Goal: Task Accomplishment & Management: Use online tool/utility

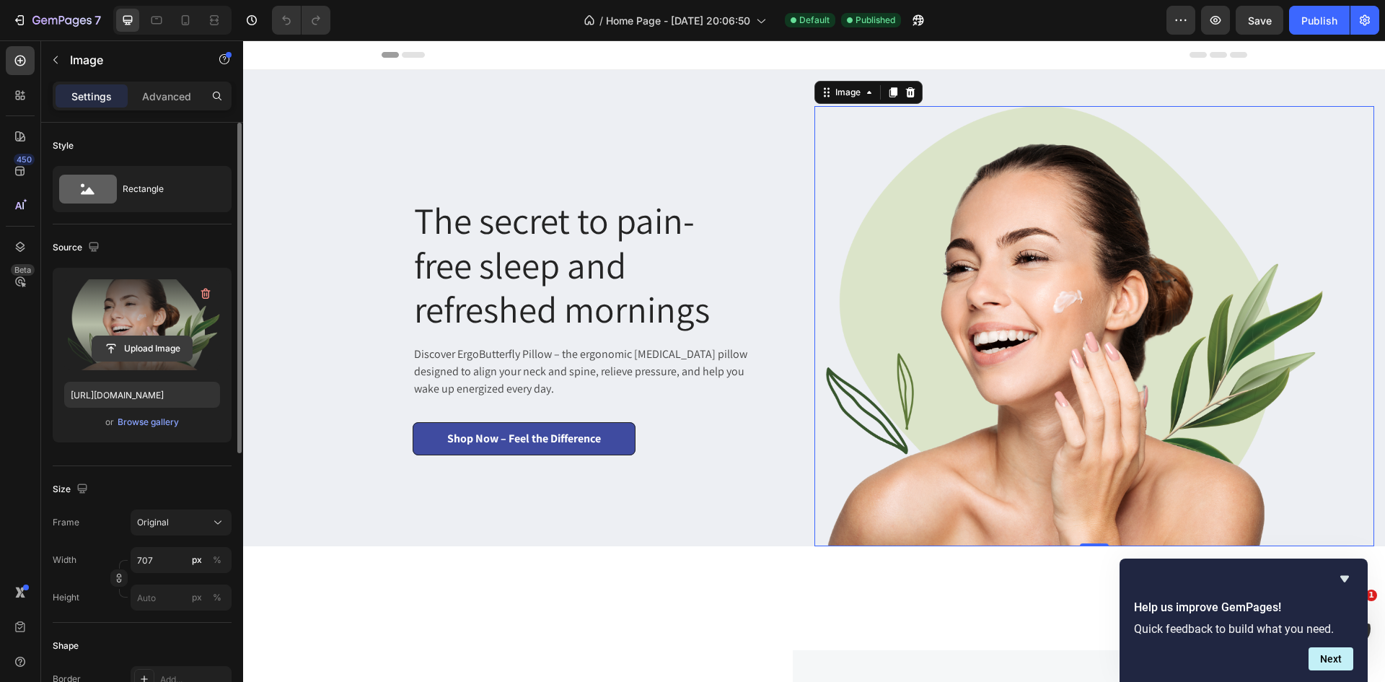
drag, startPoint x: 126, startPoint y: 343, endPoint x: 128, endPoint y: 335, distance: 7.5
click at [128, 338] on input "file" at bounding box center [142, 348] width 100 height 25
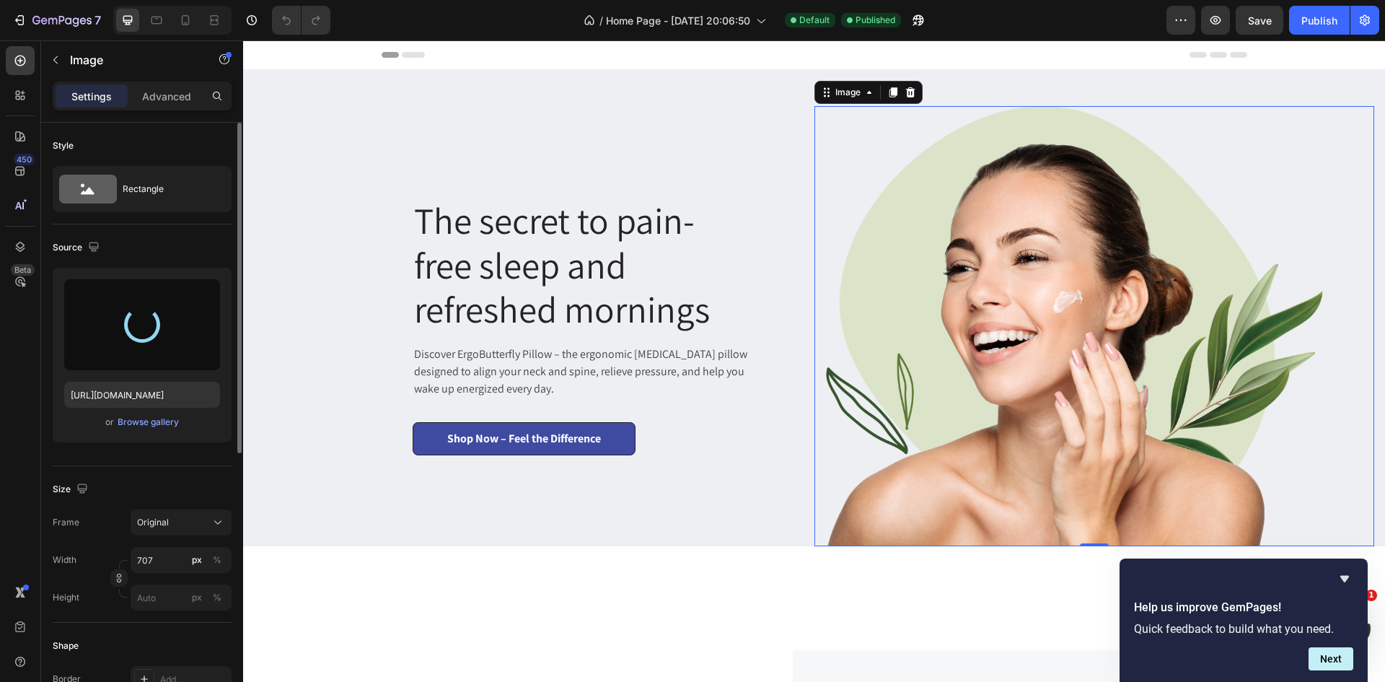
type input "https://cdn.shopify.com/s/files/1/0958/4525/3442/files/gempages_584365213856301…"
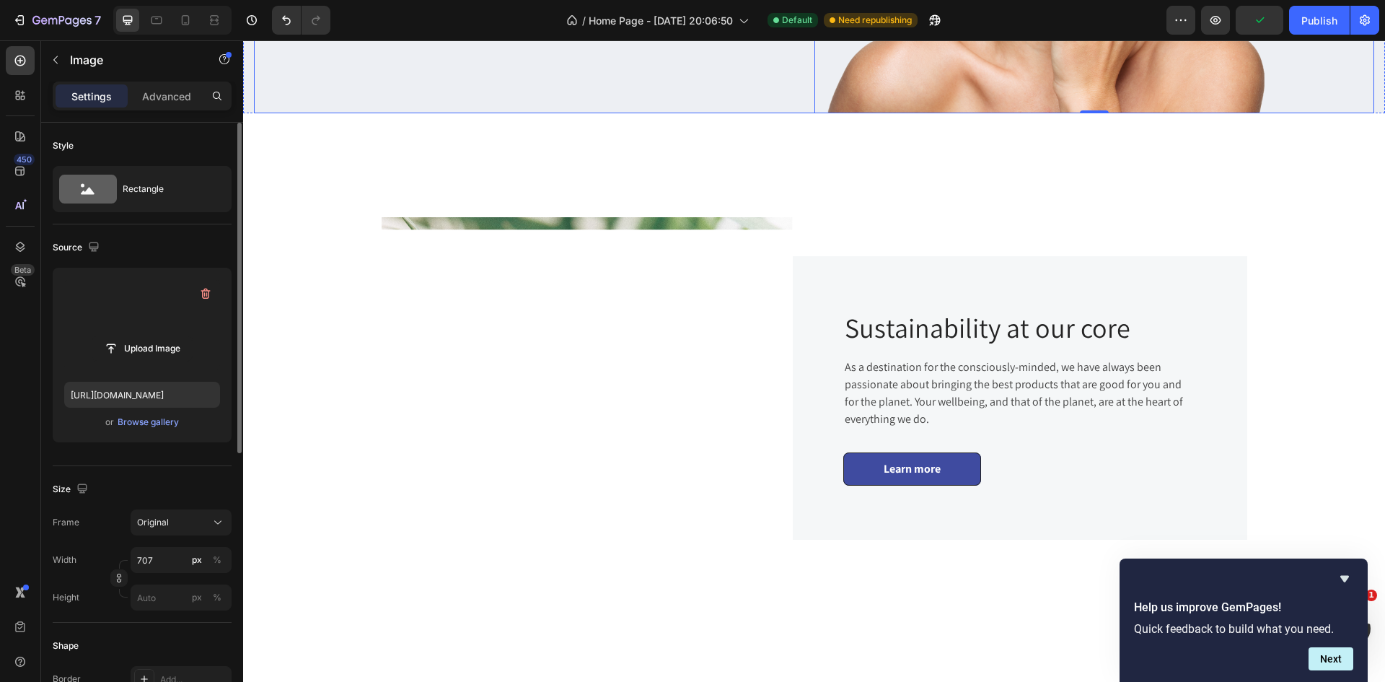
scroll to position [216, 0]
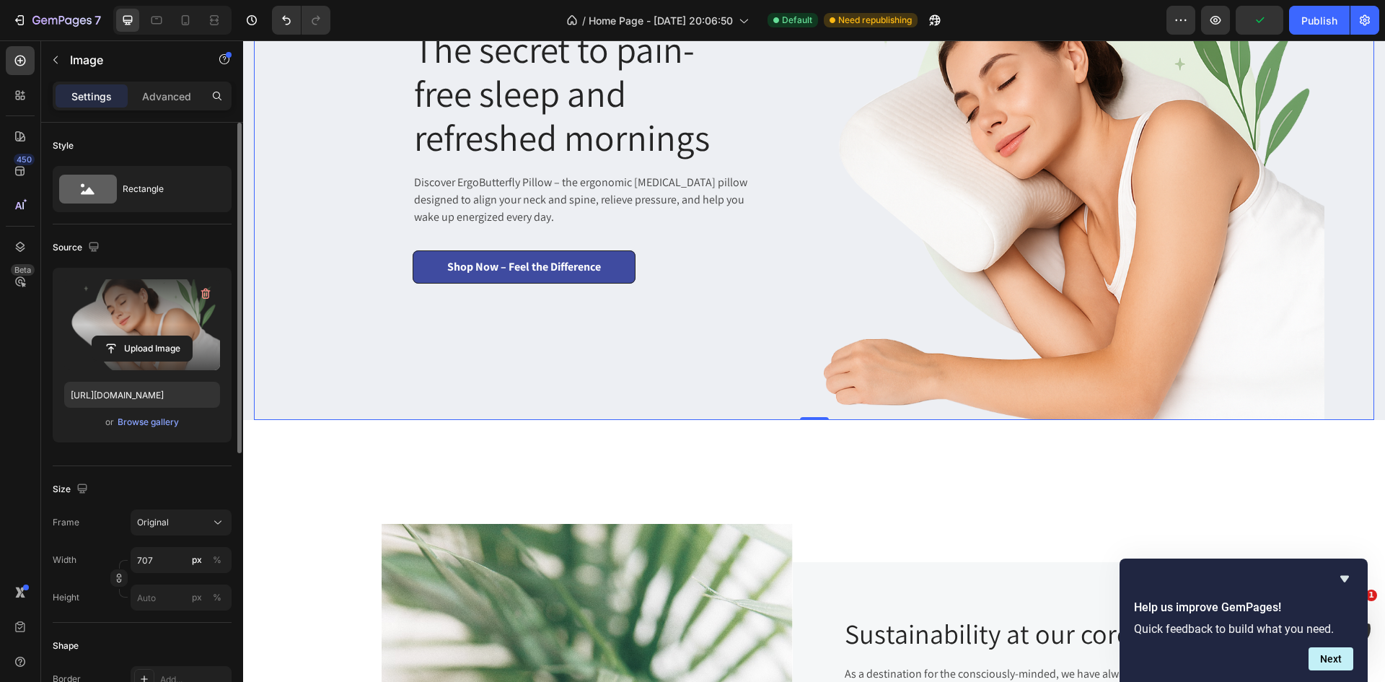
click at [724, 352] on div "The secret to pain-free sleep and refreshed mornings Heading Discover ErgoButte…" at bounding box center [534, 155] width 561 height 530
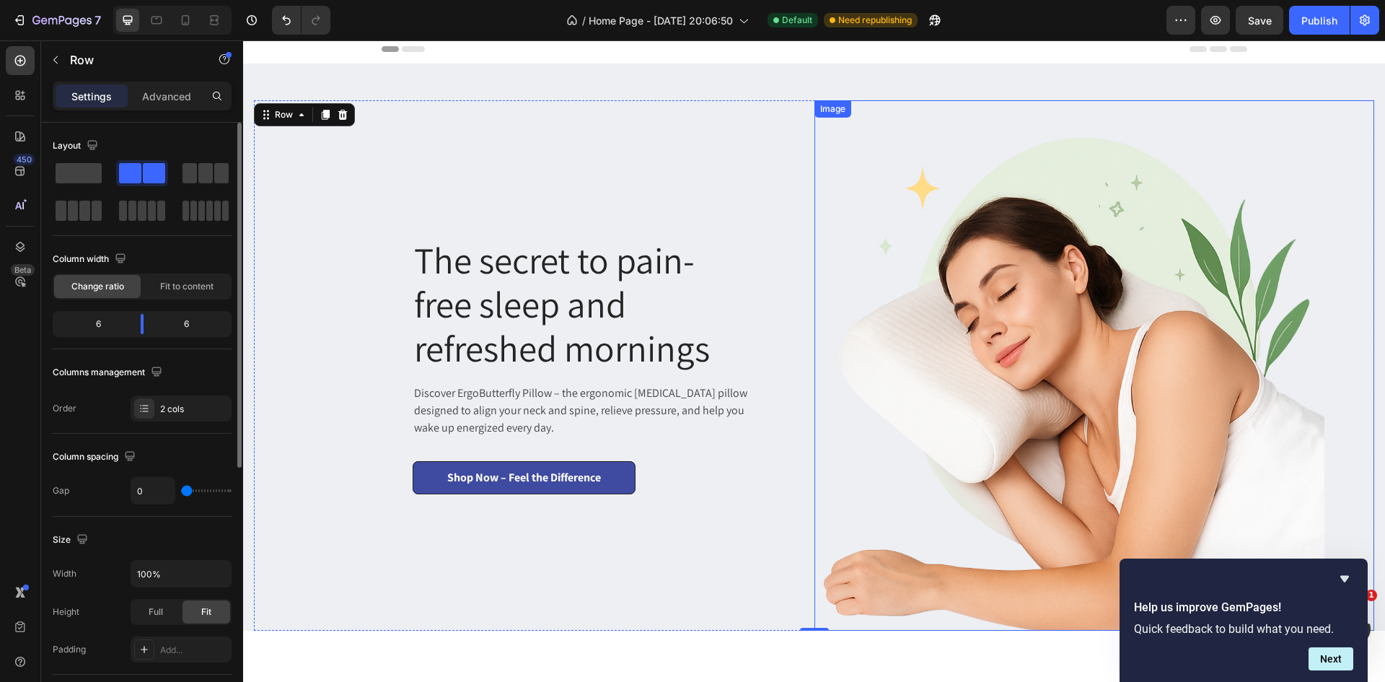
scroll to position [0, 0]
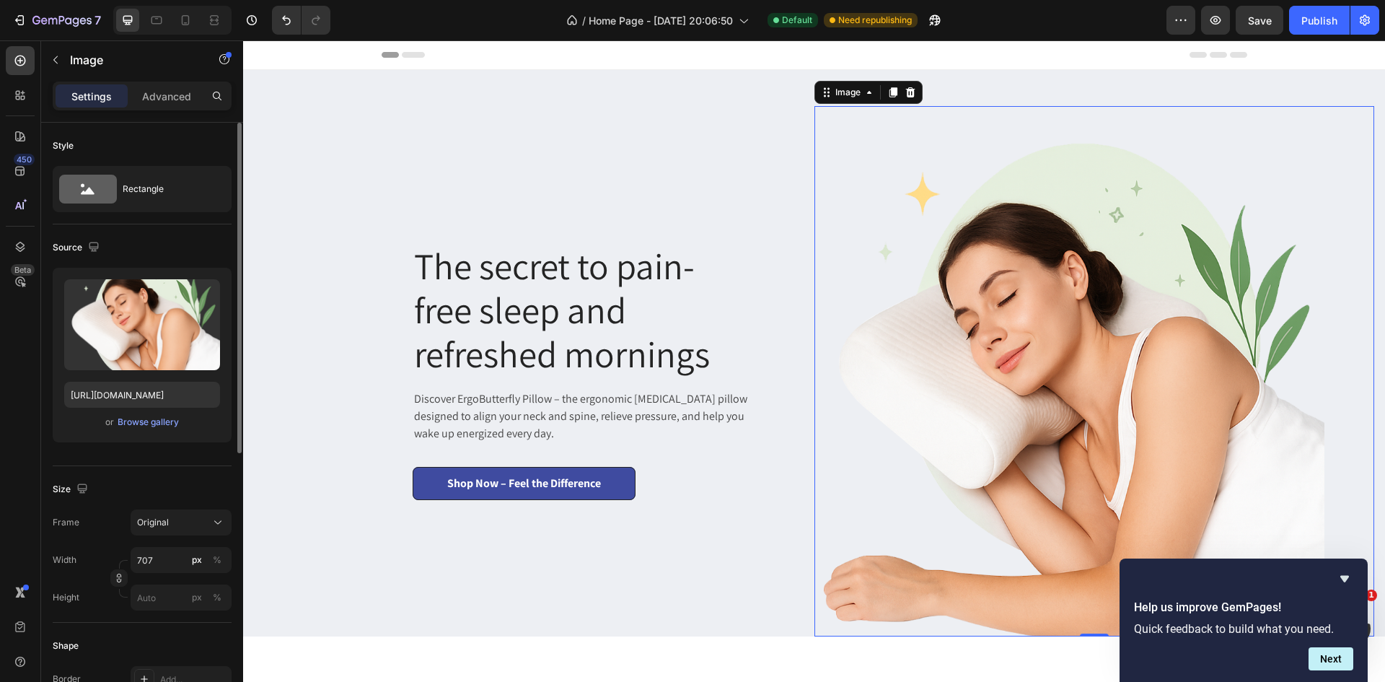
click at [945, 187] on img at bounding box center [1070, 371] width 510 height 530
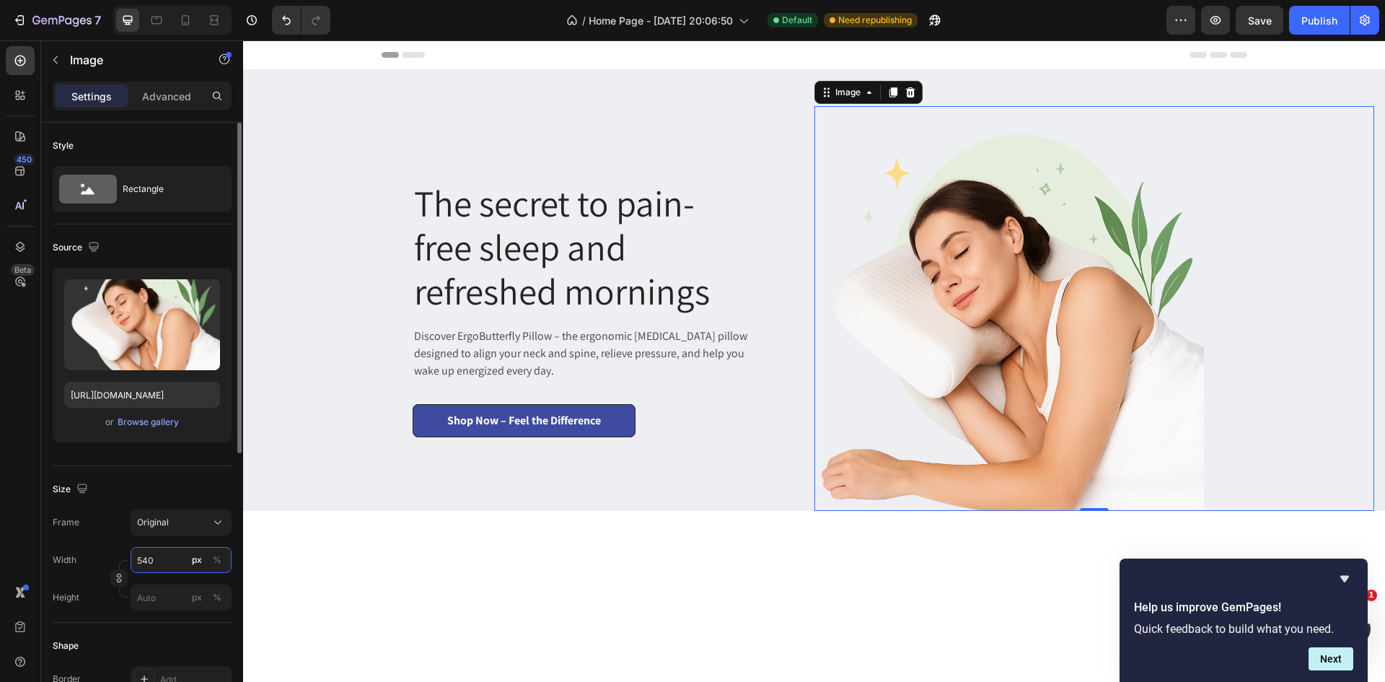
drag, startPoint x: 124, startPoint y: 562, endPoint x: 92, endPoint y: 555, distance: 32.6
click at [94, 556] on div "Width 540 px %" at bounding box center [142, 560] width 179 height 26
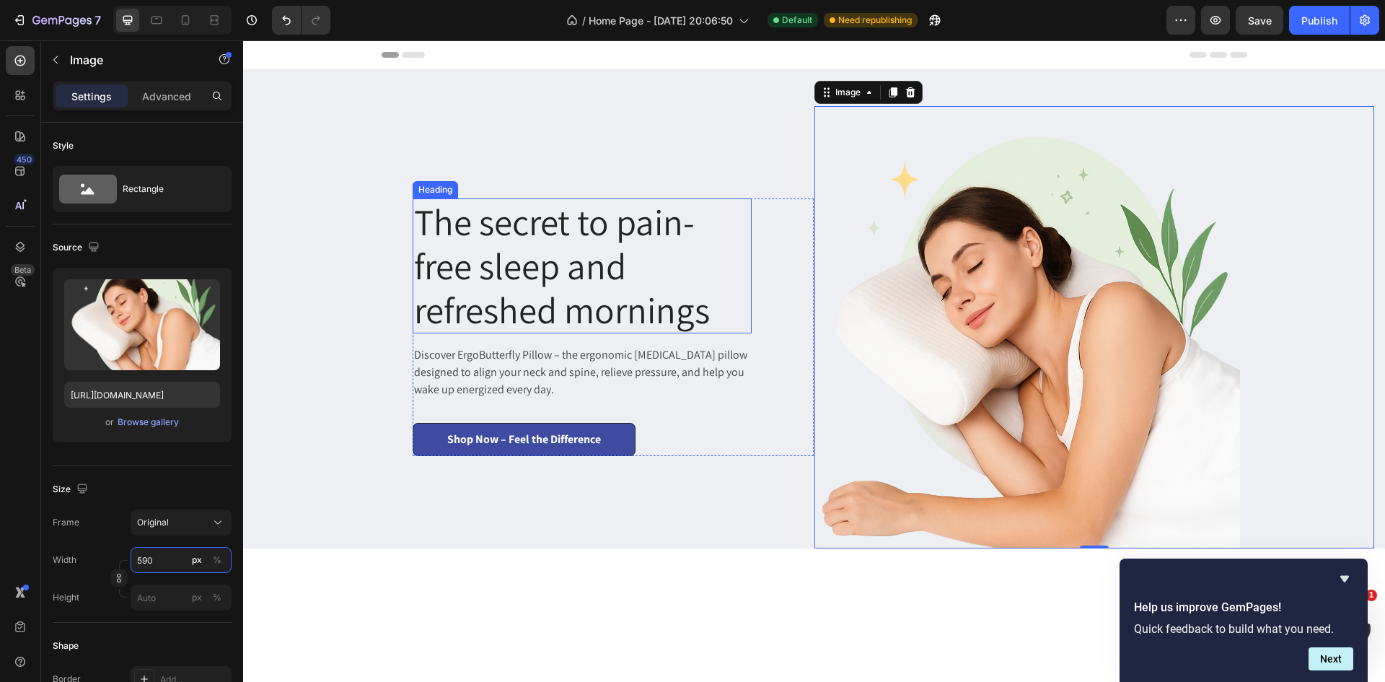
type input "589"
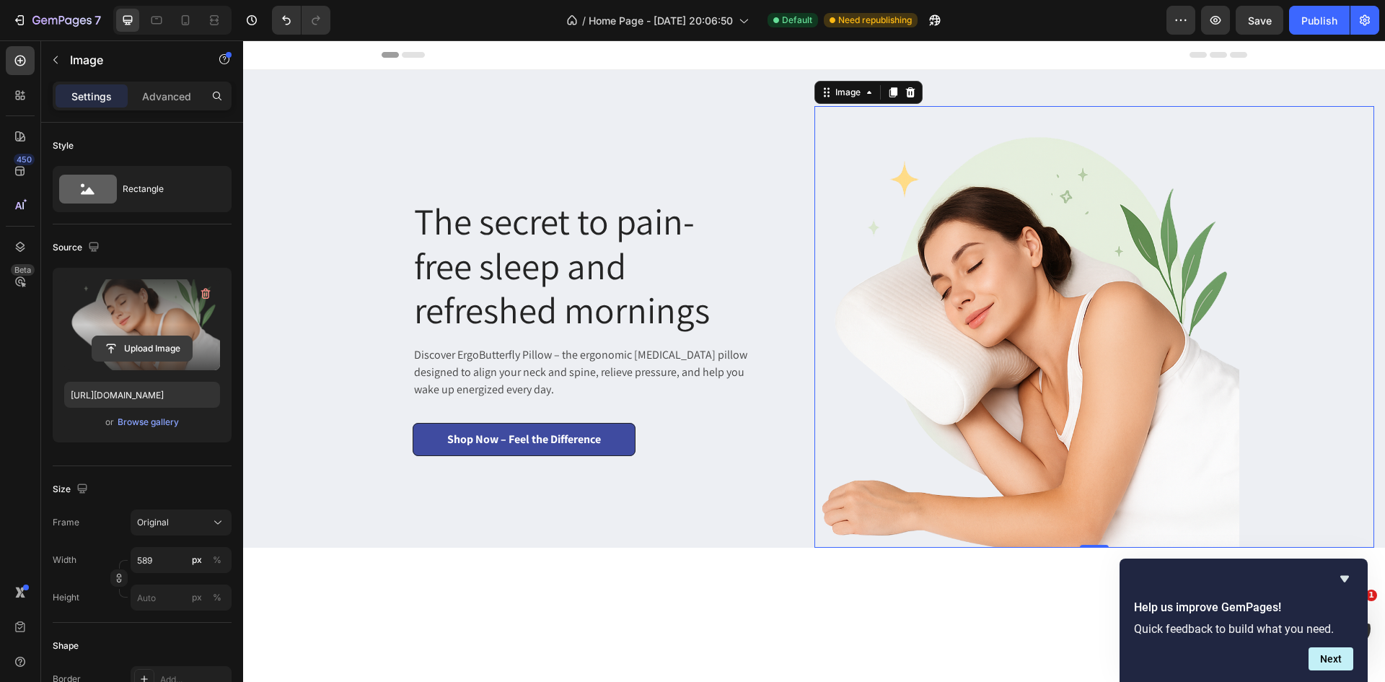
click at [137, 341] on input "file" at bounding box center [142, 348] width 100 height 25
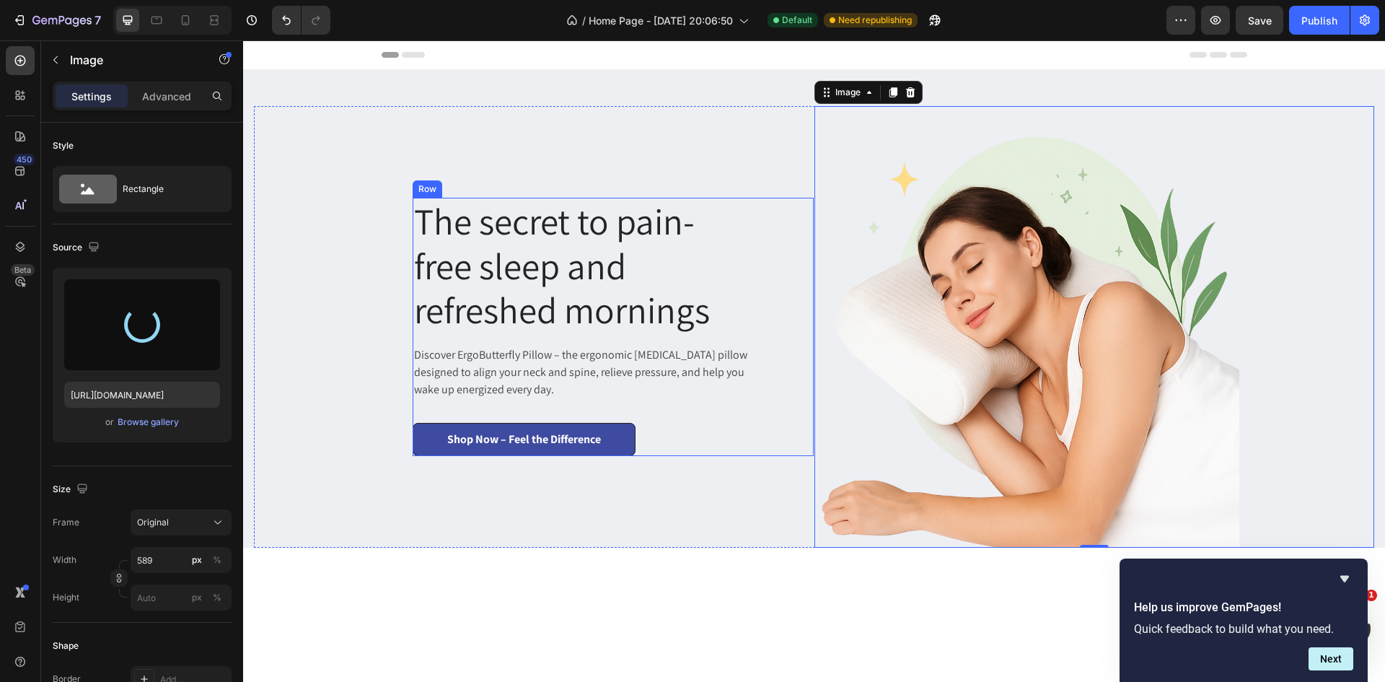
type input "https://cdn.shopify.com/s/files/1/0958/4525/3442/files/gempages_584365213856301…"
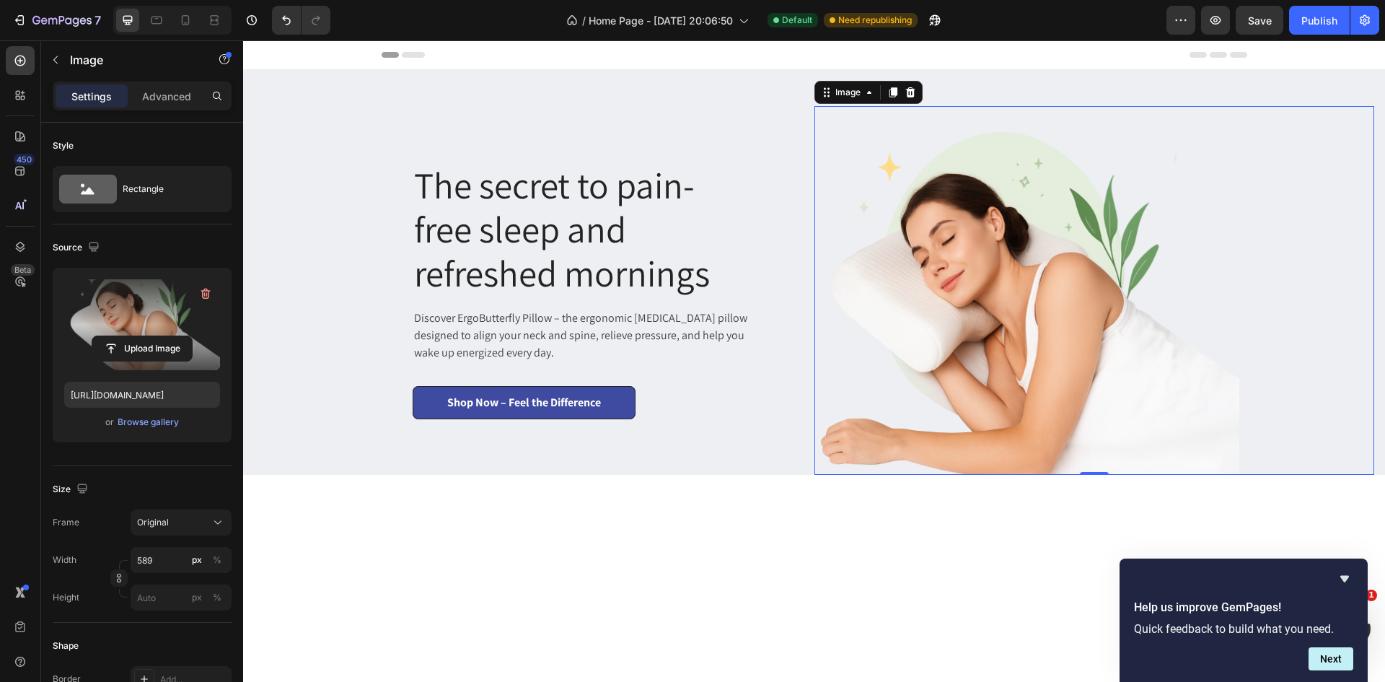
click at [1273, 237] on div at bounding box center [1095, 290] width 561 height 369
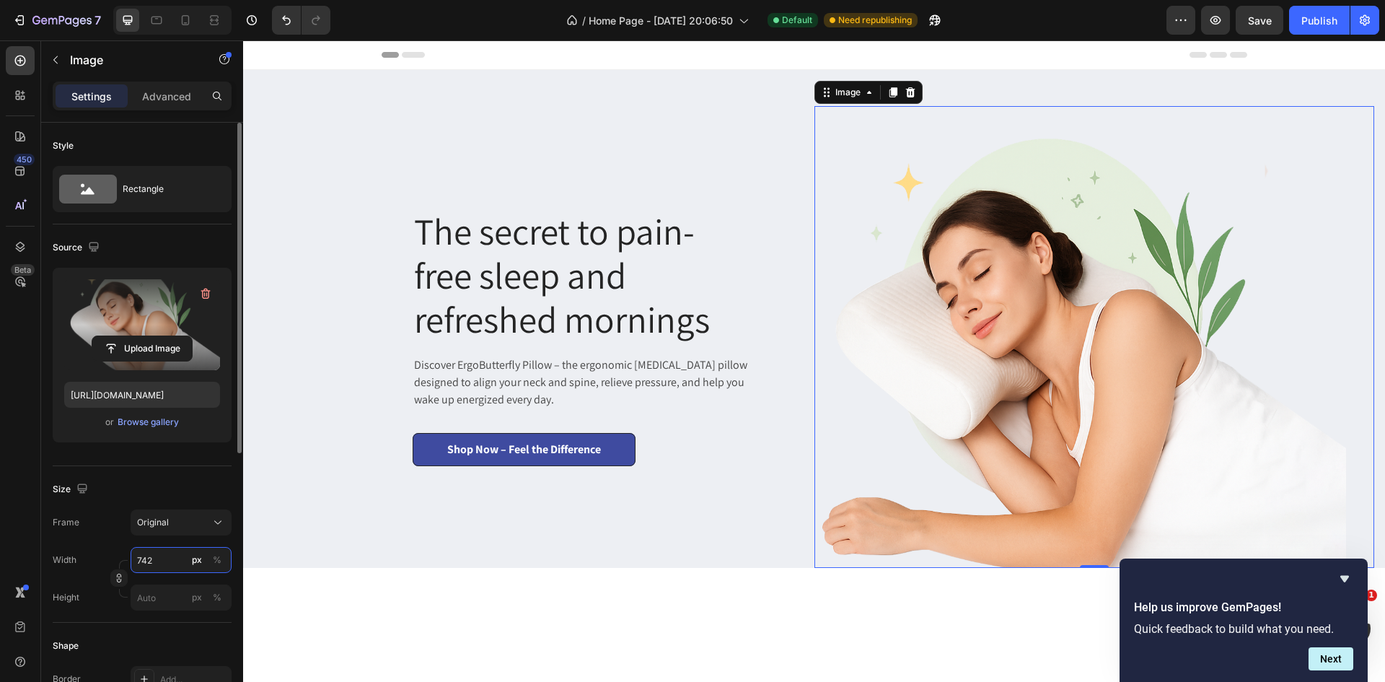
type input "743"
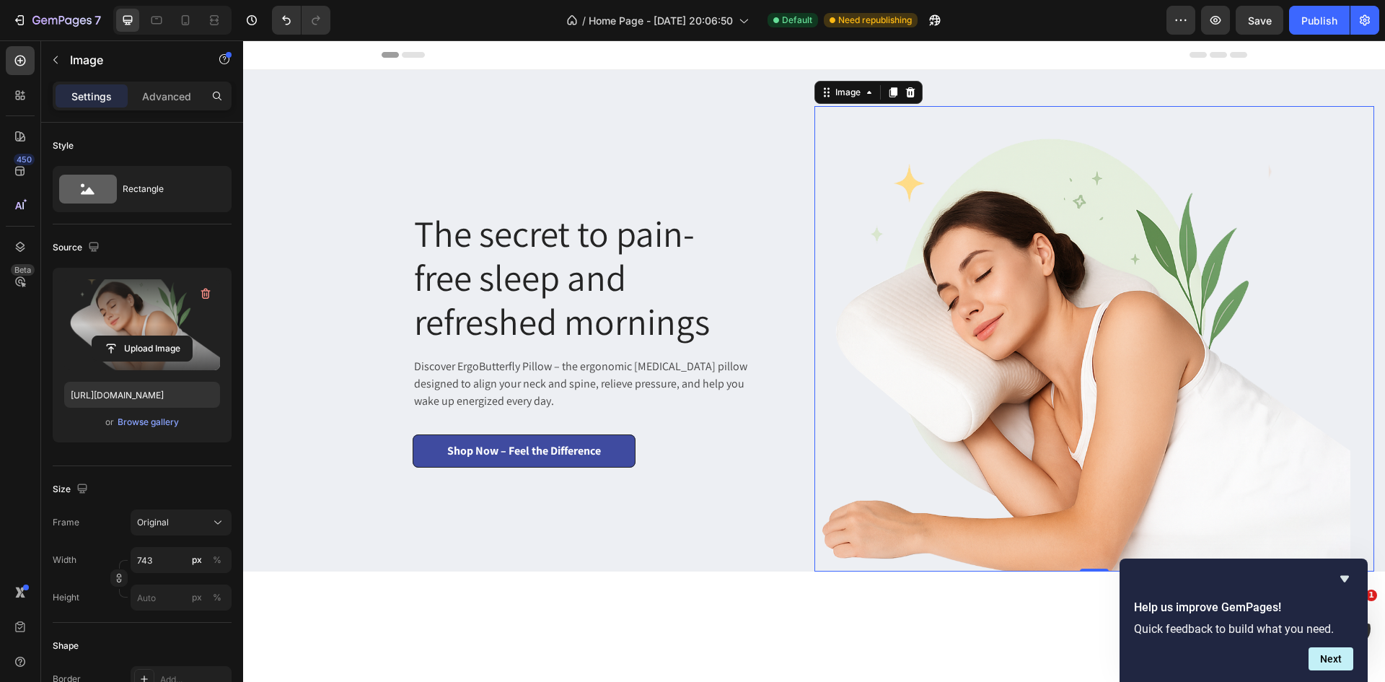
click at [1095, 319] on img at bounding box center [1083, 338] width 536 height 465
click at [209, 287] on icon "button" at bounding box center [205, 293] width 14 height 14
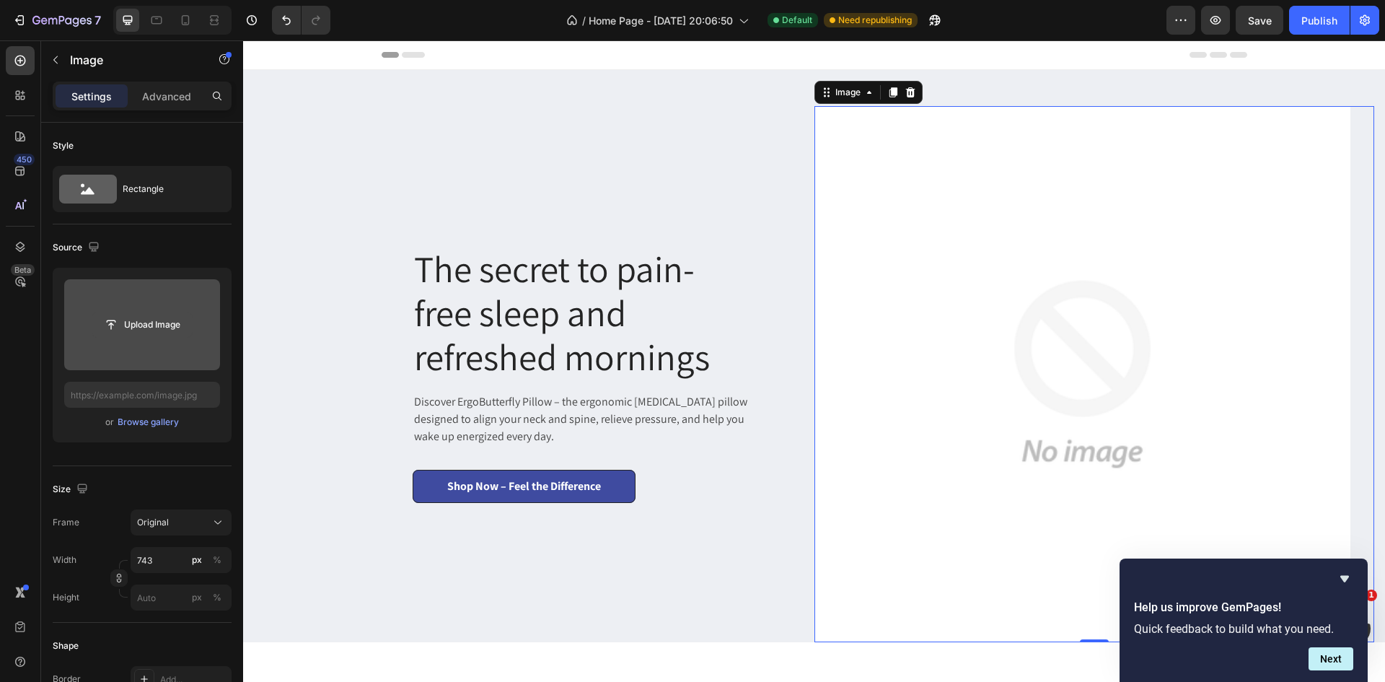
click at [157, 325] on input "file" at bounding box center [142, 324] width 100 height 25
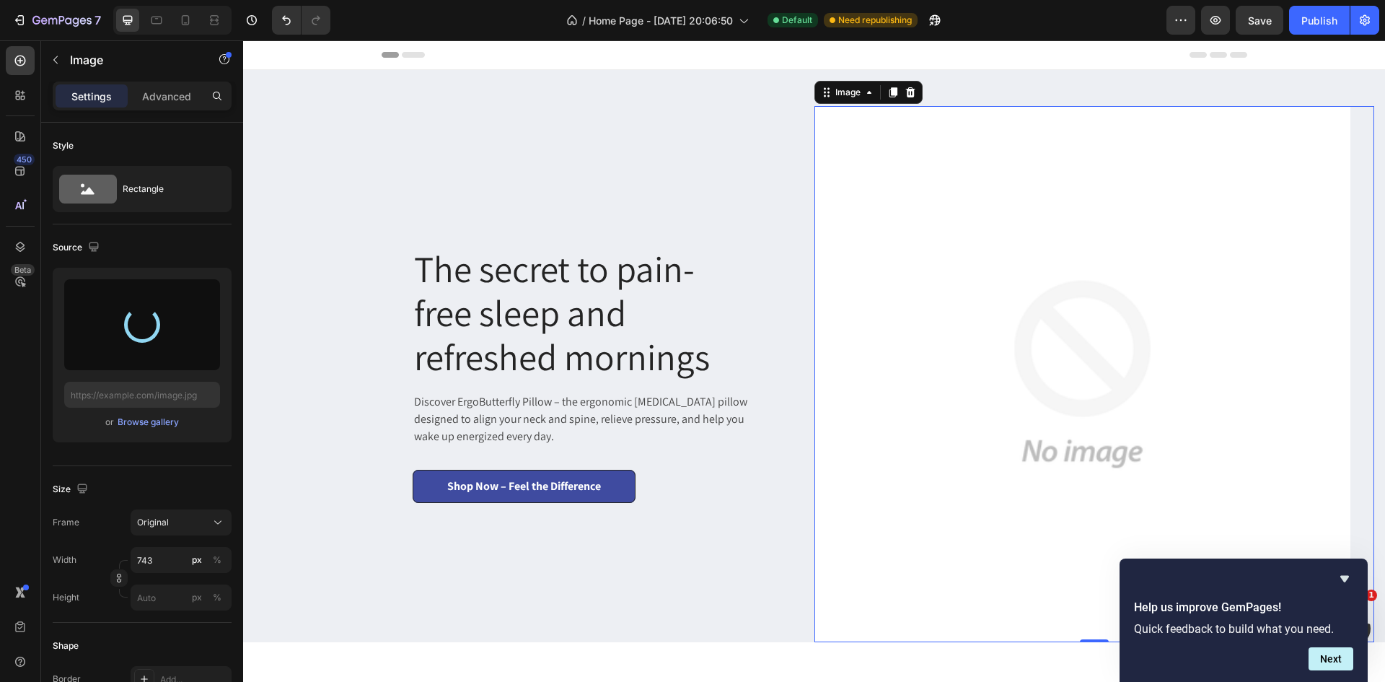
type input "https://cdn.shopify.com/s/files/1/0958/4525/3442/files/gempages_584365213856301…"
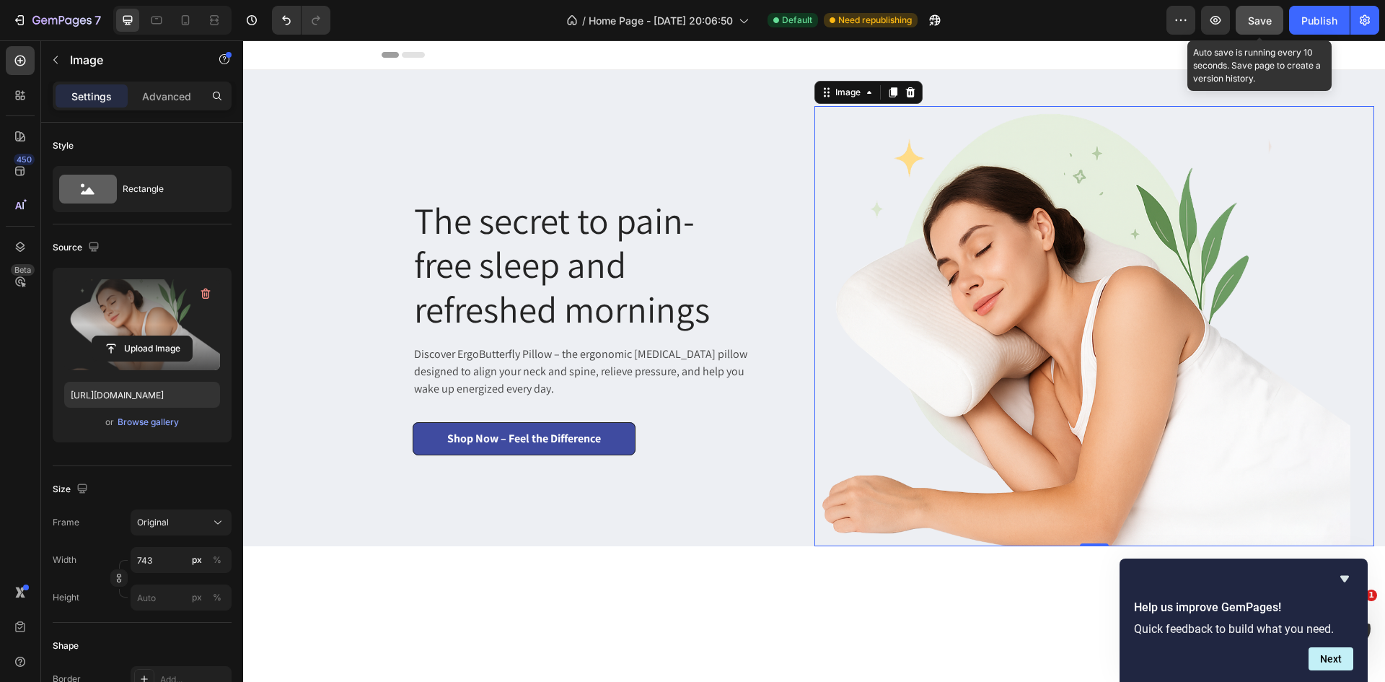
click at [1271, 21] on span "Save" at bounding box center [1260, 20] width 24 height 12
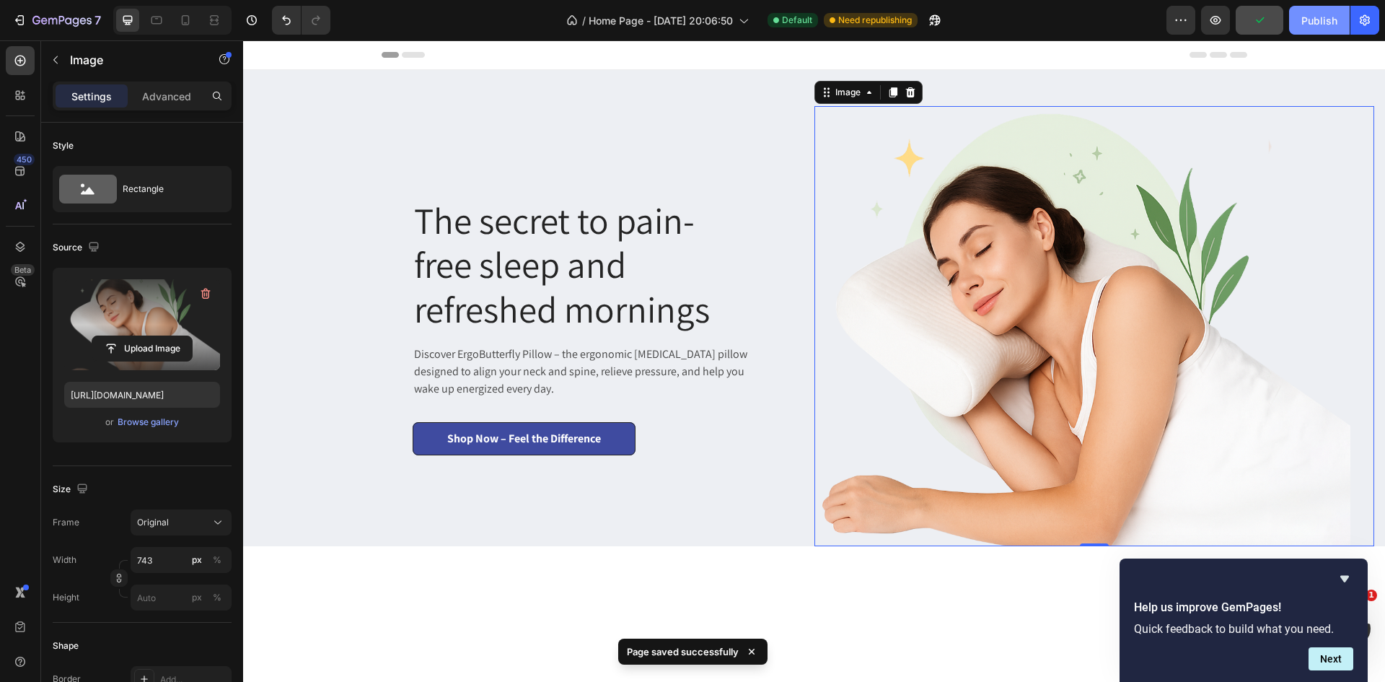
click at [1316, 22] on div "Publish" at bounding box center [1320, 20] width 36 height 15
click at [160, 17] on icon at bounding box center [157, 21] width 11 height 8
type input "100"
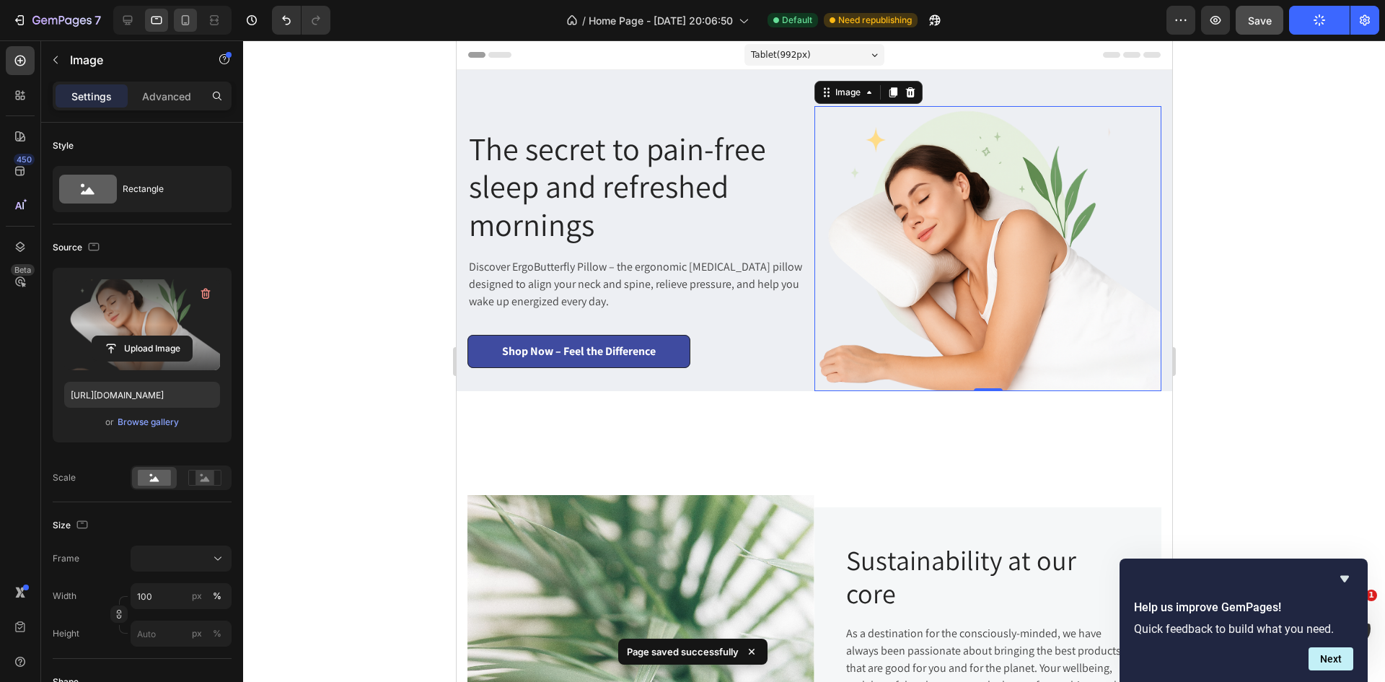
scroll to position [15, 0]
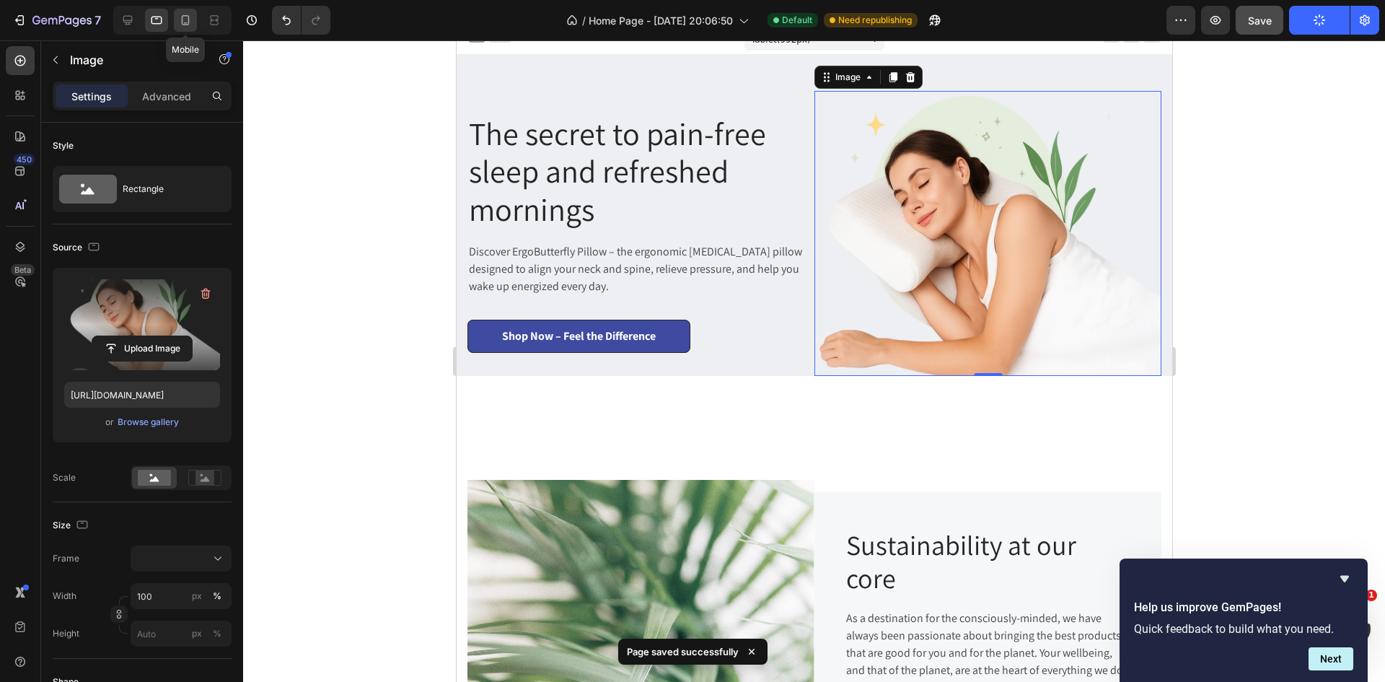
click at [183, 17] on icon at bounding box center [186, 20] width 8 height 10
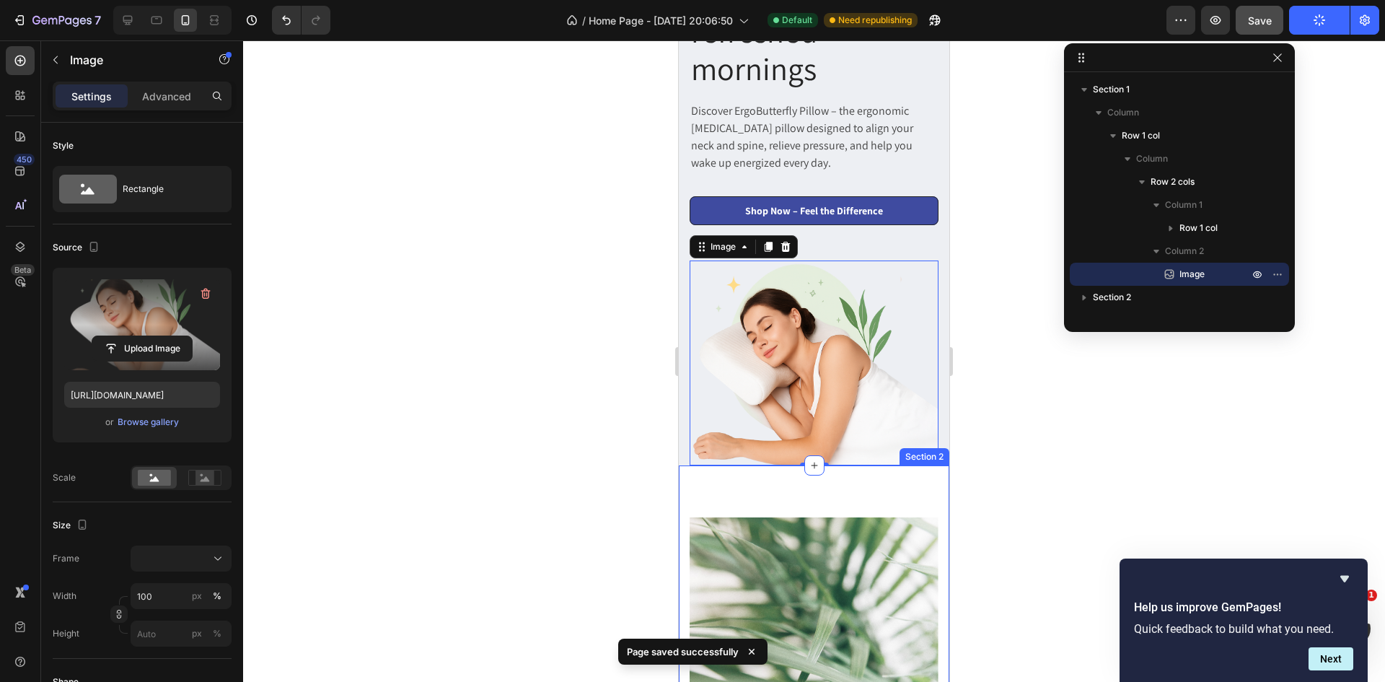
scroll to position [141, 0]
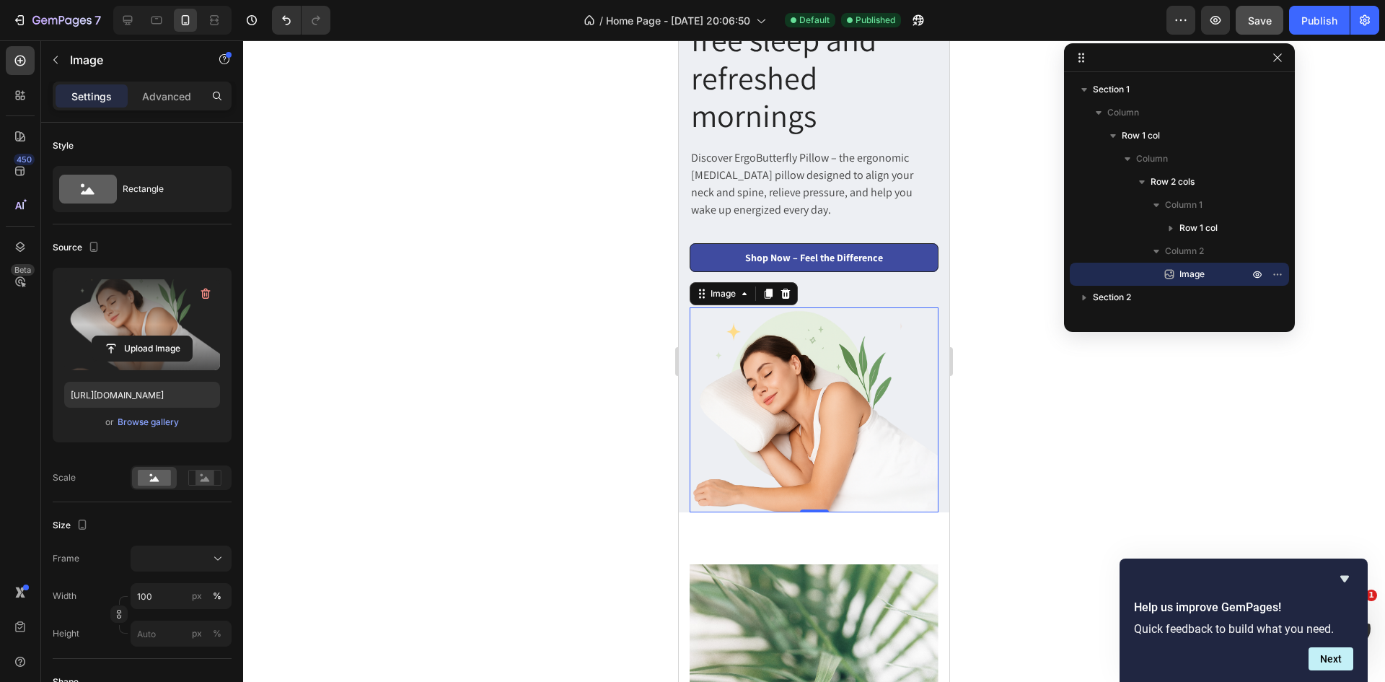
click at [443, 327] on div at bounding box center [814, 360] width 1142 height 641
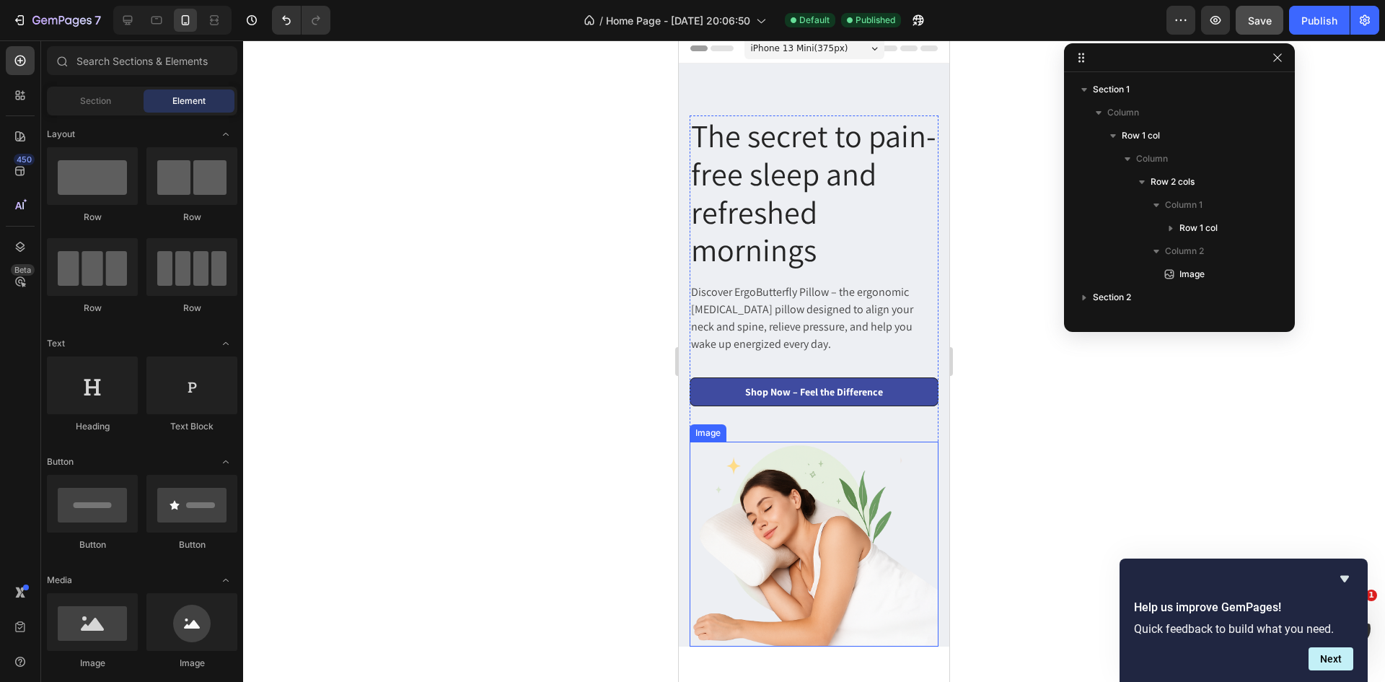
scroll to position [0, 0]
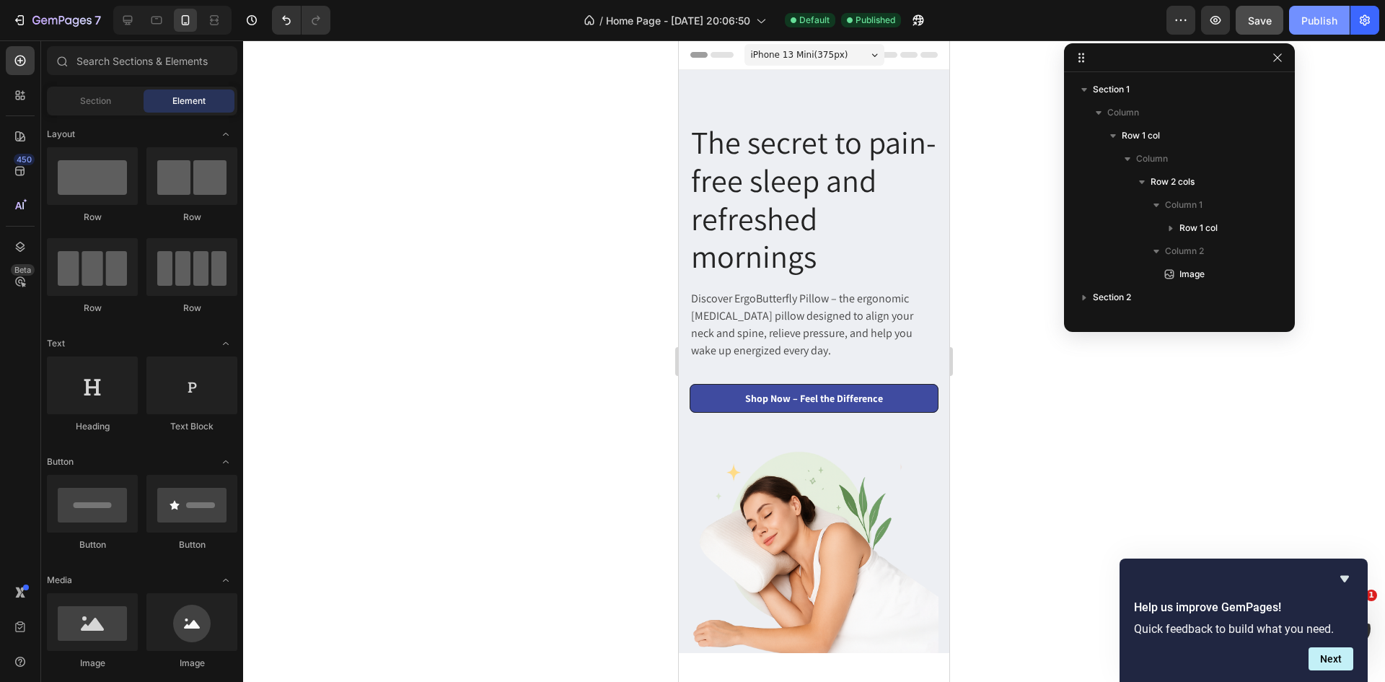
click at [1340, 19] on button "Publish" at bounding box center [1319, 20] width 61 height 29
click at [1259, 30] on button "Save" at bounding box center [1260, 20] width 48 height 29
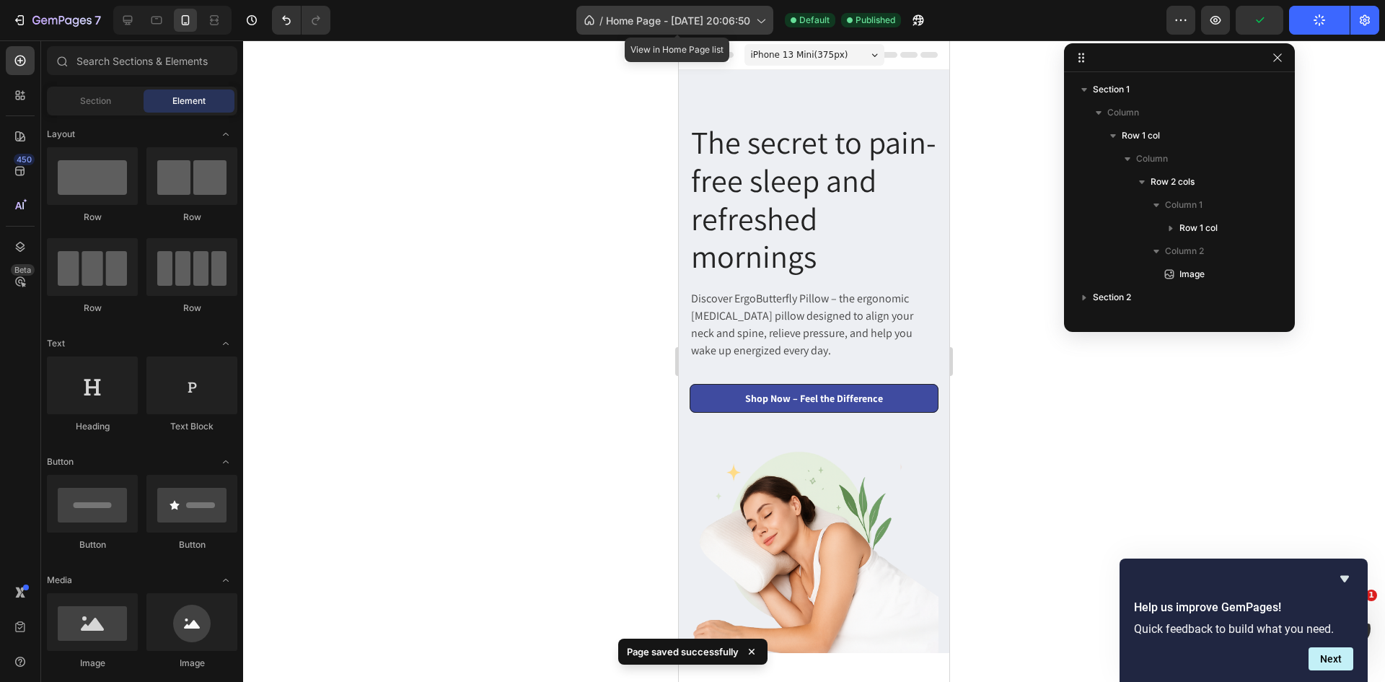
click at [727, 24] on span "Home Page - [DATE] 20:06:50" at bounding box center [678, 20] width 144 height 15
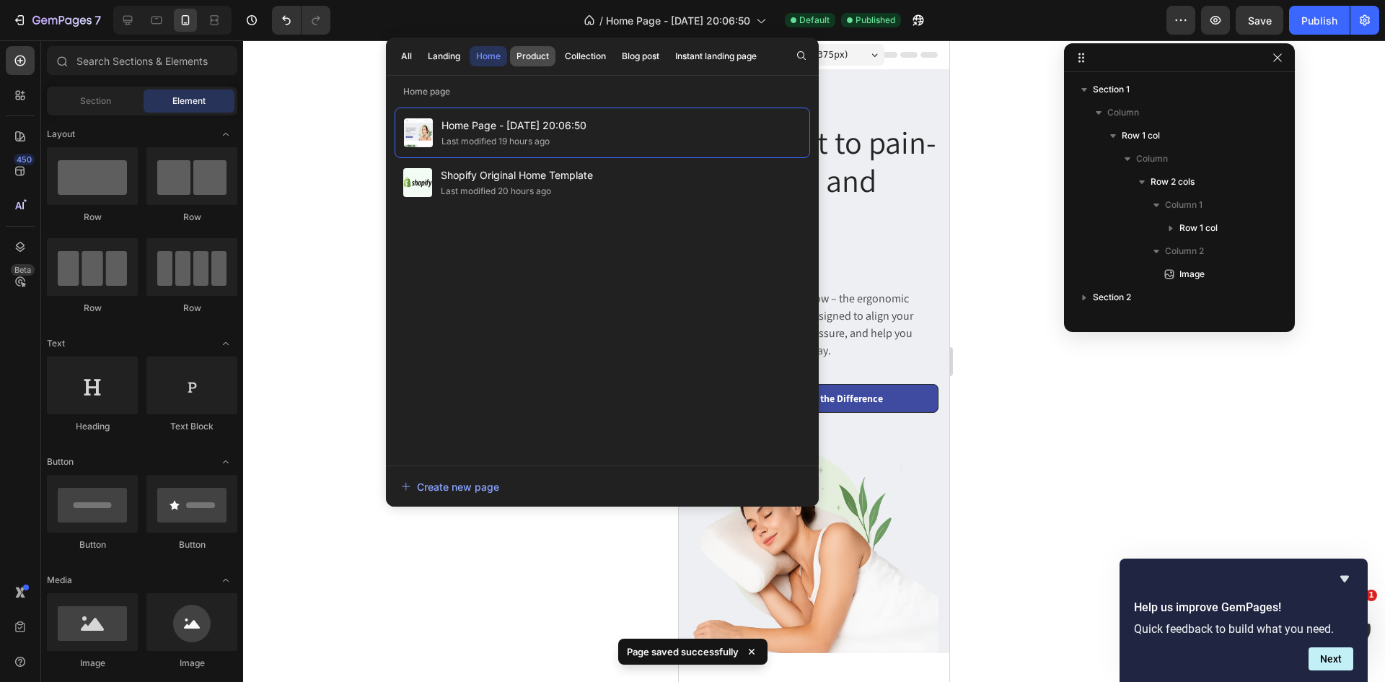
click at [529, 55] on div "Product" at bounding box center [533, 56] width 32 height 13
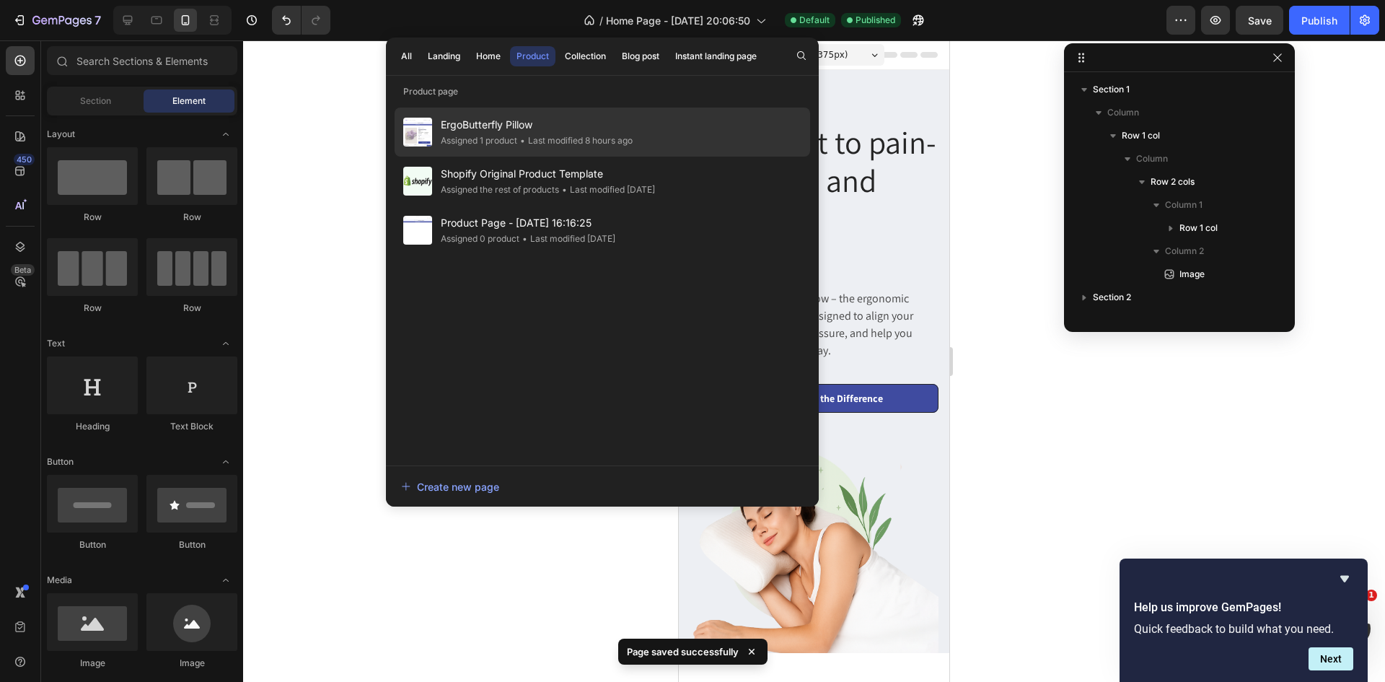
click at [582, 128] on span "ErgoButterfly Pillow" at bounding box center [537, 124] width 192 height 17
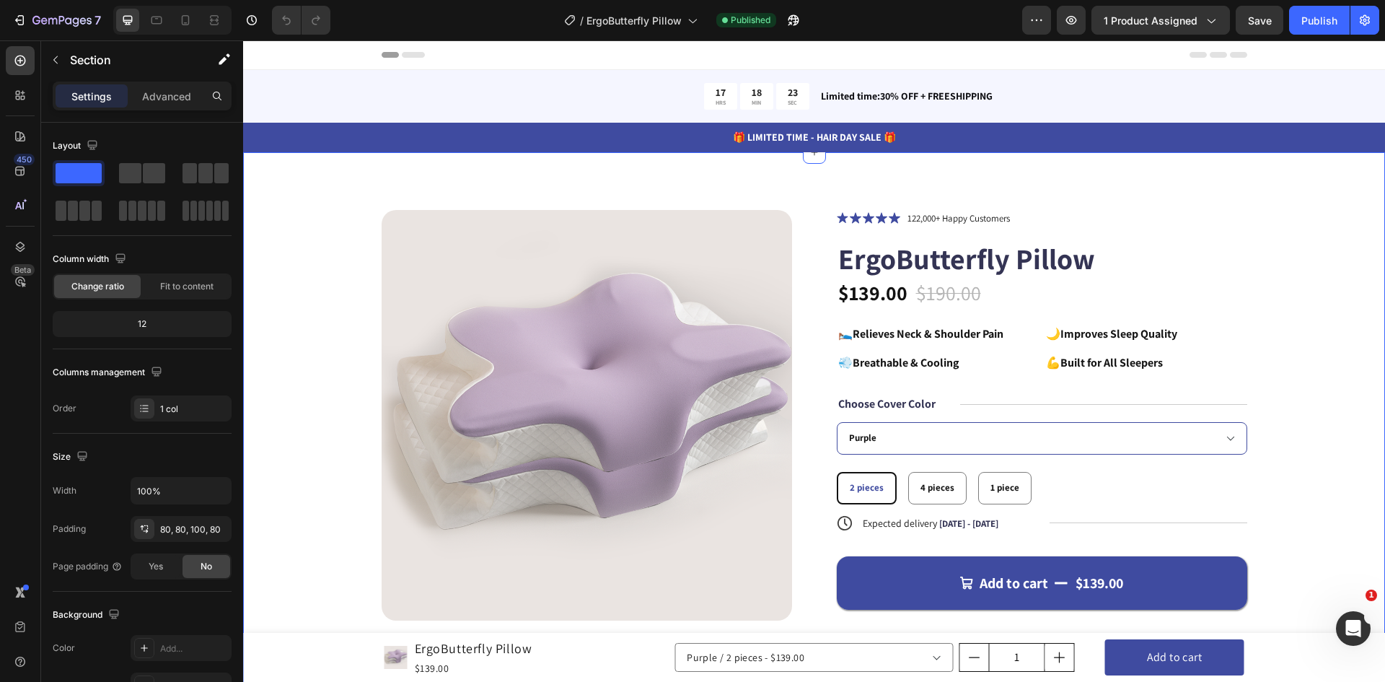
click at [330, 269] on div "Product Images Icon Icon Icon Icon Icon Icon List 122,000+ Happy Customers Text…" at bounding box center [814, 480] width 1027 height 541
click at [151, 100] on p "Advanced" at bounding box center [166, 96] width 49 height 15
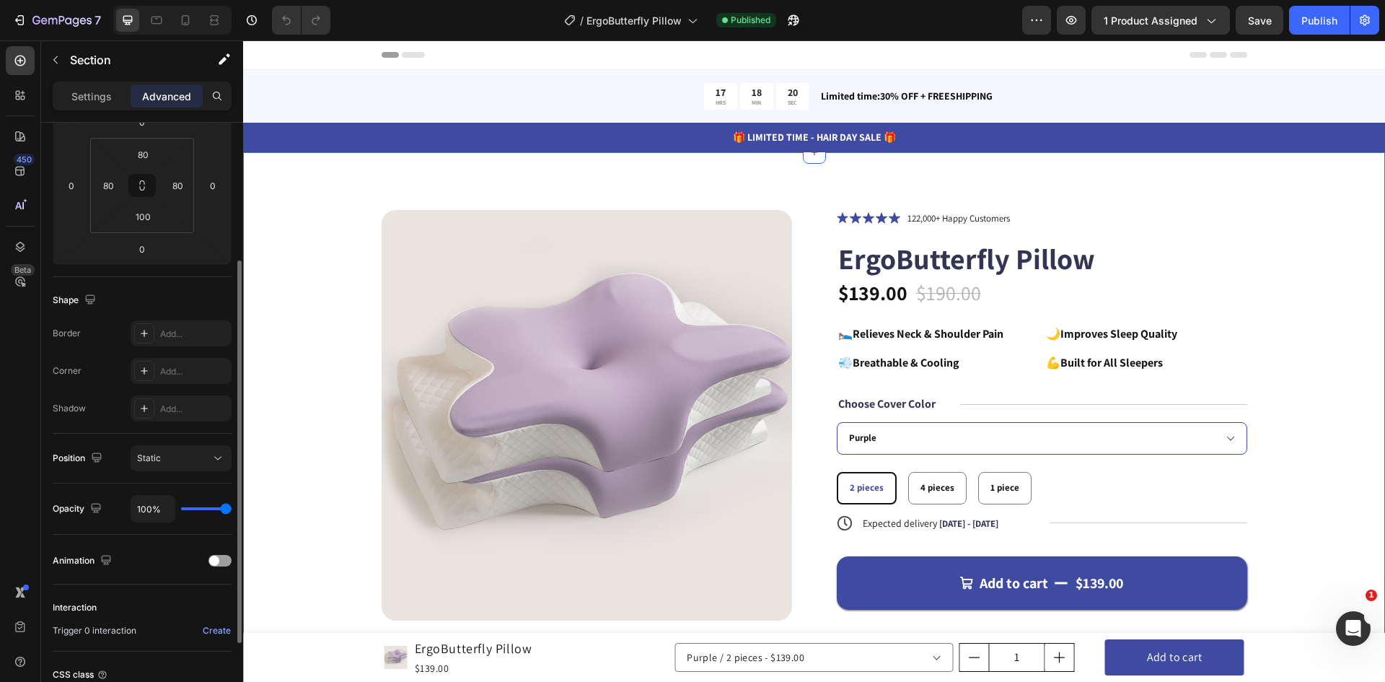
scroll to position [341, 0]
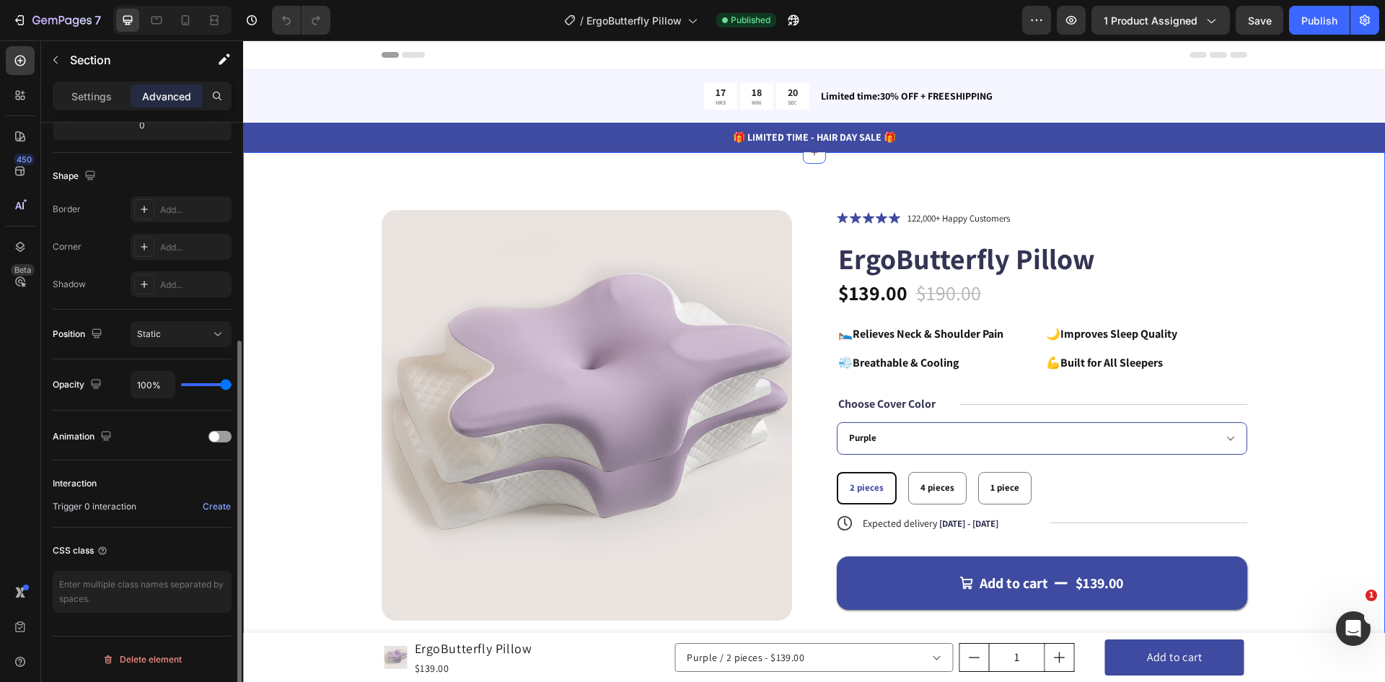
click at [361, 345] on div "Product Images Icon Icon Icon Icon Icon Icon List 122,000+ Happy Customers Text…" at bounding box center [814, 480] width 1027 height 541
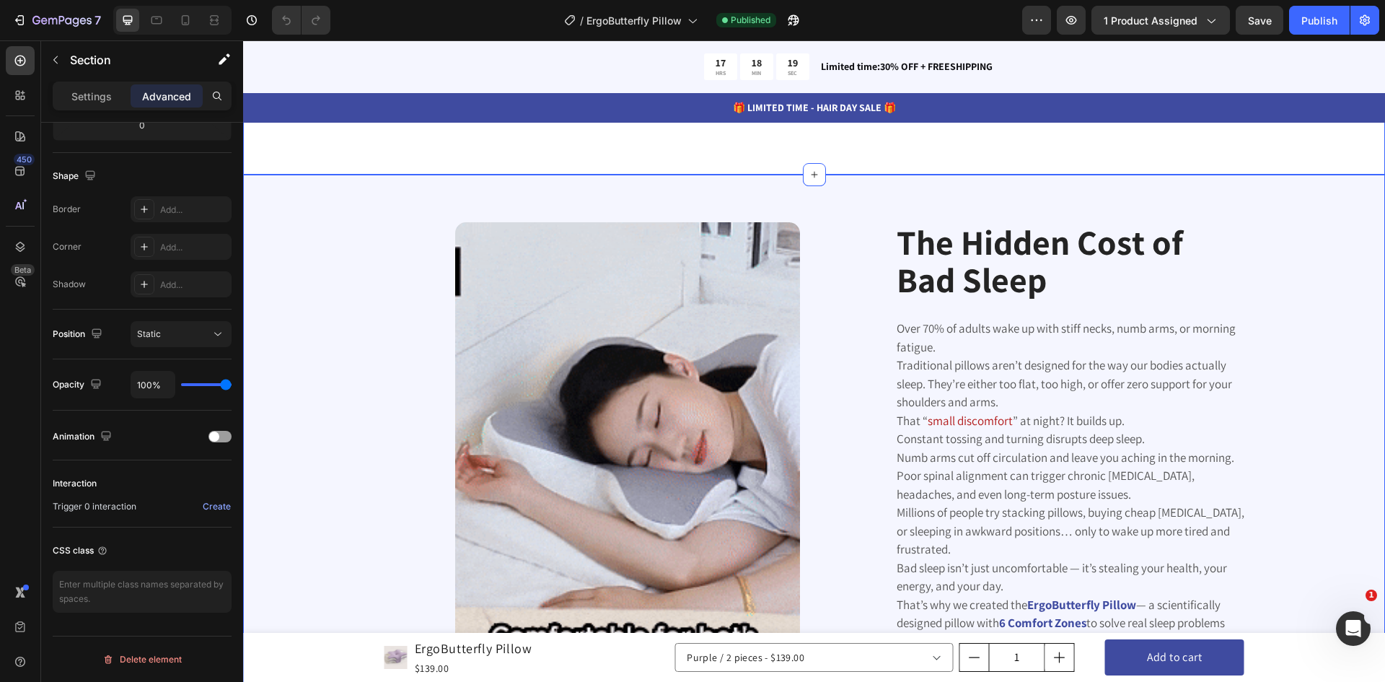
scroll to position [649, 0]
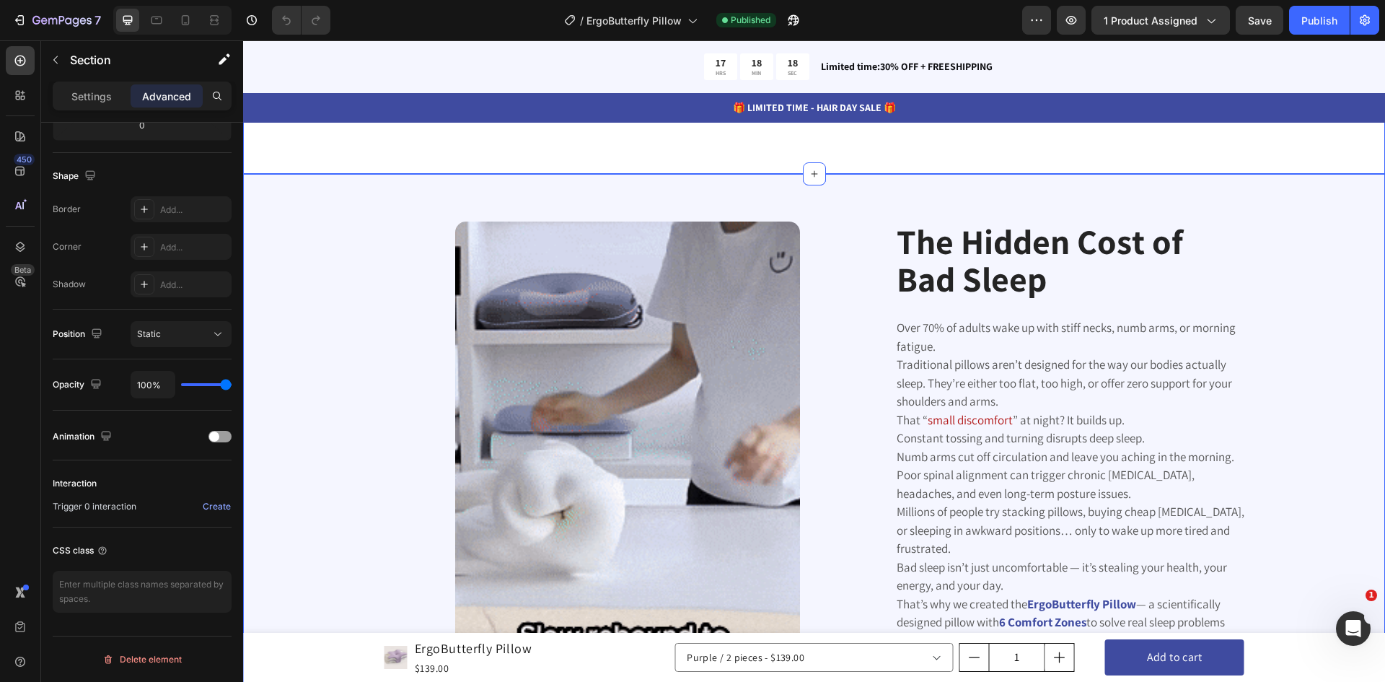
click at [343, 389] on div "Image The Hidden Cost of Bad Sleep Heading Over 70% of adults wake up with stif…" at bounding box center [814, 469] width 1120 height 496
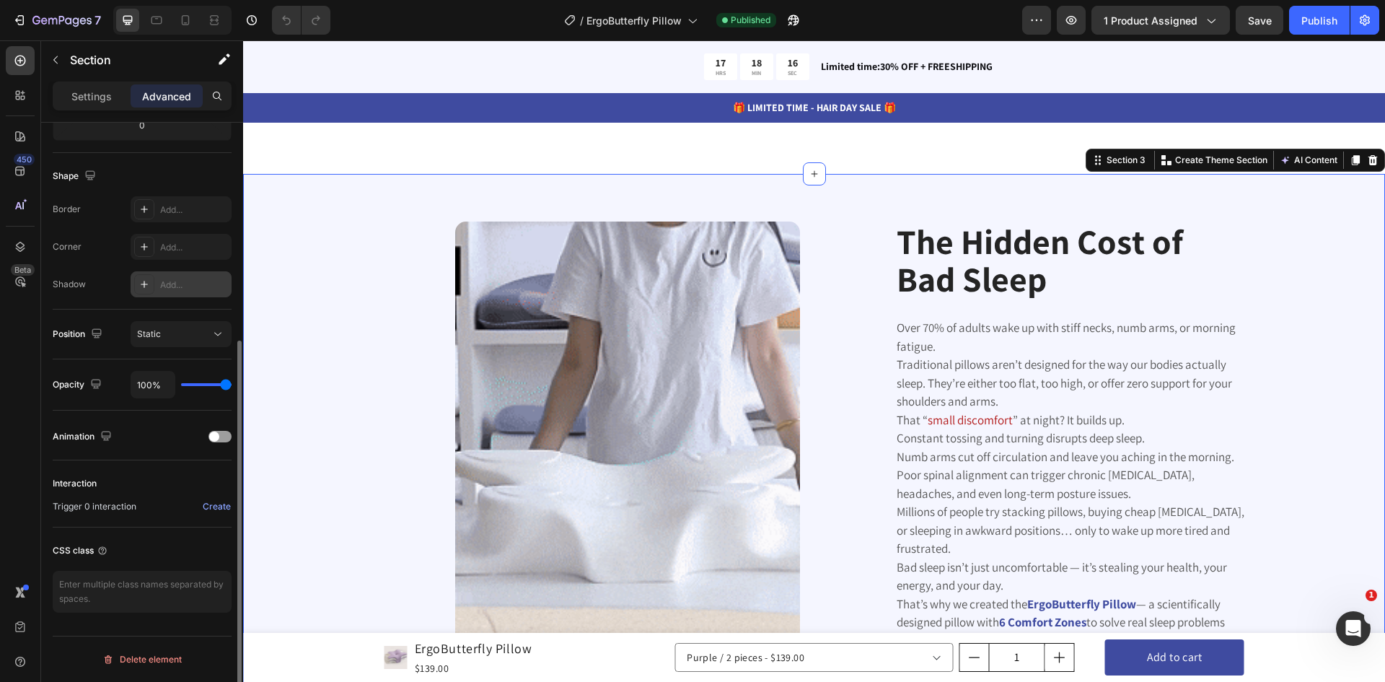
scroll to position [0, 0]
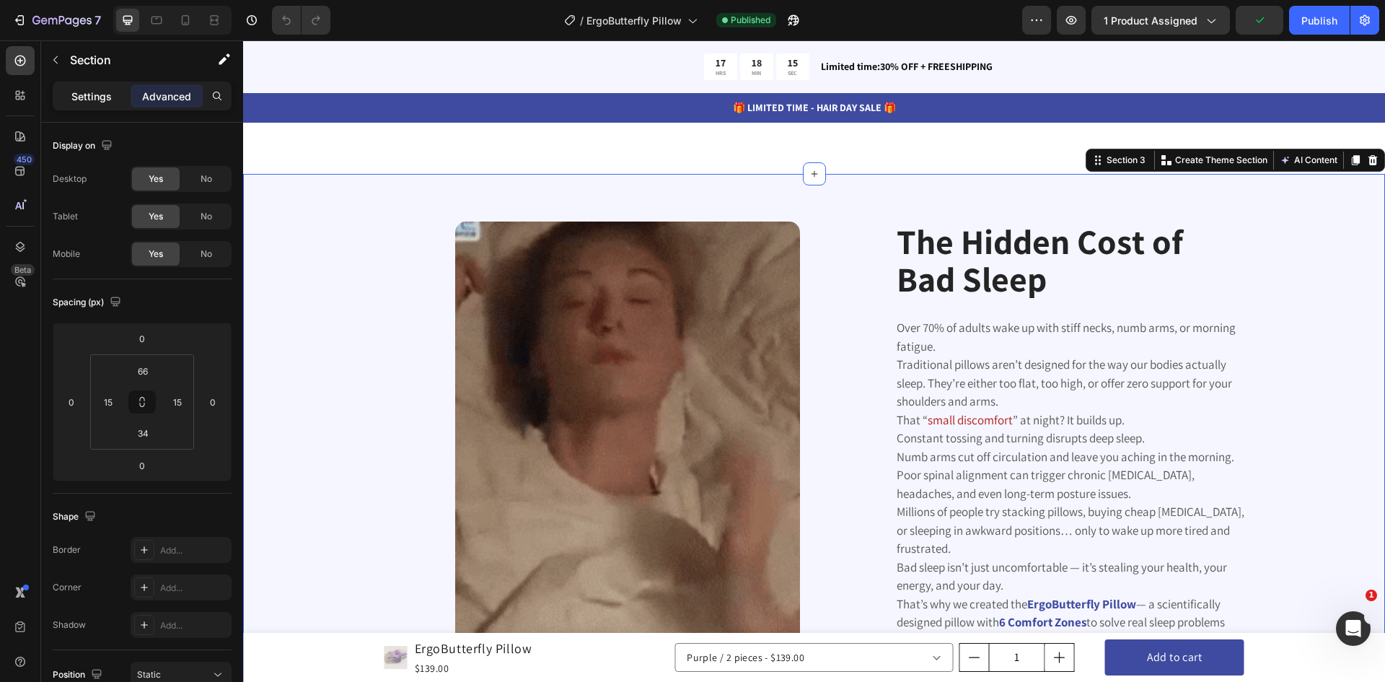
click at [98, 97] on p "Settings" at bounding box center [91, 96] width 40 height 15
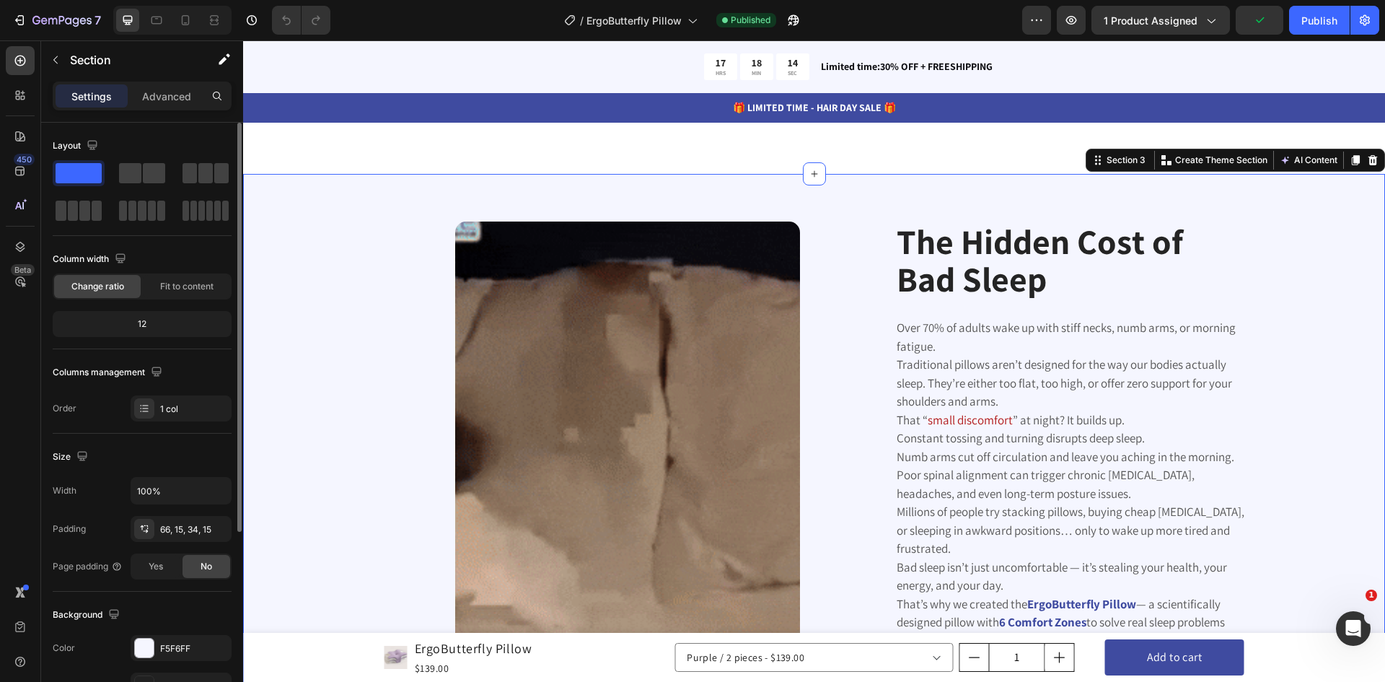
scroll to position [144, 0]
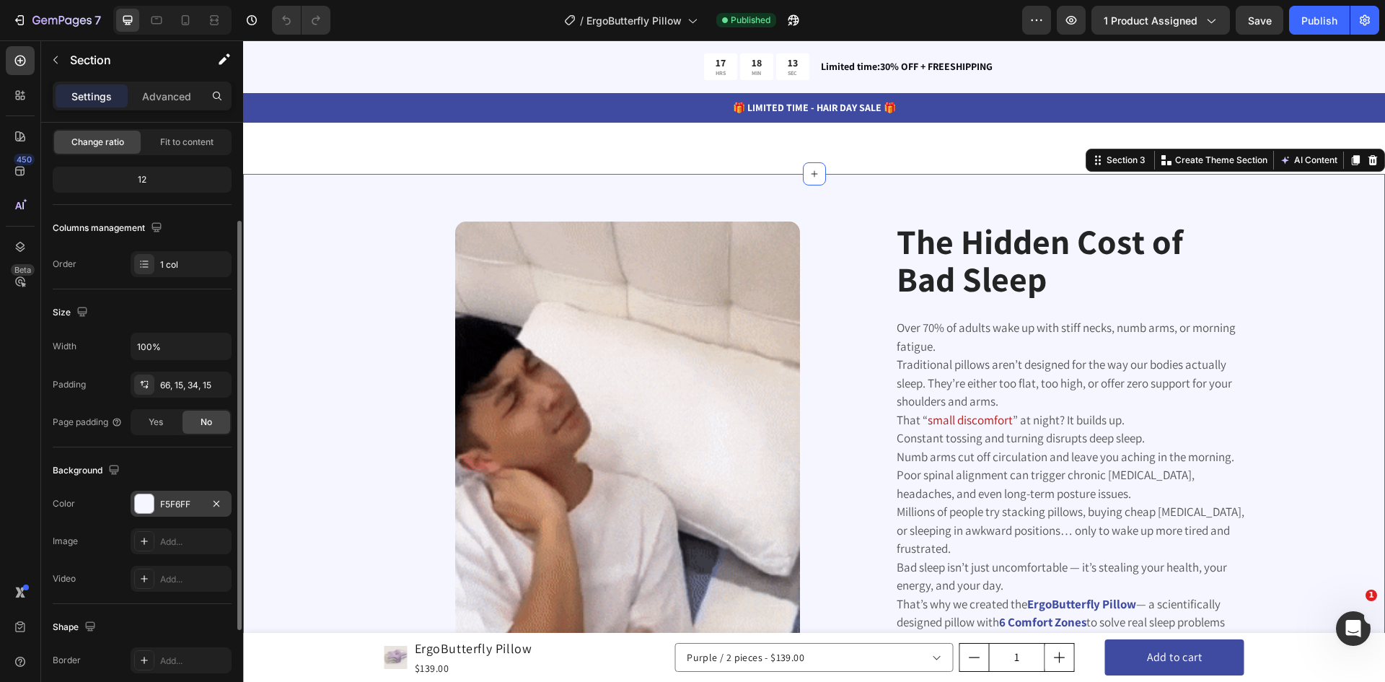
click at [180, 500] on div "F5F6FF" at bounding box center [181, 504] width 42 height 13
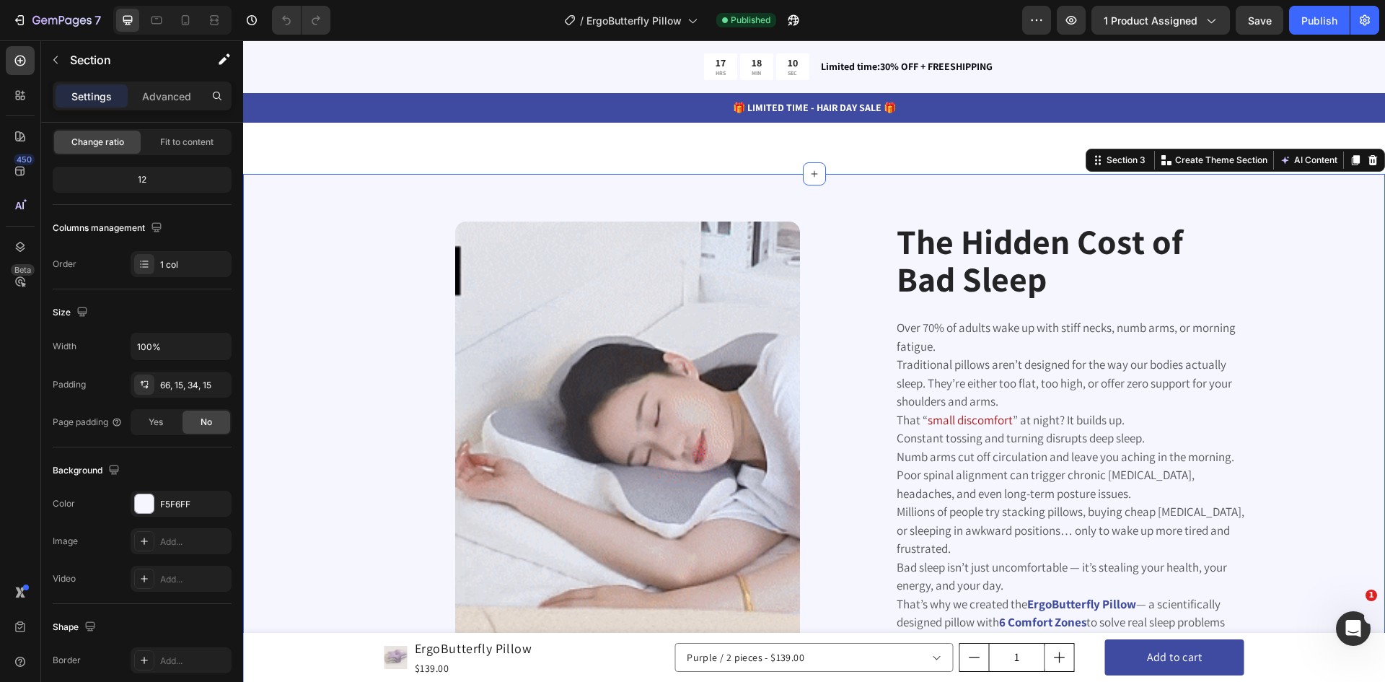
click at [348, 303] on div "Image The Hidden Cost of Bad Sleep Heading Over 70% of adults wake up with stif…" at bounding box center [814, 469] width 1120 height 496
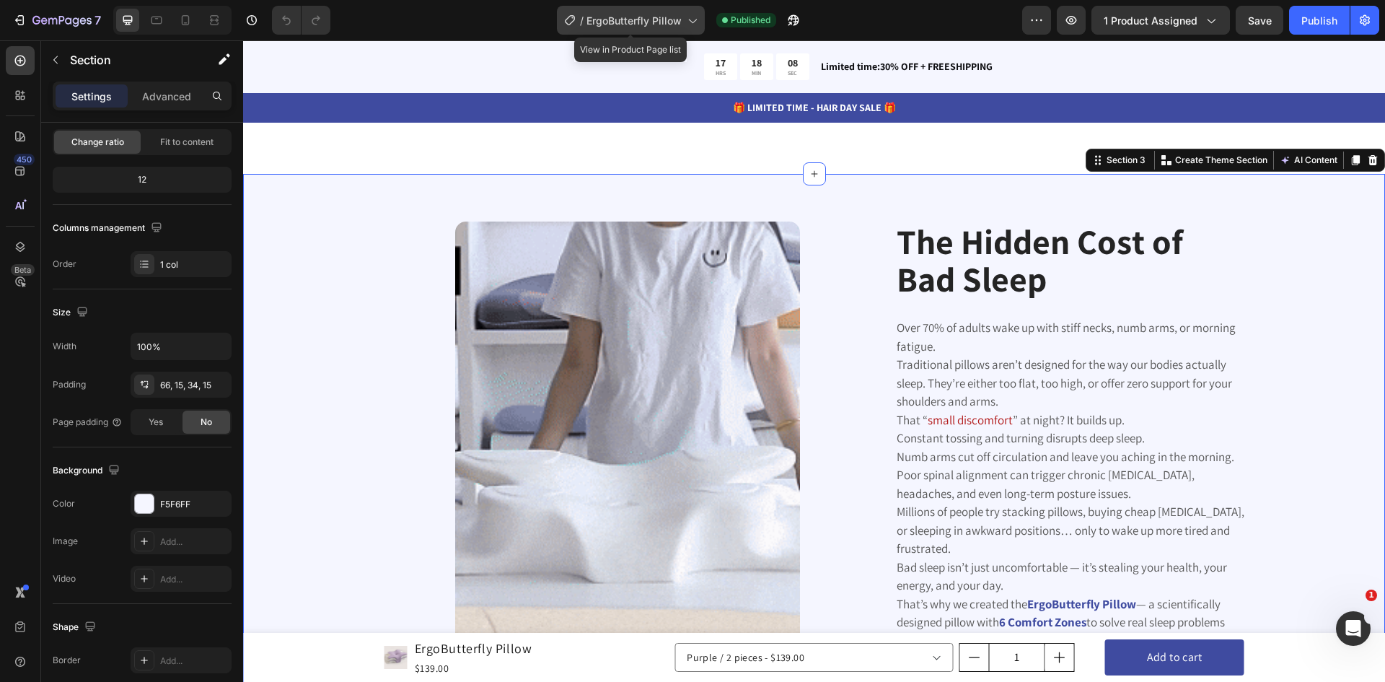
click at [644, 20] on span "ErgoButterfly Pillow" at bounding box center [634, 20] width 95 height 15
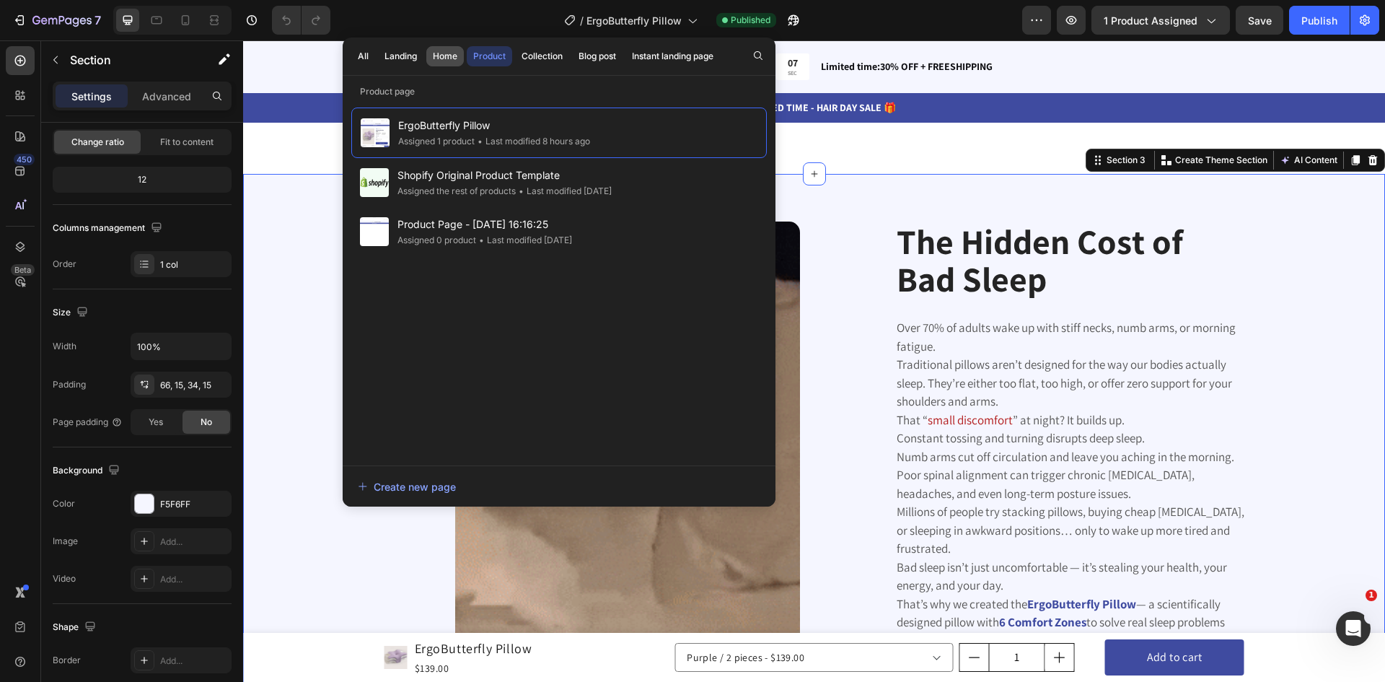
click at [442, 53] on div "Home" at bounding box center [445, 56] width 25 height 13
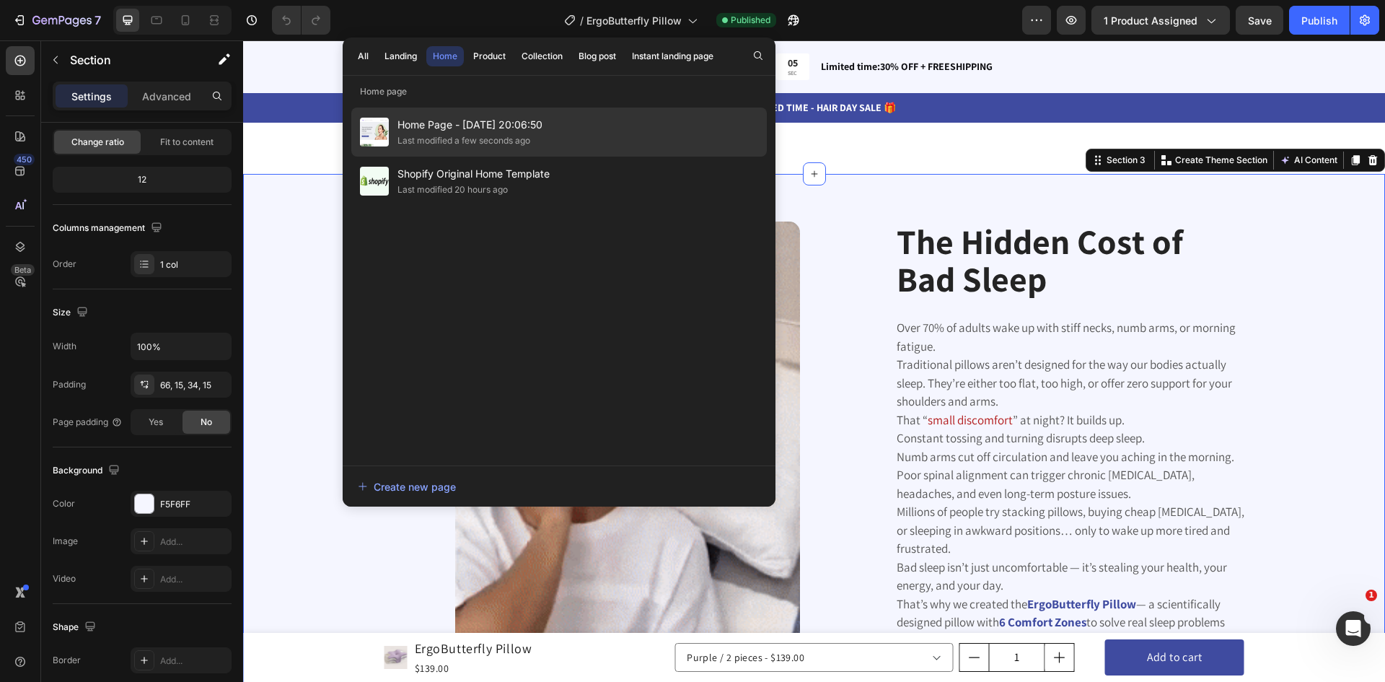
click at [493, 130] on span "Home Page - [DATE] 20:06:50" at bounding box center [470, 124] width 145 height 17
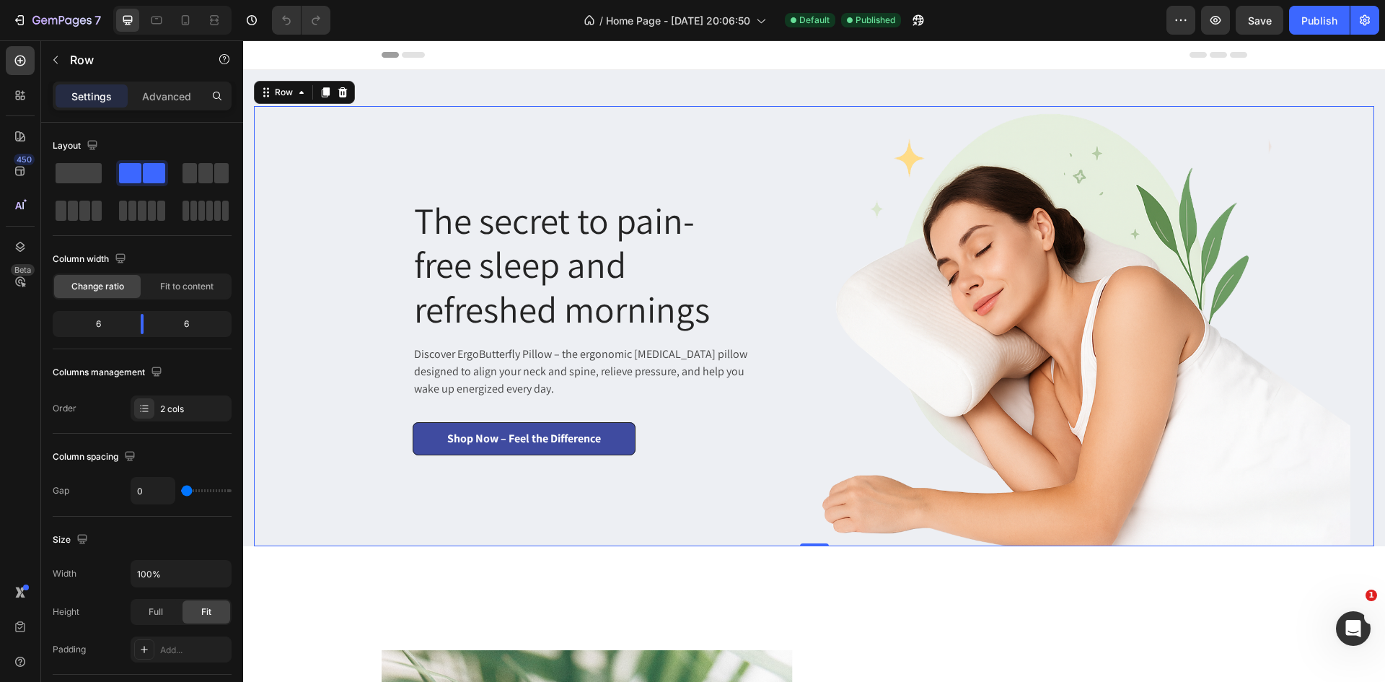
click at [312, 271] on div "The secret to pain-free sleep and refreshed mornings Heading Discover ErgoButte…" at bounding box center [534, 326] width 561 height 440
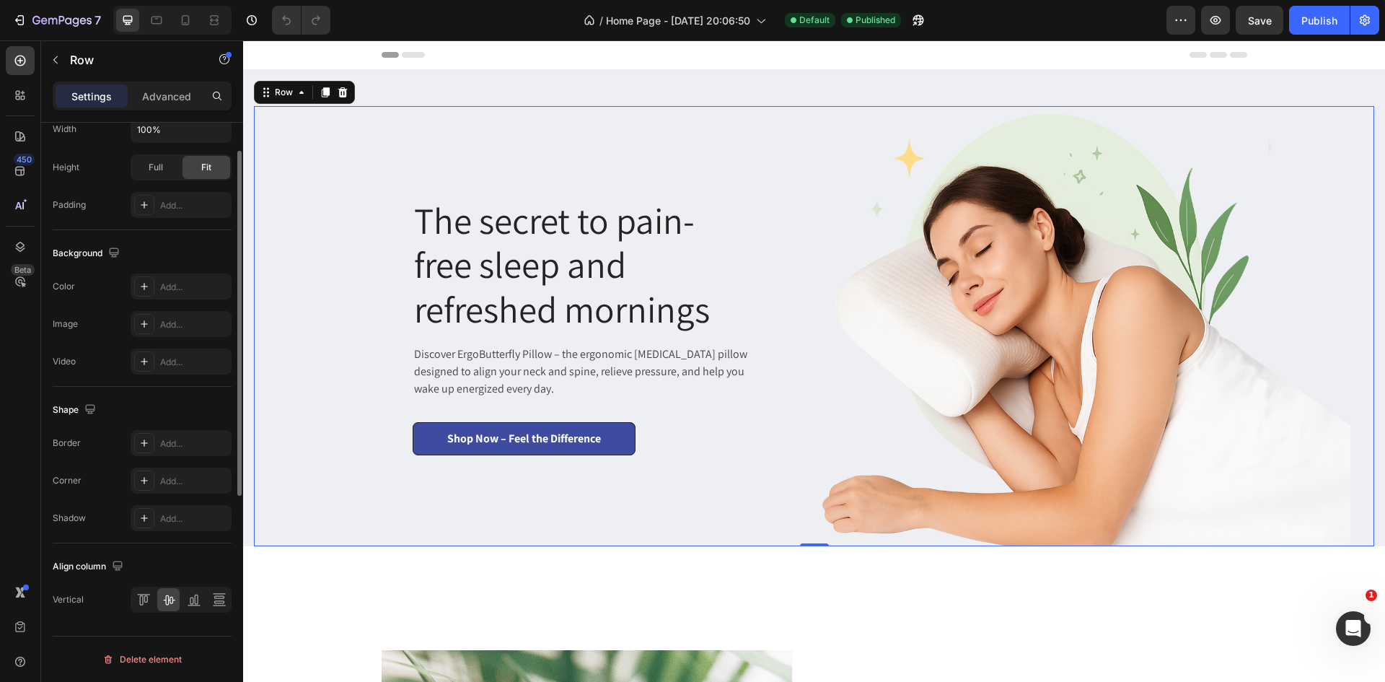
scroll to position [156, 0]
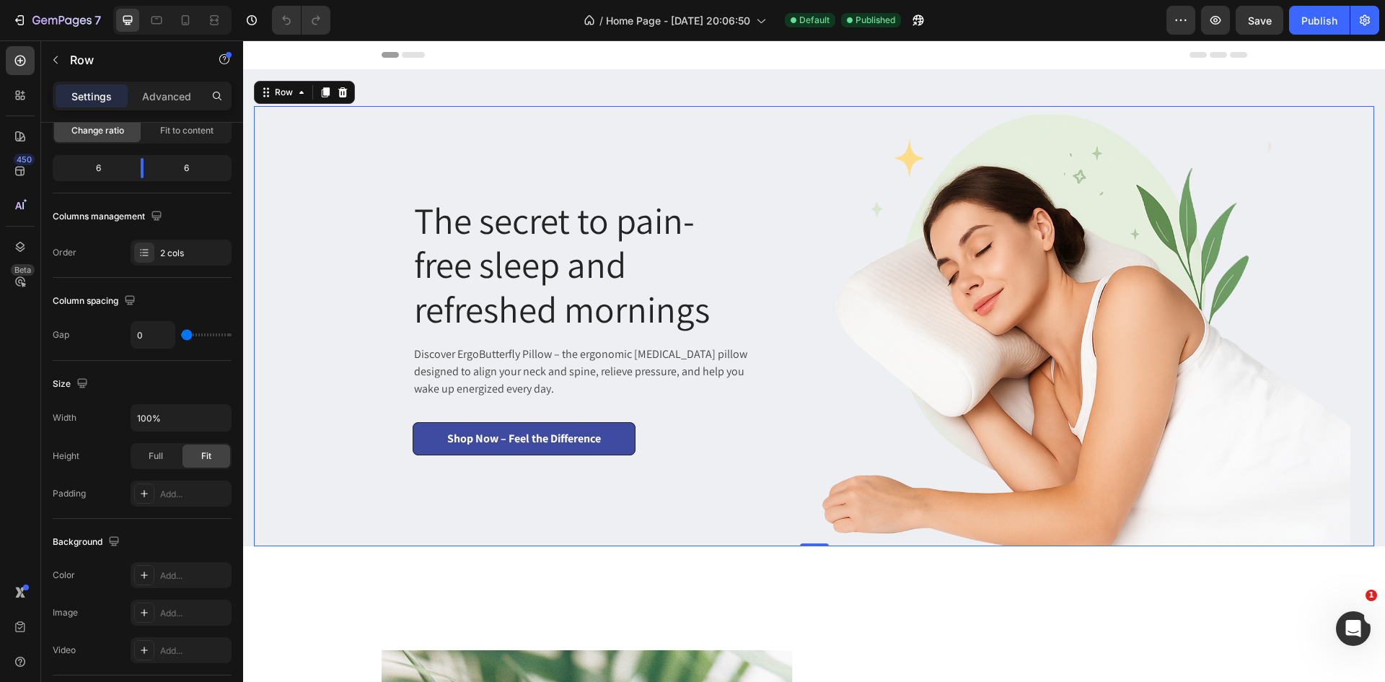
click at [173, 110] on div "Settings Advanced" at bounding box center [142, 102] width 202 height 41
click at [172, 101] on p "Advanced" at bounding box center [166, 96] width 49 height 15
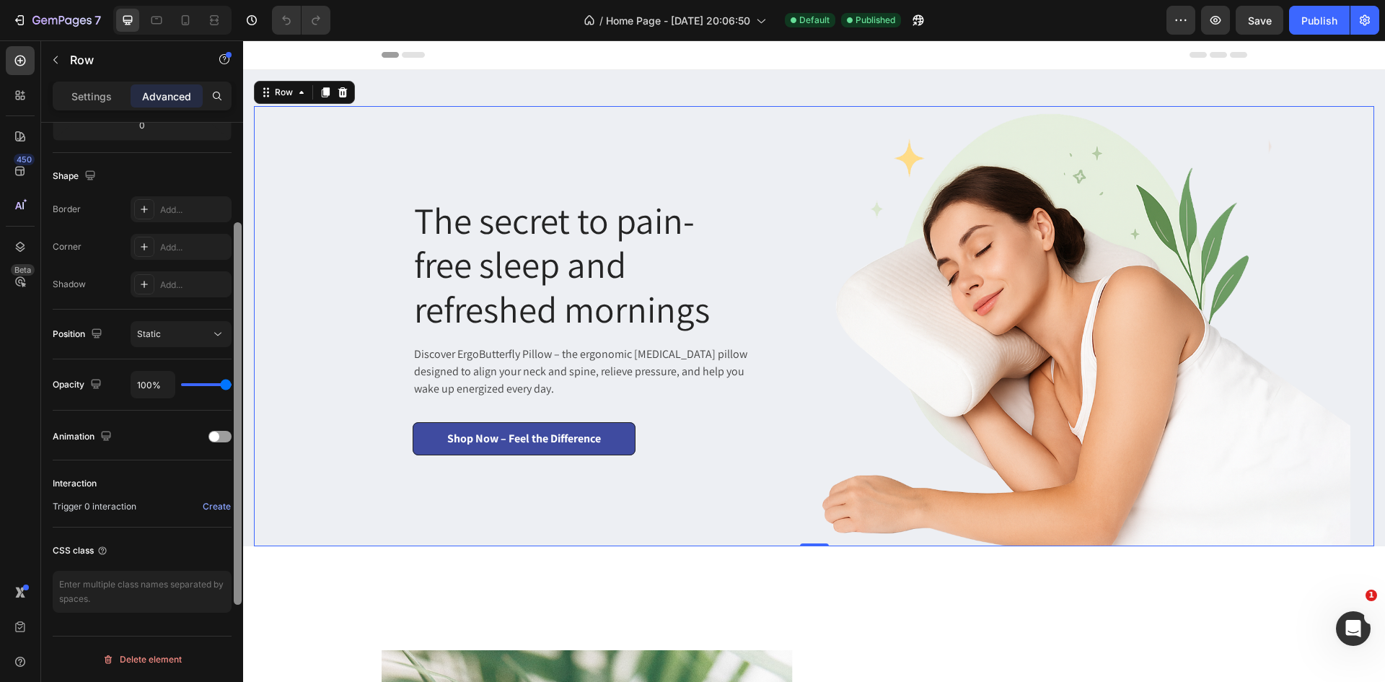
scroll to position [124, 0]
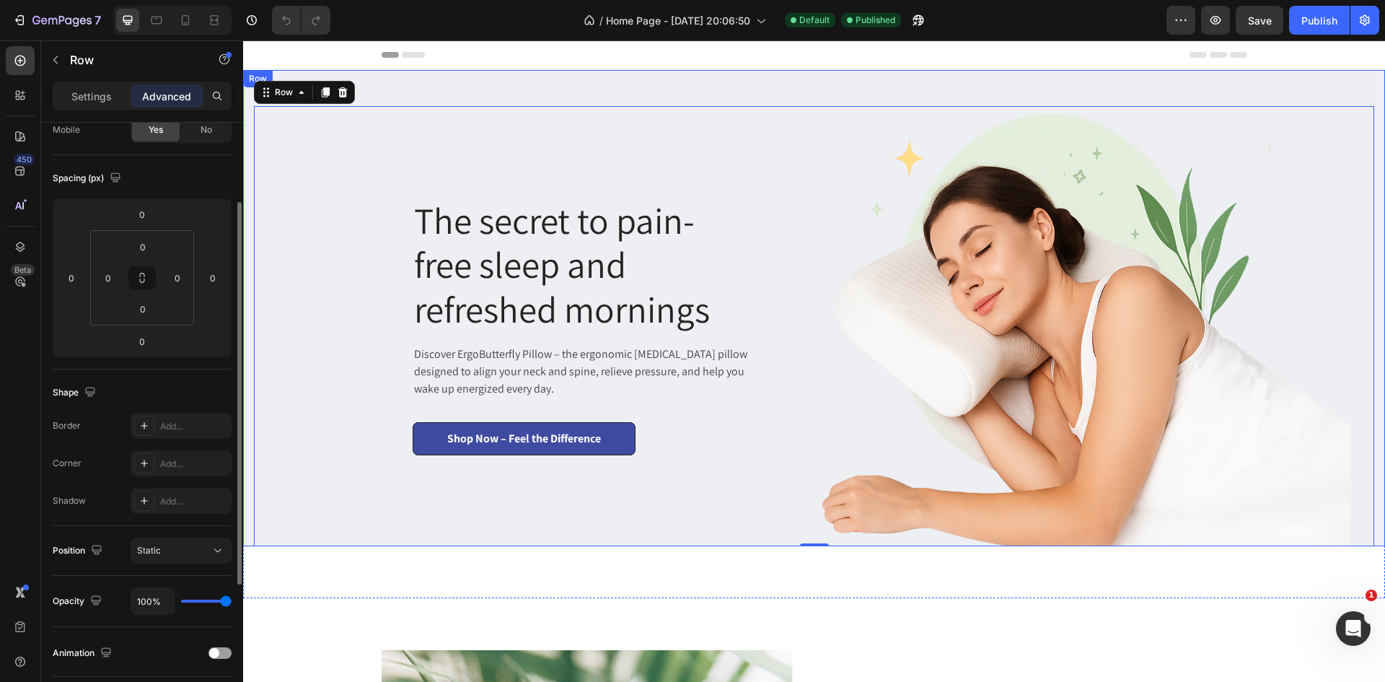
drag, startPoint x: 414, startPoint y: 76, endPoint x: 428, endPoint y: 71, distance: 14.6
click at [415, 75] on div "The secret to pain-free sleep and refreshed mornings Heading Discover ErgoButte…" at bounding box center [814, 308] width 1142 height 476
click at [94, 95] on p "Settings" at bounding box center [91, 96] width 40 height 15
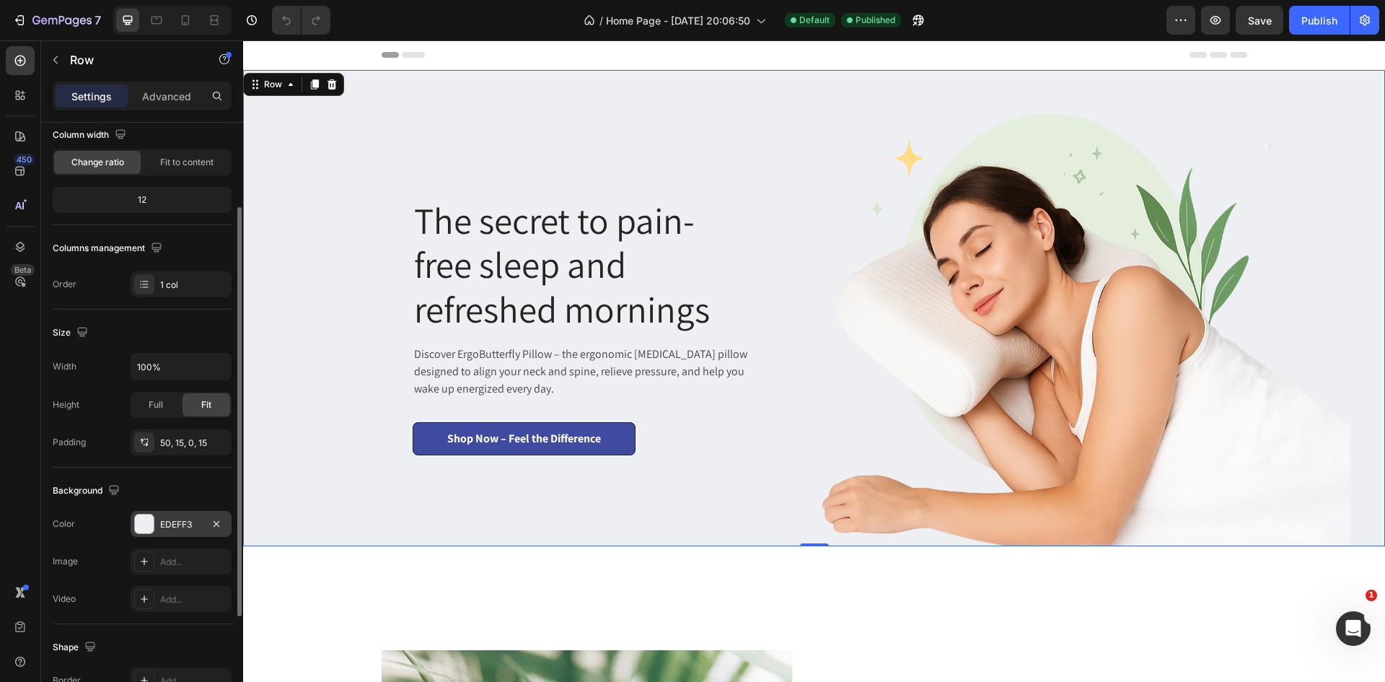
click at [143, 524] on div at bounding box center [144, 523] width 19 height 19
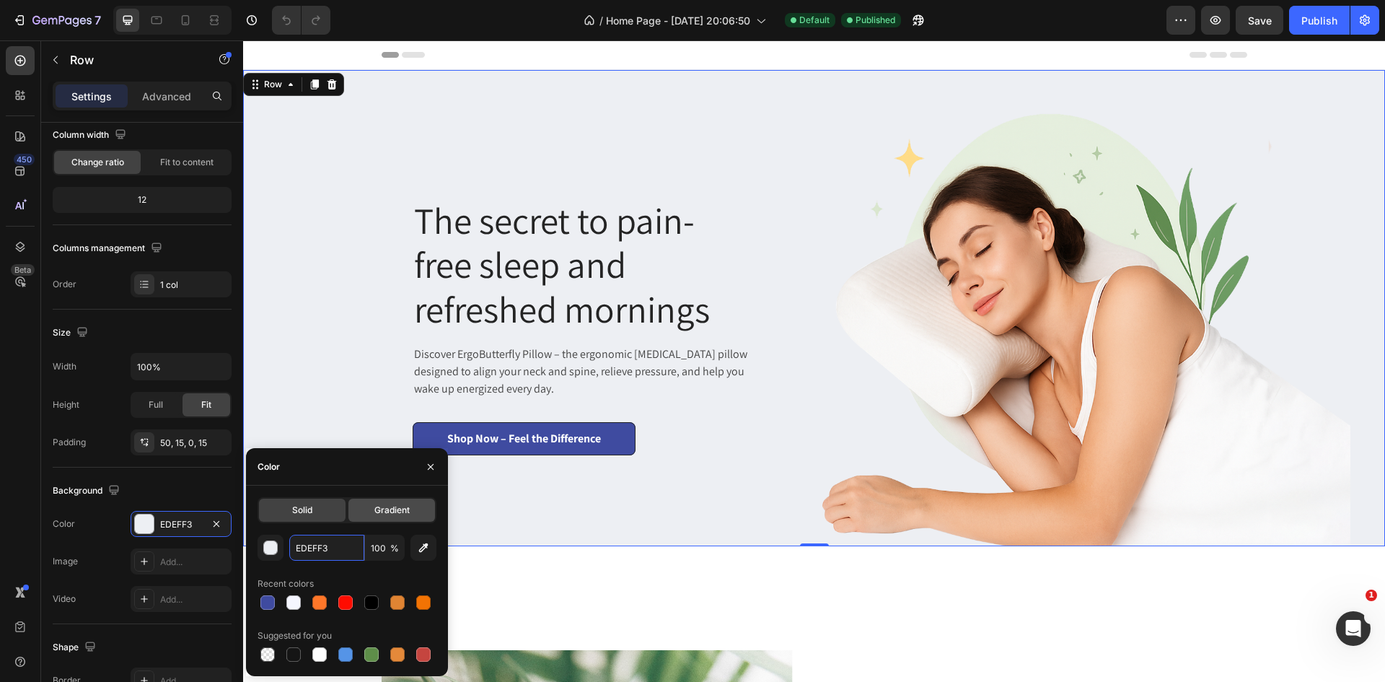
paste input "F5F6FF"
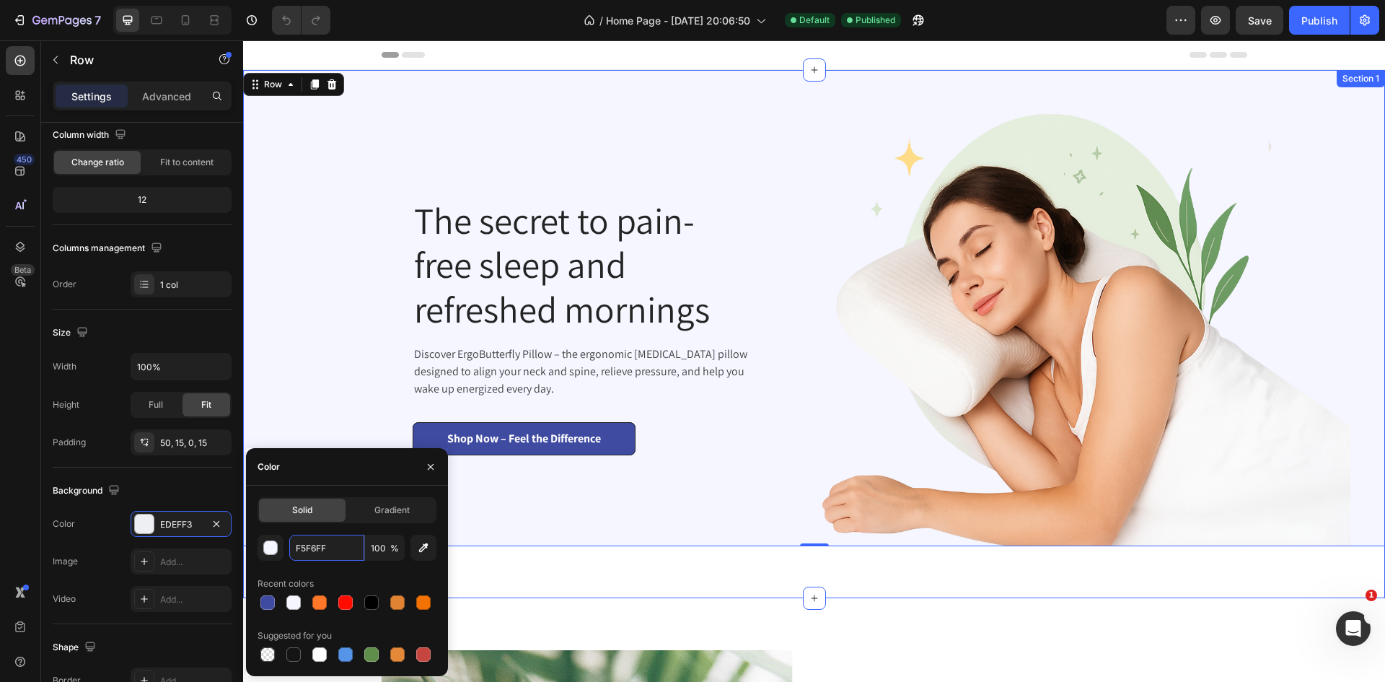
type input "F5F6FF"
click at [712, 576] on div "The secret to pain-free sleep and refreshed mornings Heading Discover ErgoButte…" at bounding box center [814, 334] width 1142 height 528
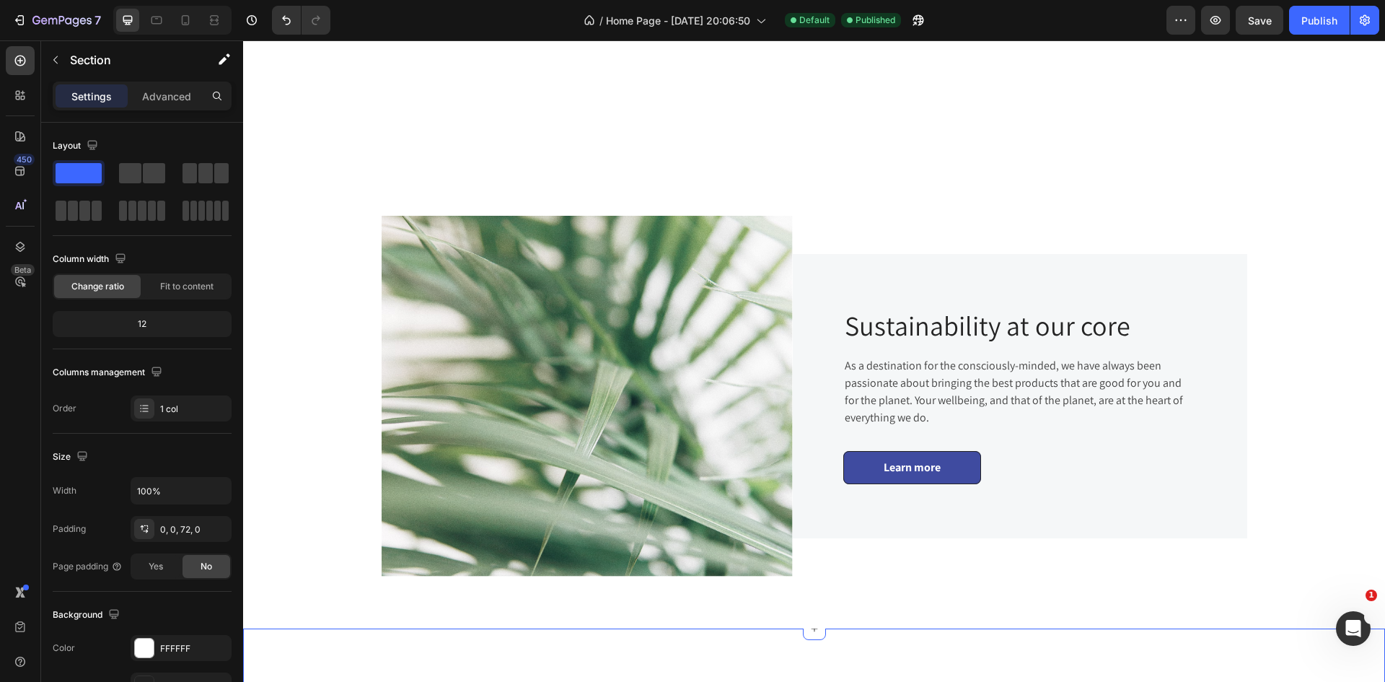
scroll to position [649, 0]
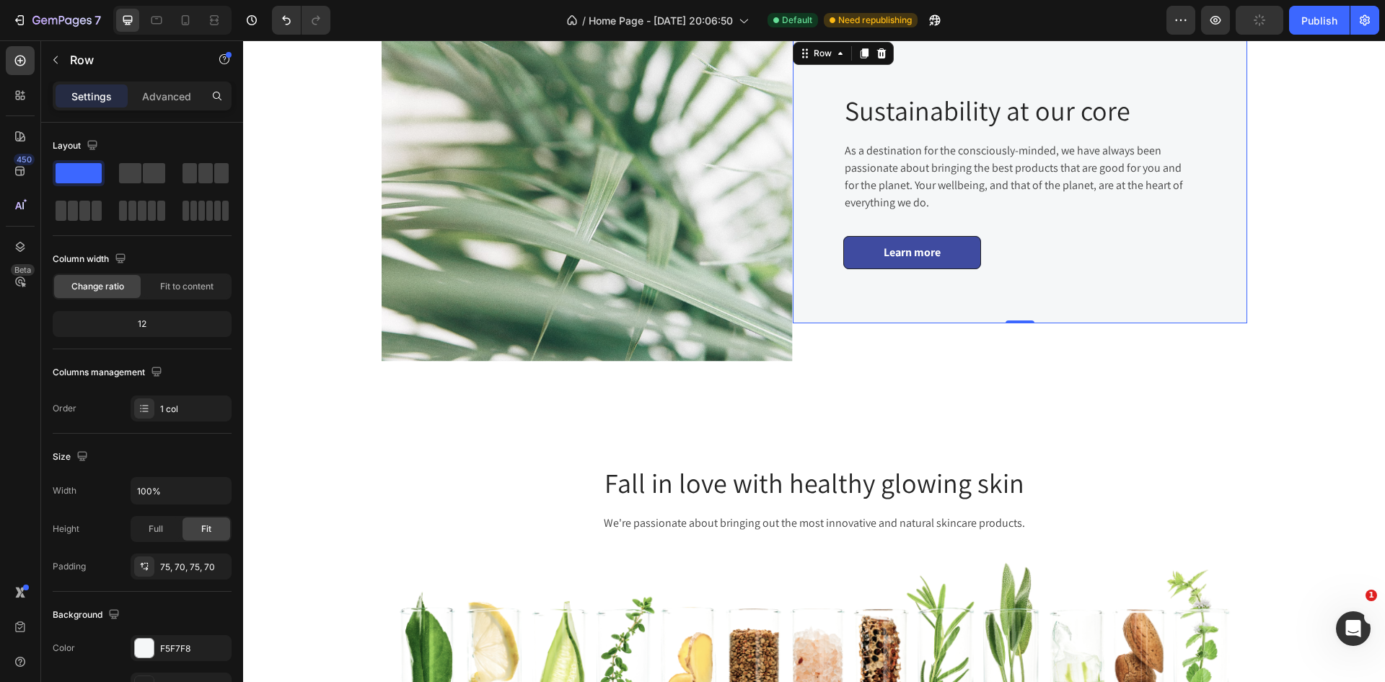
click at [1089, 273] on div "Sustainability at our core Heading As a destination for the consciously-minded,…" at bounding box center [1020, 181] width 455 height 284
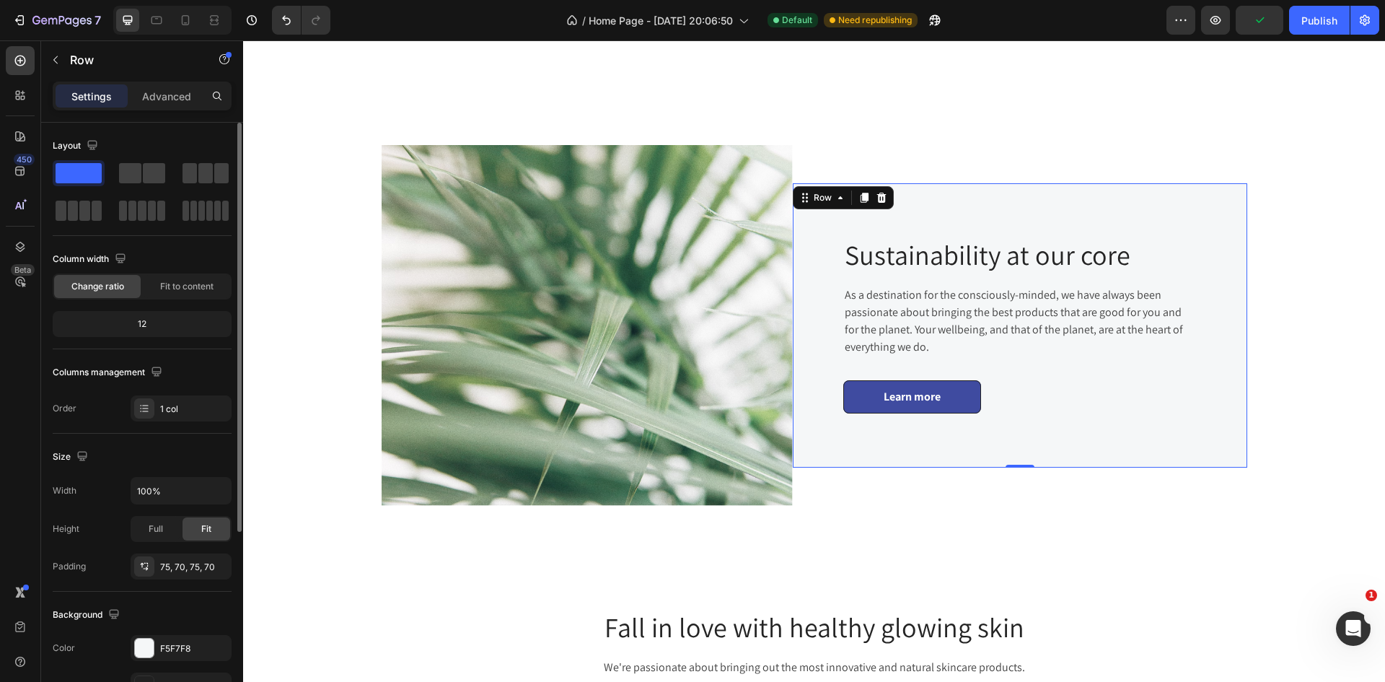
scroll to position [216, 0]
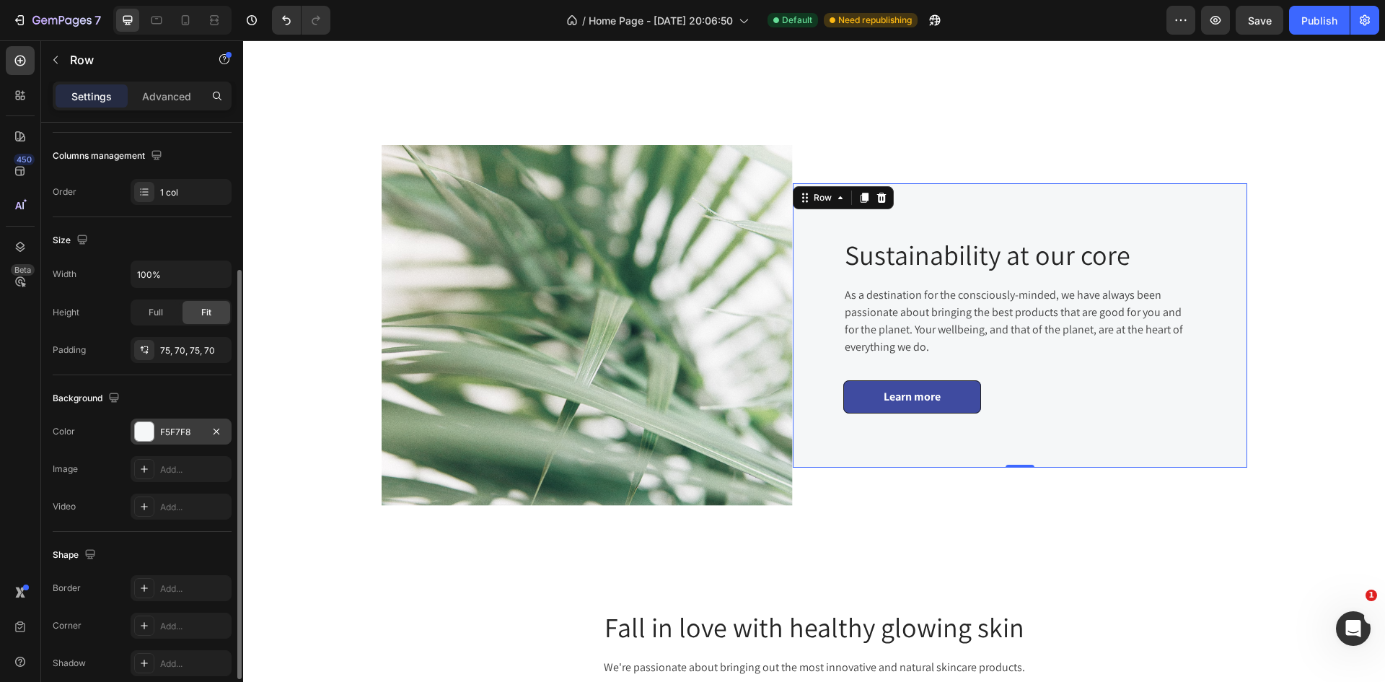
click at [152, 435] on div at bounding box center [144, 431] width 19 height 19
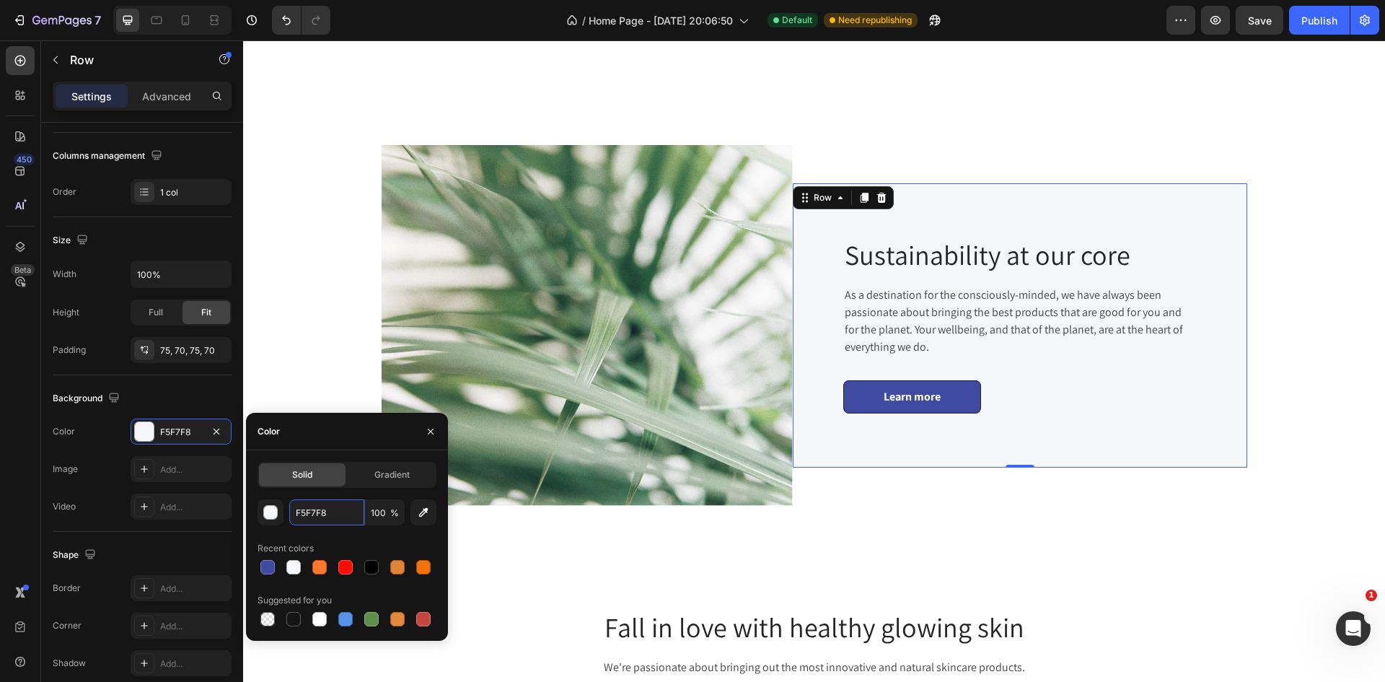
paste input "6FF"
type input "F5F6FF"
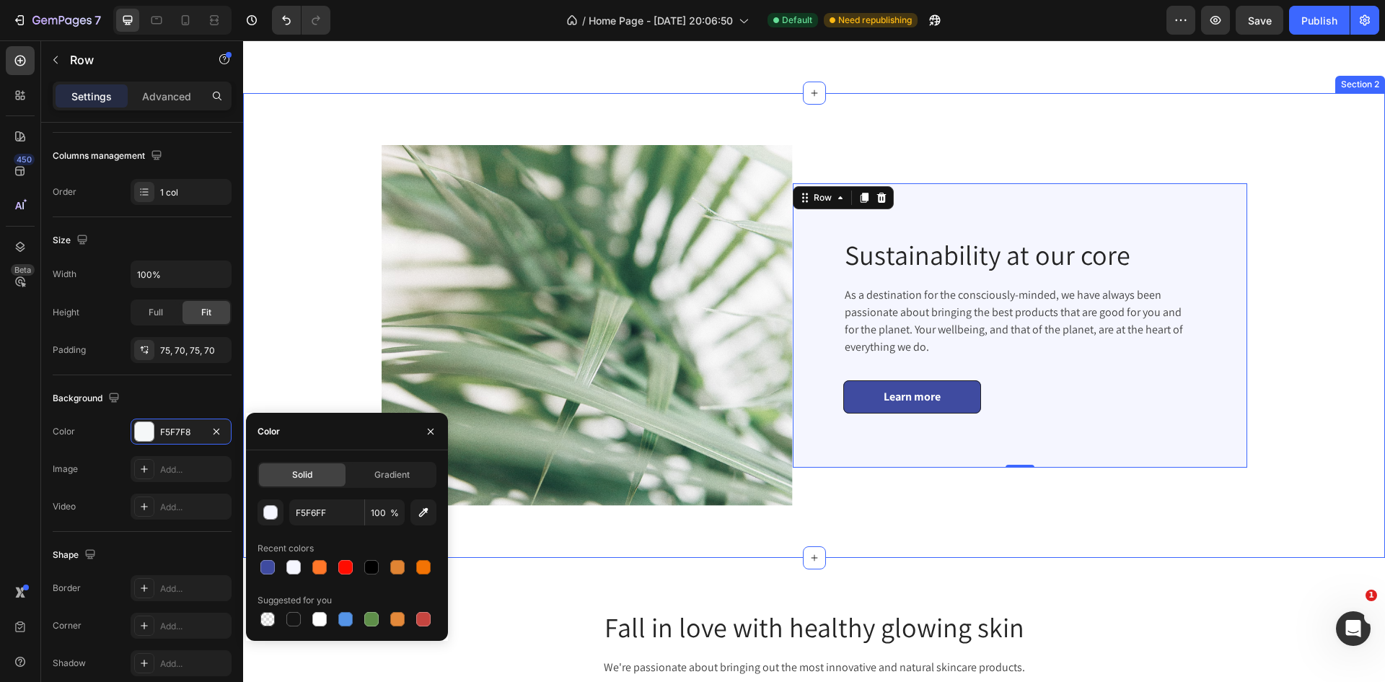
drag, startPoint x: 328, startPoint y: 282, endPoint x: 337, endPoint y: 302, distance: 21.6
click at [328, 283] on div "Image Sustainability at our core Heading As a destination for the consciously-m…" at bounding box center [814, 325] width 1120 height 395
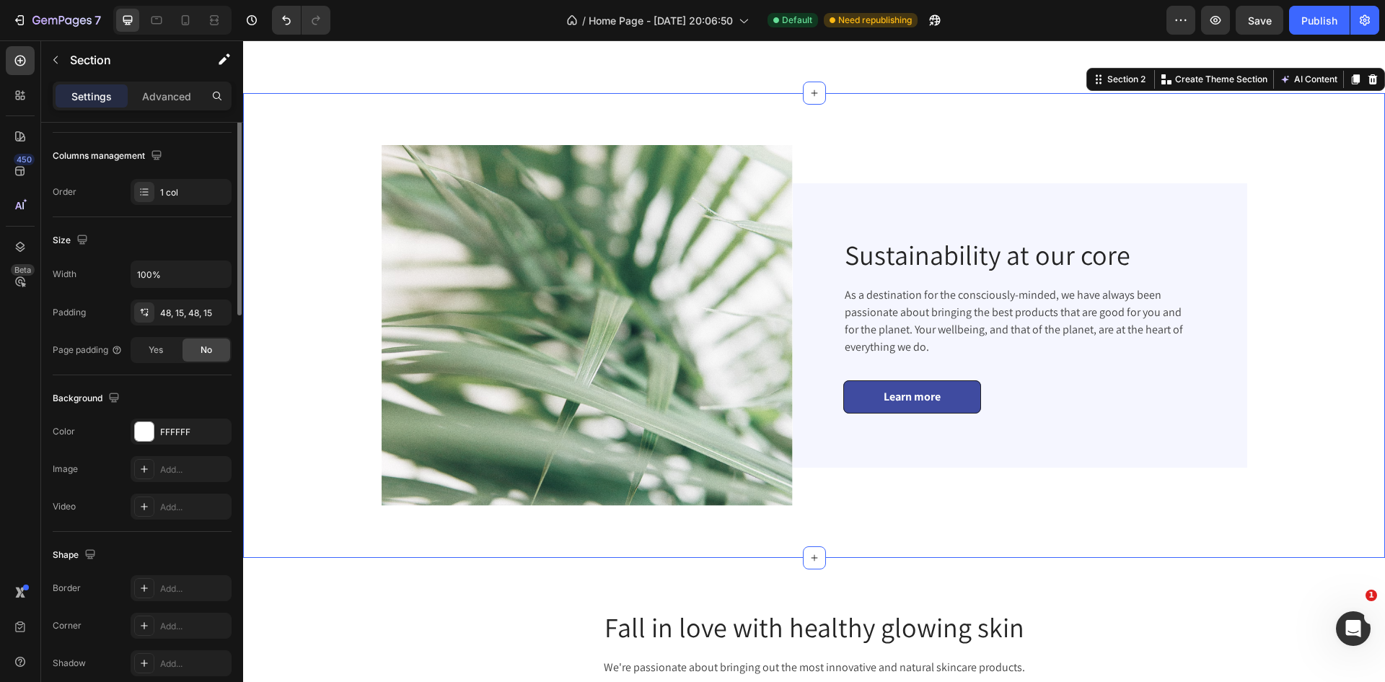
scroll to position [0, 0]
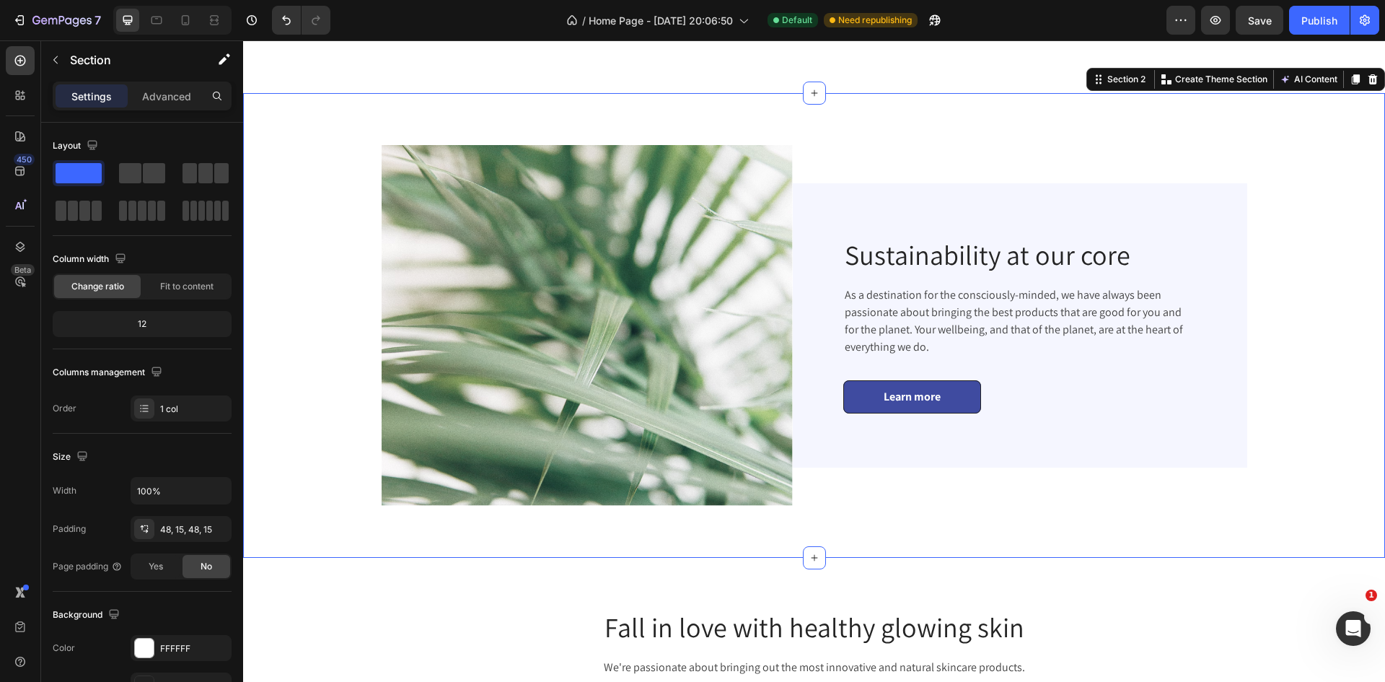
click at [802, 105] on div "Image Sustainability at our core Heading As a destination for the consciously-m…" at bounding box center [814, 325] width 1142 height 465
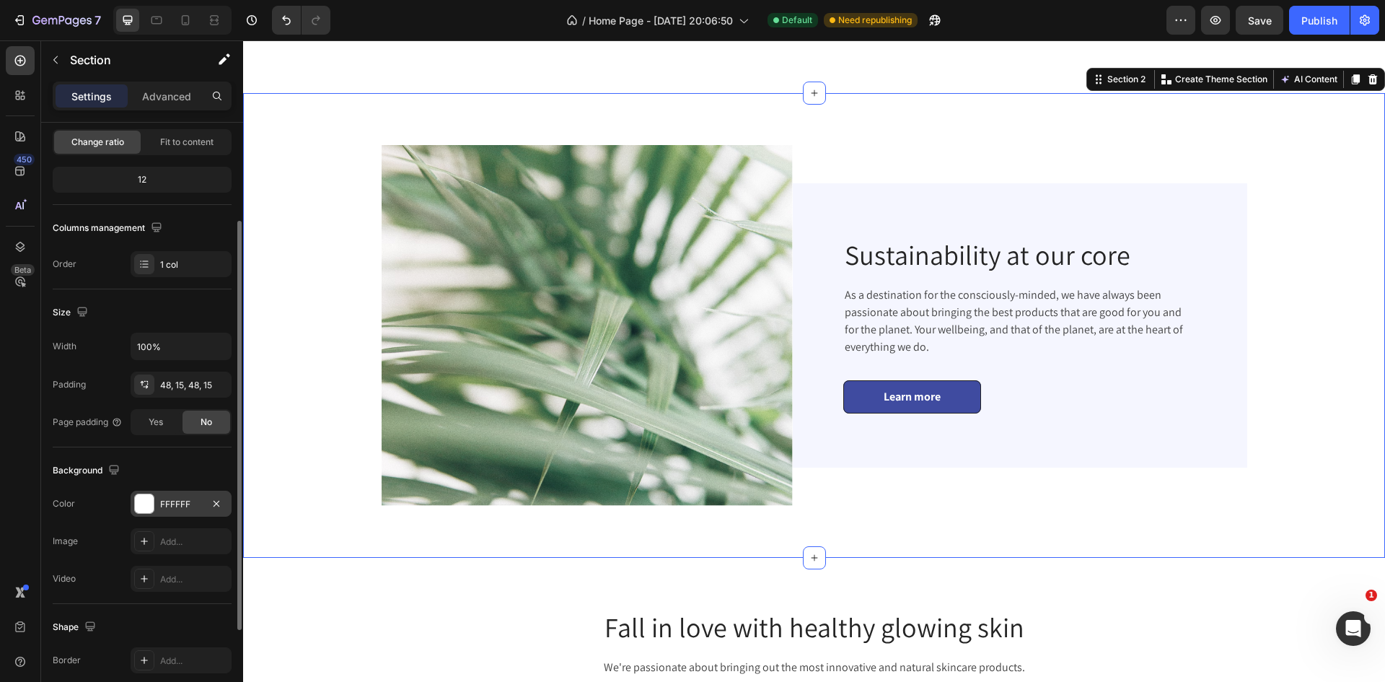
click at [145, 505] on div at bounding box center [144, 503] width 19 height 19
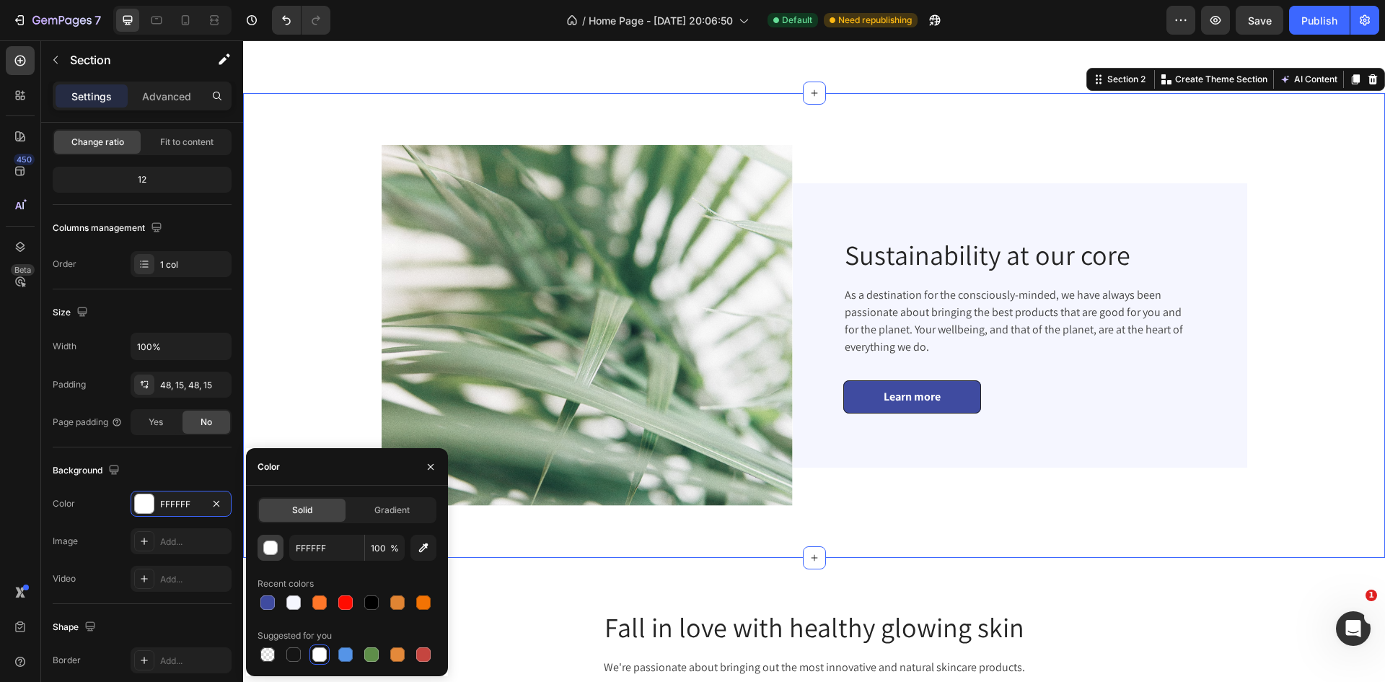
click at [265, 550] on div "button" at bounding box center [271, 548] width 14 height 14
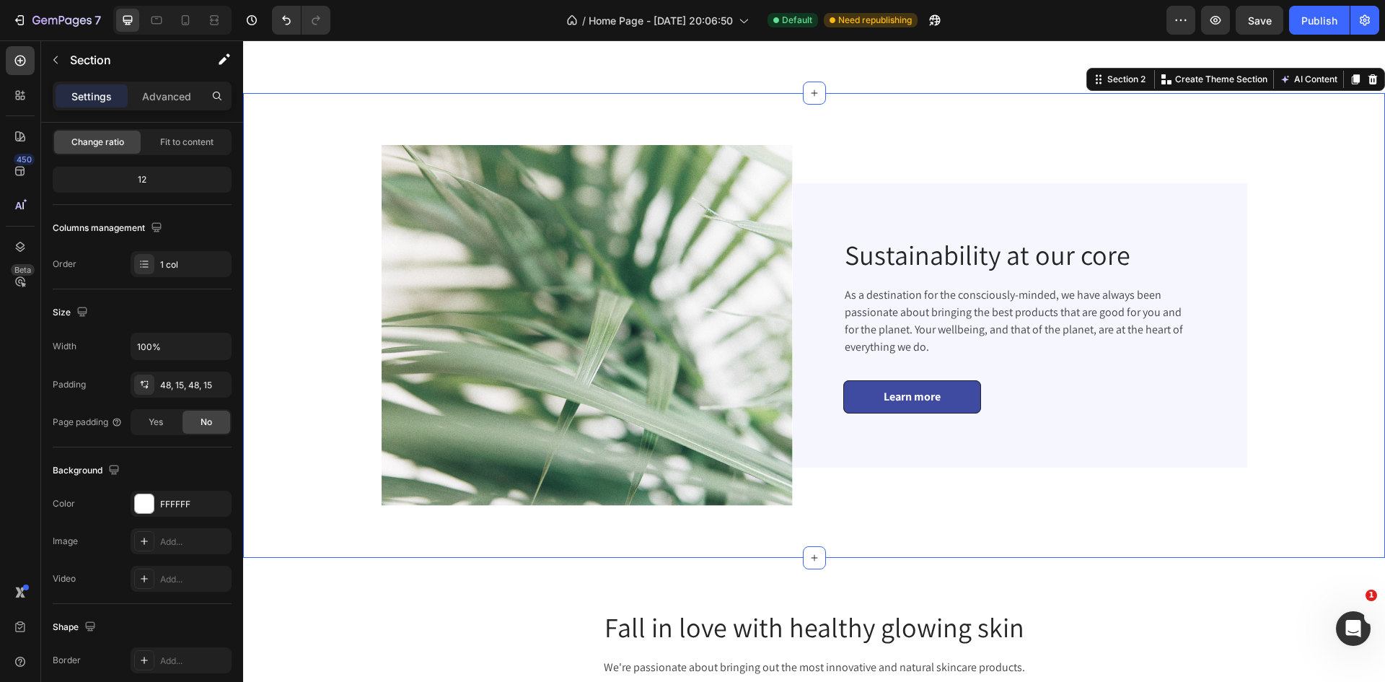
drag, startPoint x: 320, startPoint y: 179, endPoint x: 342, endPoint y: 218, distance: 44.6
click at [320, 178] on div "Image Sustainability at our core Heading As a destination for the consciously-m…" at bounding box center [814, 325] width 1120 height 395
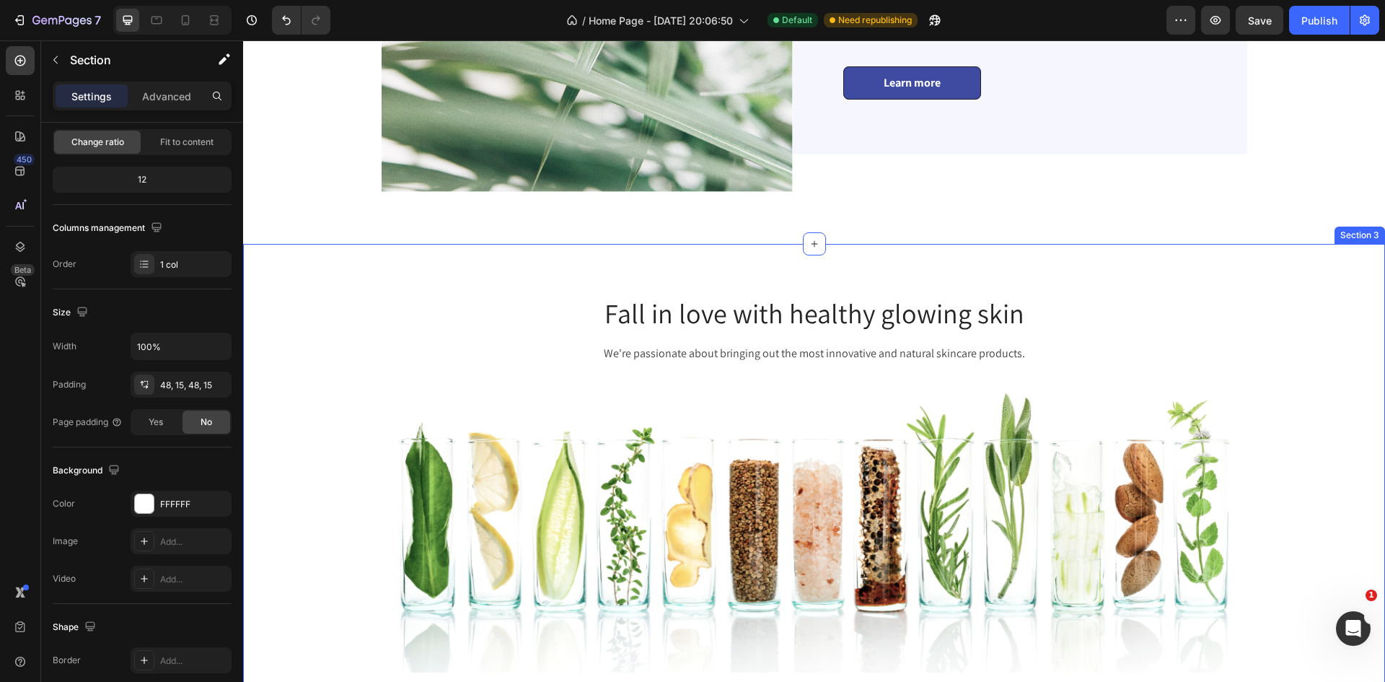
scroll to position [938, 0]
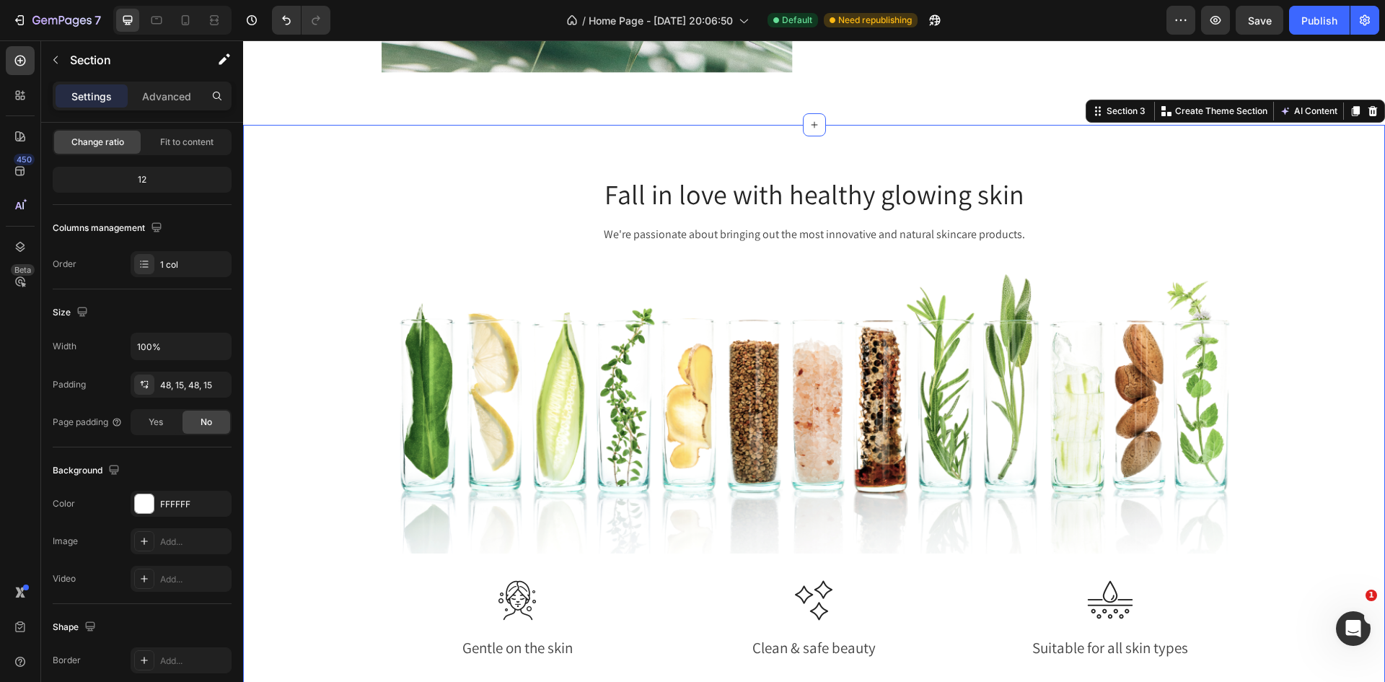
click at [310, 217] on div "Fall in love with healthy glowing skin Heading We're passionate about bringing …" at bounding box center [814, 499] width 1120 height 681
click at [144, 506] on div at bounding box center [144, 503] width 19 height 19
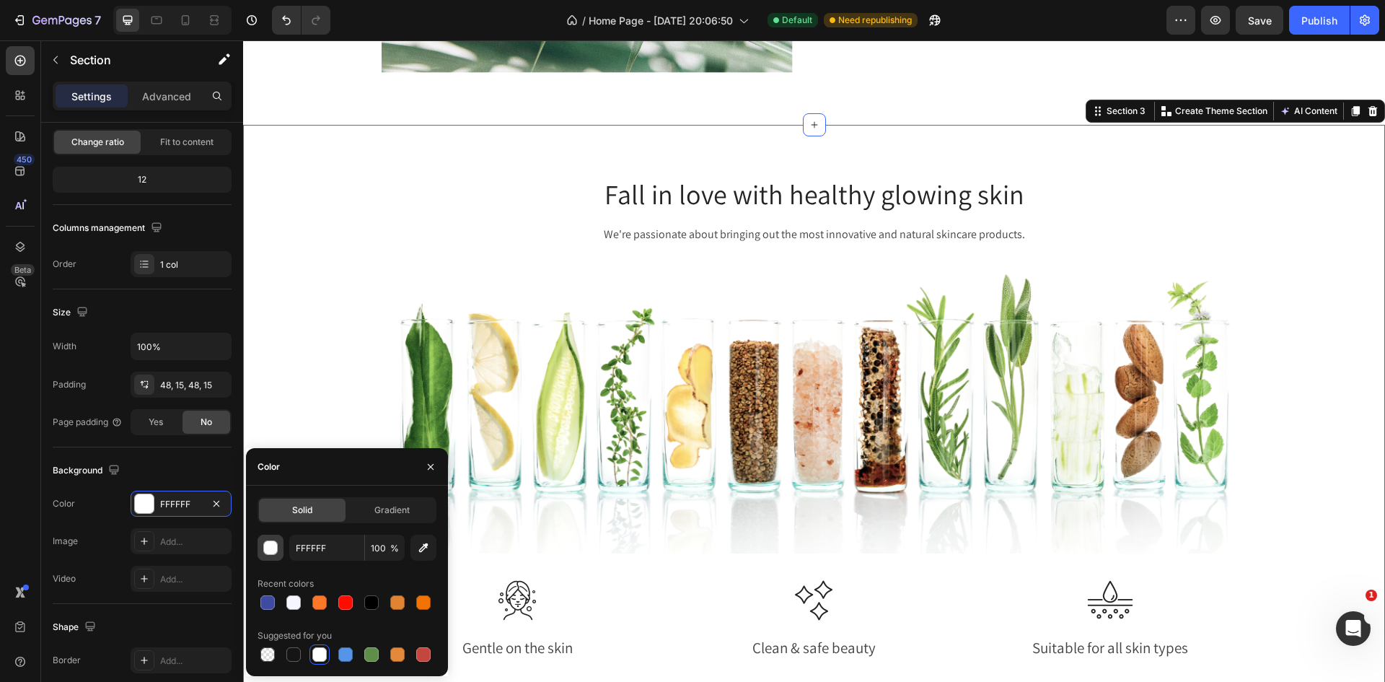
click at [275, 552] on div "button" at bounding box center [271, 548] width 14 height 14
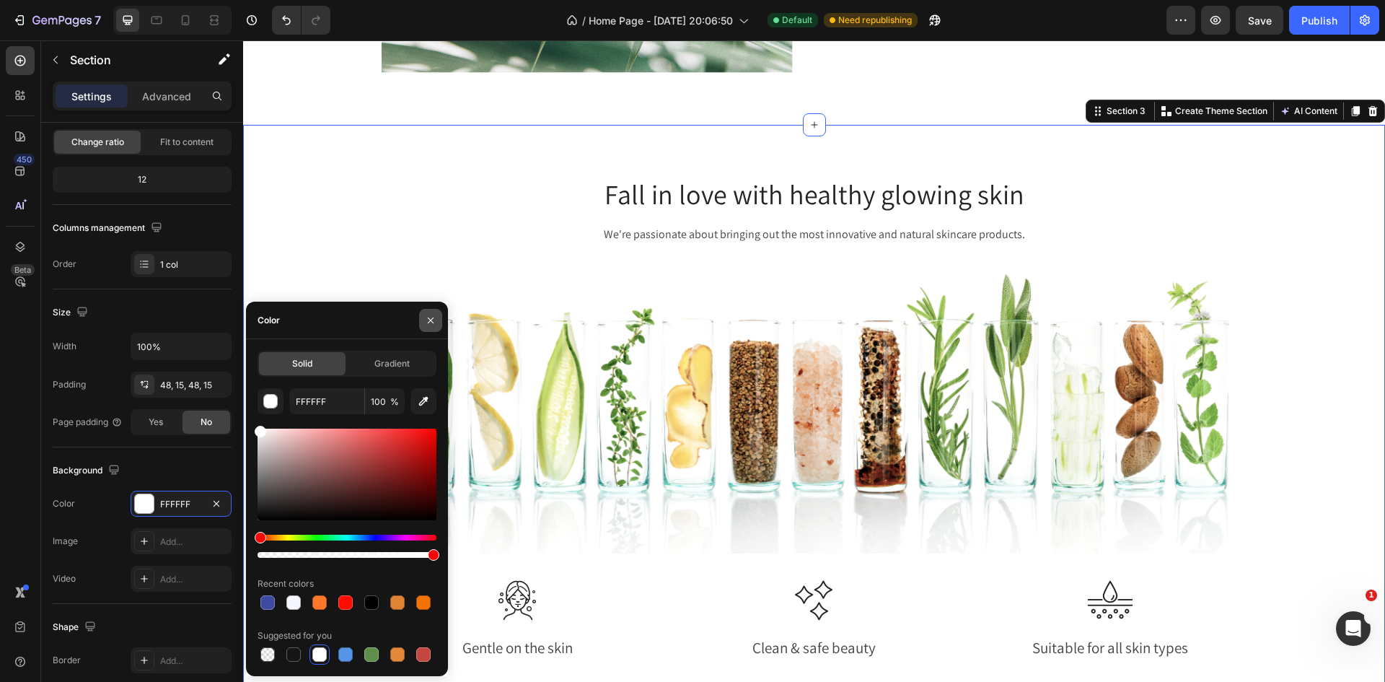
click at [431, 317] on icon "button" at bounding box center [431, 321] width 12 height 12
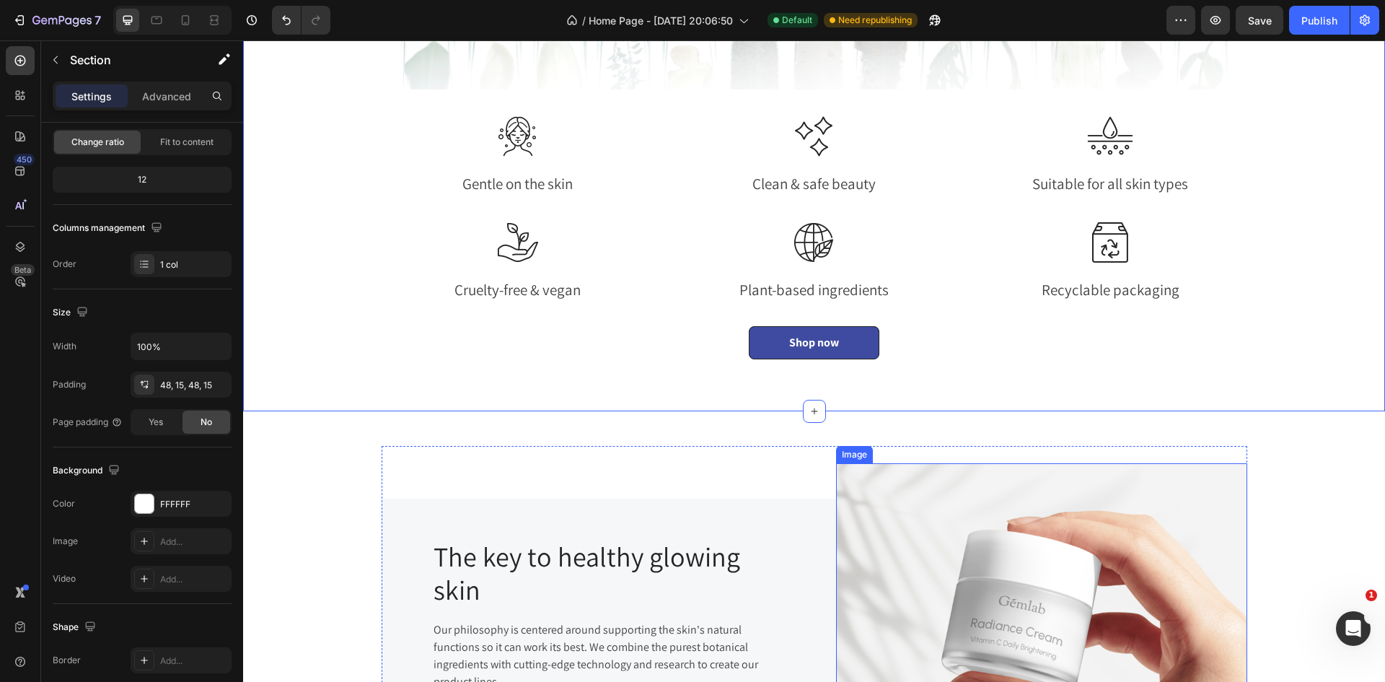
scroll to position [1515, 0]
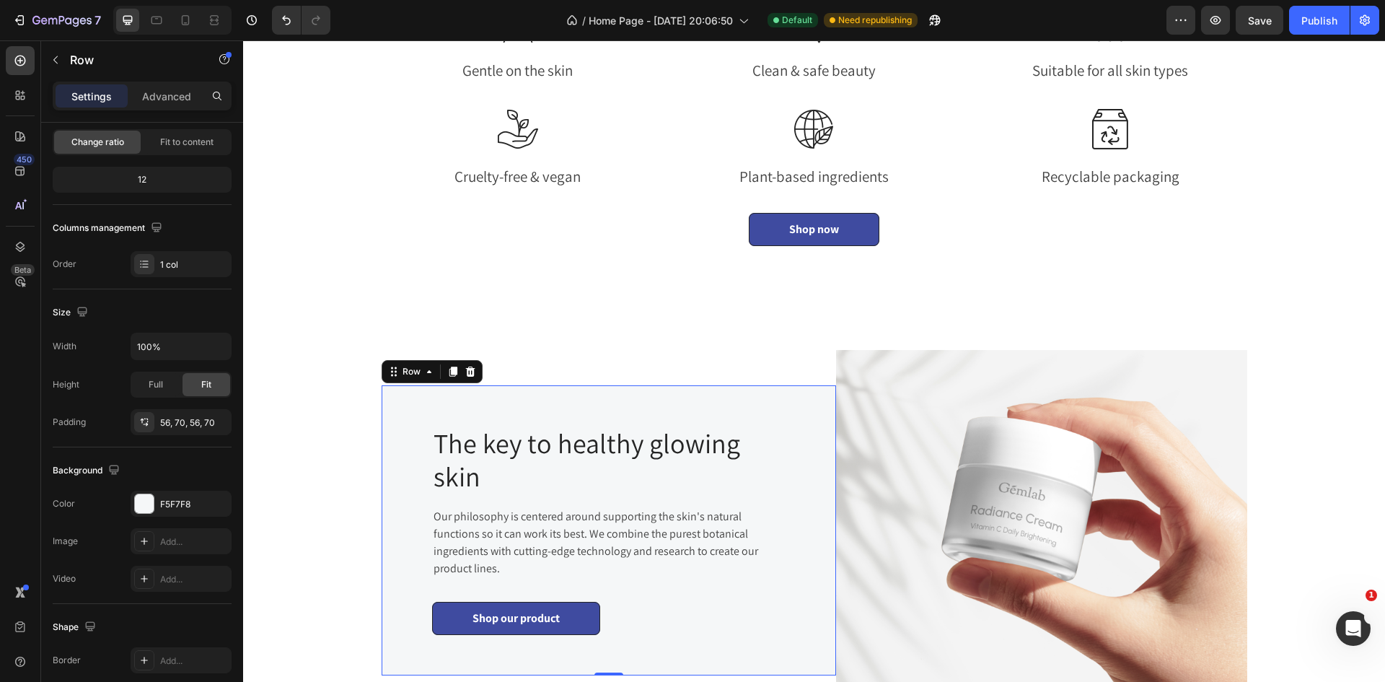
click at [721, 400] on div "The key to healthy glowing skin Heading Our philosophy is centered around suppo…" at bounding box center [609, 529] width 455 height 289
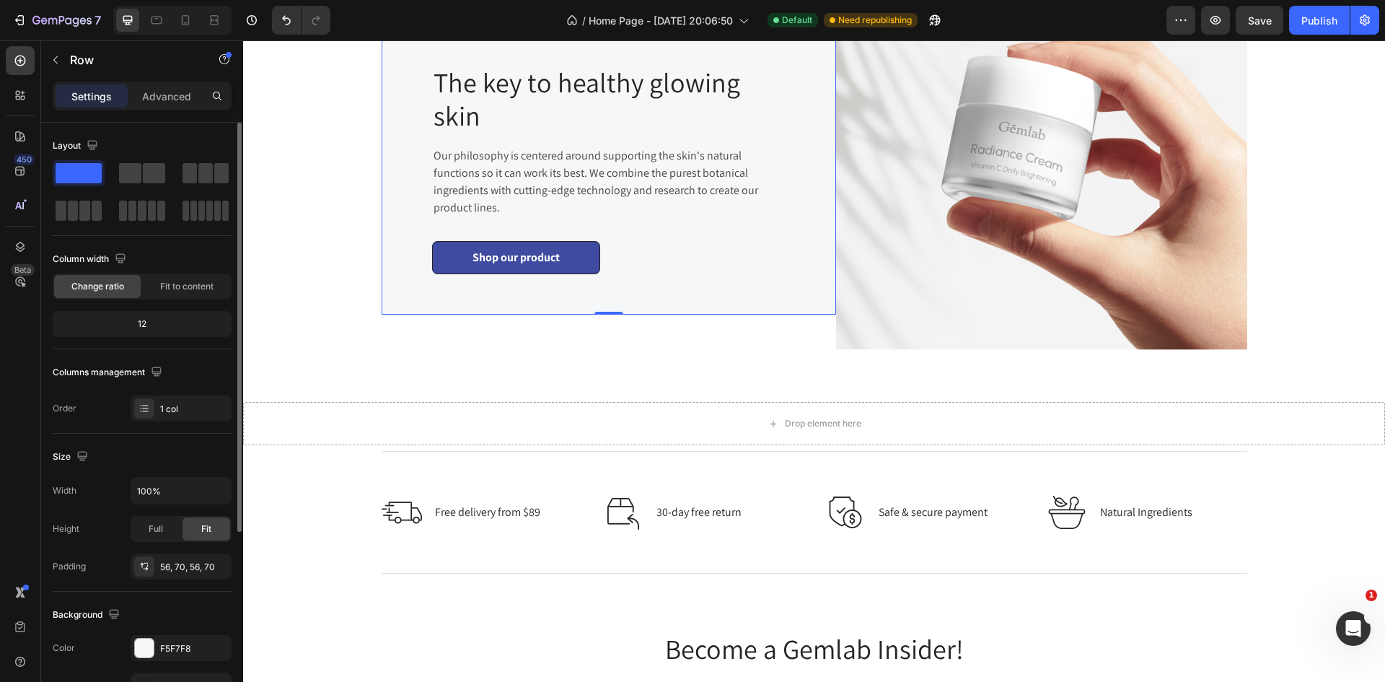
scroll to position [144, 0]
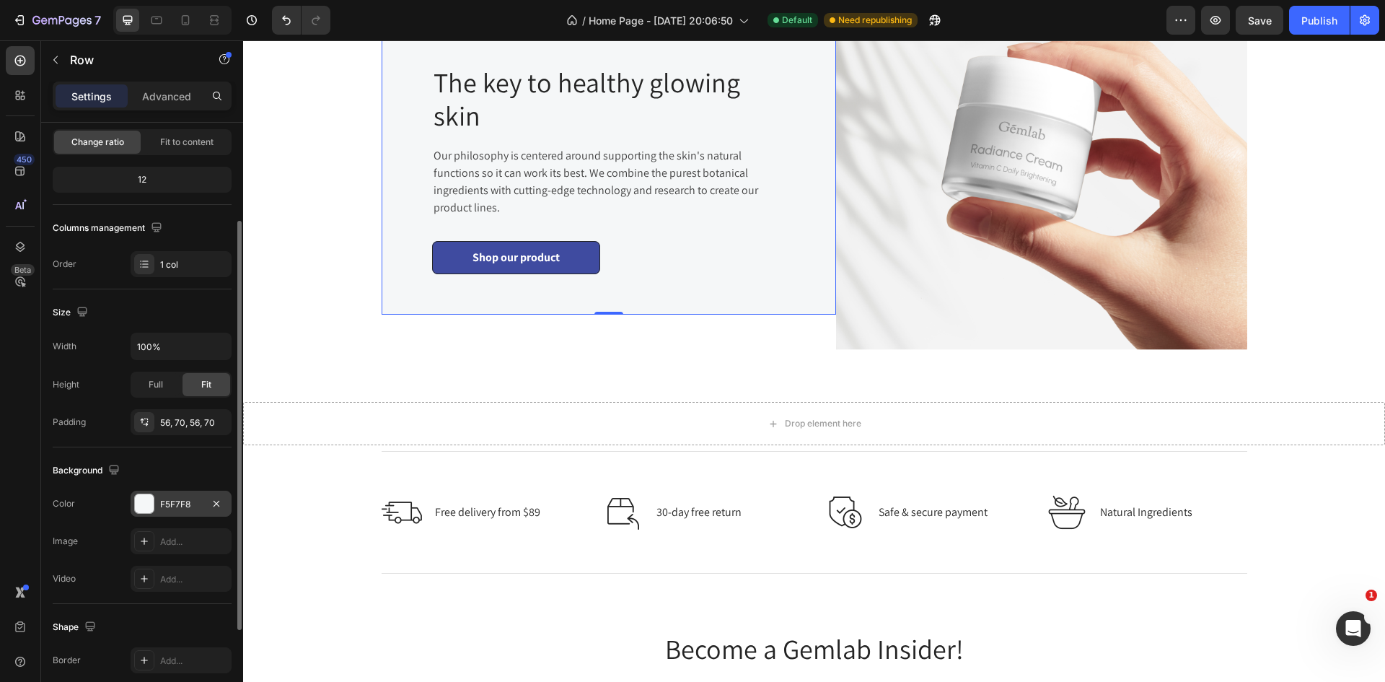
click at [141, 502] on div at bounding box center [144, 503] width 19 height 19
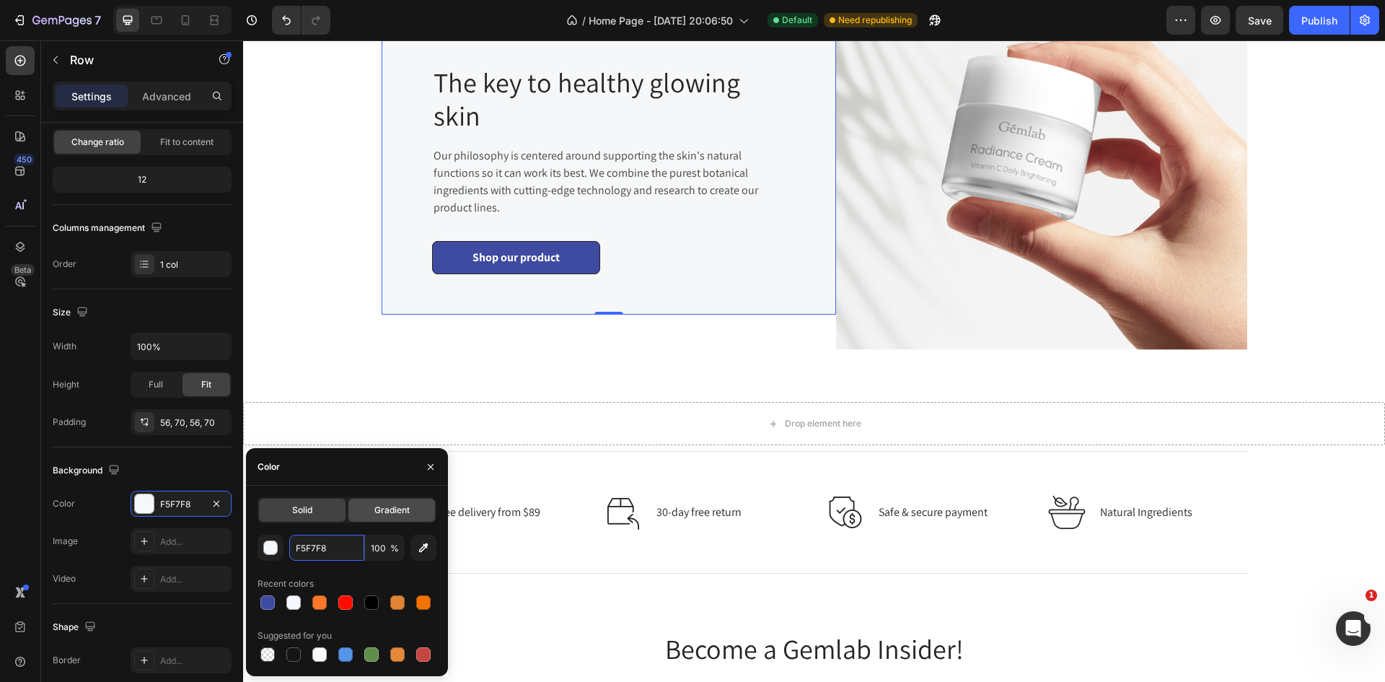
paste input "6FF"
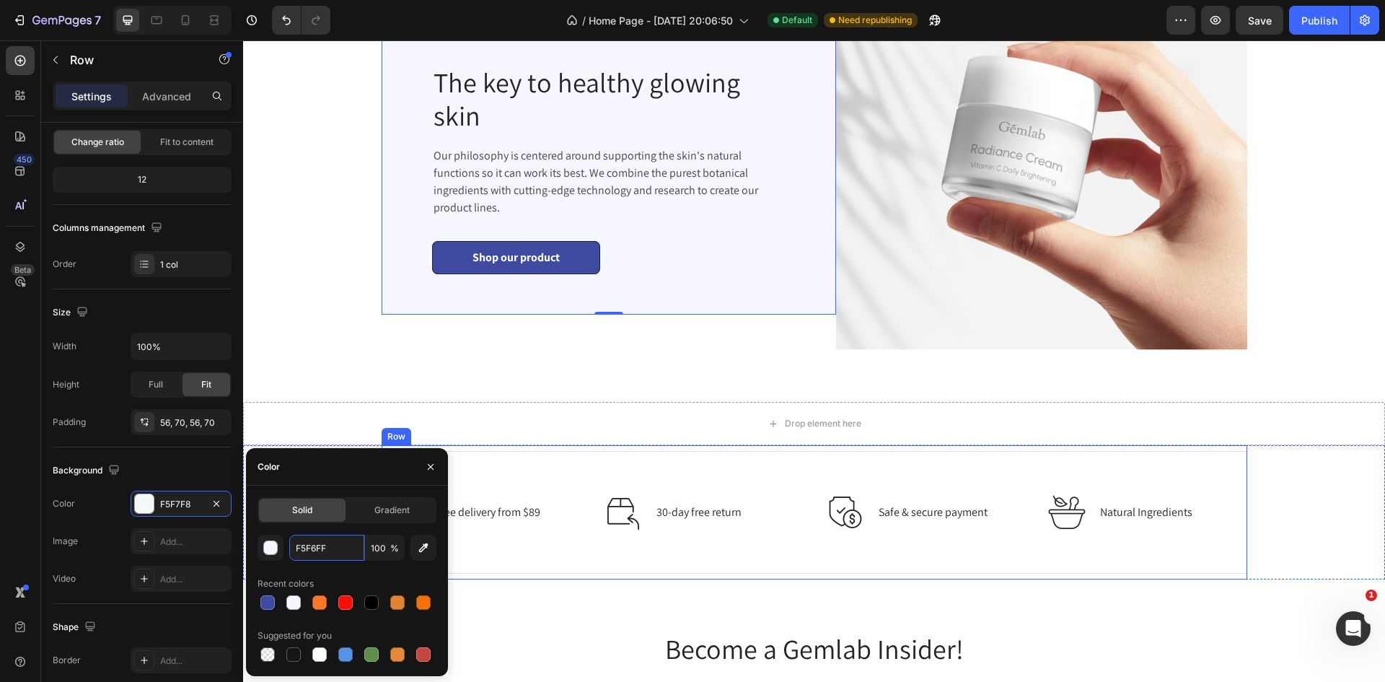
type input "F5F6FF"
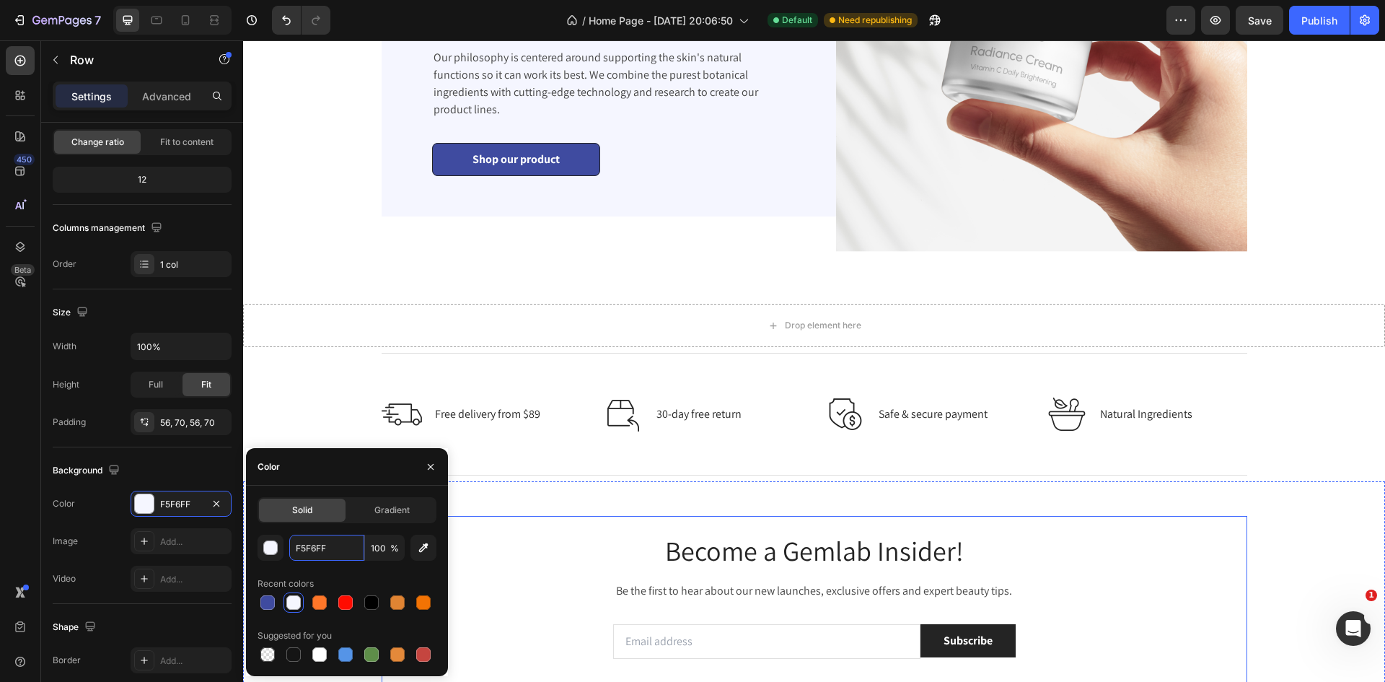
scroll to position [1812, 0]
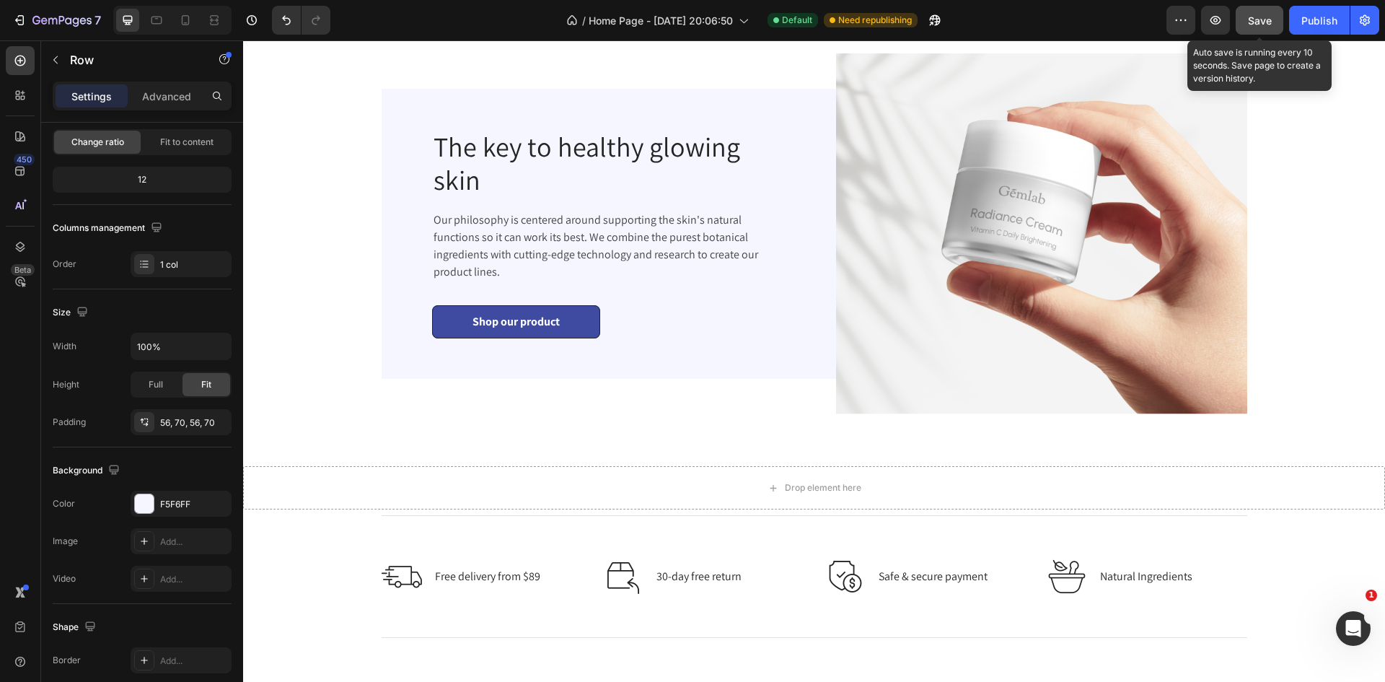
click at [1258, 12] on button "Save" at bounding box center [1260, 20] width 48 height 29
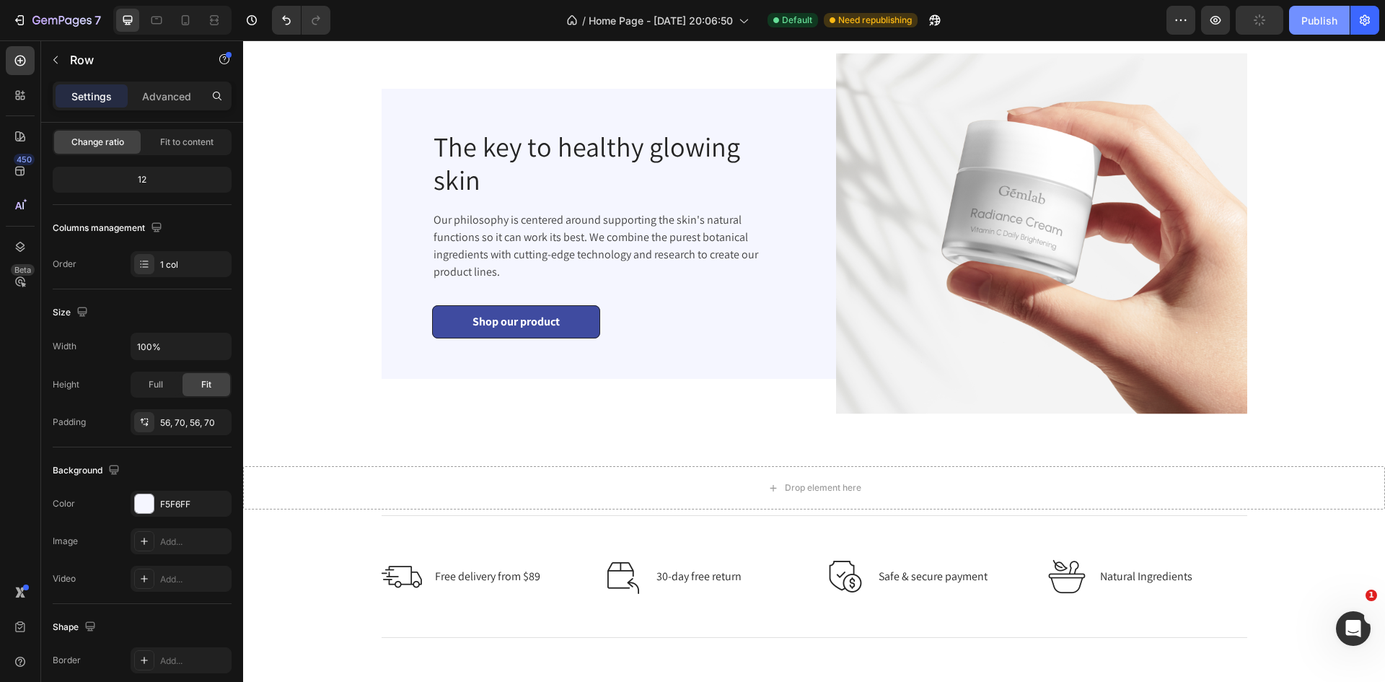
click at [1312, 23] on div "Publish" at bounding box center [1320, 20] width 36 height 15
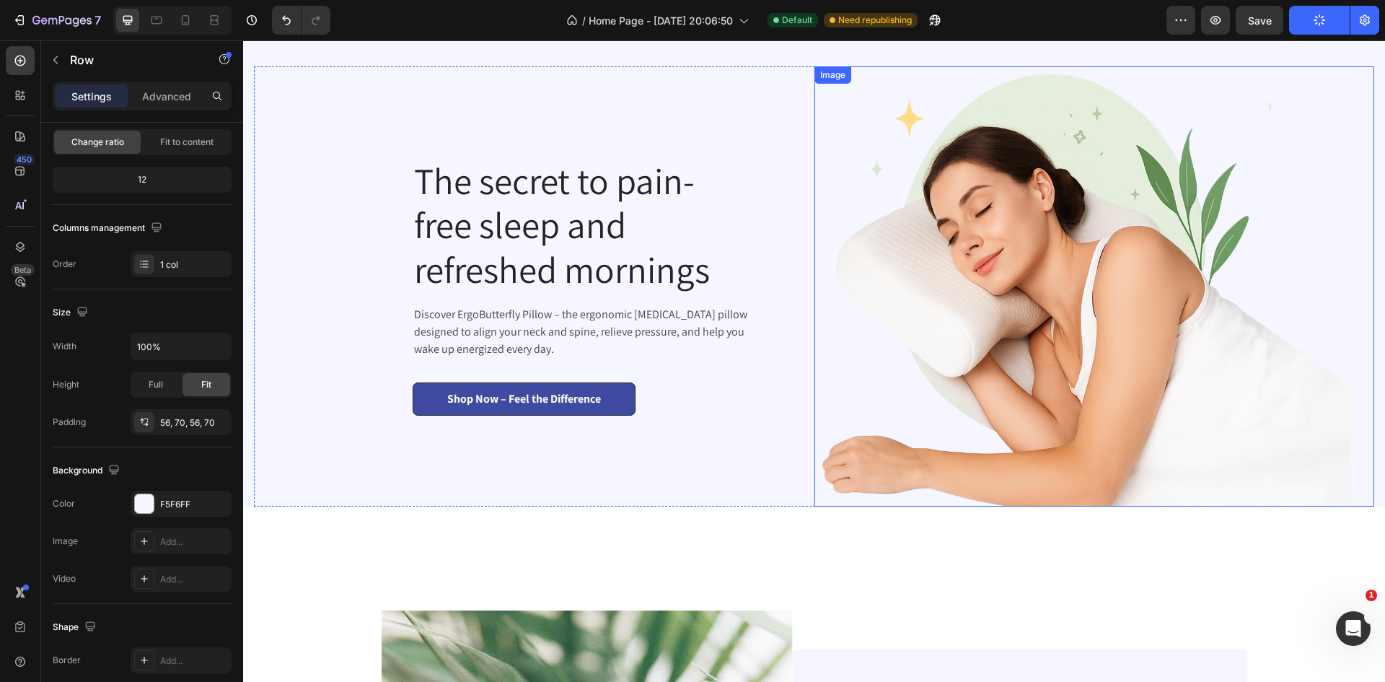
scroll to position [0, 0]
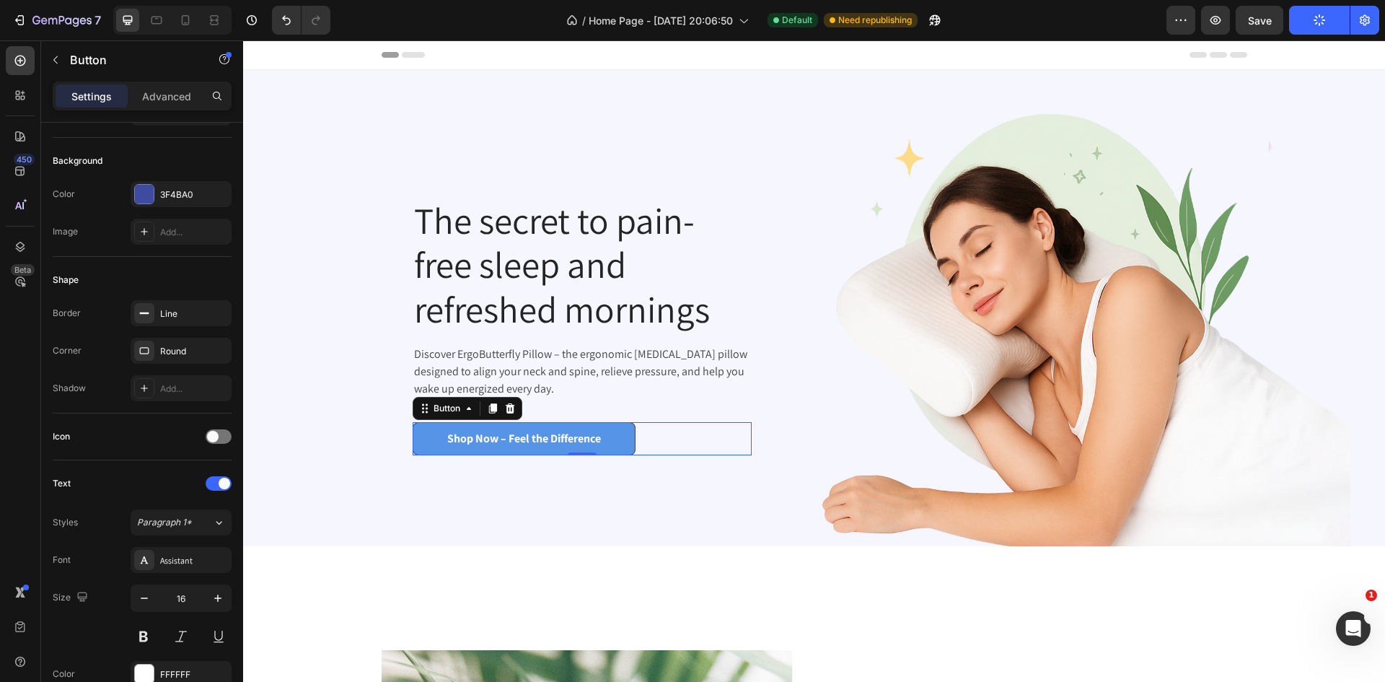
click at [613, 441] on link "Shop Now – Feel the Difference" at bounding box center [524, 438] width 223 height 33
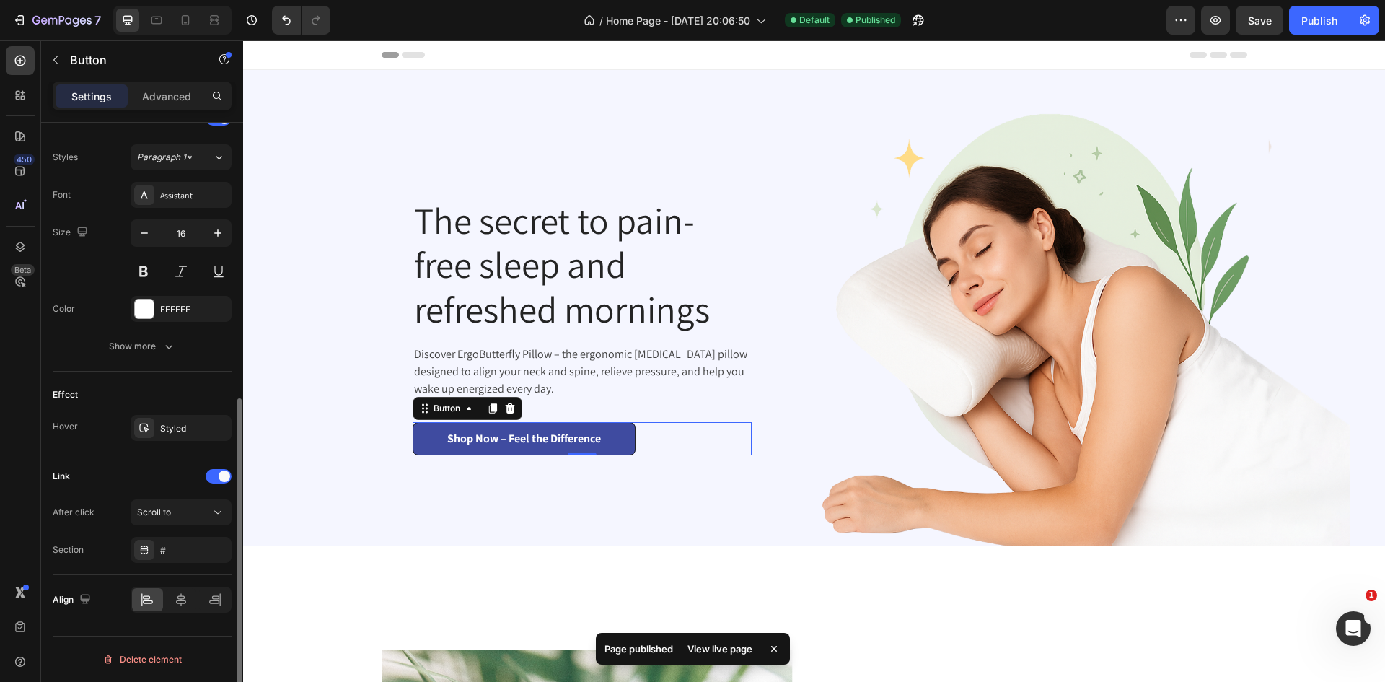
scroll to position [149, 0]
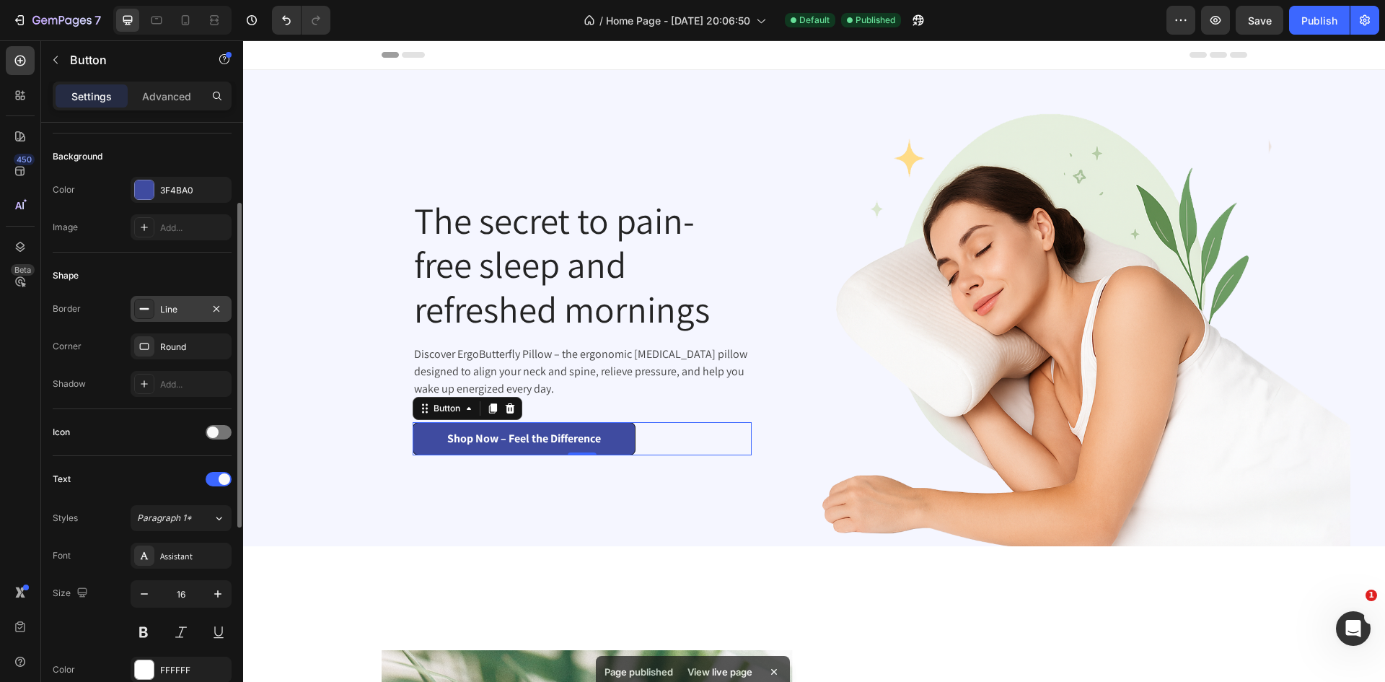
click at [188, 304] on div "Line" at bounding box center [181, 309] width 42 height 13
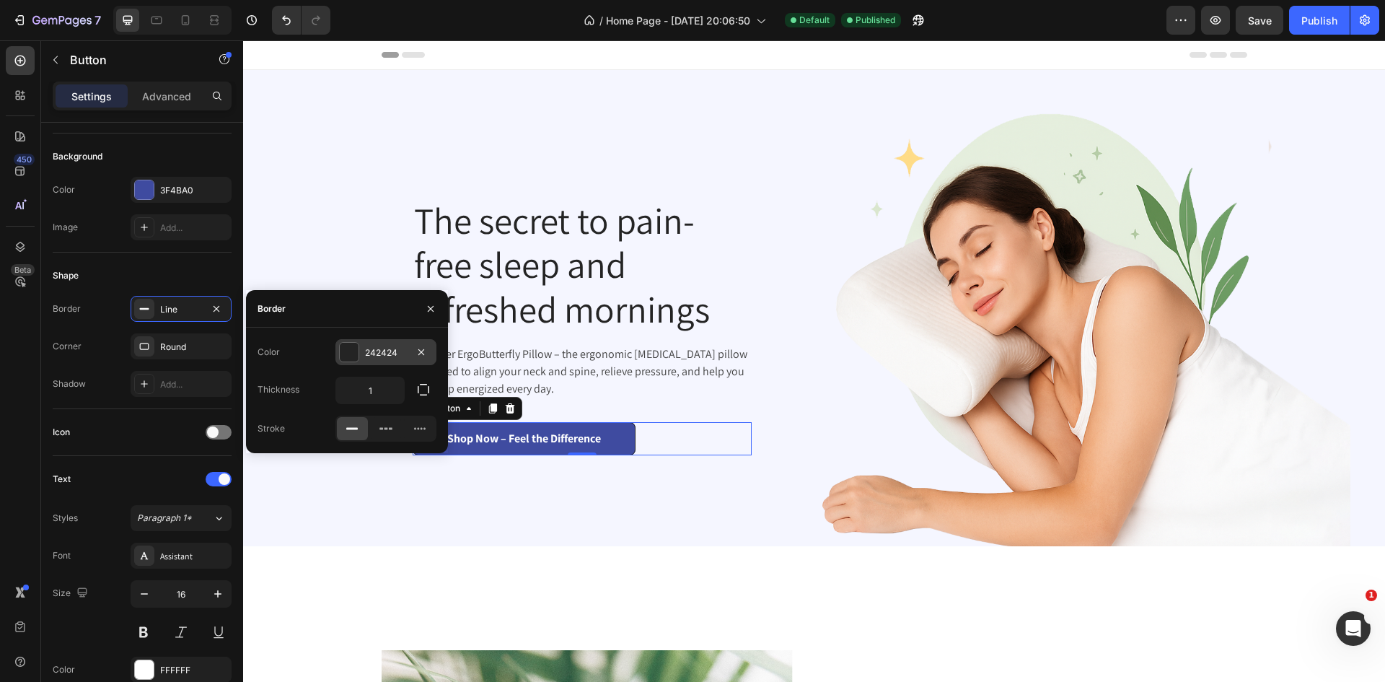
click at [352, 350] on div at bounding box center [349, 352] width 19 height 19
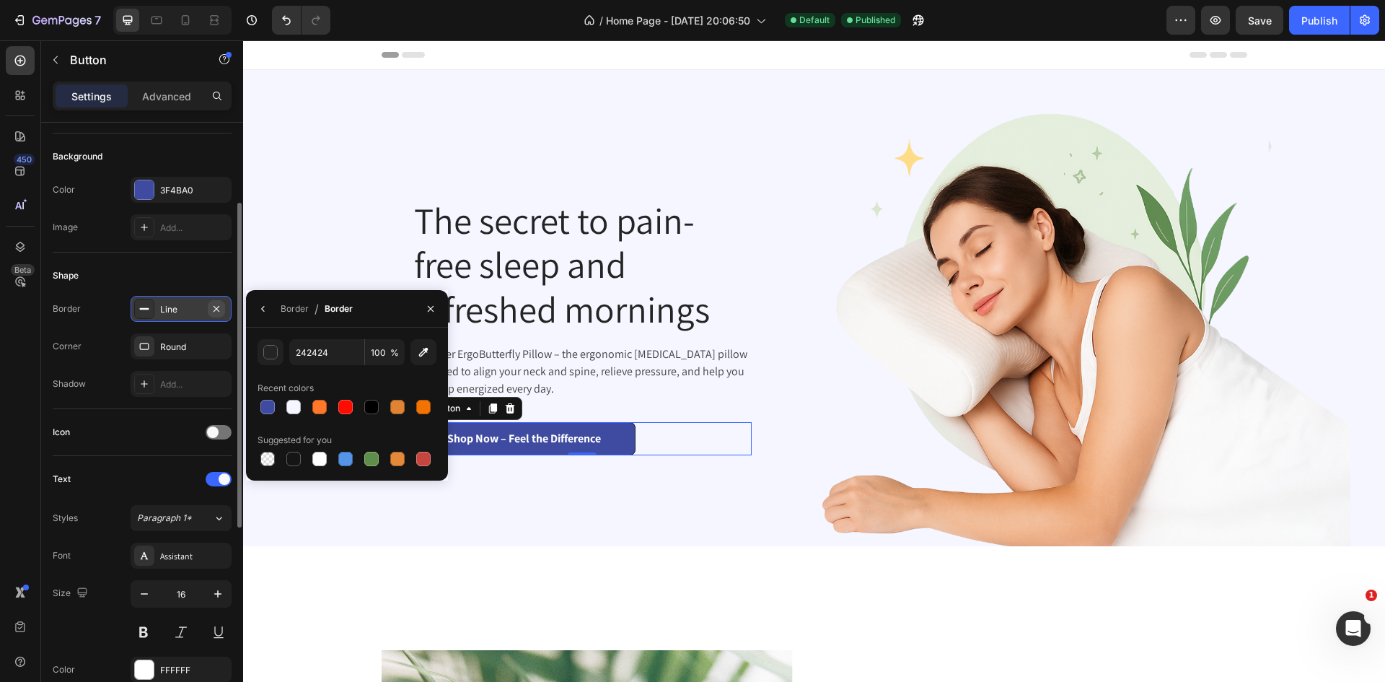
click at [214, 310] on icon "button" at bounding box center [217, 309] width 12 height 12
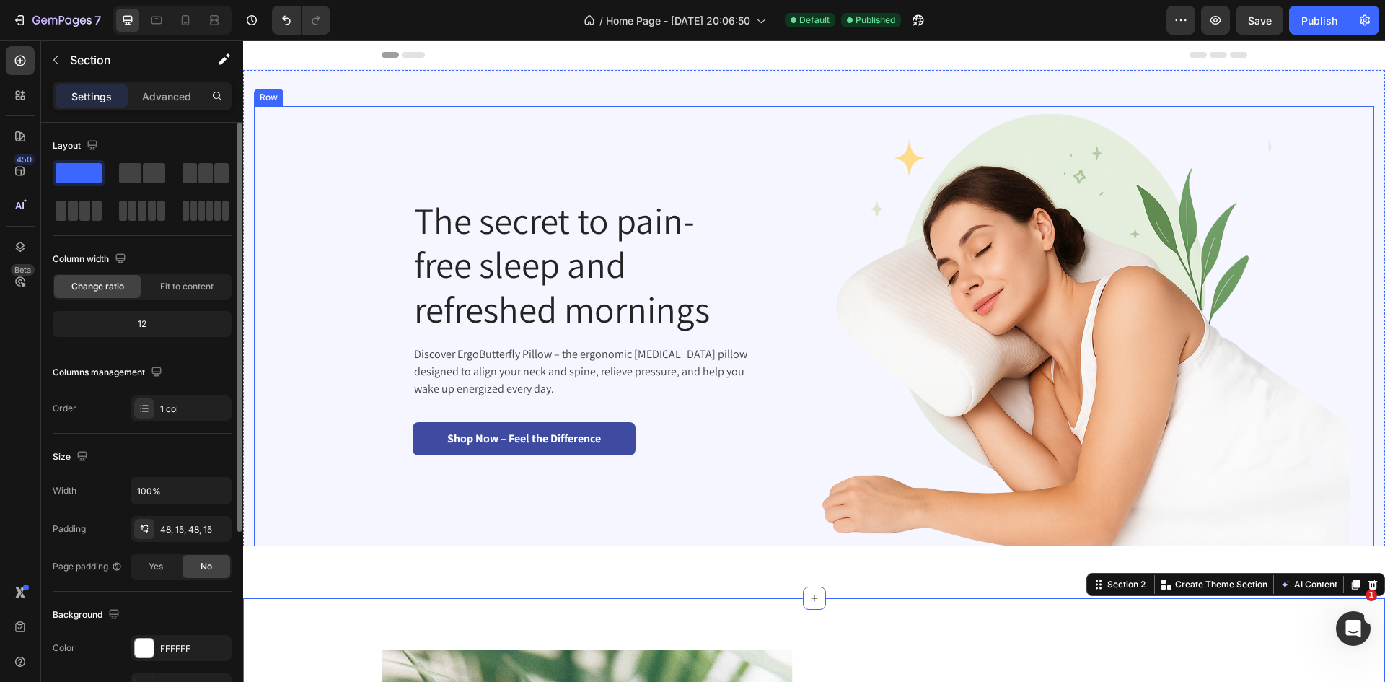
scroll to position [361, 0]
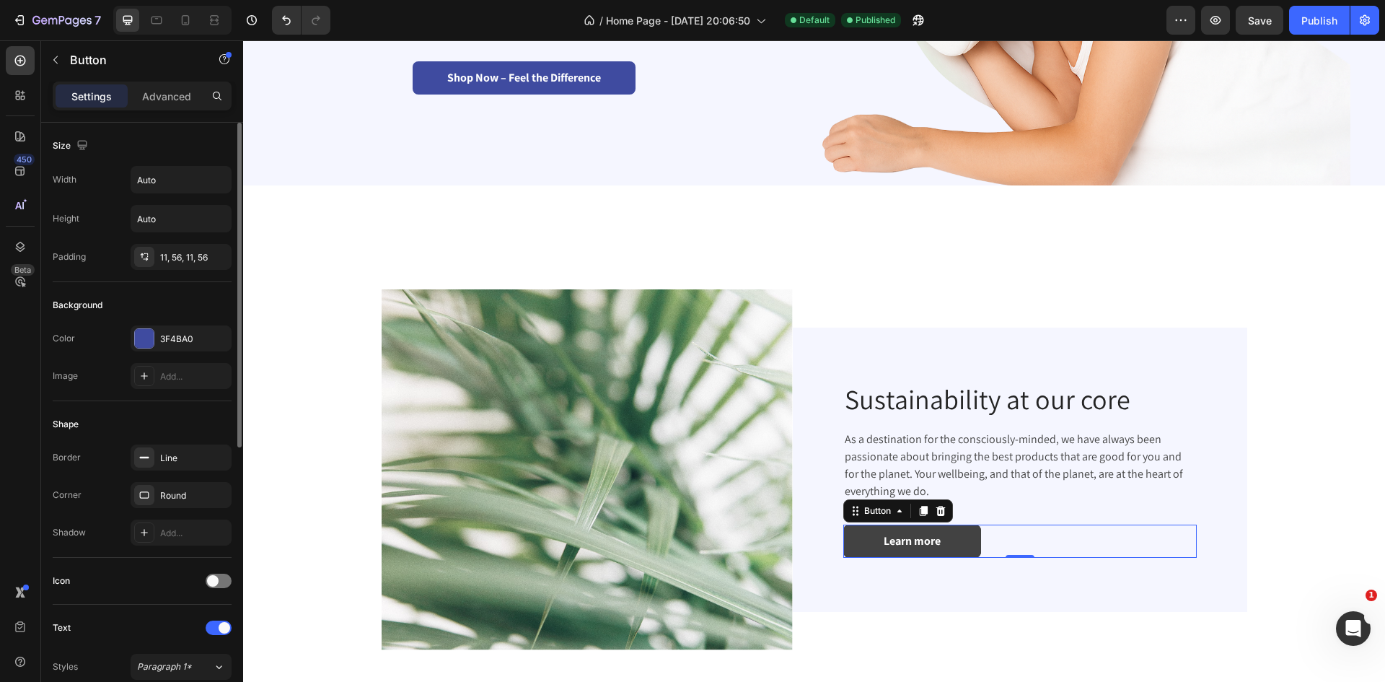
click at [856, 546] on link "Learn more" at bounding box center [912, 541] width 138 height 33
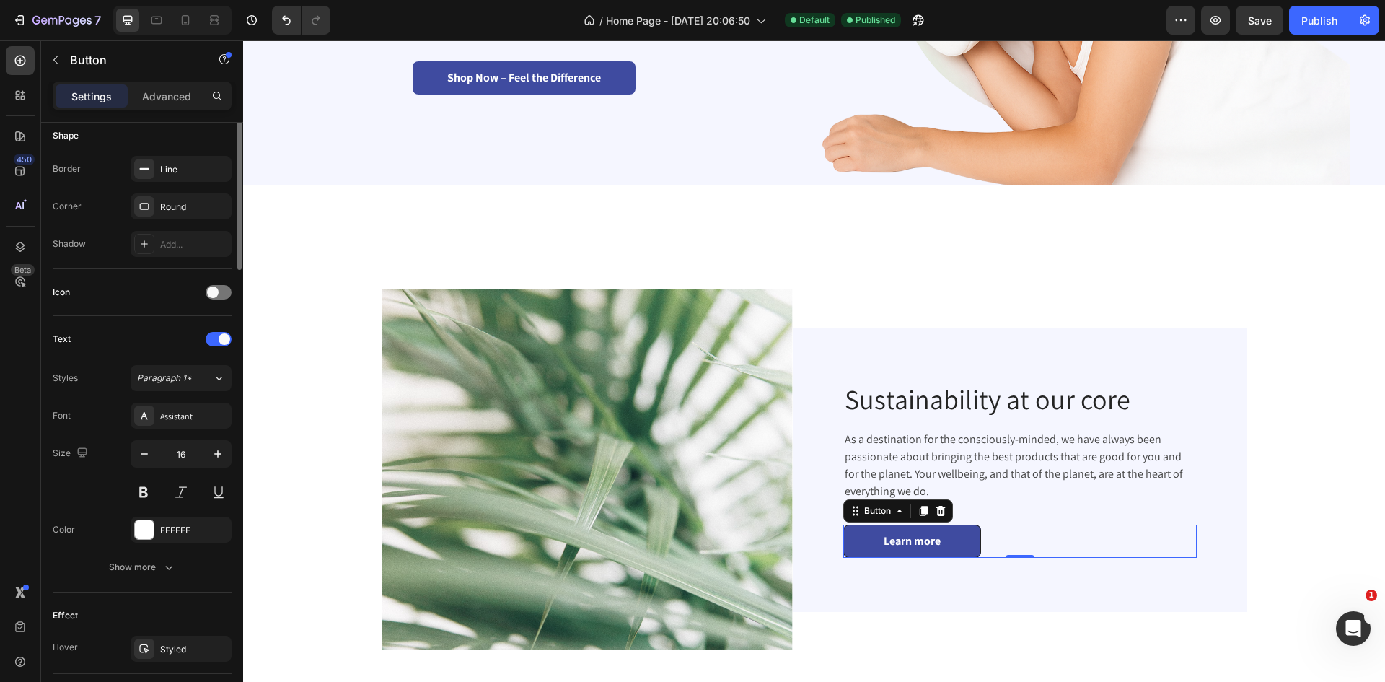
scroll to position [0, 0]
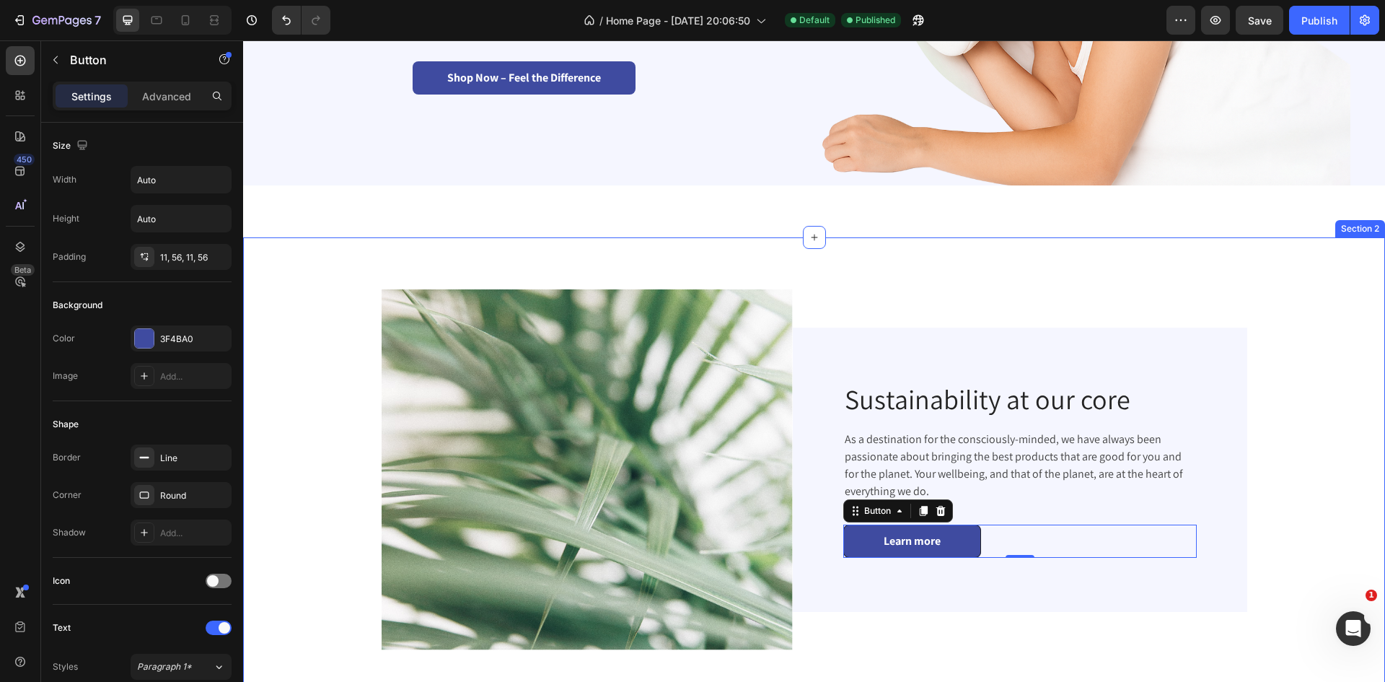
click at [1299, 598] on div "Image Sustainability at our core Heading As a destination for the consciously-m…" at bounding box center [814, 469] width 1120 height 395
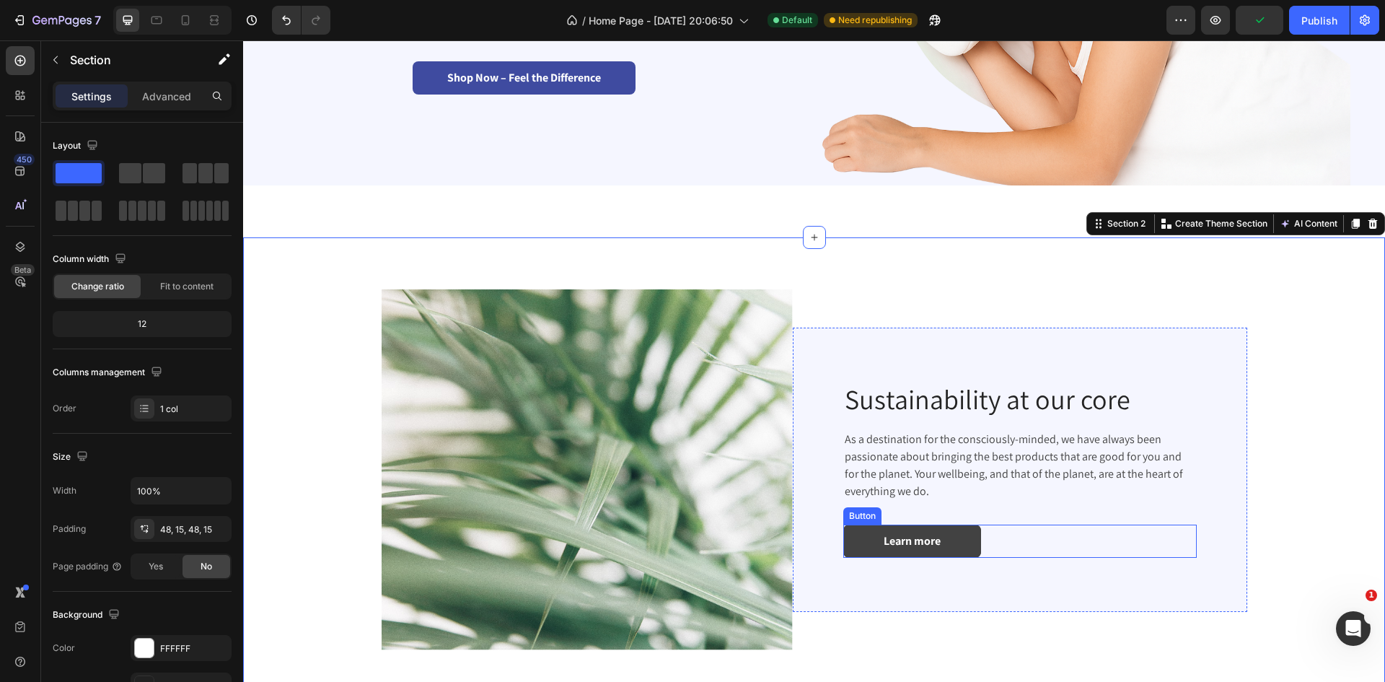
click at [964, 544] on link "Learn more" at bounding box center [912, 541] width 138 height 33
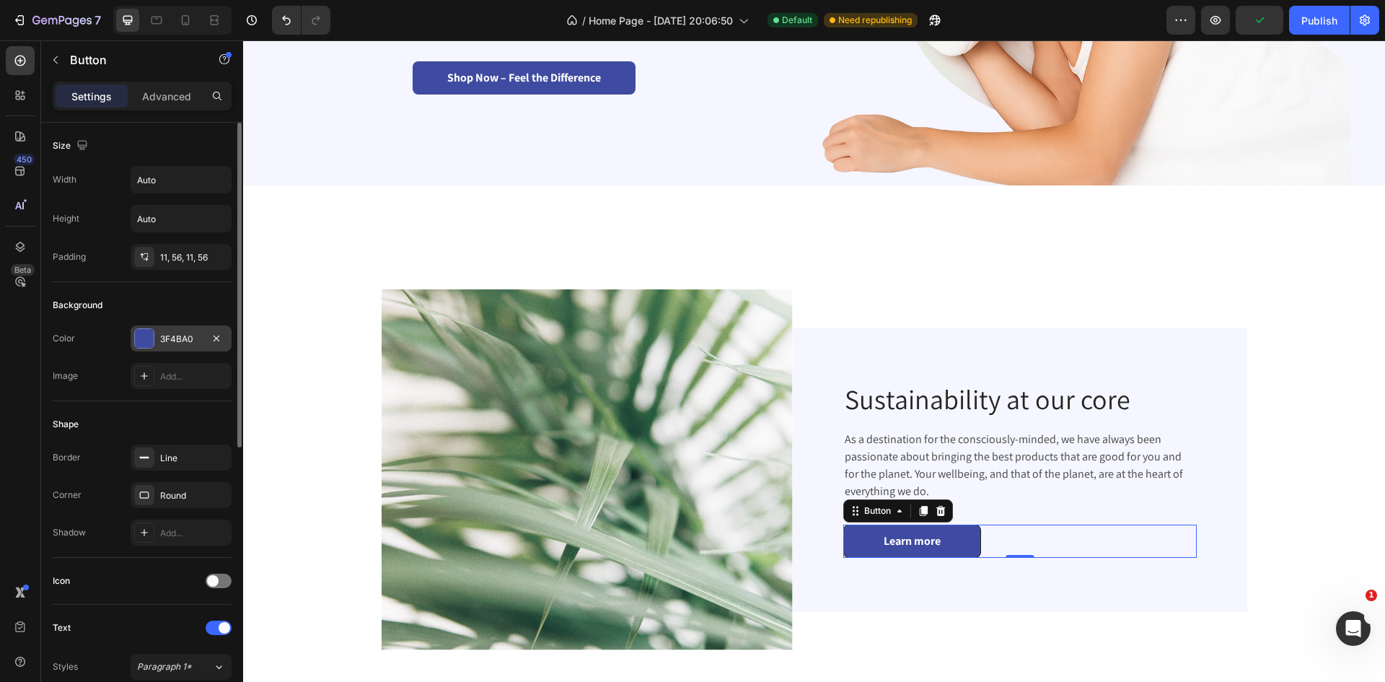
scroll to position [216, 0]
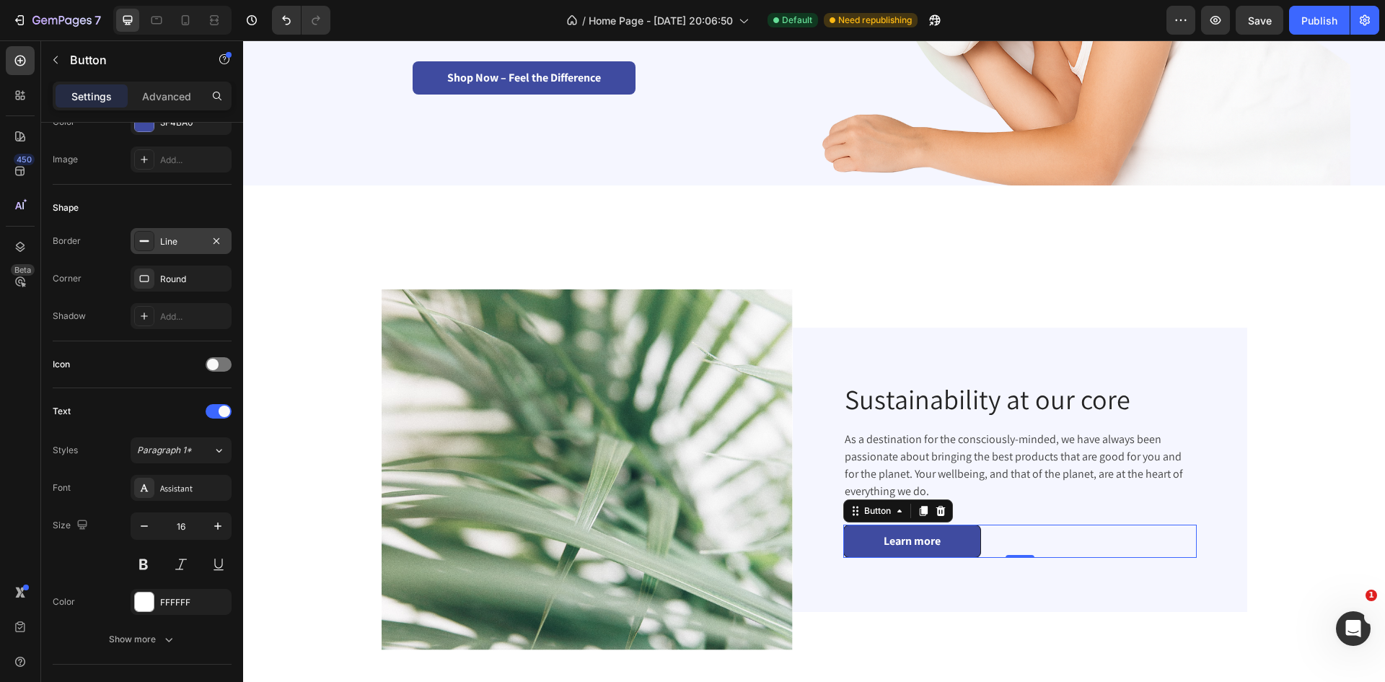
click at [187, 247] on div "Line" at bounding box center [181, 241] width 42 height 13
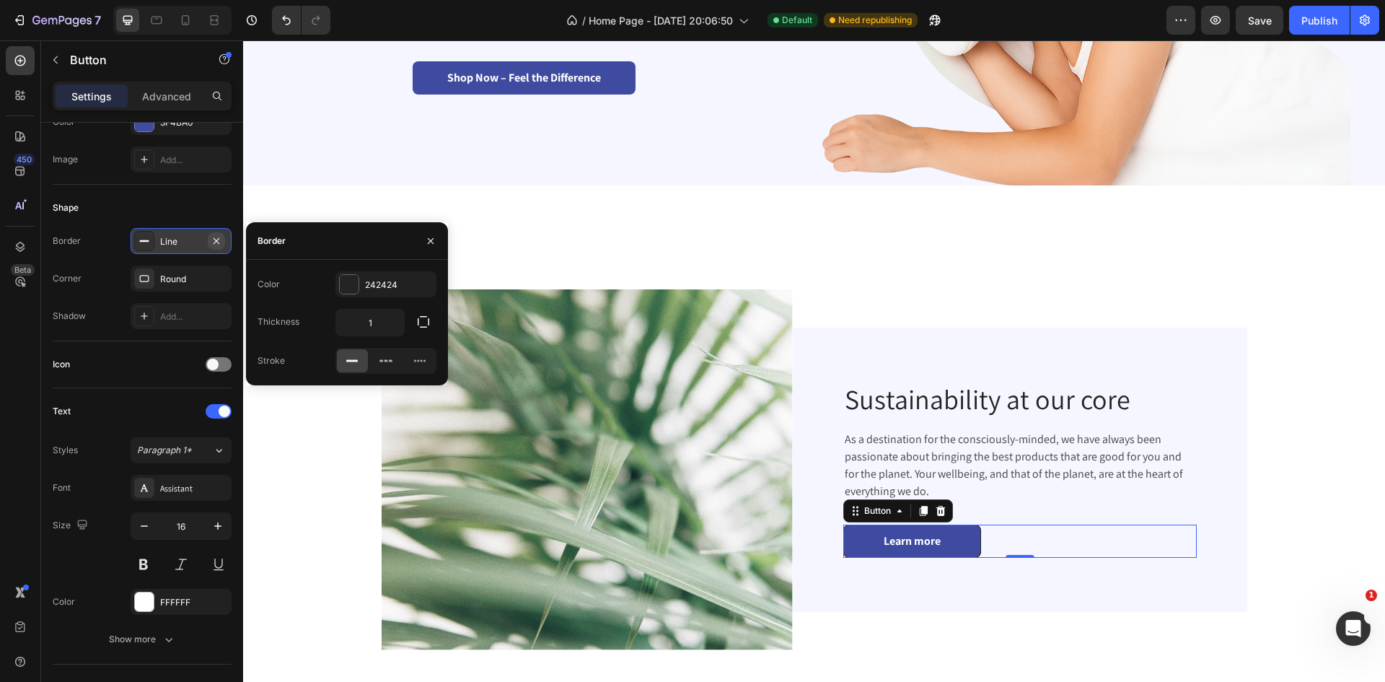
click at [215, 240] on icon "button" at bounding box center [217, 241] width 12 height 12
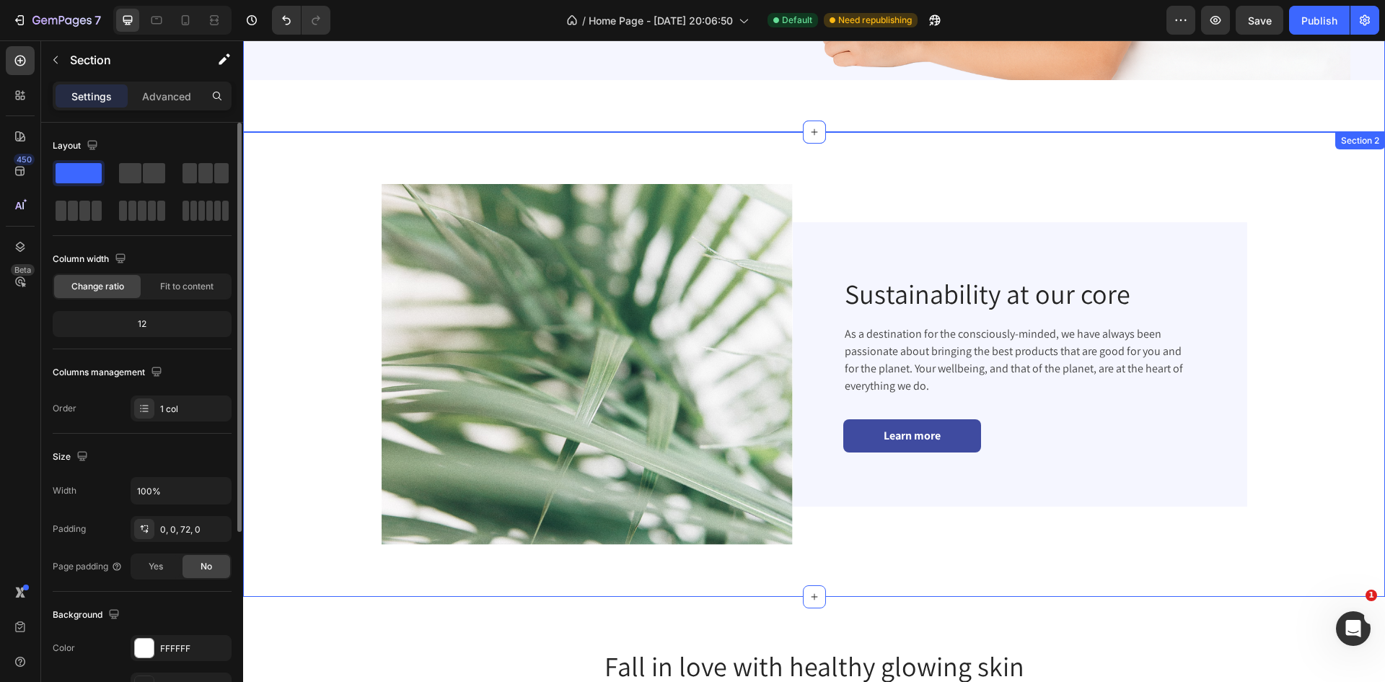
scroll to position [577, 0]
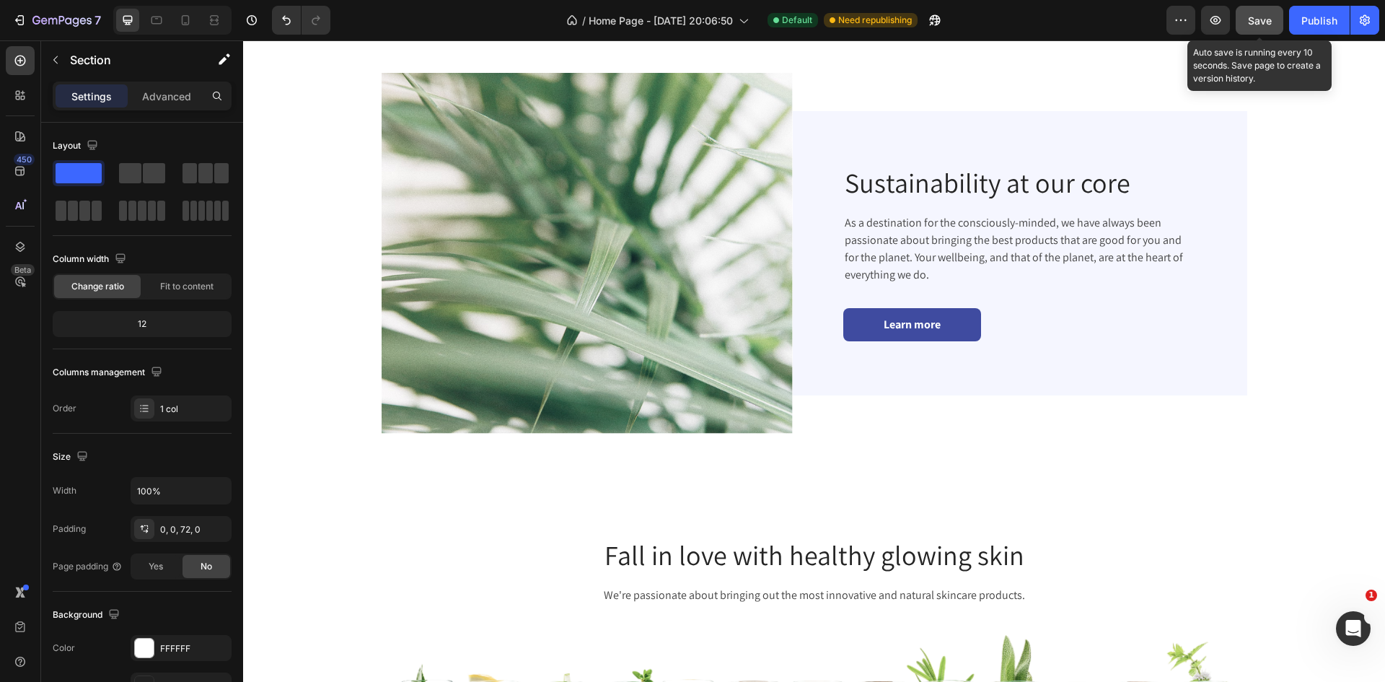
click at [1252, 17] on span "Save" at bounding box center [1260, 20] width 24 height 12
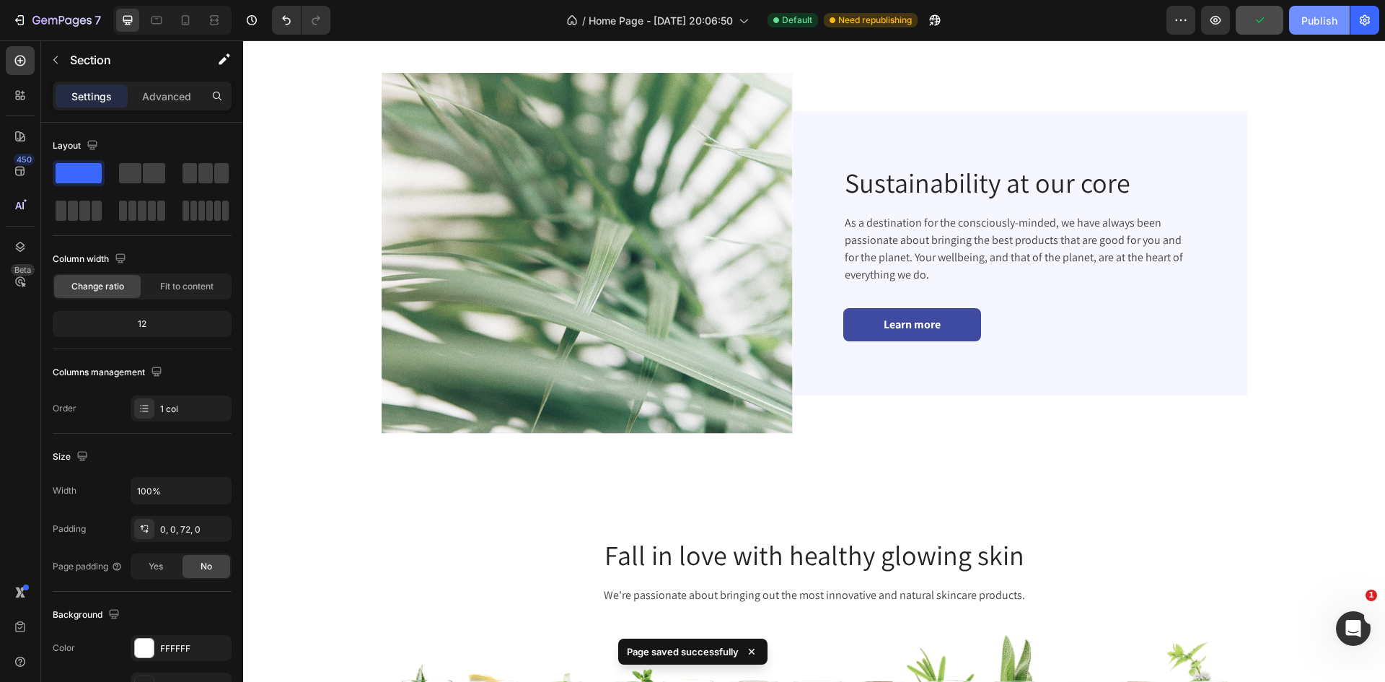
click at [1302, 22] on div "Publish" at bounding box center [1320, 20] width 36 height 15
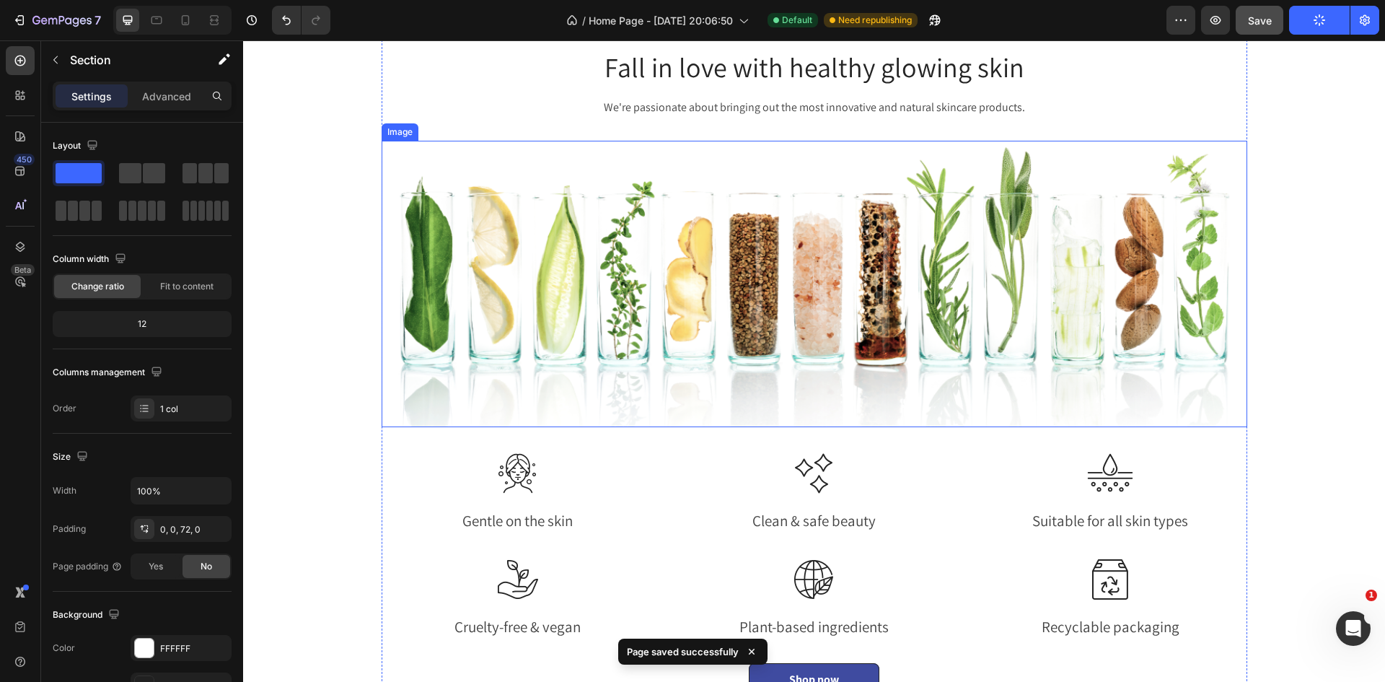
scroll to position [1371, 0]
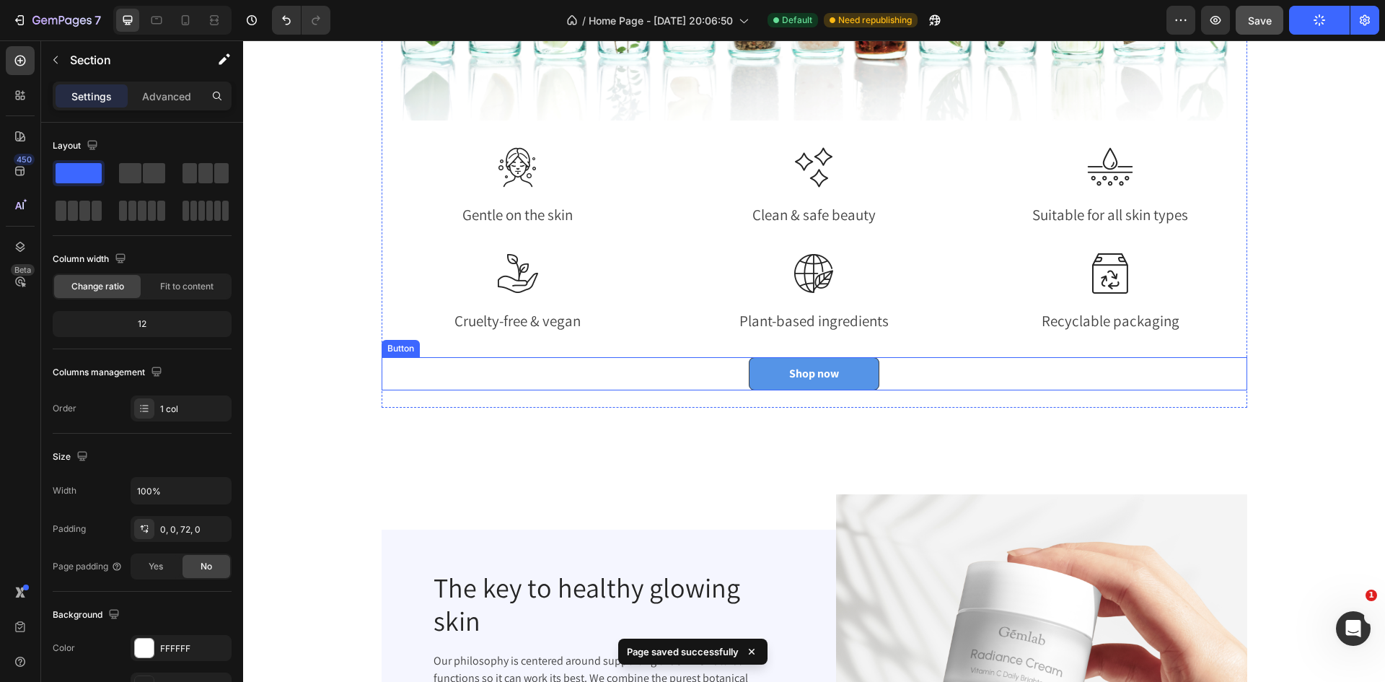
click at [837, 376] on link "Shop now" at bounding box center [814, 373] width 131 height 33
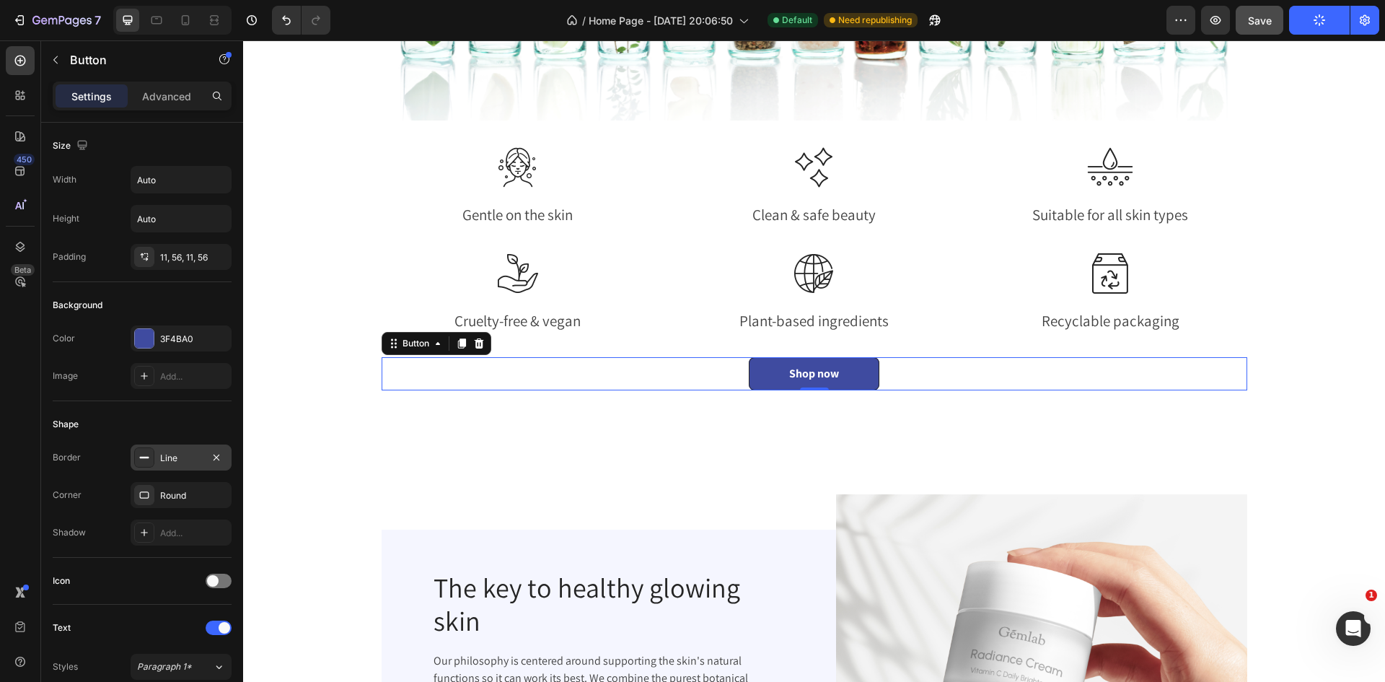
click at [199, 460] on div "Line" at bounding box center [181, 458] width 42 height 13
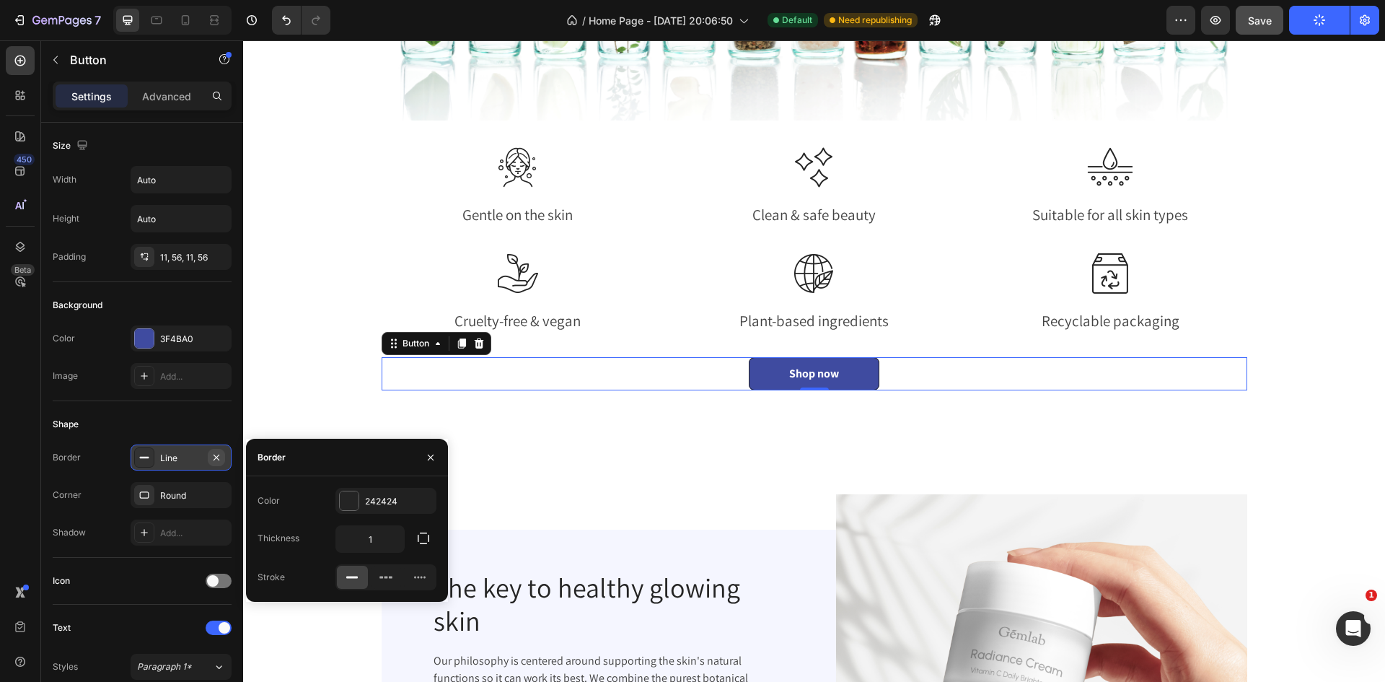
click at [217, 456] on icon "button" at bounding box center [217, 458] width 12 height 12
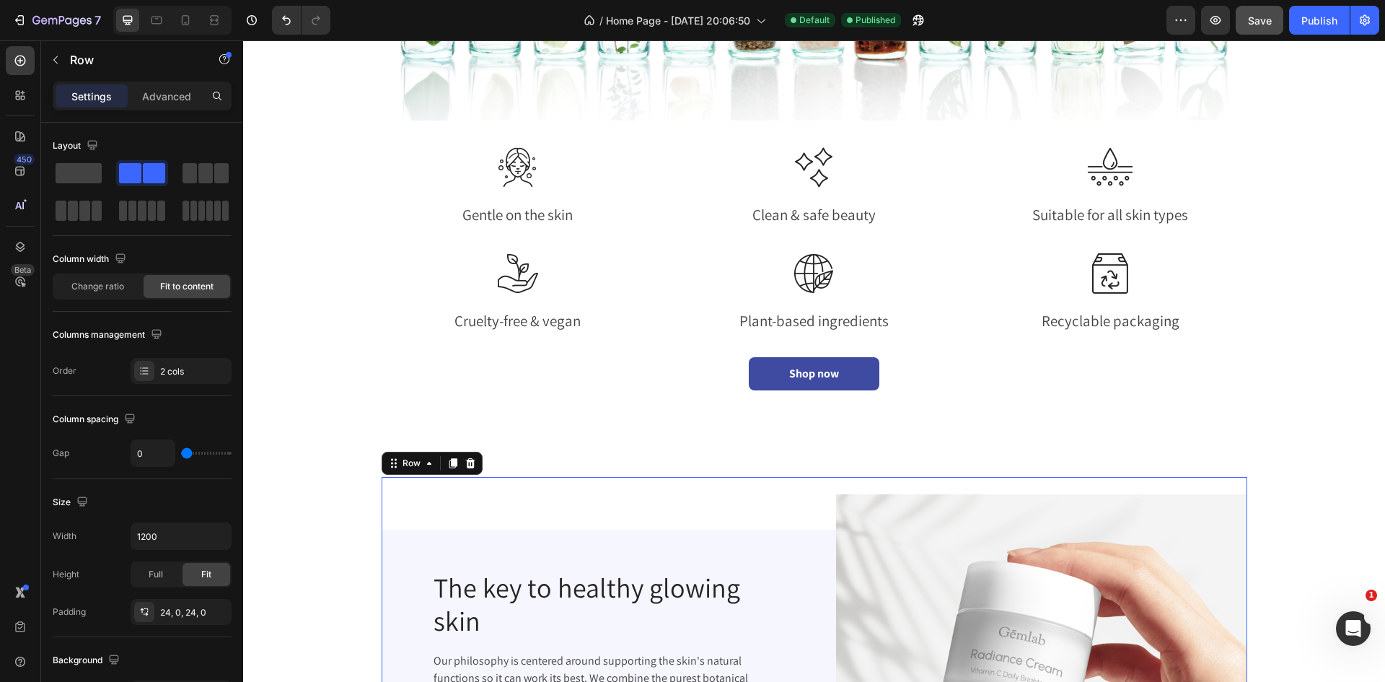
click at [697, 478] on div "Image The key to healthy glowing skin Heading Our philosophy is centered around…" at bounding box center [815, 675] width 866 height 396
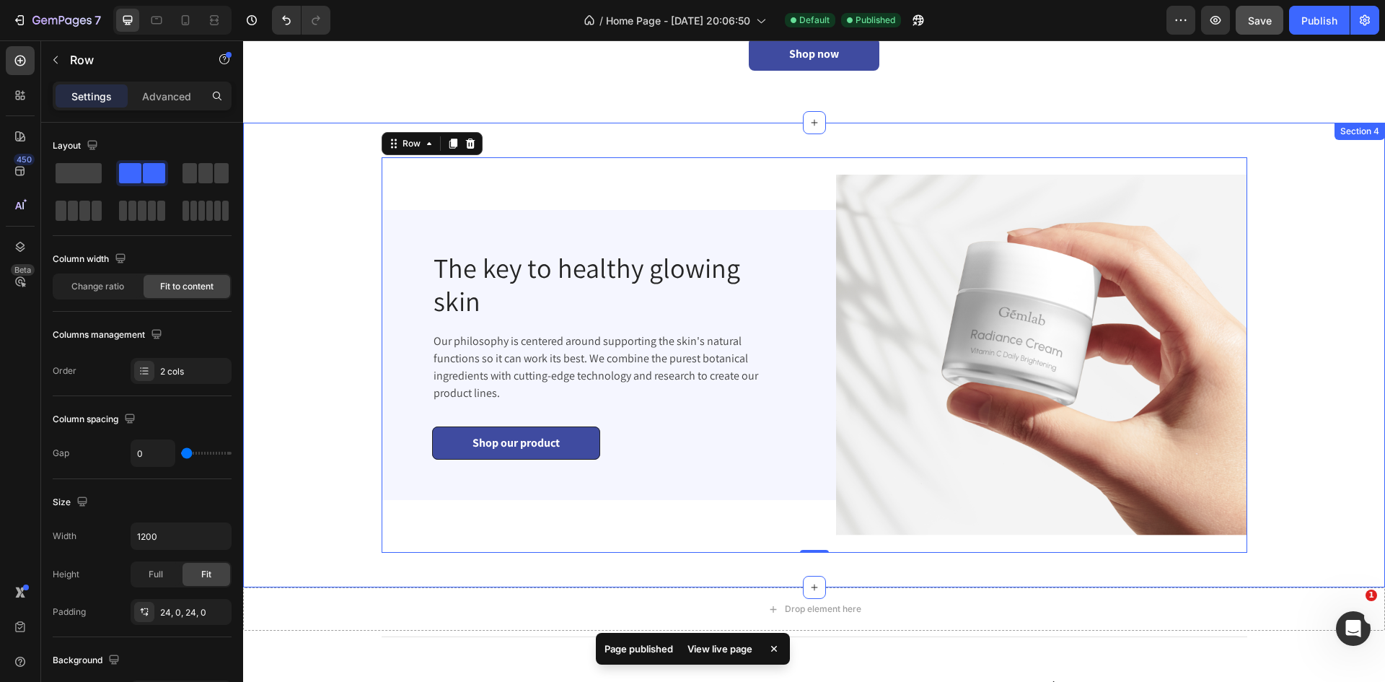
scroll to position [1876, 0]
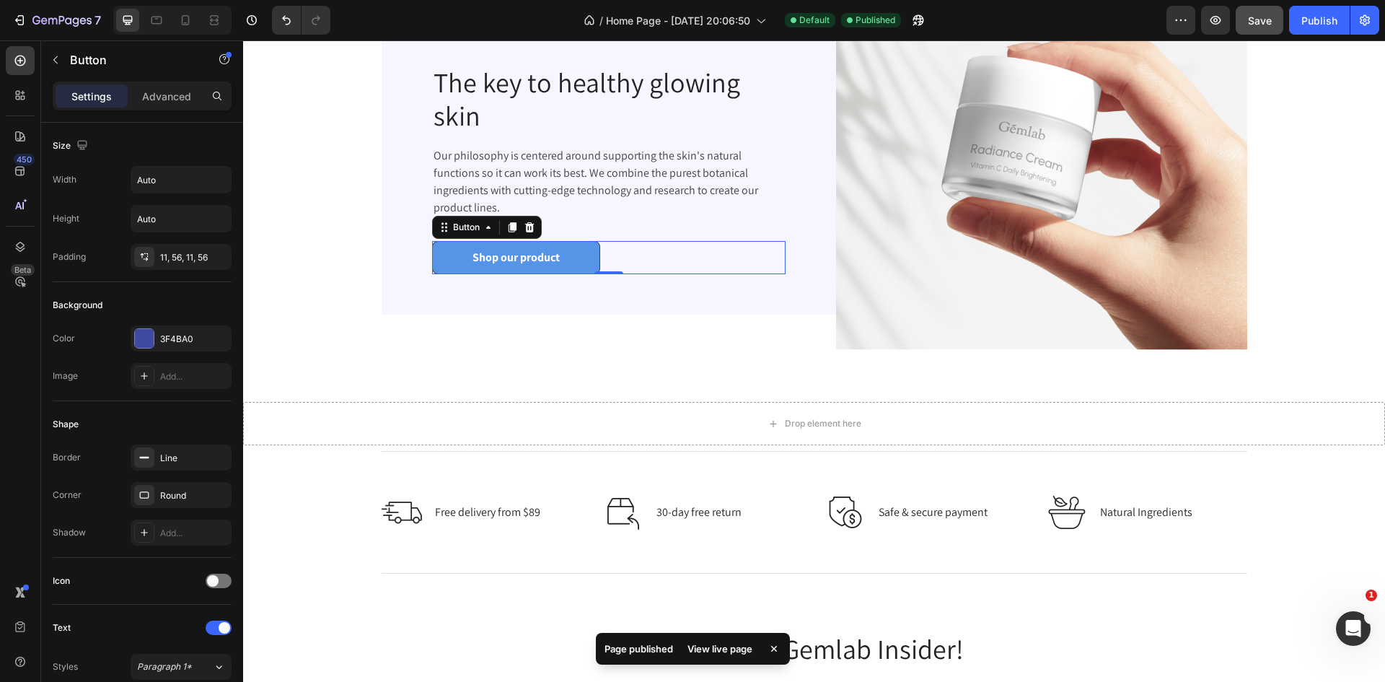
click at [576, 264] on link "Shop our product" at bounding box center [516, 257] width 168 height 33
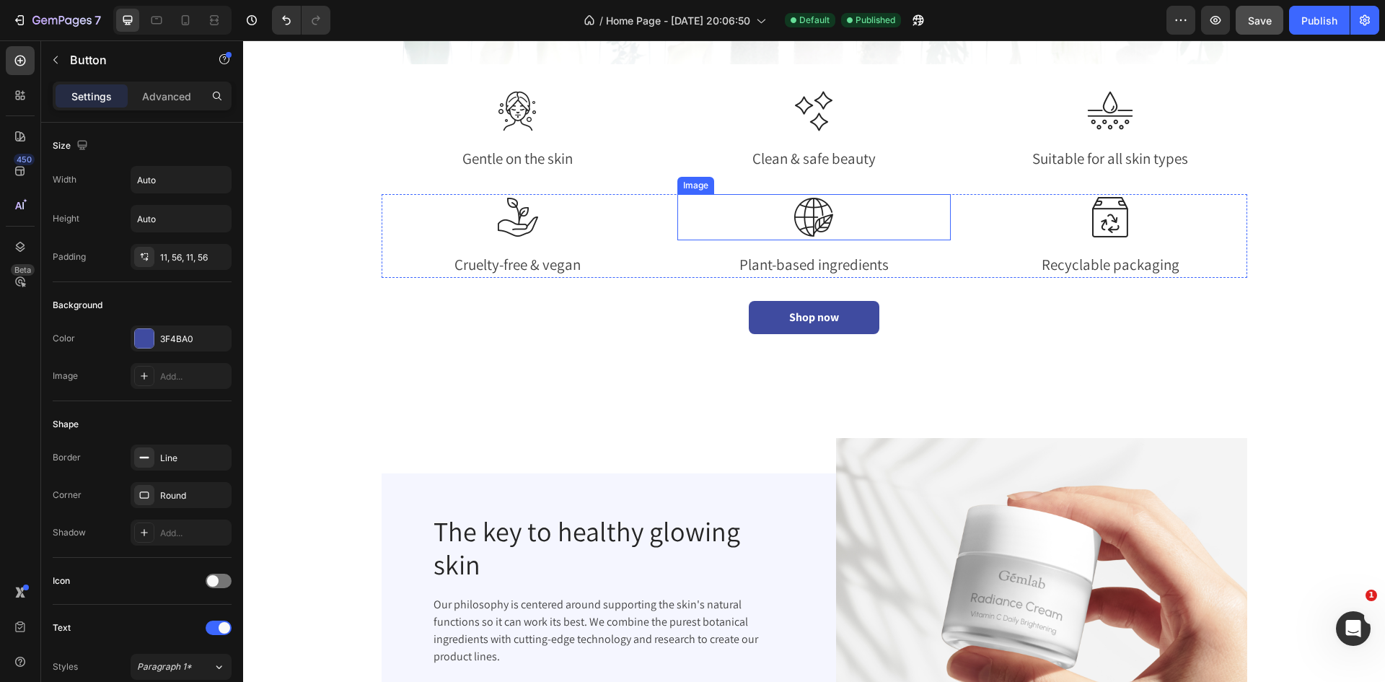
scroll to position [1587, 0]
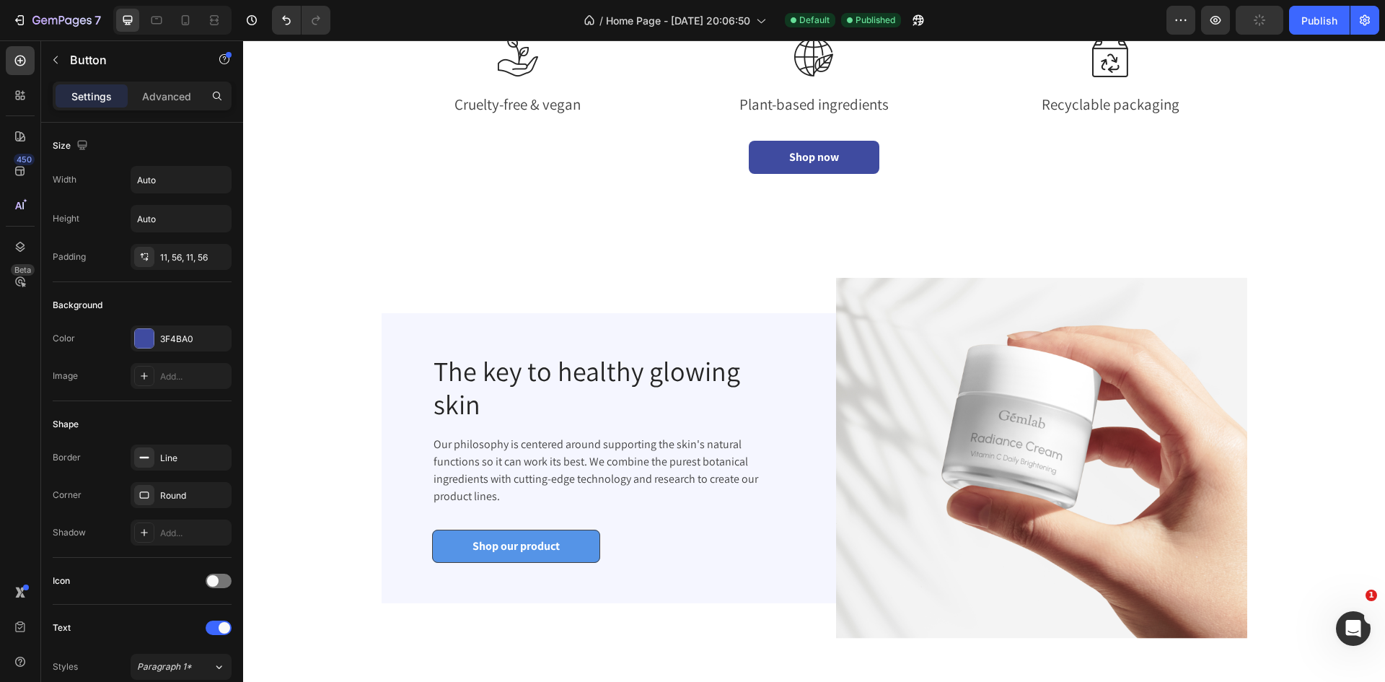
click at [575, 548] on link "Shop our product" at bounding box center [516, 546] width 168 height 33
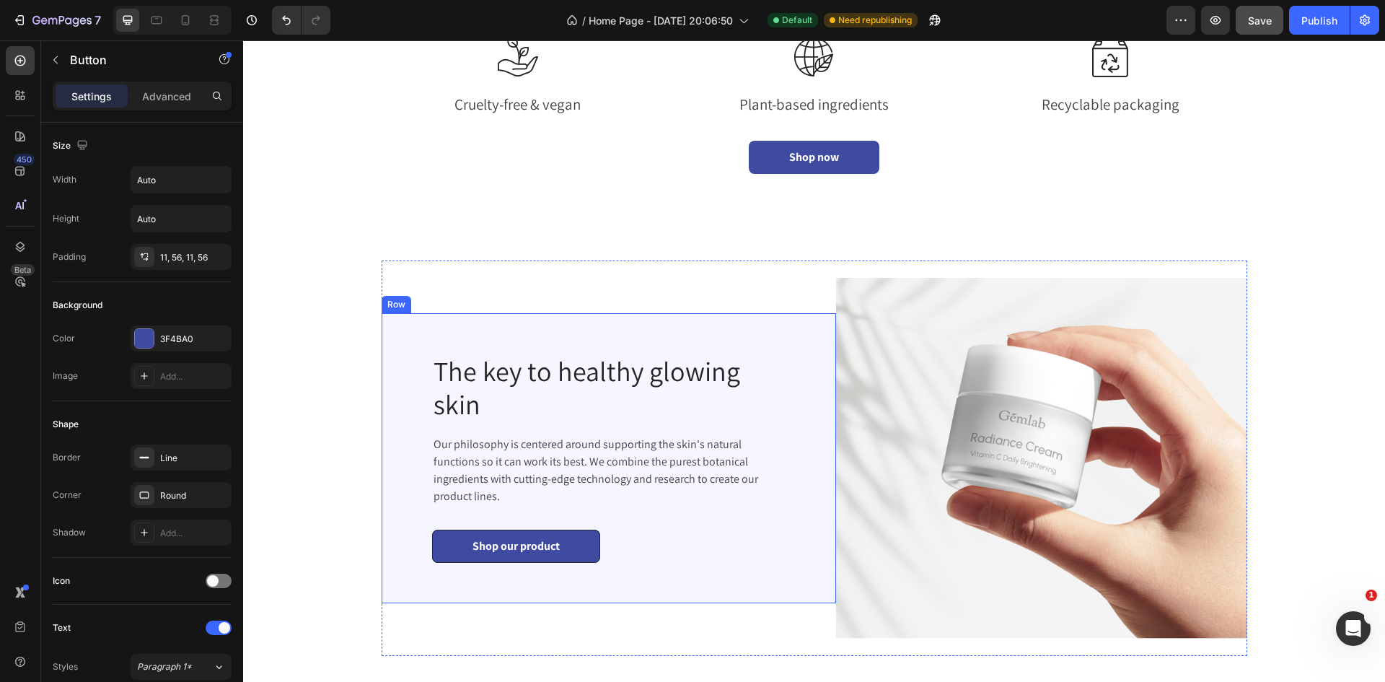
scroll to position [1876, 0]
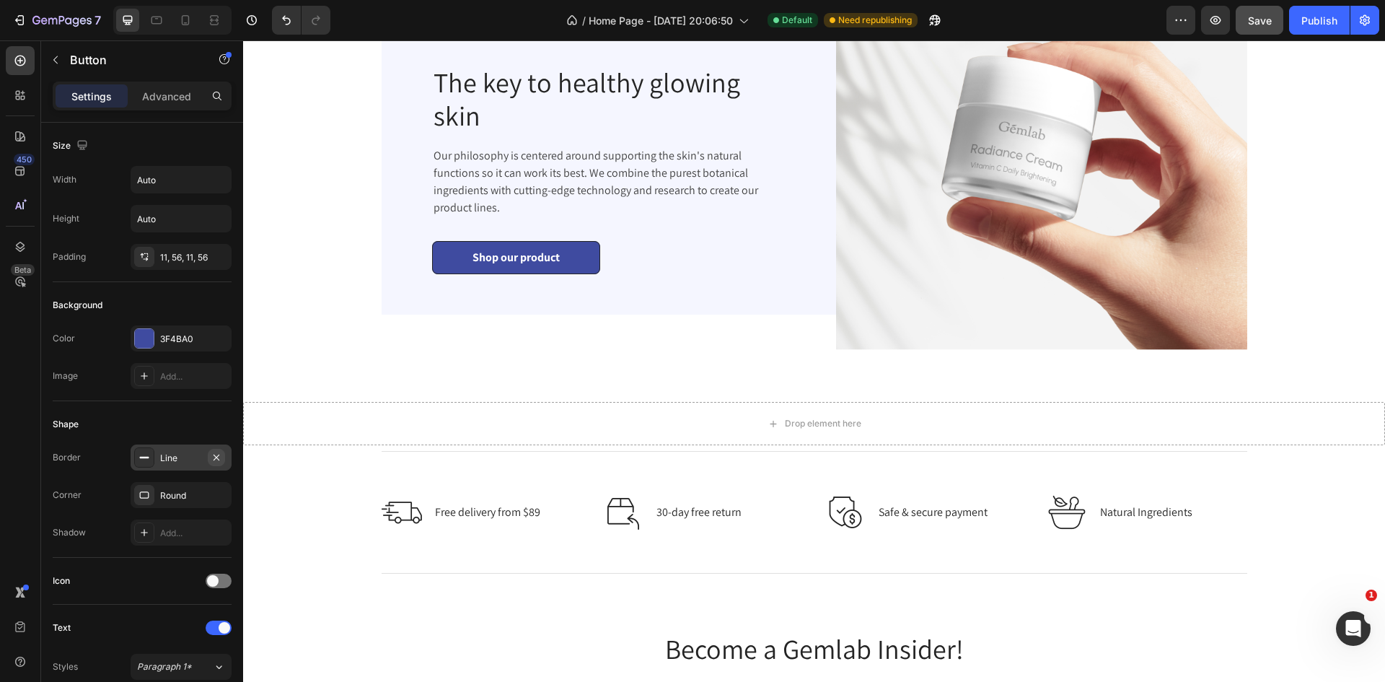
click at [218, 457] on icon "button" at bounding box center [217, 458] width 12 height 12
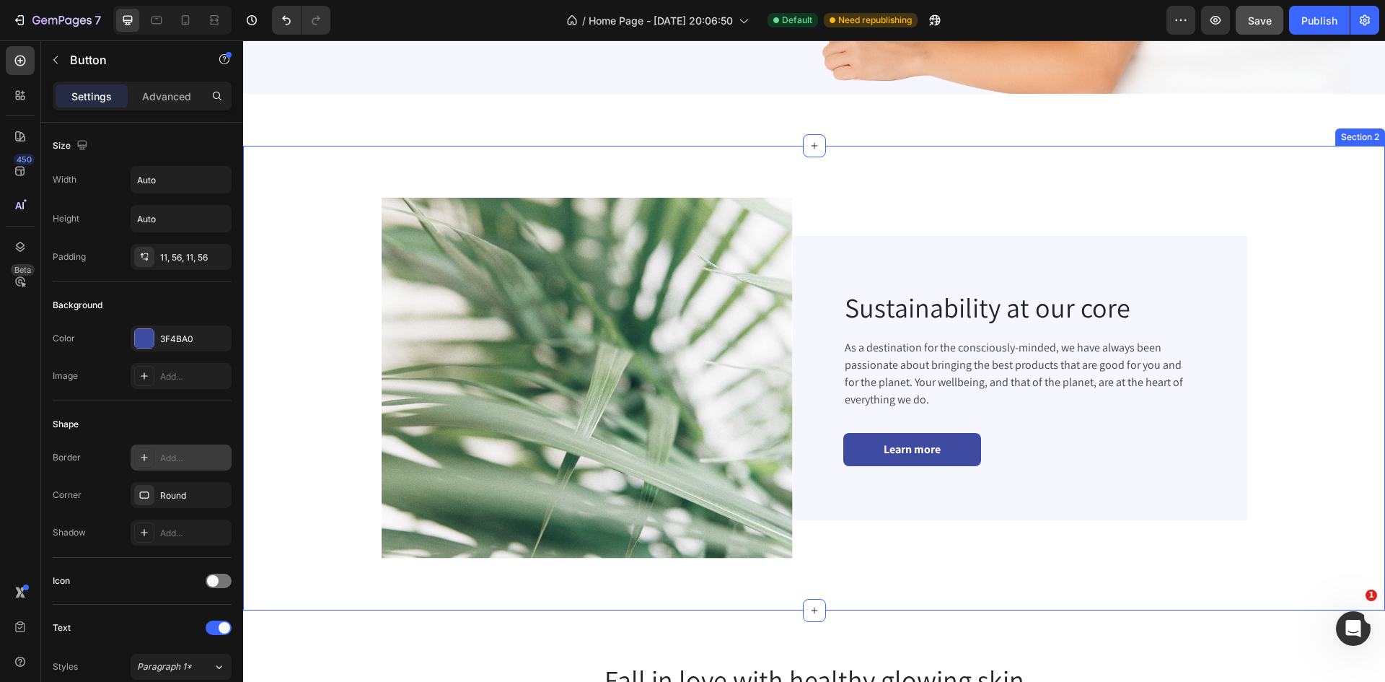
scroll to position [433, 0]
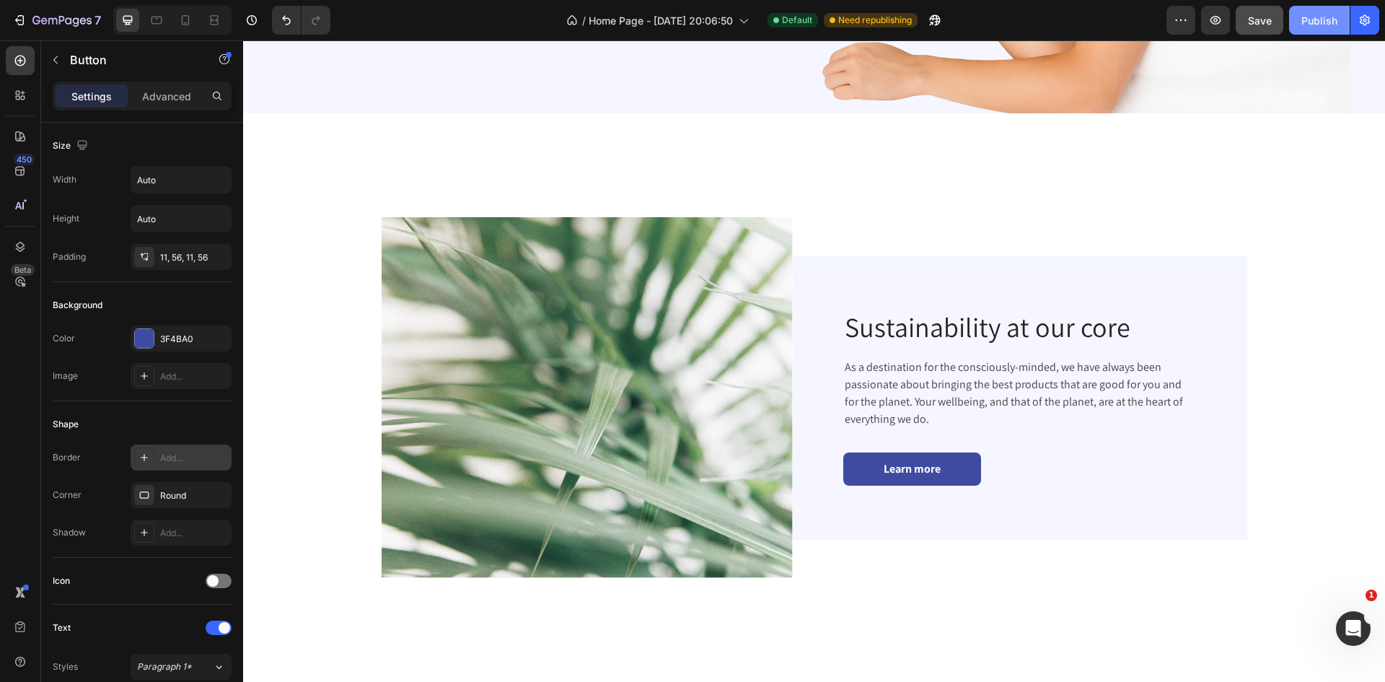
click at [1309, 19] on div "Publish" at bounding box center [1320, 20] width 36 height 15
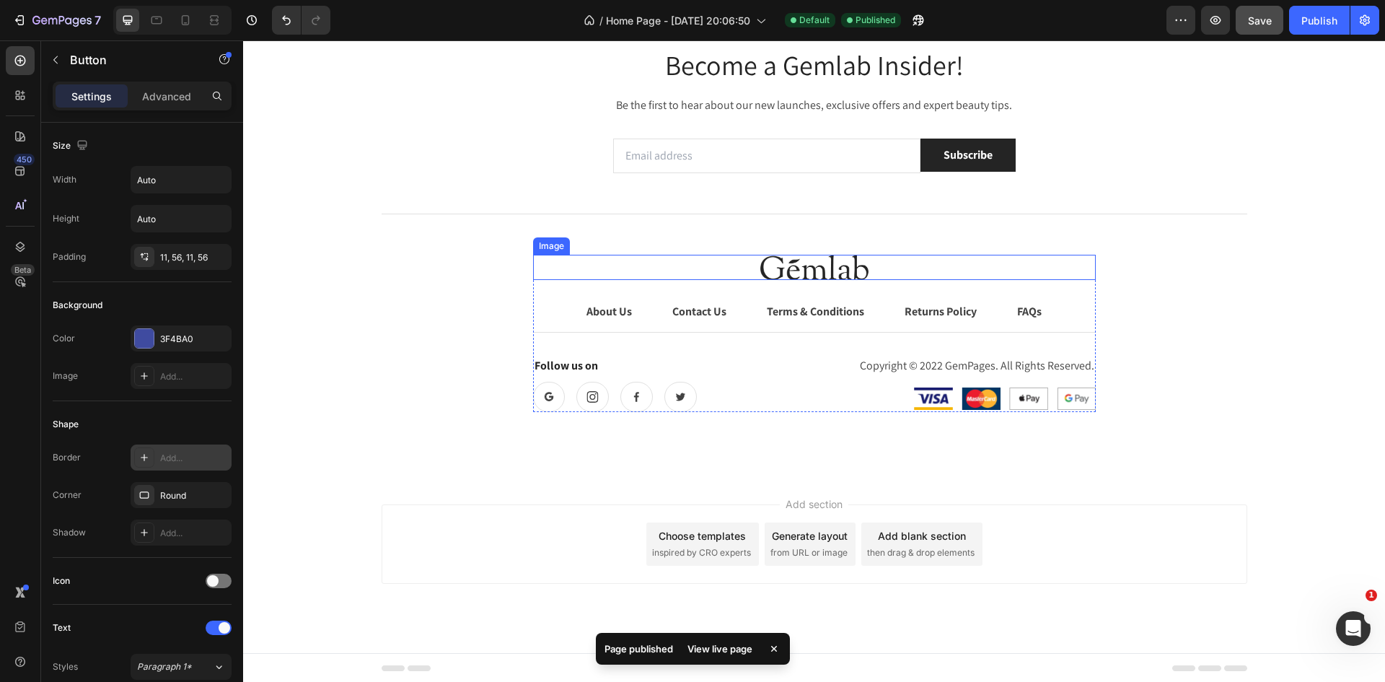
scroll to position [2461, 0]
click at [425, 238] on div "Become a Gemlab Insider! Heading Be the first to hear about our new launches, e…" at bounding box center [815, 234] width 866 height 376
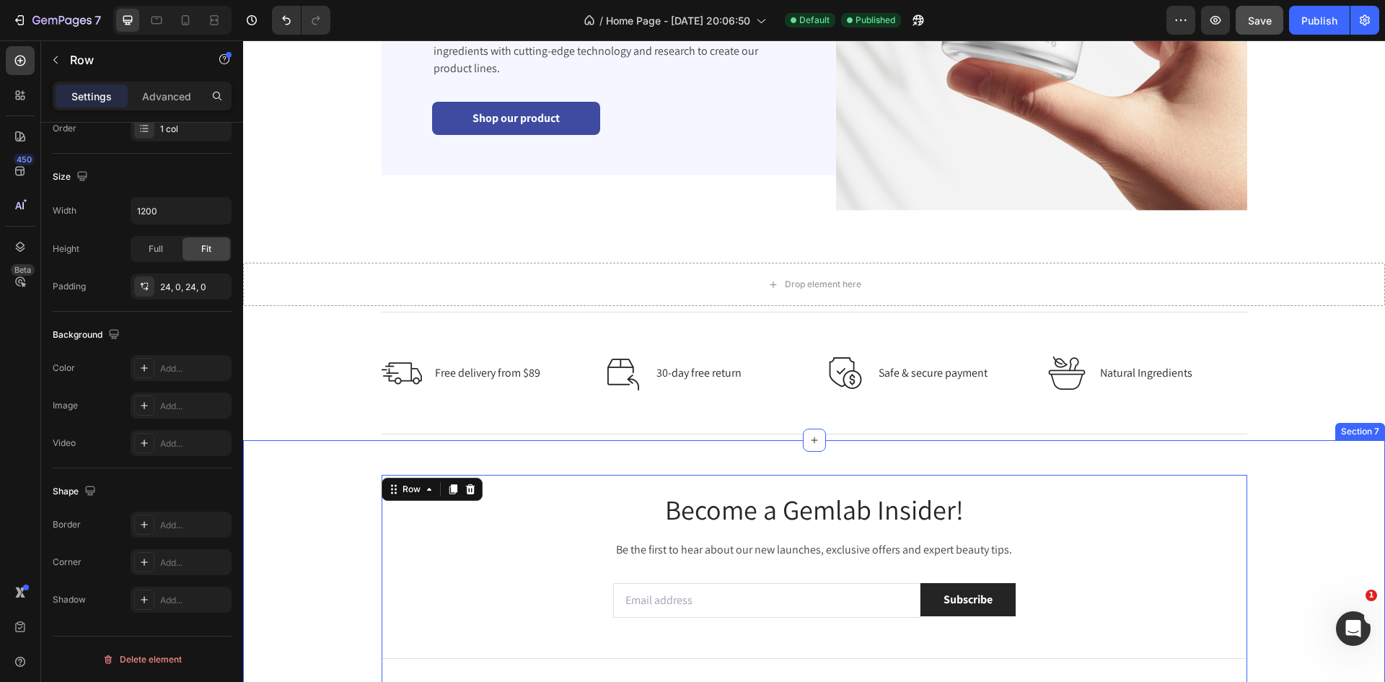
scroll to position [1884, 0]
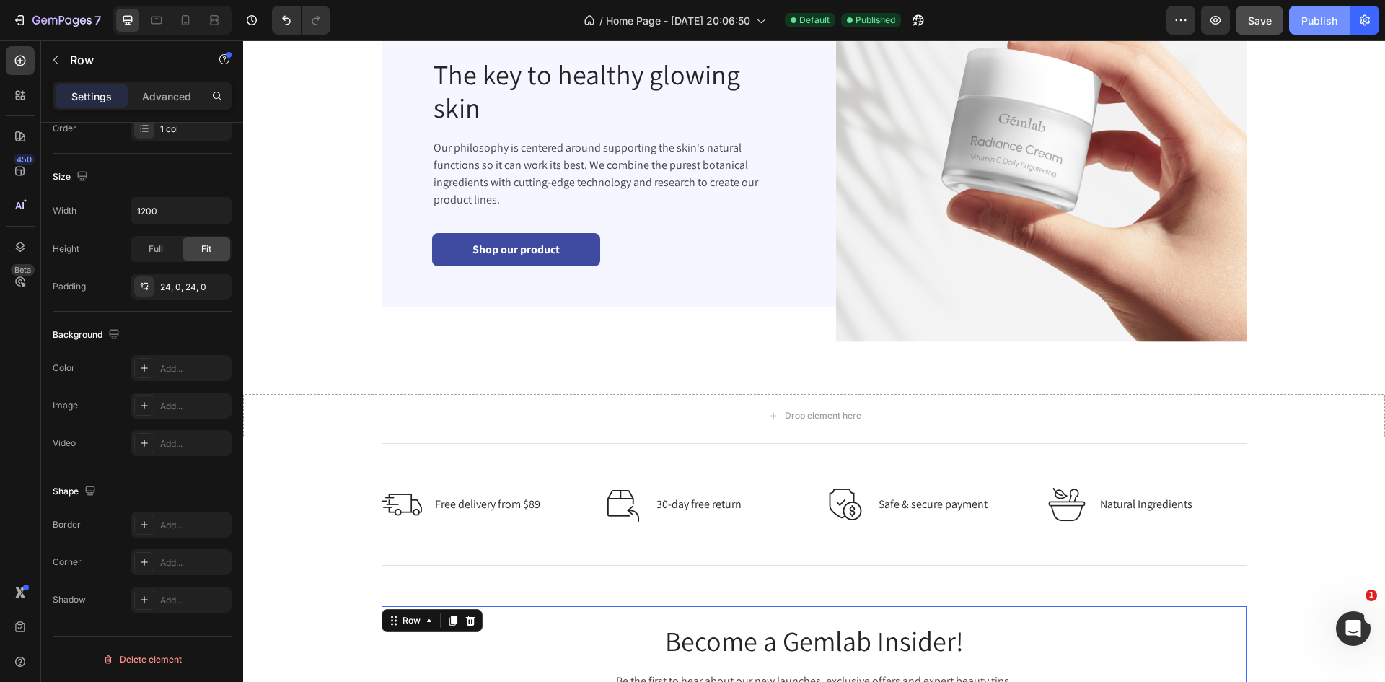
click at [1318, 21] on div "Publish" at bounding box center [1320, 20] width 36 height 15
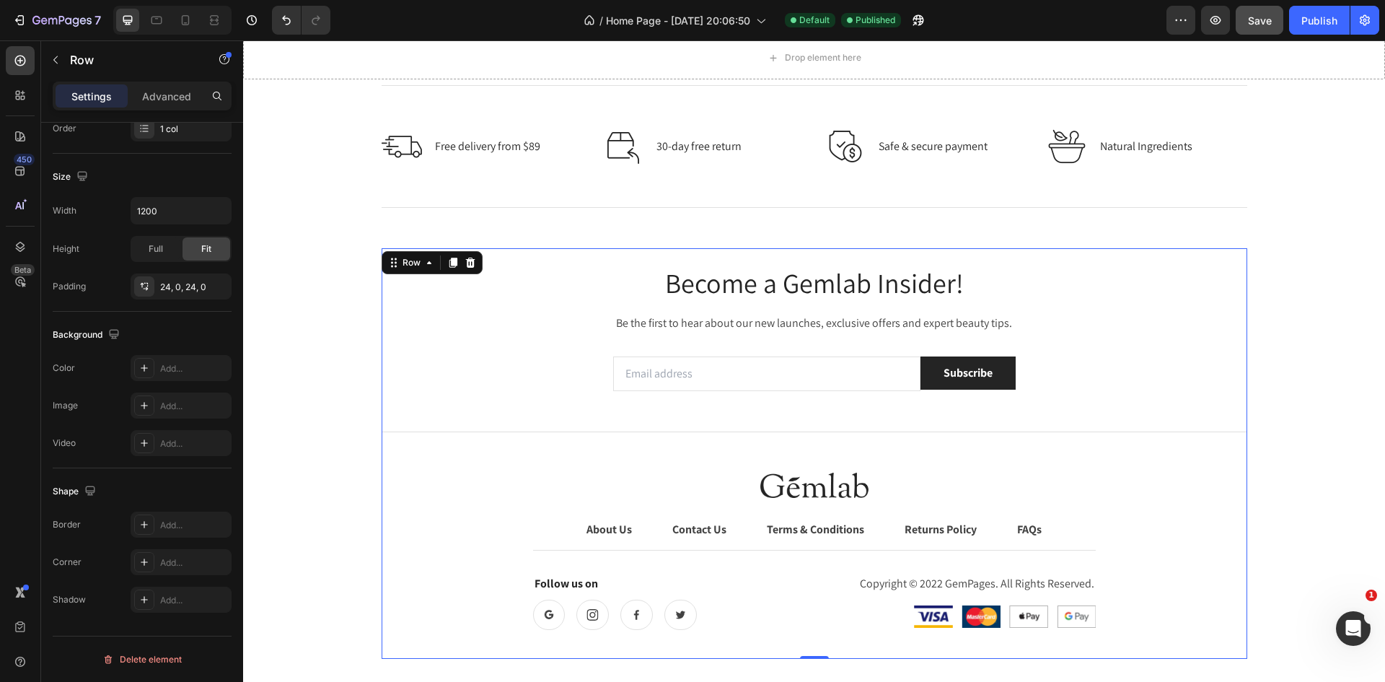
scroll to position [2244, 0]
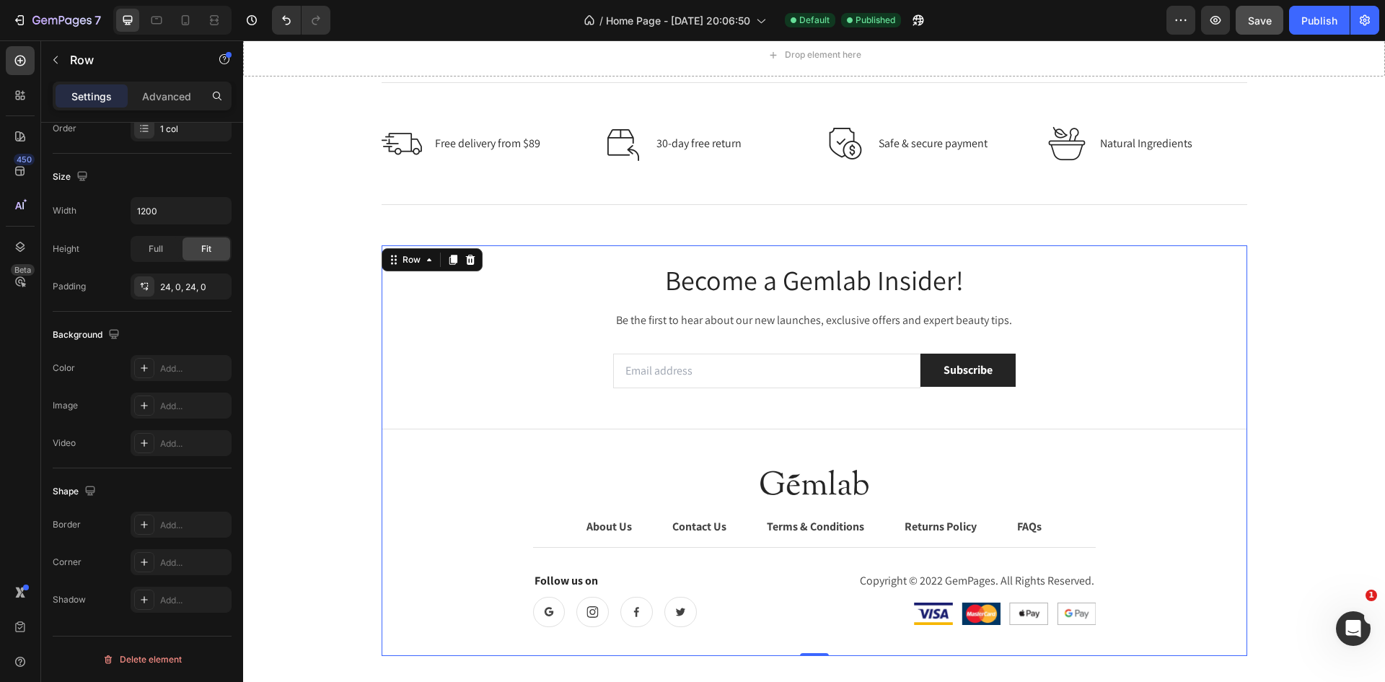
click at [1133, 301] on div "Become a Gemlab Insider! Heading Be the first to hear about our new launches, e…" at bounding box center [815, 451] width 866 height 376
click at [466, 258] on icon at bounding box center [469, 260] width 9 height 10
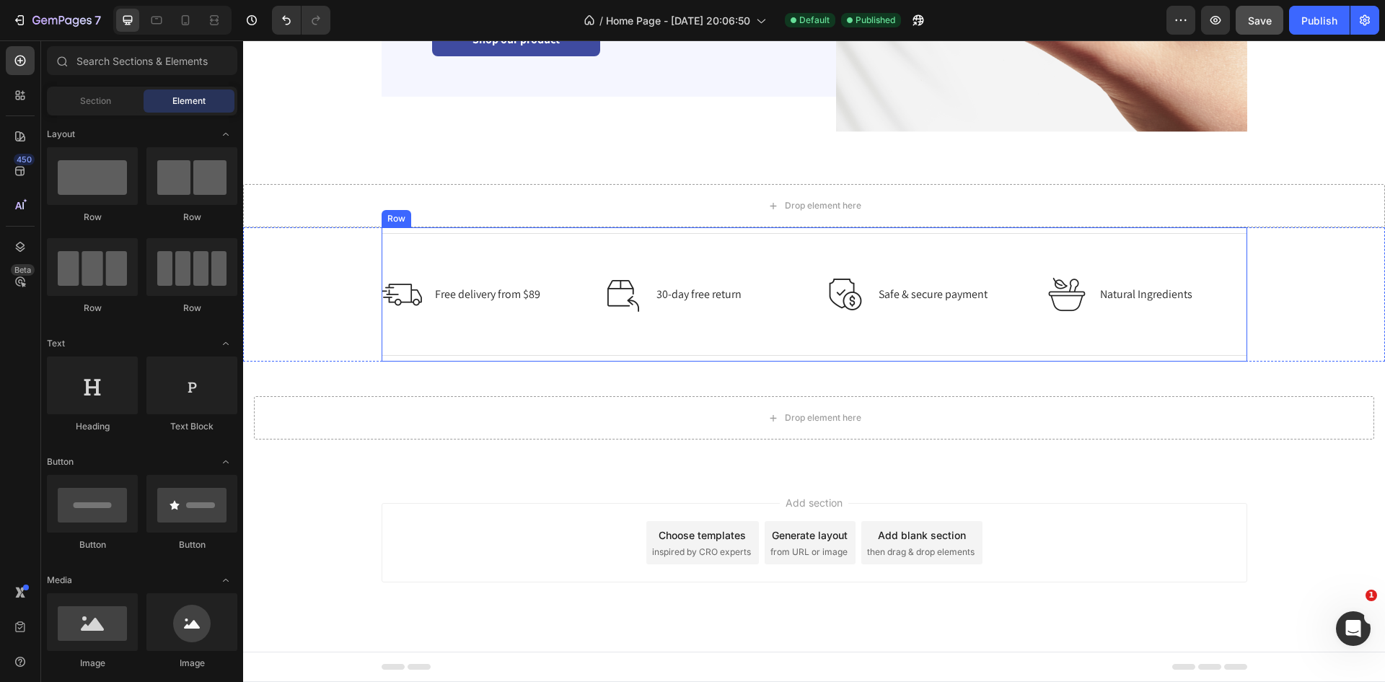
scroll to position [2094, 0]
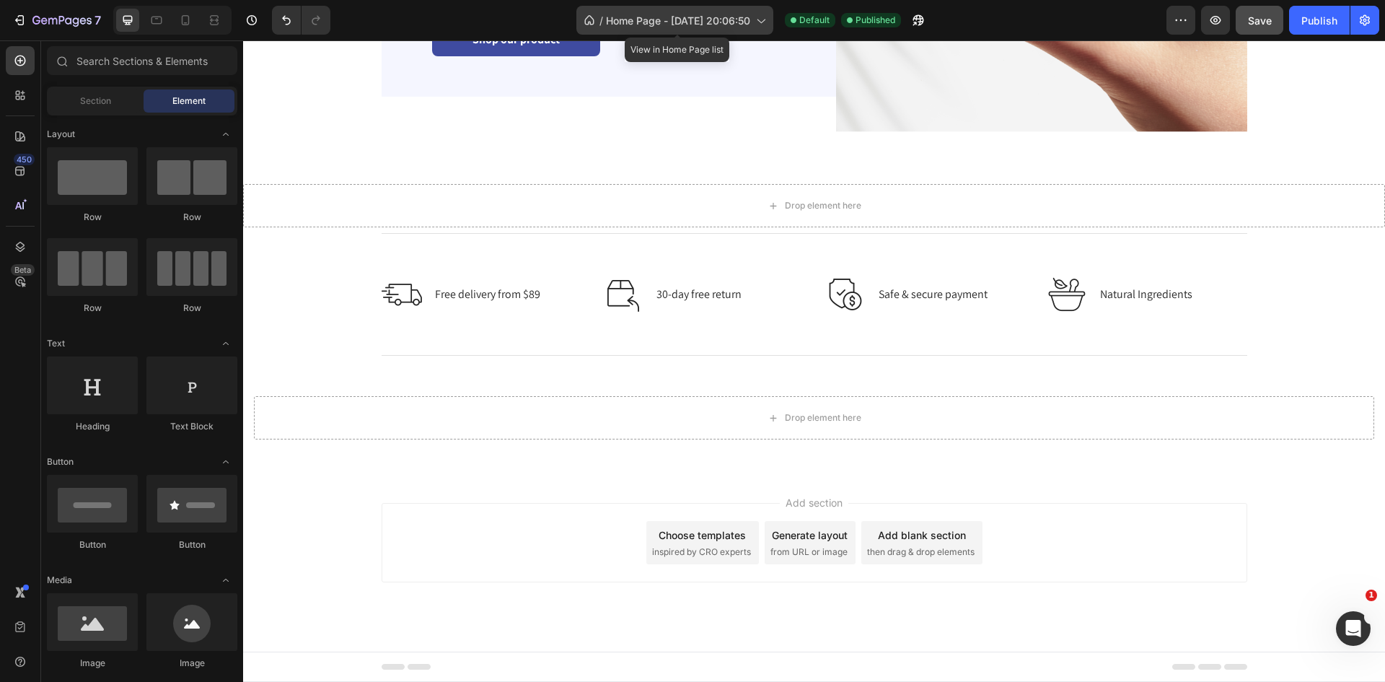
click at [688, 21] on span "Home Page - [DATE] 20:06:50" at bounding box center [678, 20] width 144 height 15
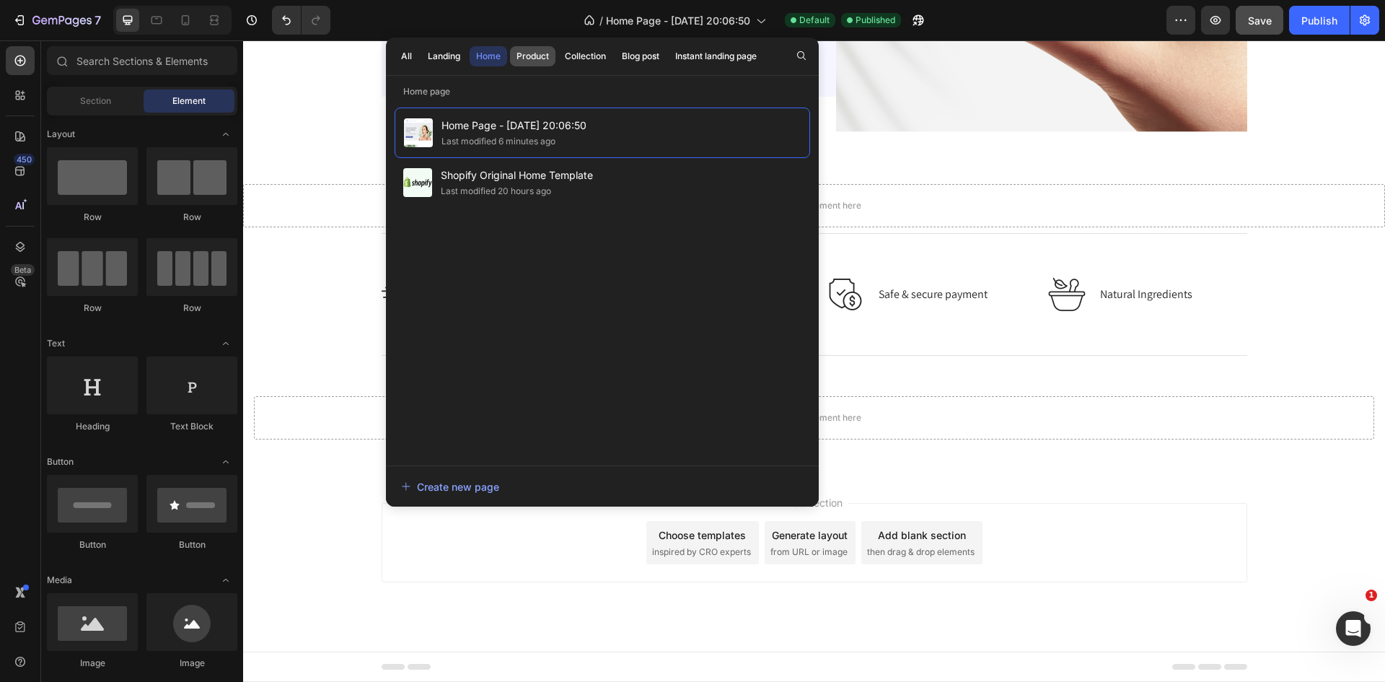
click at [533, 48] on button "Product" at bounding box center [532, 56] width 45 height 20
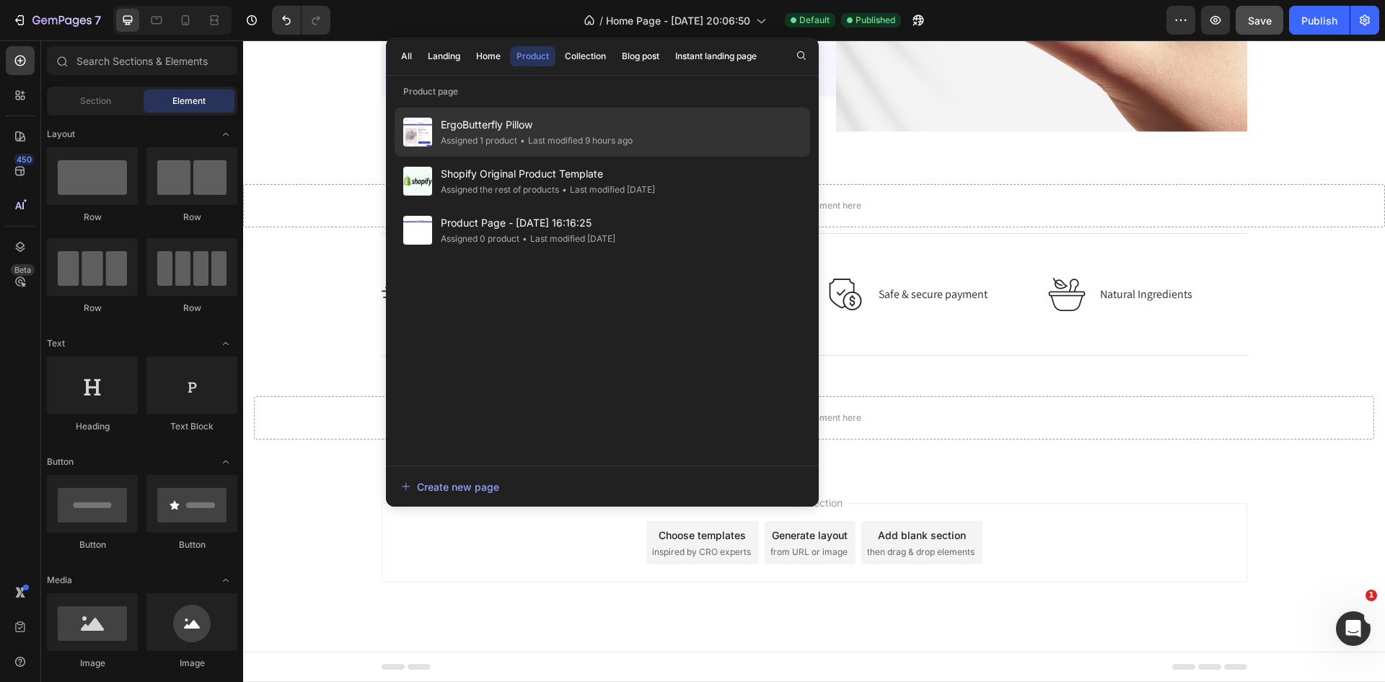
click at [522, 141] on span "•" at bounding box center [522, 140] width 5 height 11
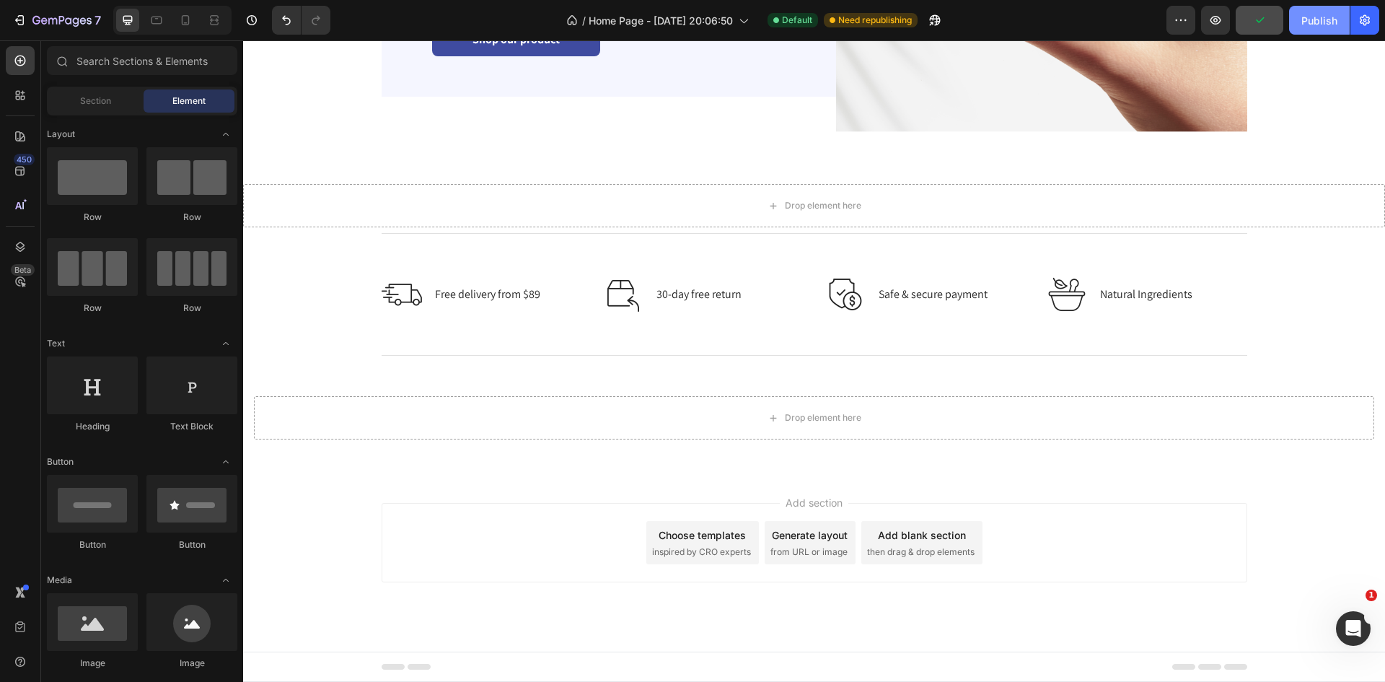
click at [1325, 14] on div "Publish" at bounding box center [1320, 20] width 36 height 15
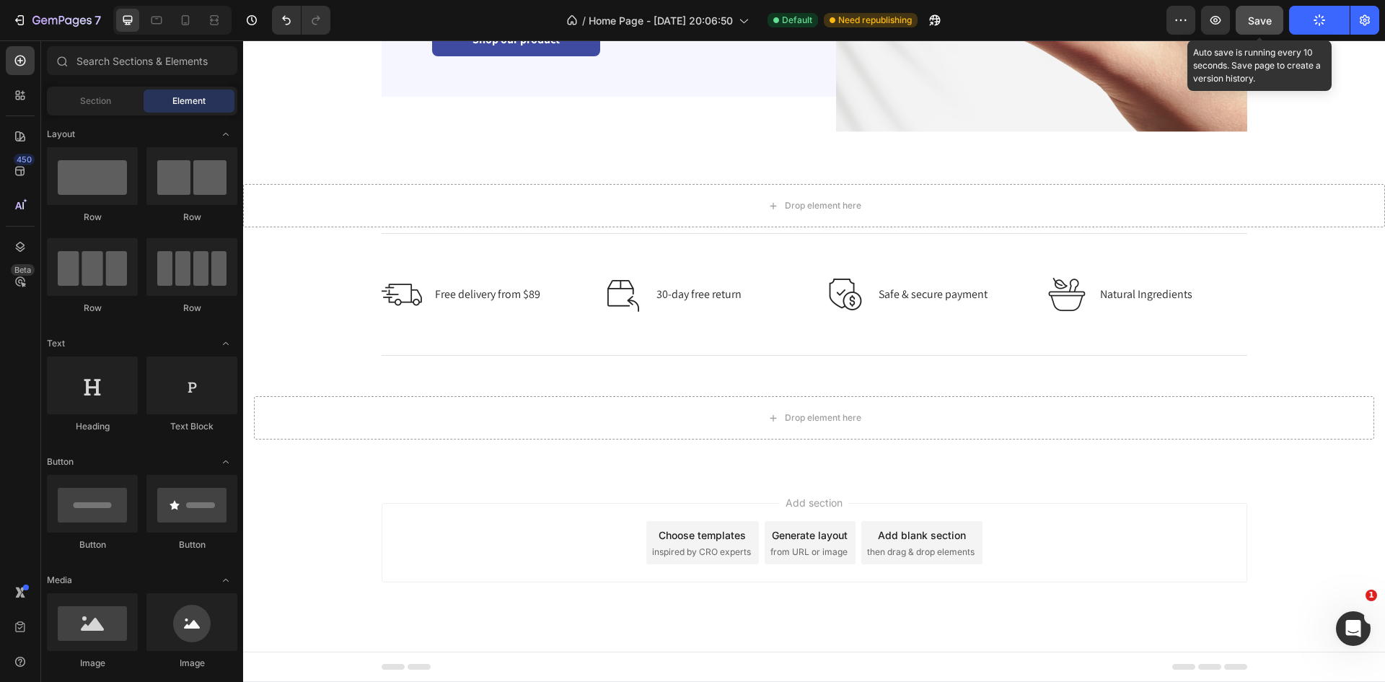
click at [1260, 21] on span "Save" at bounding box center [1260, 20] width 24 height 12
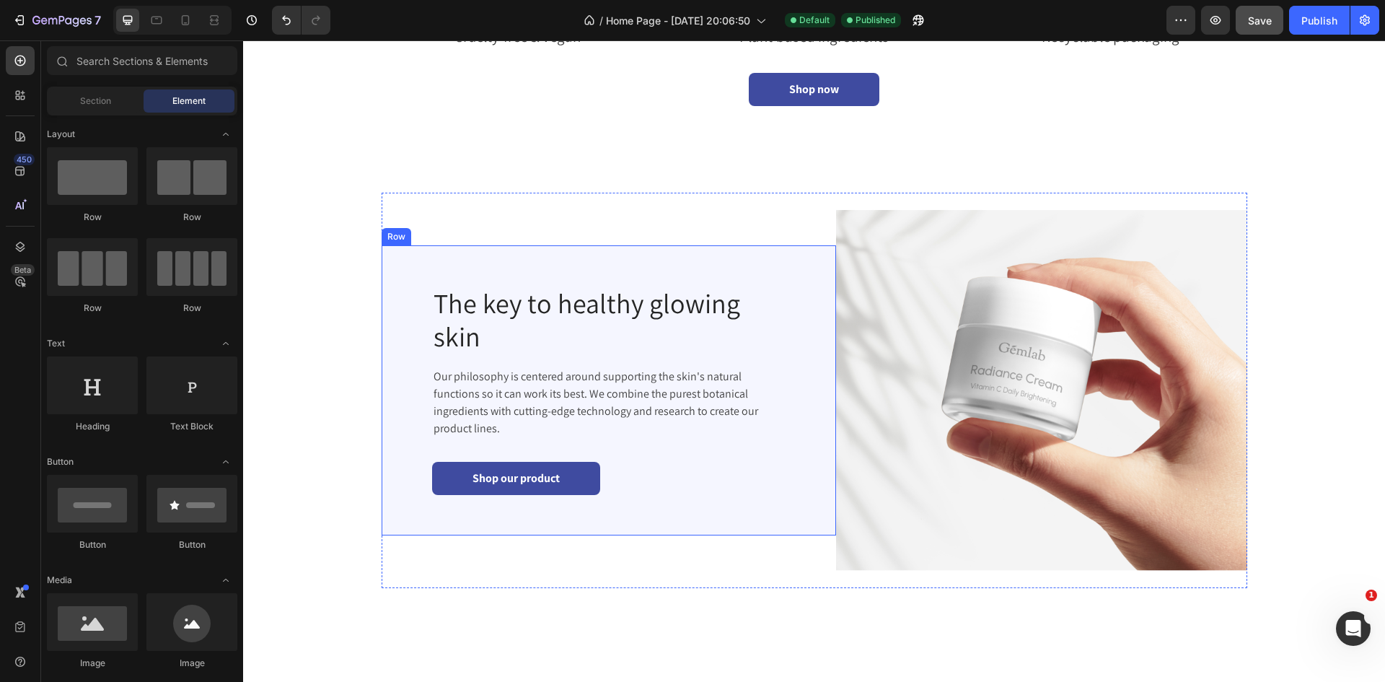
scroll to position [1949, 0]
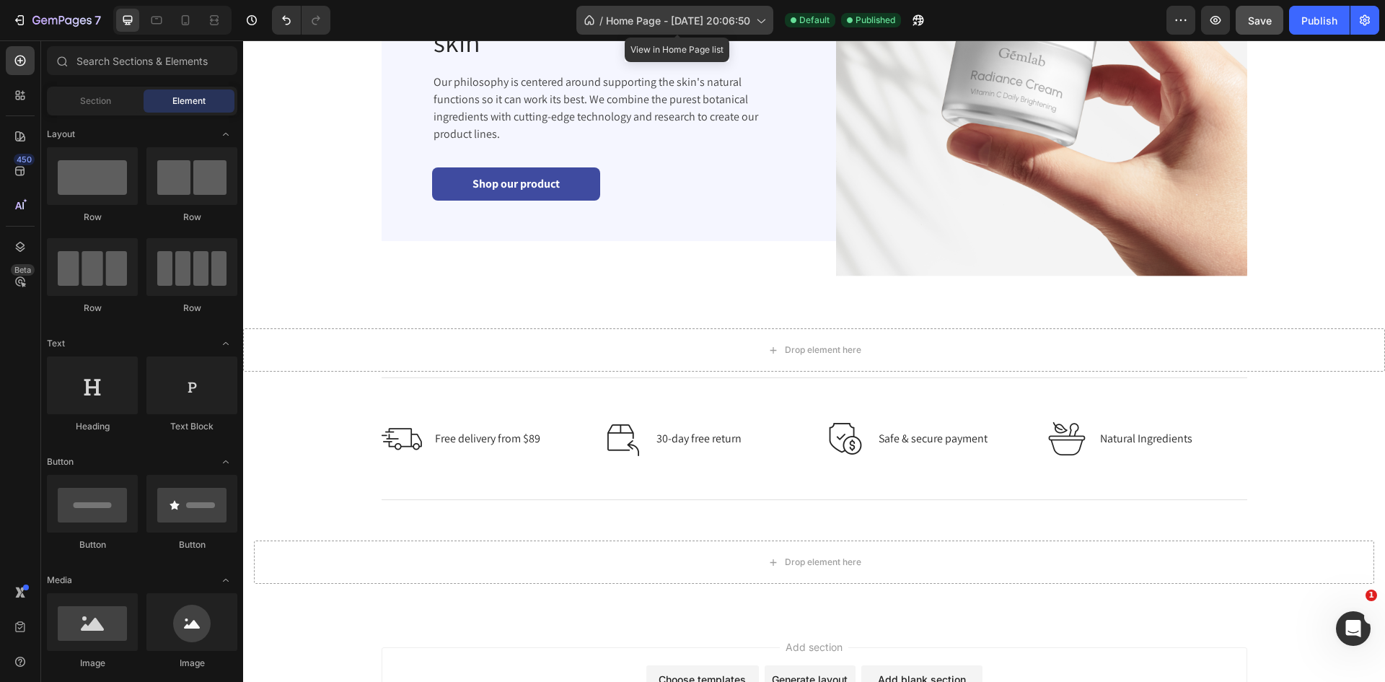
click at [745, 19] on span "Home Page - [DATE] 20:06:50" at bounding box center [678, 20] width 144 height 15
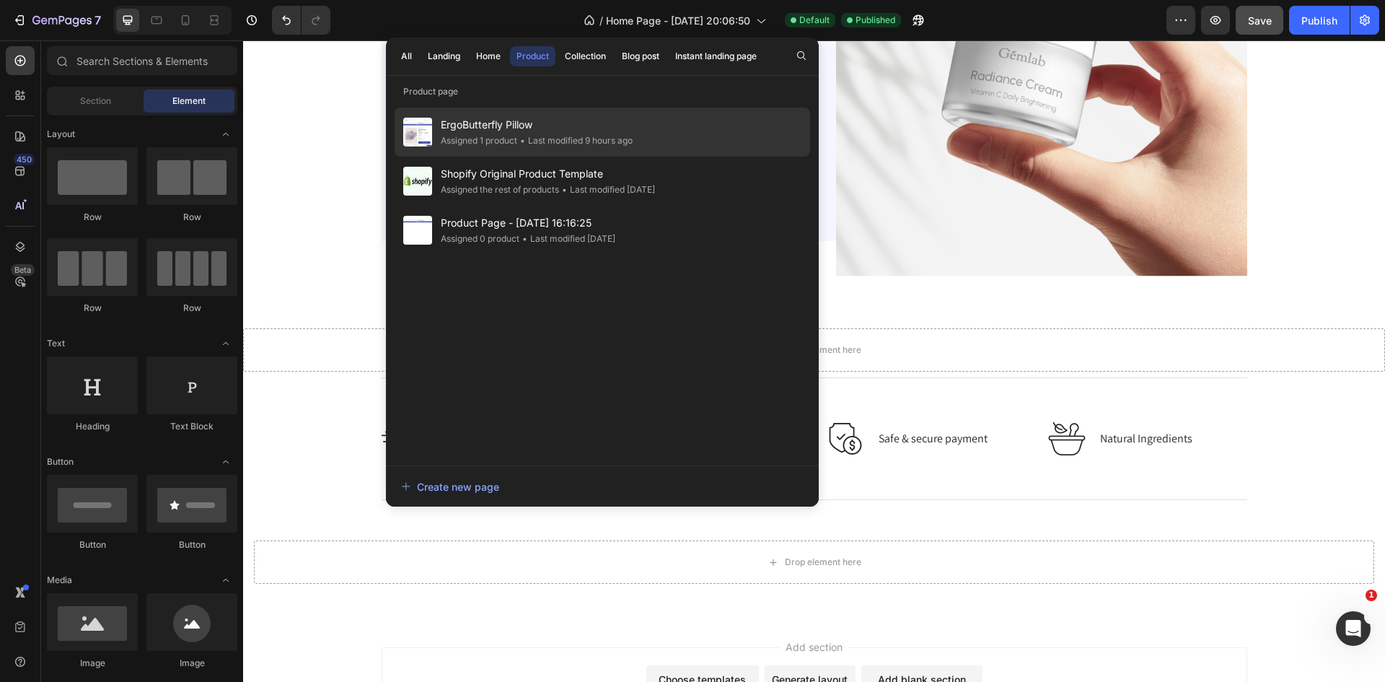
click at [532, 131] on span "ErgoButterfly Pillow" at bounding box center [537, 124] width 192 height 17
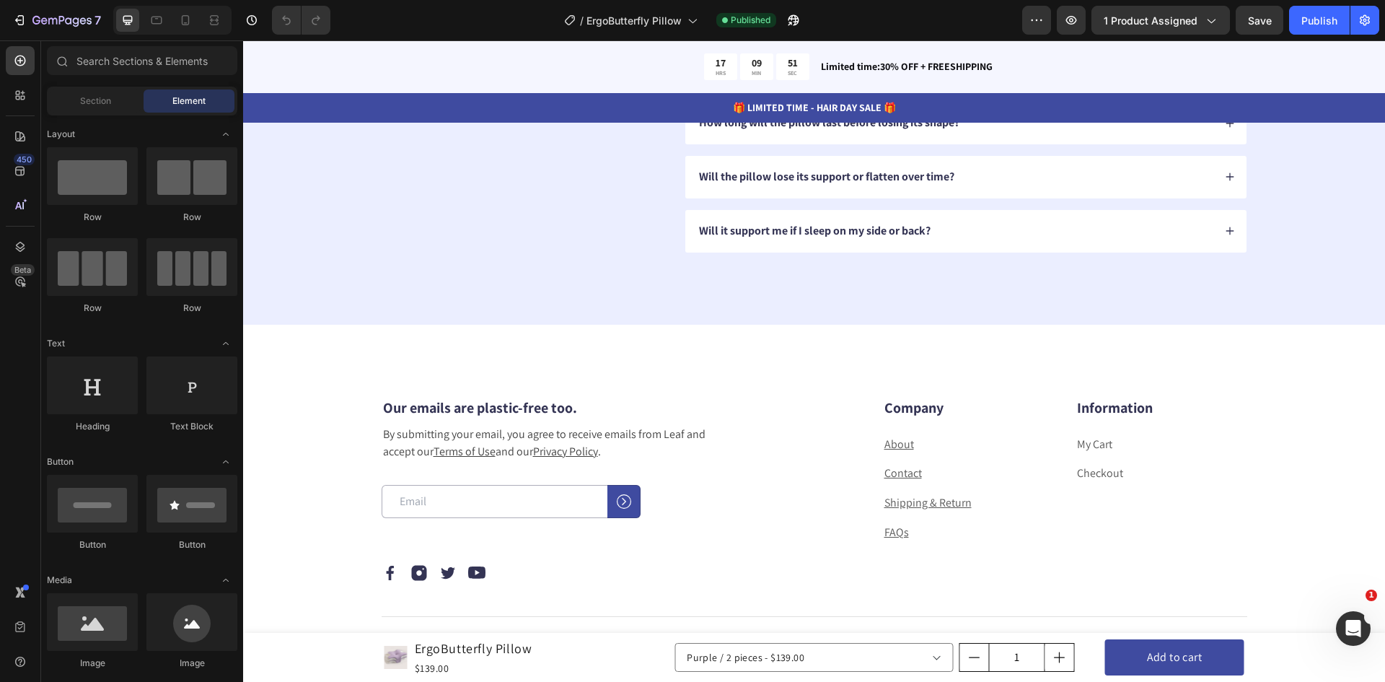
scroll to position [4407, 0]
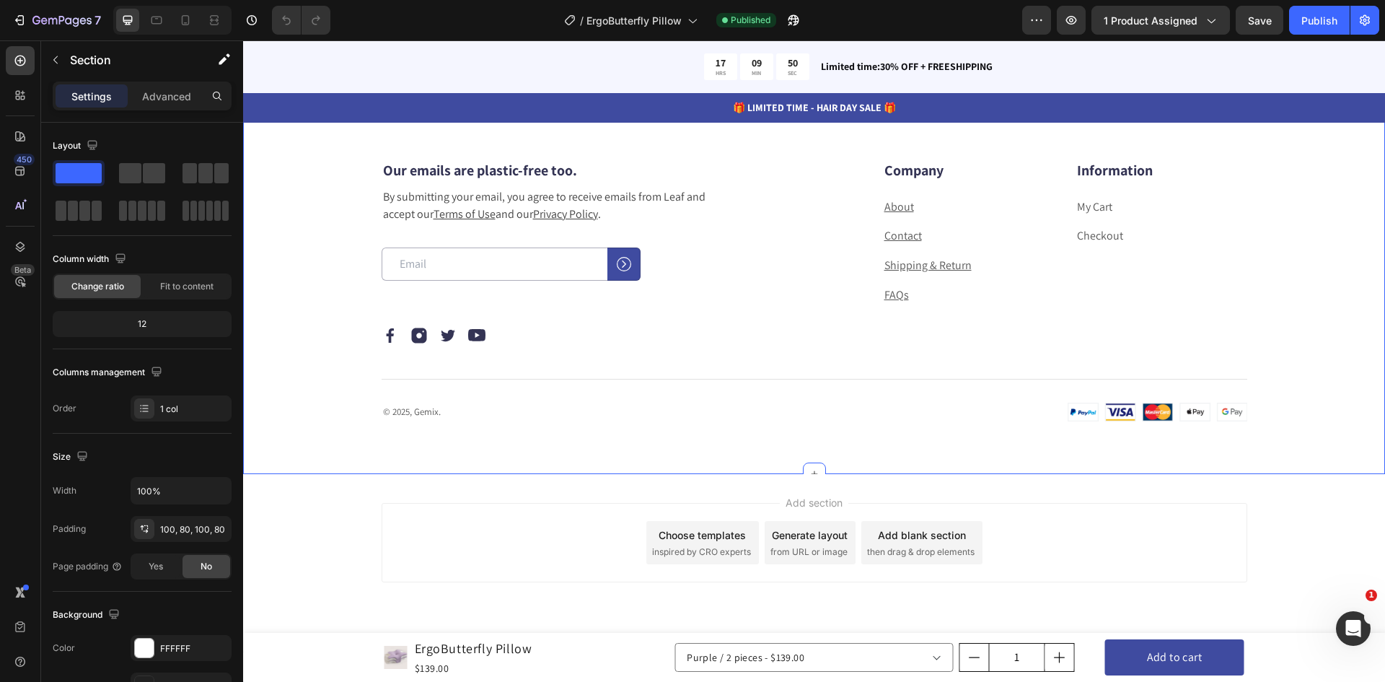
click at [1263, 292] on div "Our emails are plastic-free too. Heading By submitting your email, you agree to…" at bounding box center [814, 290] width 1027 height 263
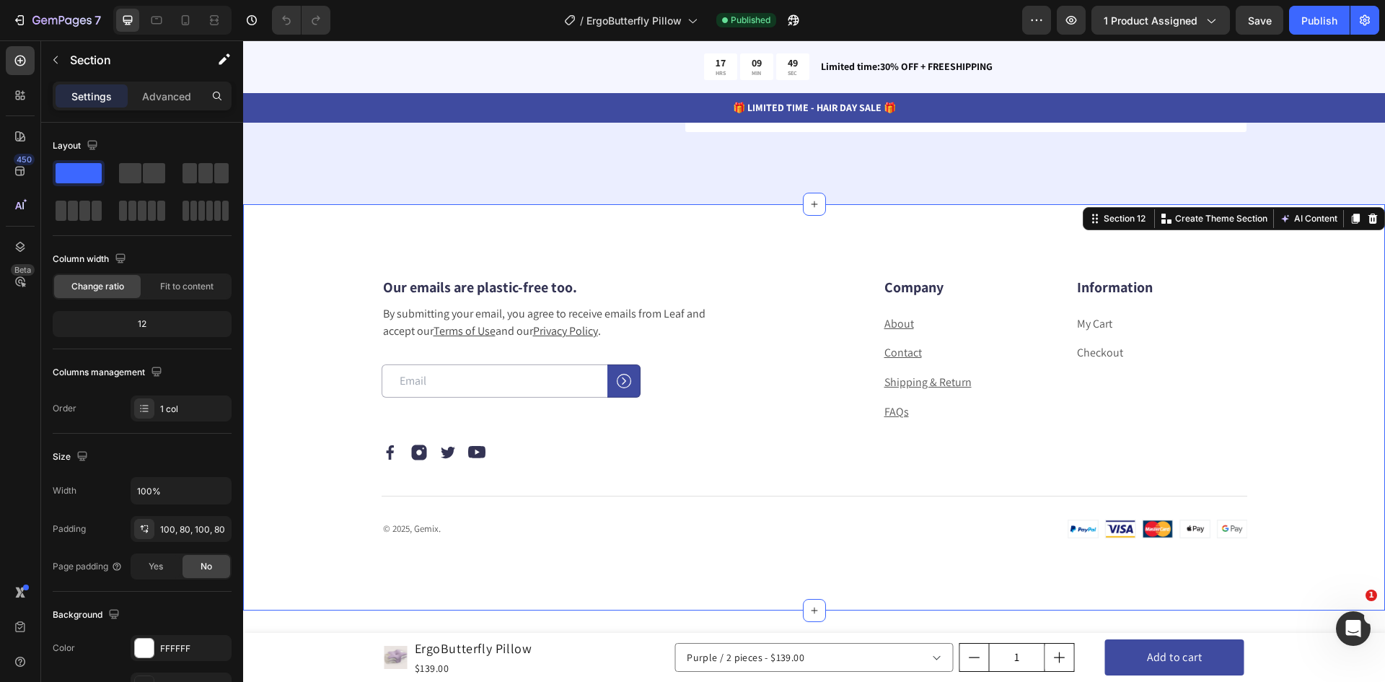
scroll to position [4263, 0]
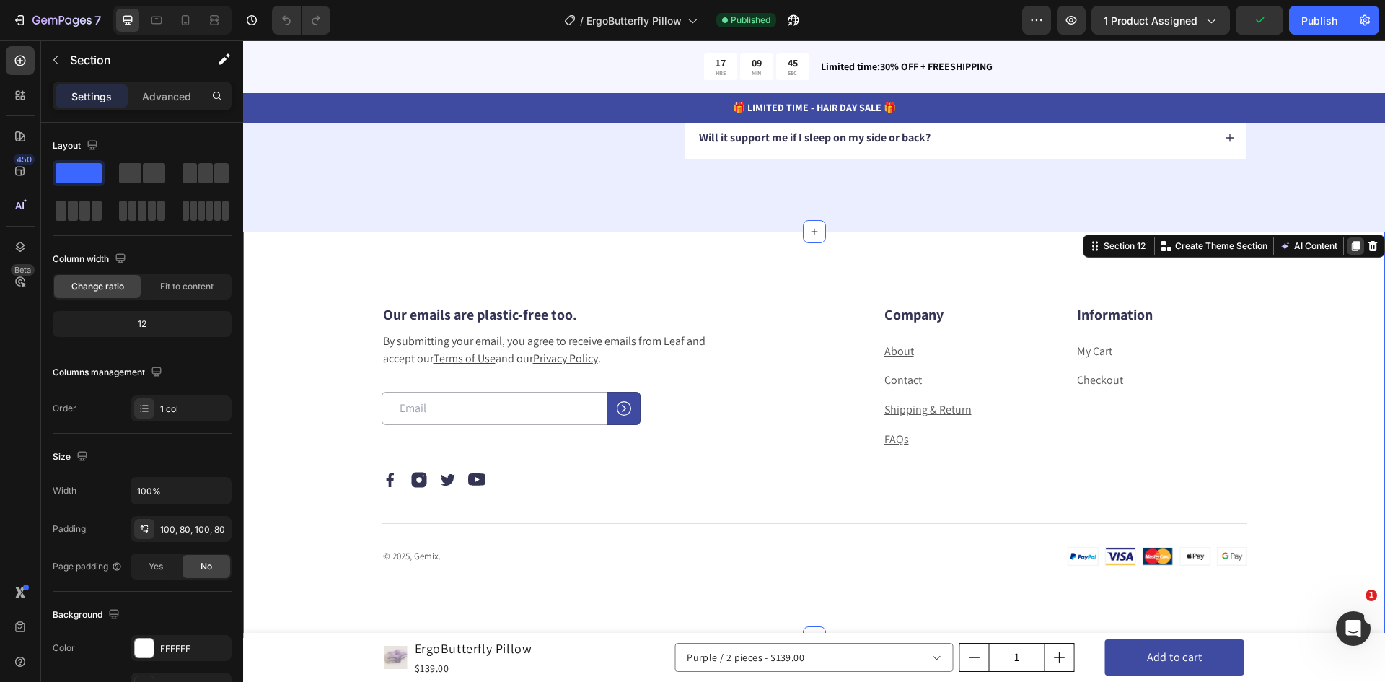
click at [1352, 246] on icon at bounding box center [1356, 246] width 8 height 10
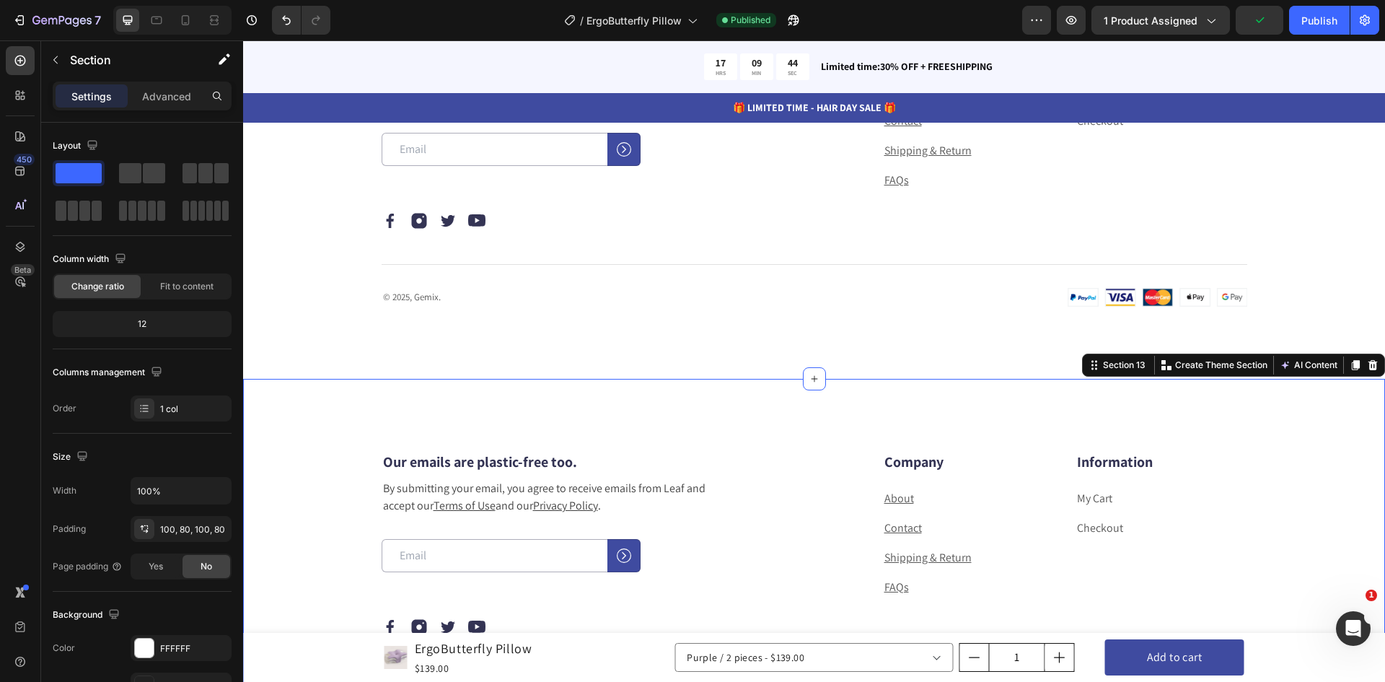
scroll to position [4521, 0]
click at [1369, 367] on icon at bounding box center [1373, 366] width 9 height 10
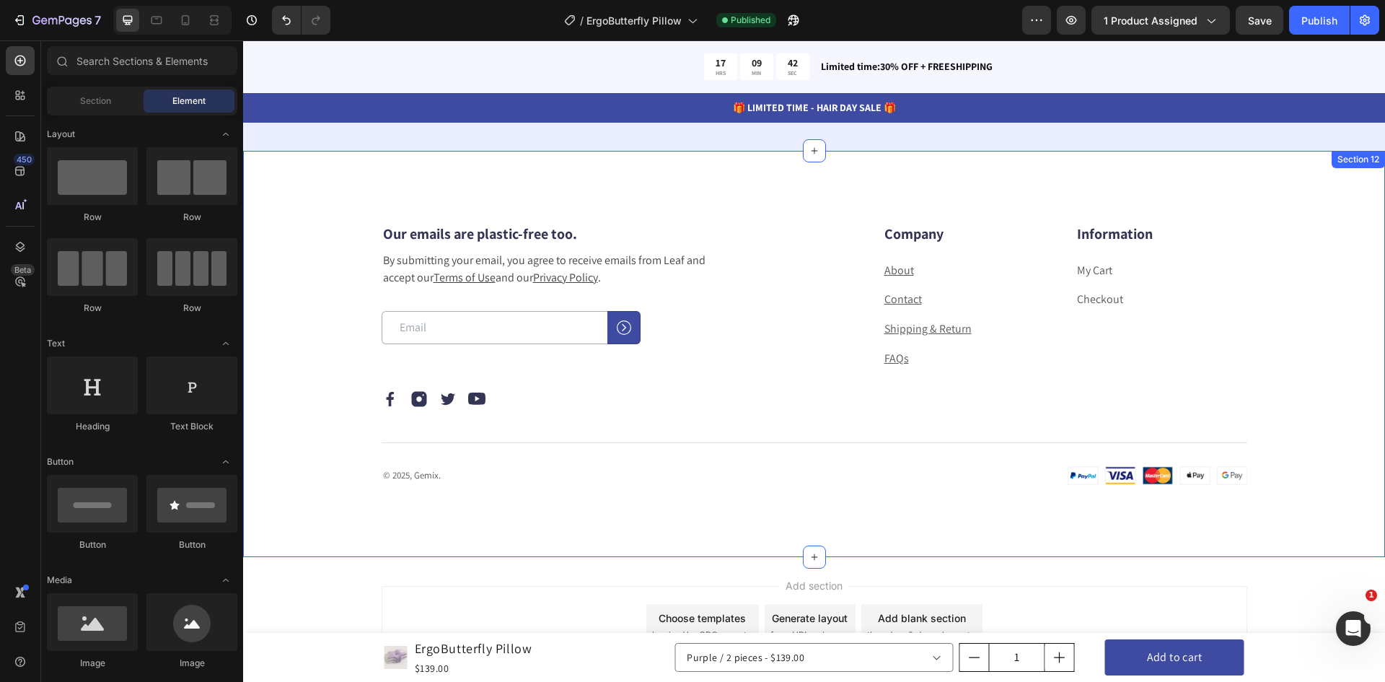
scroll to position [4210, 0]
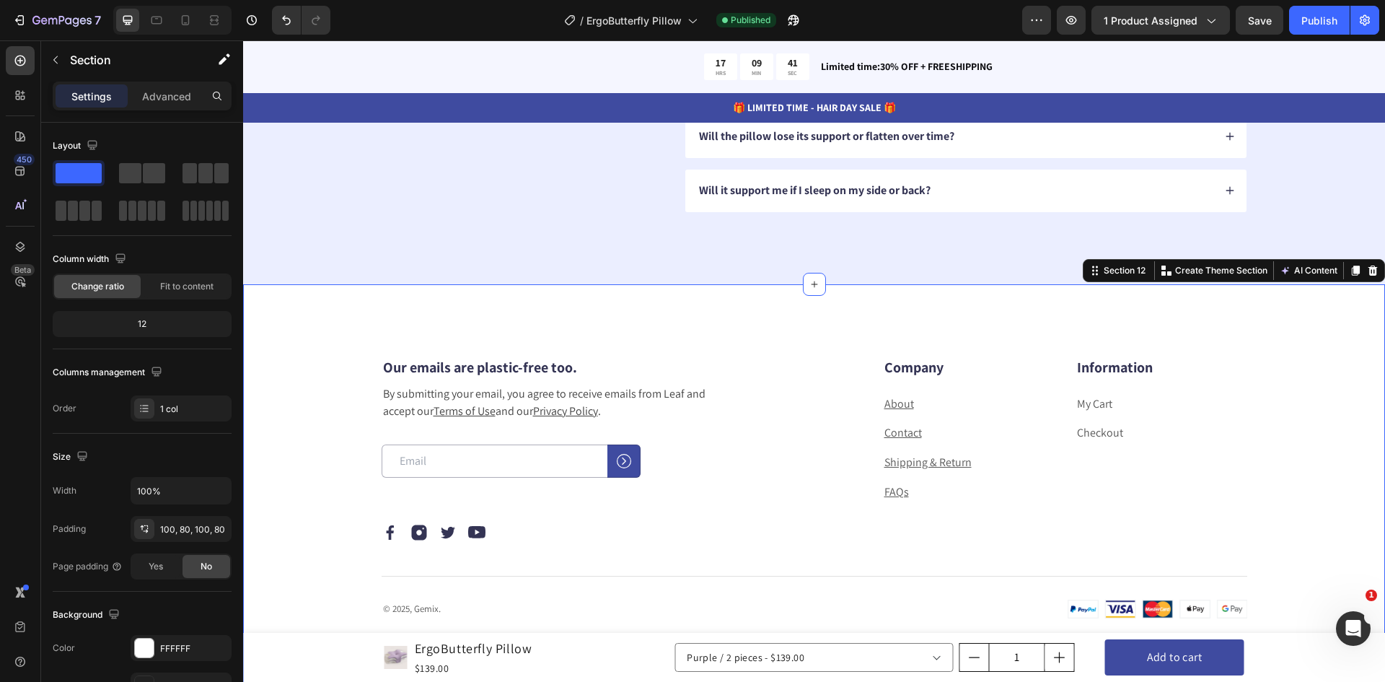
click at [1286, 328] on div "Our emails are plastic-free too. Heading By submitting your email, you agree to…" at bounding box center [814, 487] width 1142 height 407
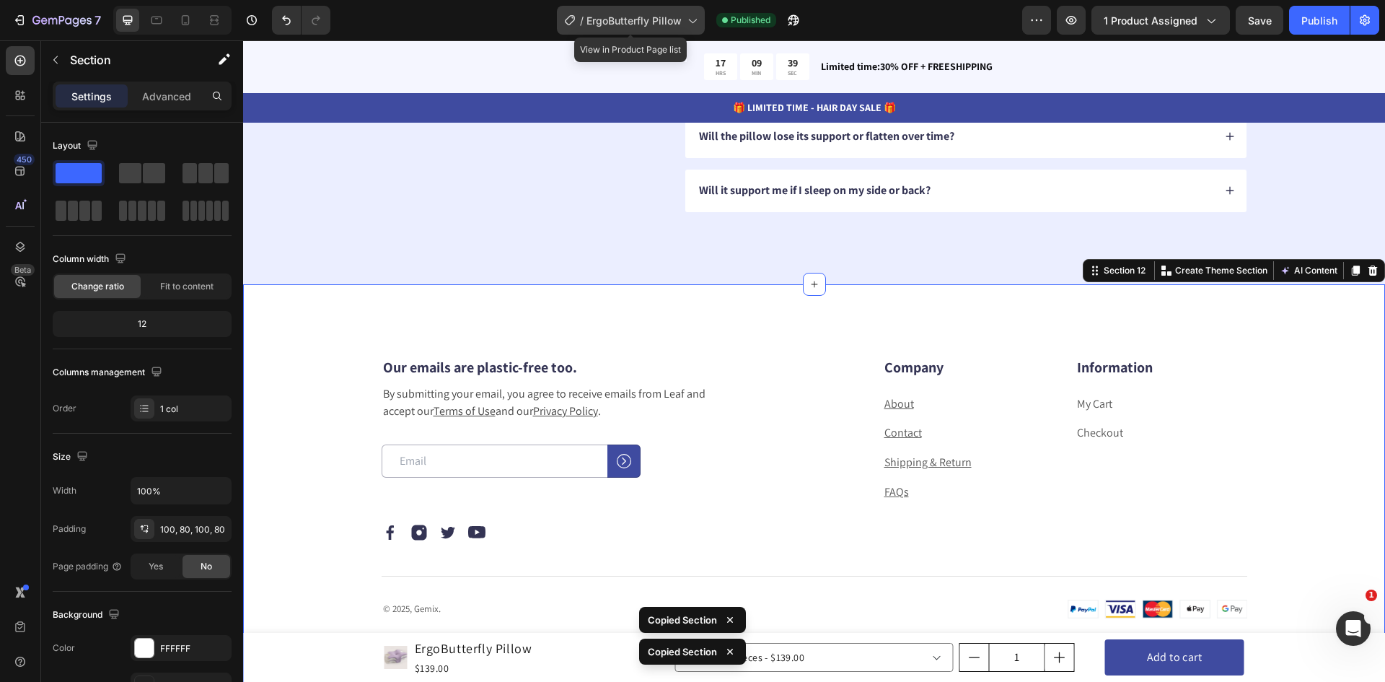
click at [670, 19] on span "ErgoButterfly Pillow" at bounding box center [634, 20] width 95 height 15
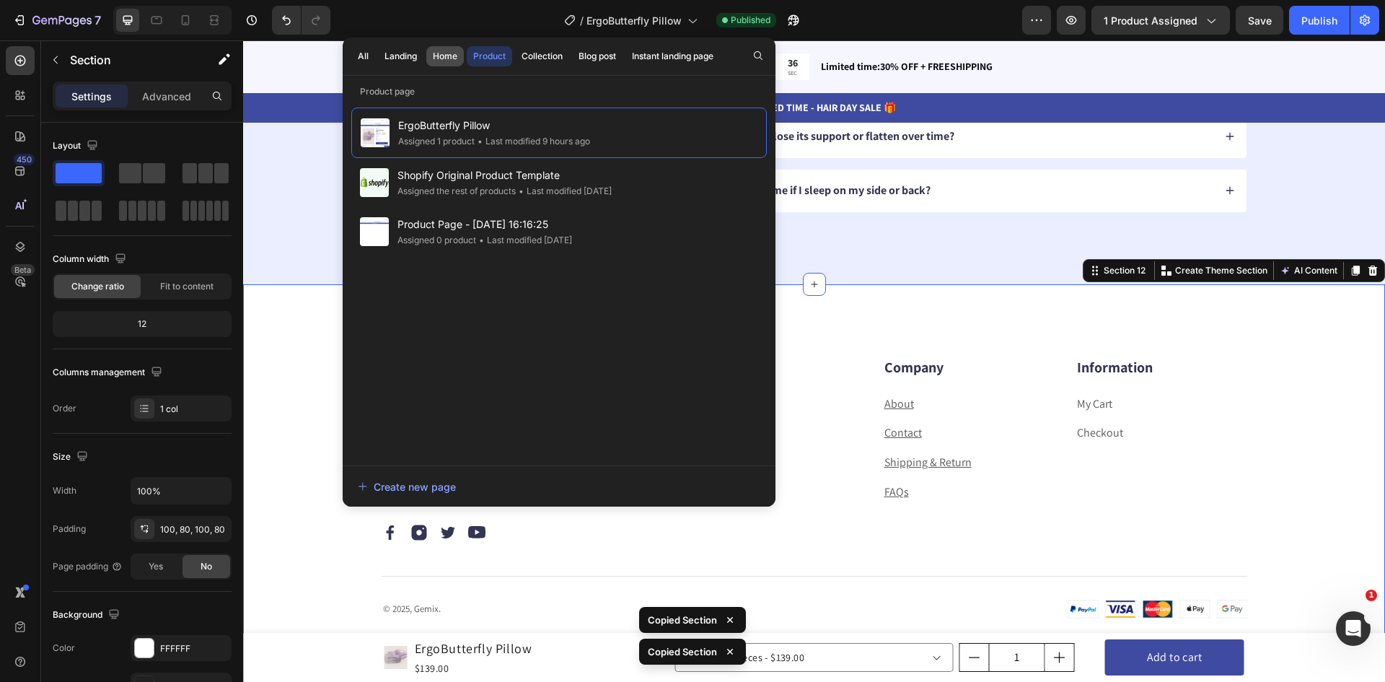
click at [436, 58] on div "Home" at bounding box center [445, 56] width 25 height 13
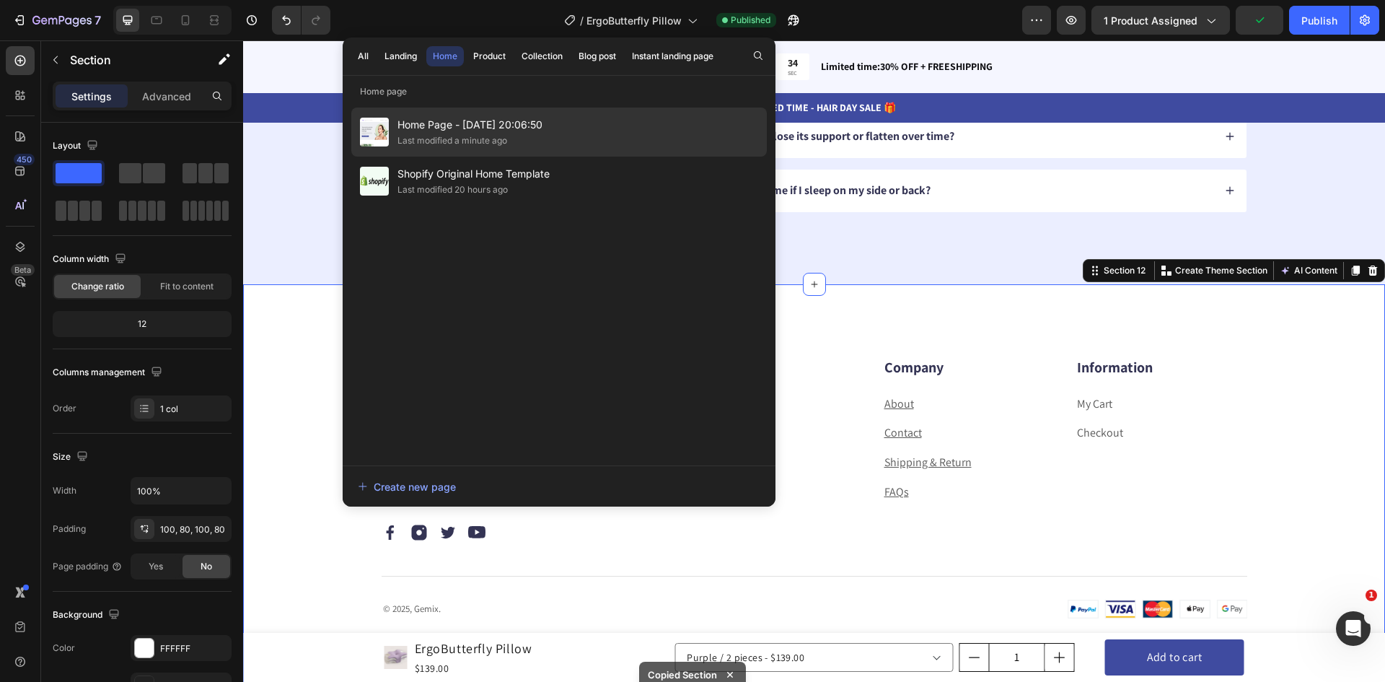
click at [522, 146] on div "Last modified a minute ago" at bounding box center [470, 140] width 145 height 14
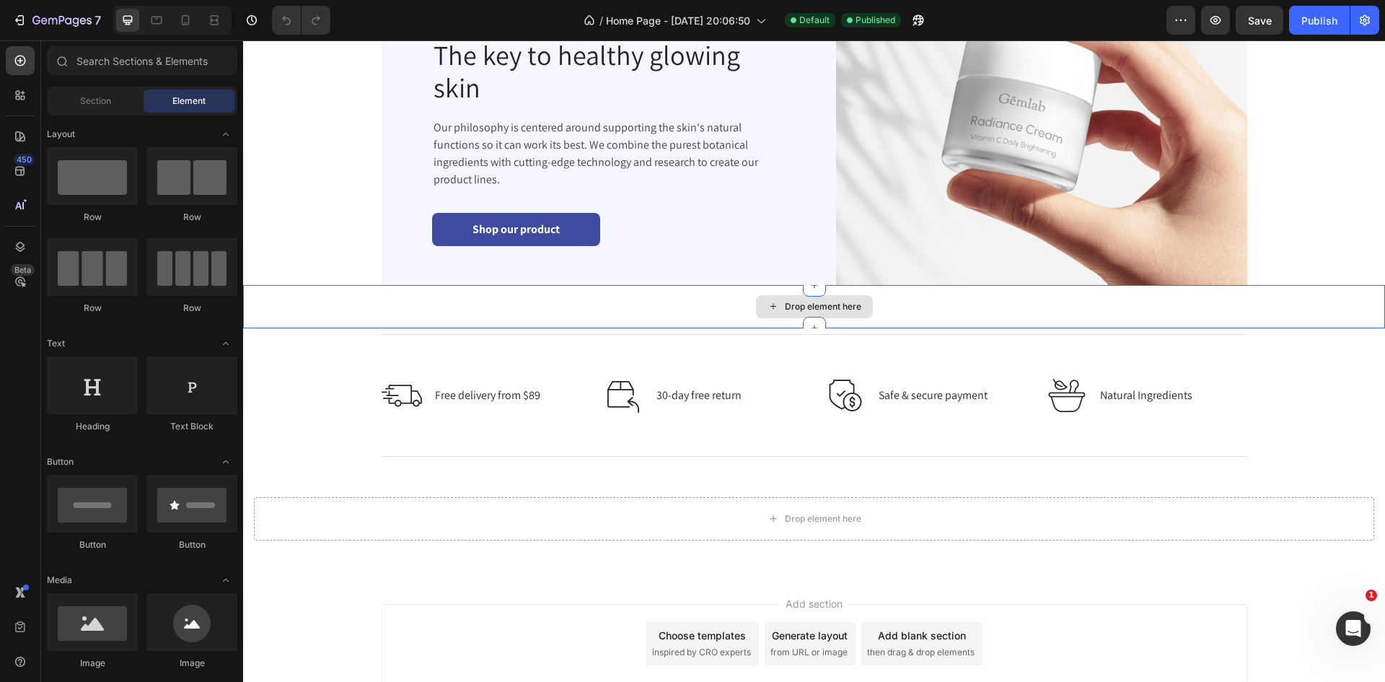
scroll to position [1719, 0]
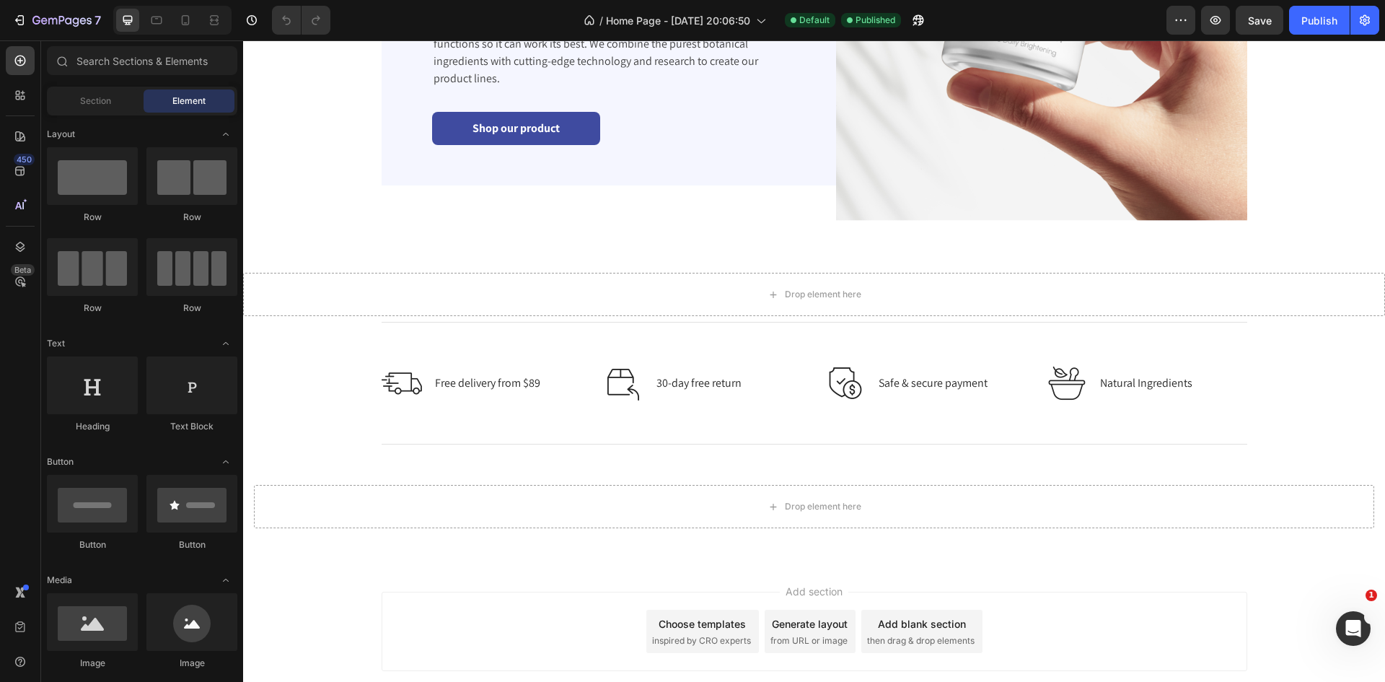
click at [963, 582] on div "Add section Choose templates inspired by CRO experts Generate layout from URL o…" at bounding box center [814, 651] width 1142 height 177
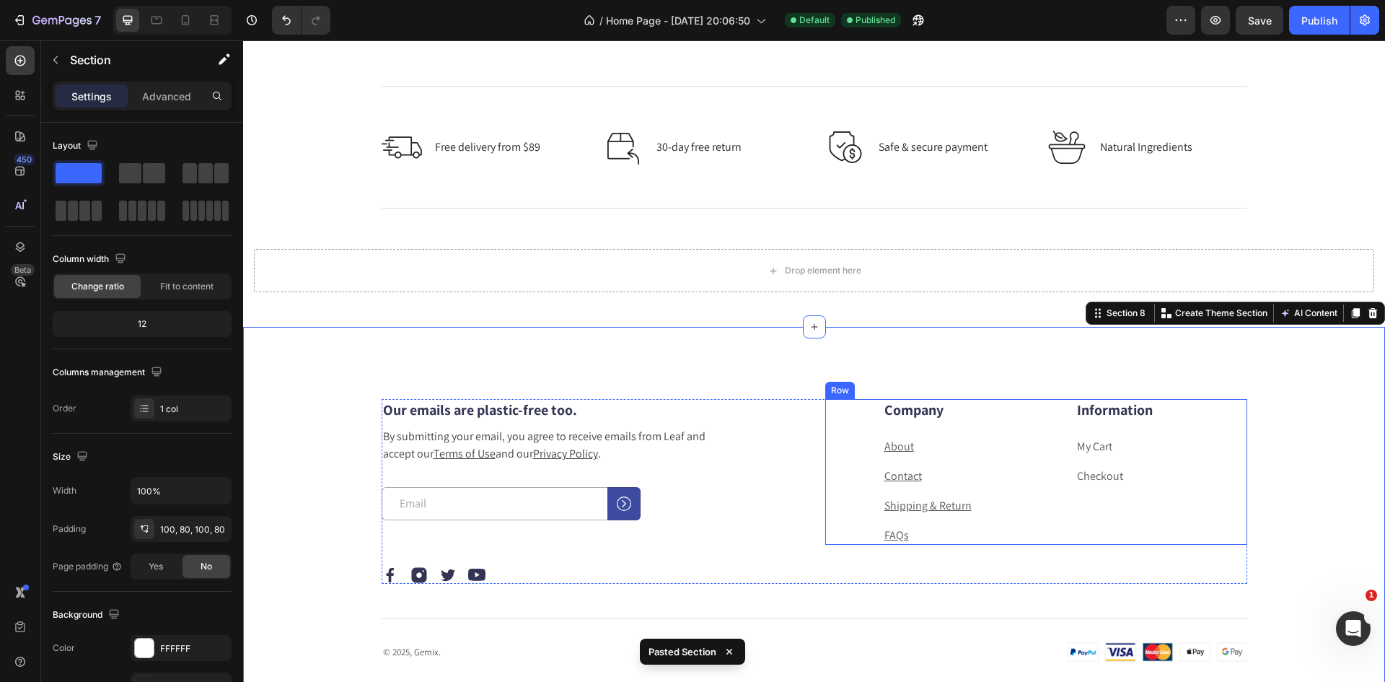
scroll to position [1913, 0]
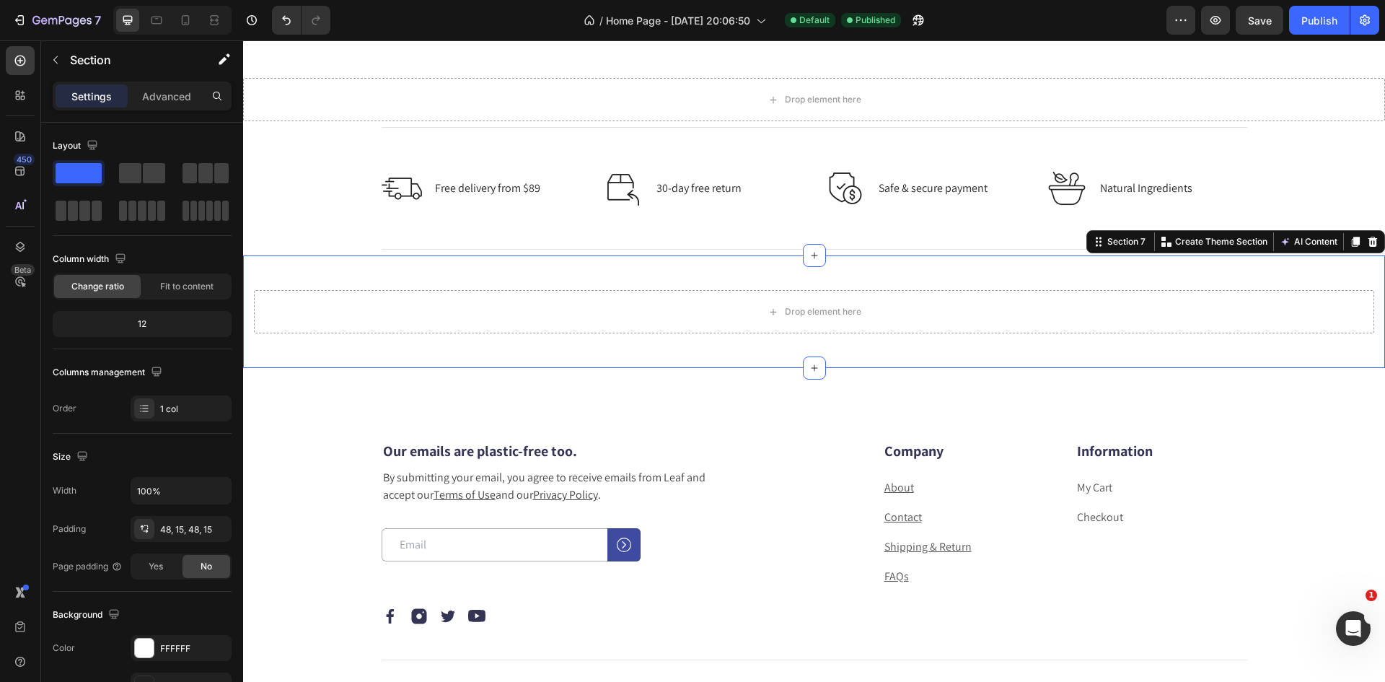
click at [941, 268] on div "Drop element here Section 7 You can create reusable sections Create Theme Secti…" at bounding box center [814, 311] width 1142 height 113
click at [1369, 240] on icon at bounding box center [1373, 242] width 9 height 10
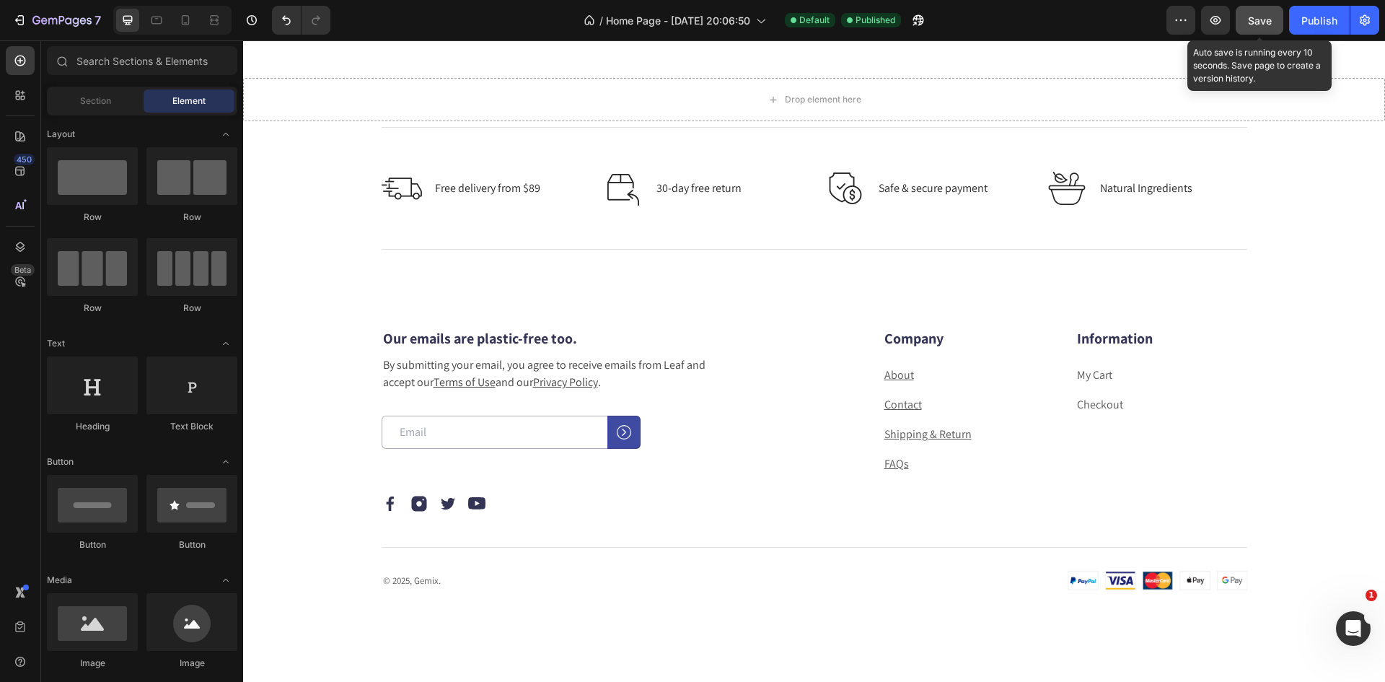
click at [1265, 27] on div "Save" at bounding box center [1260, 20] width 24 height 15
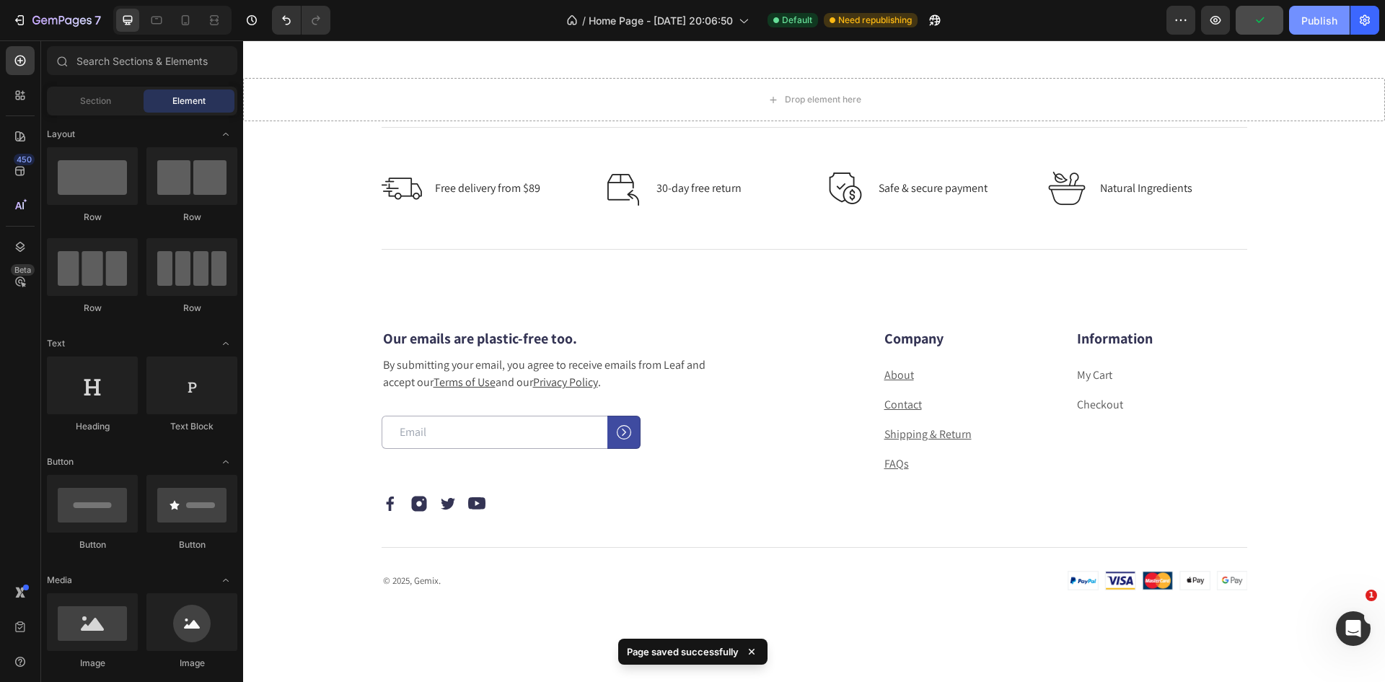
click at [1312, 24] on div "Publish" at bounding box center [1320, 20] width 36 height 15
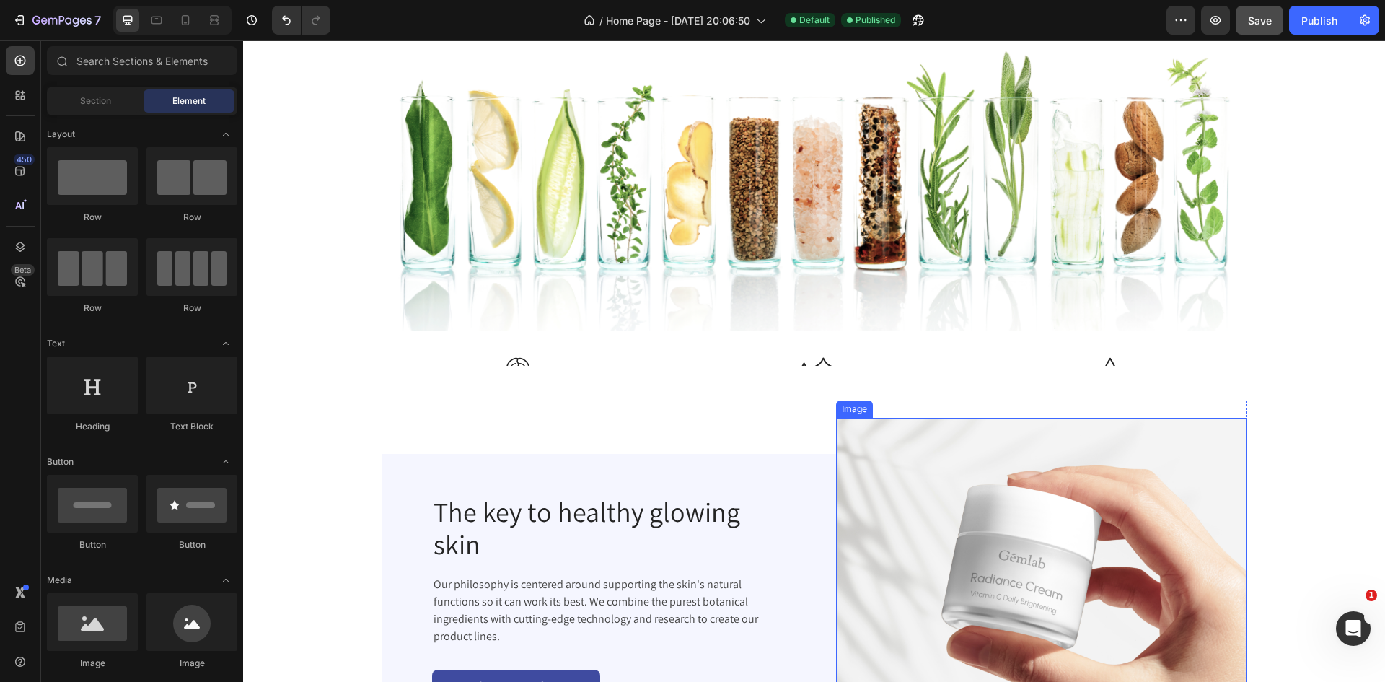
scroll to position [1015, 0]
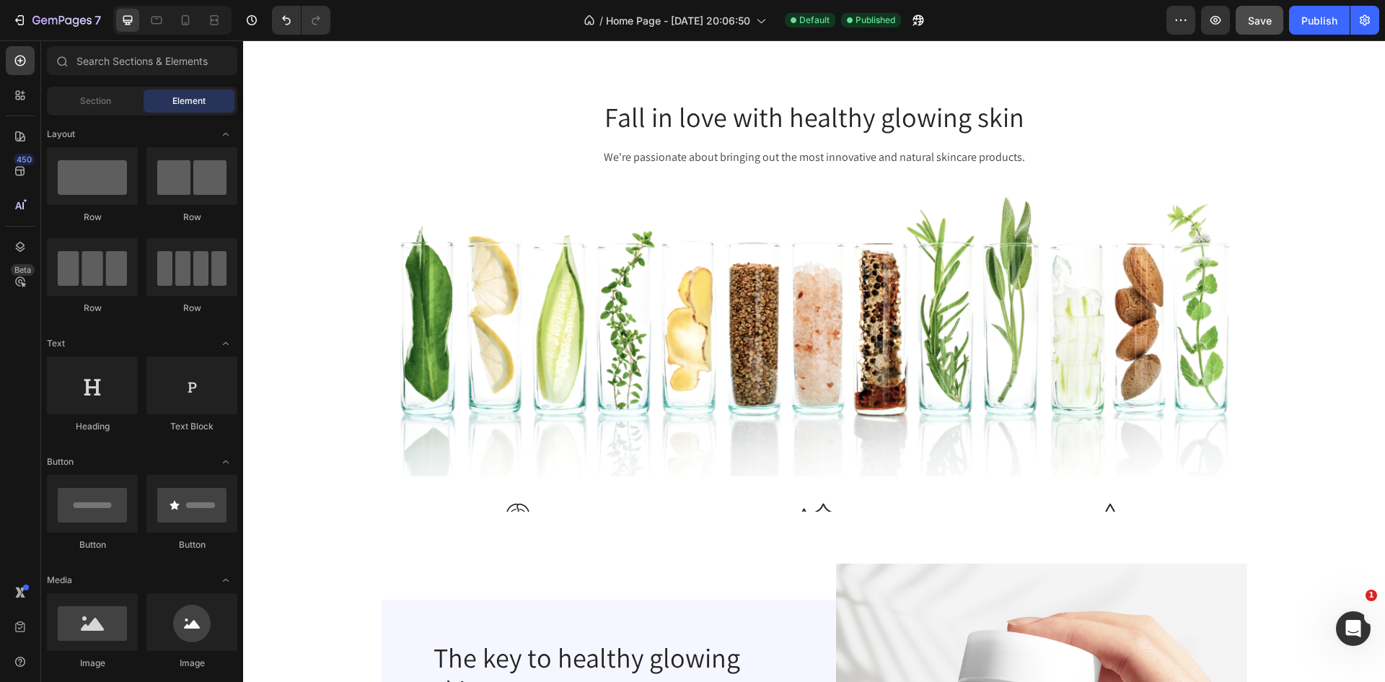
drag, startPoint x: 1318, startPoint y: 26, endPoint x: 1301, endPoint y: 38, distance: 21.2
click at [1318, 25] on div "Publish" at bounding box center [1320, 20] width 36 height 15
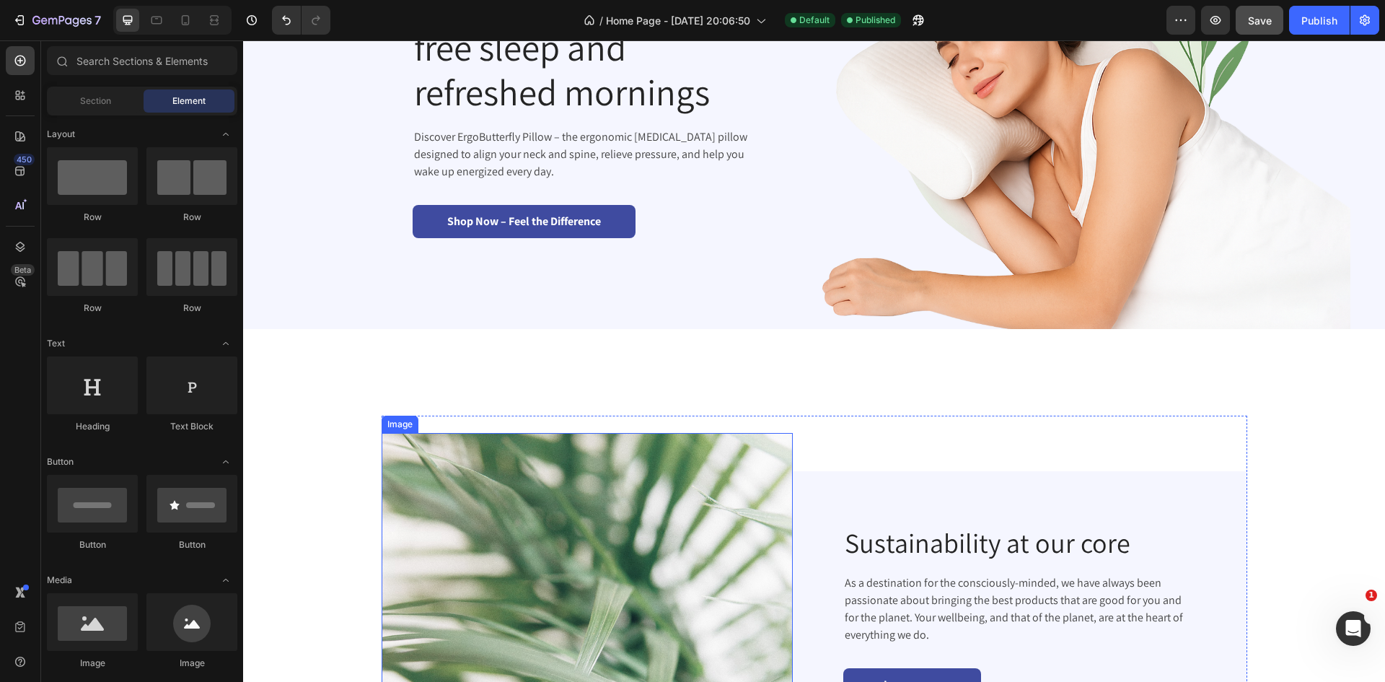
scroll to position [5, 0]
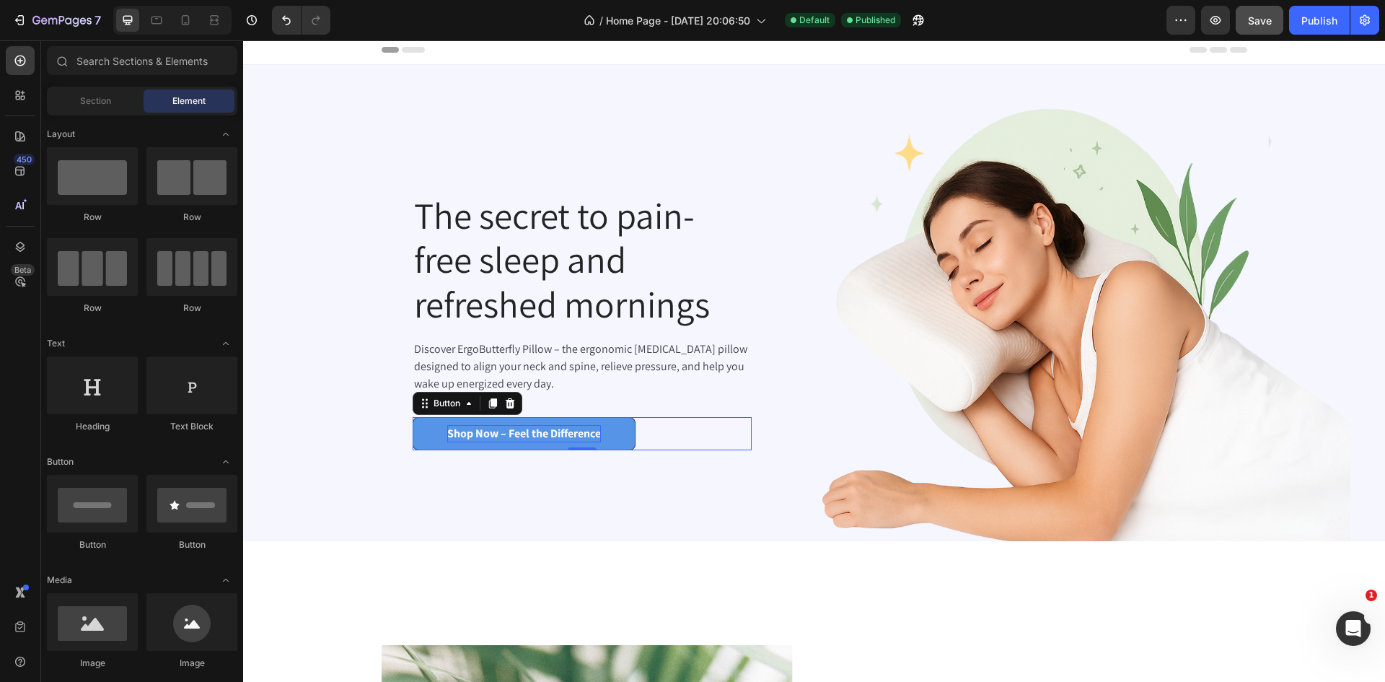
click at [589, 434] on p "Shop Now – Feel the Difference" at bounding box center [524, 433] width 154 height 17
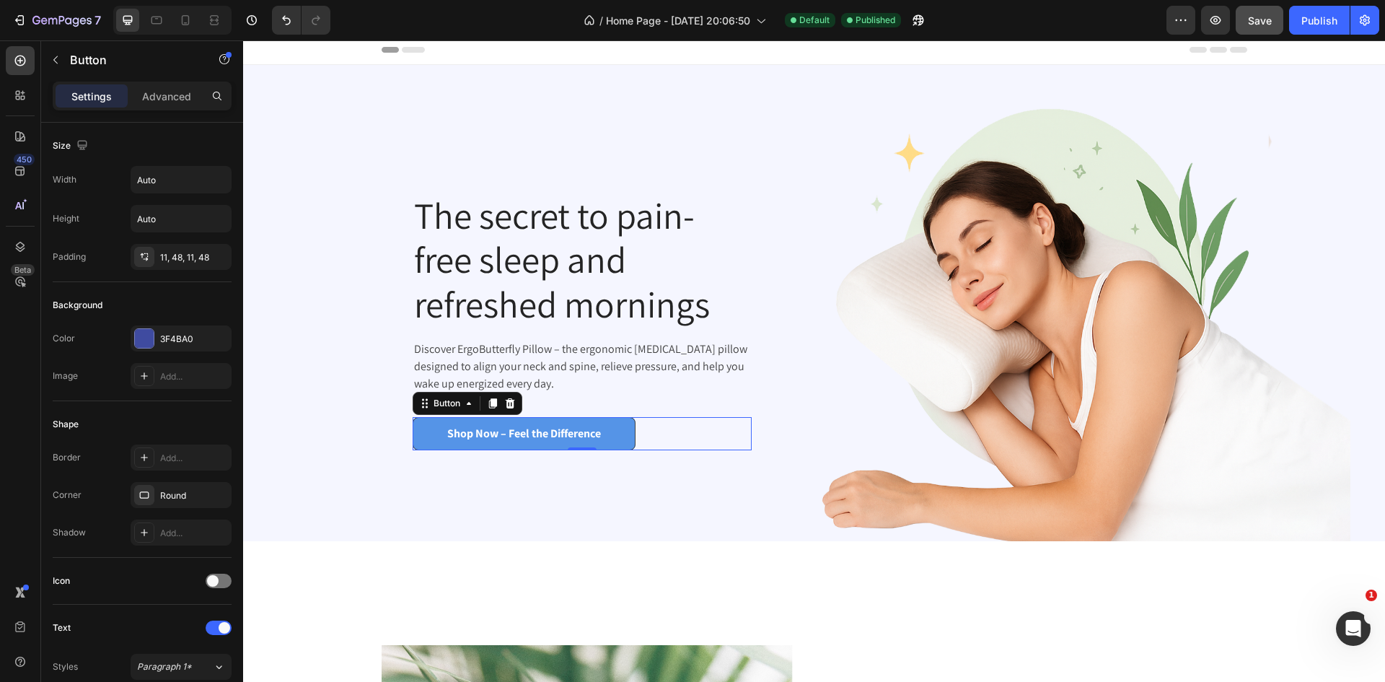
click at [618, 434] on link "Shop Now – Feel the Difference" at bounding box center [524, 433] width 223 height 33
click at [532, 433] on p "Shop Now – Feel the Difference" at bounding box center [524, 433] width 154 height 17
click at [623, 436] on link "Shop Now – Feel the Difference" at bounding box center [524, 433] width 223 height 33
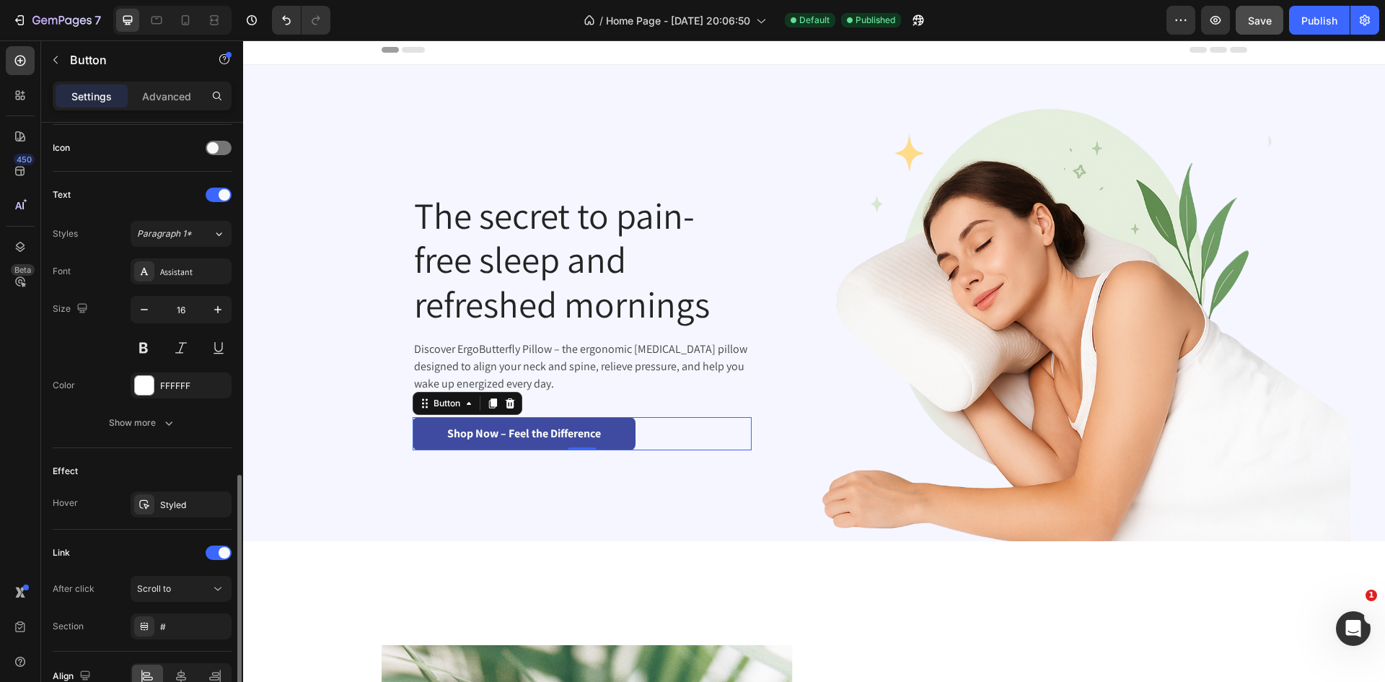
scroll to position [509, 0]
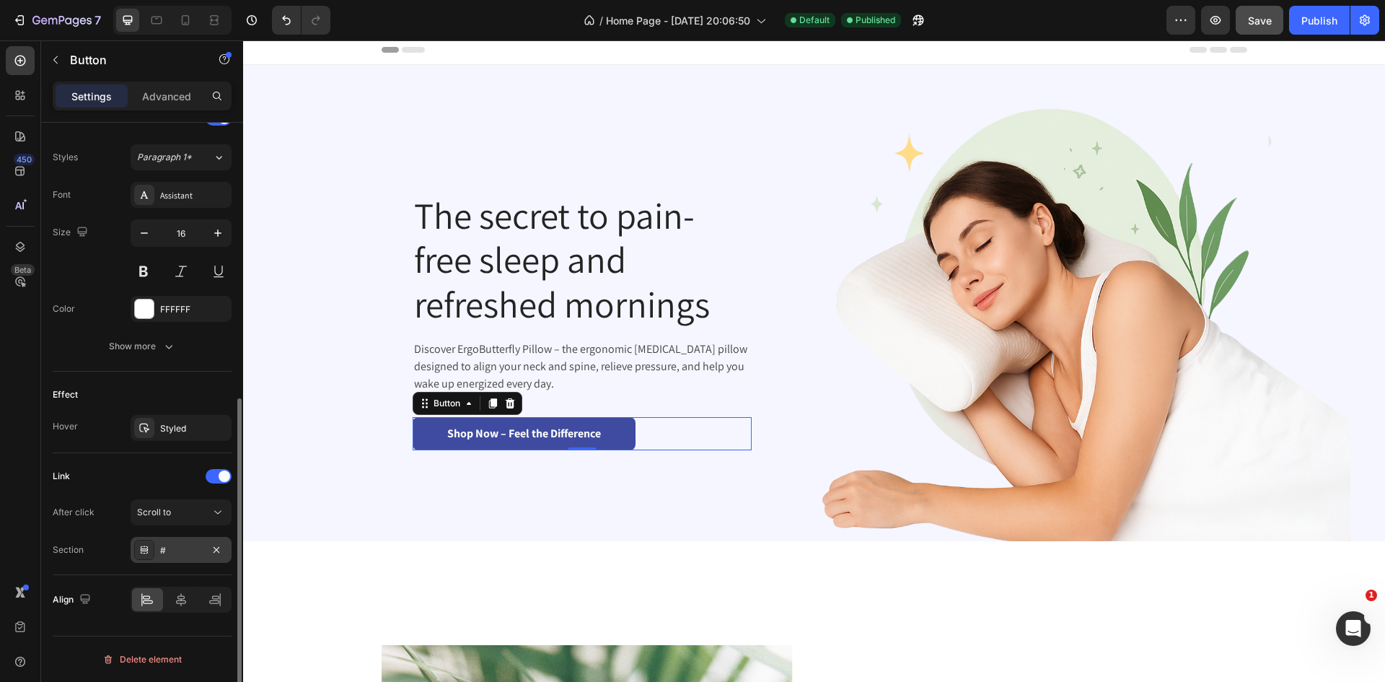
click at [181, 553] on div "#" at bounding box center [181, 550] width 42 height 13
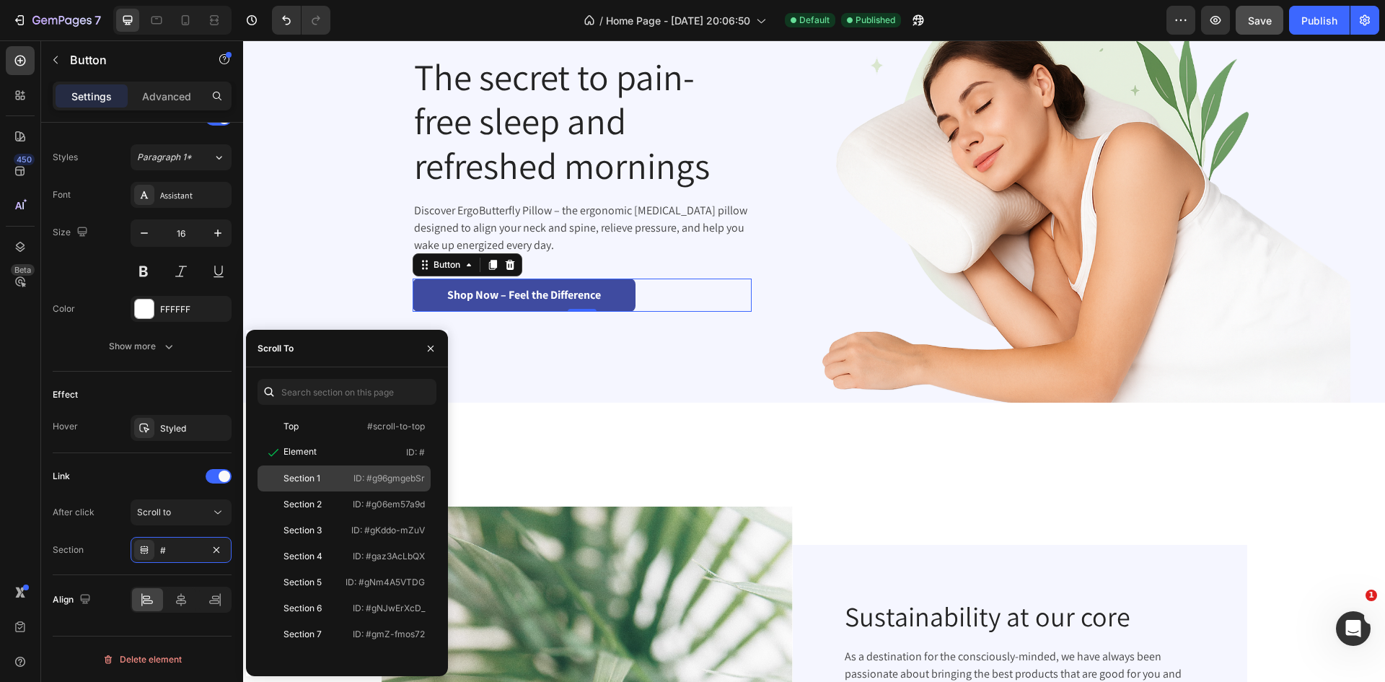
scroll to position [149, 0]
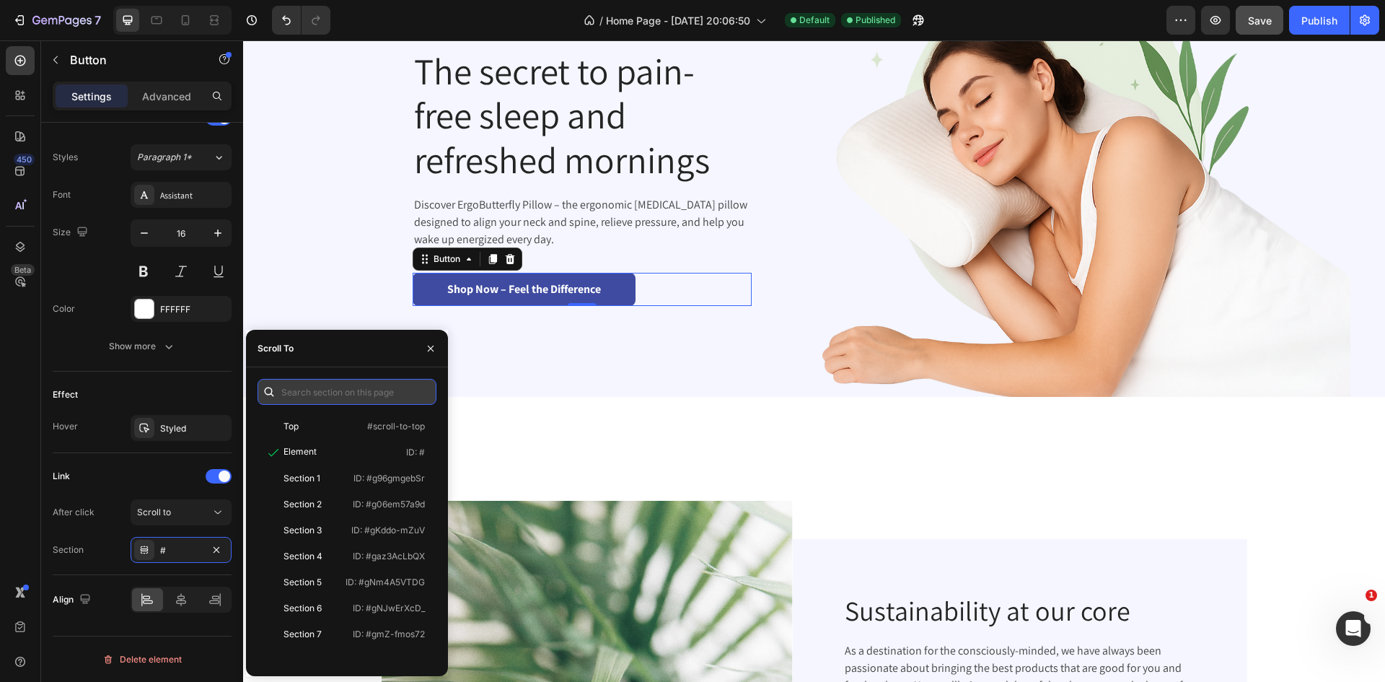
click at [367, 390] on input "text" at bounding box center [347, 392] width 179 height 26
click at [656, 479] on div "Image Sustainability at our core Heading As a destination for the consciously-m…" at bounding box center [814, 681] width 1142 height 465
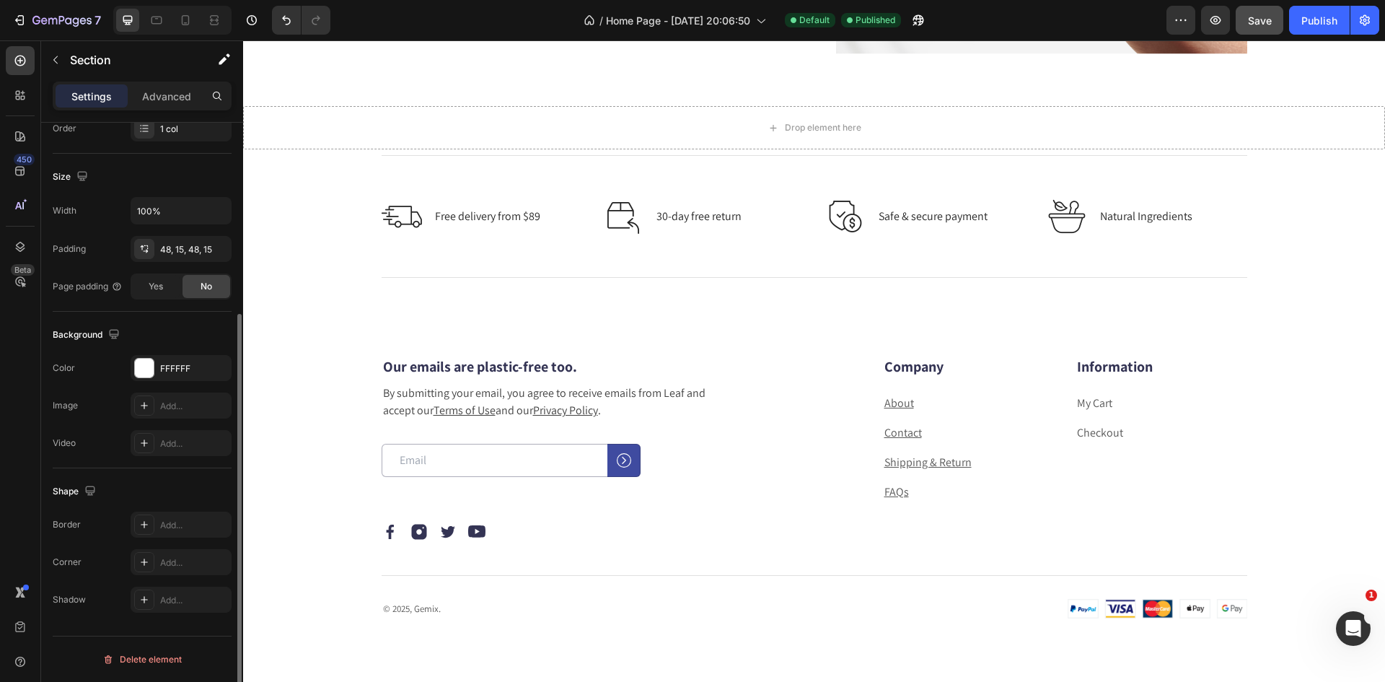
scroll to position [63, 0]
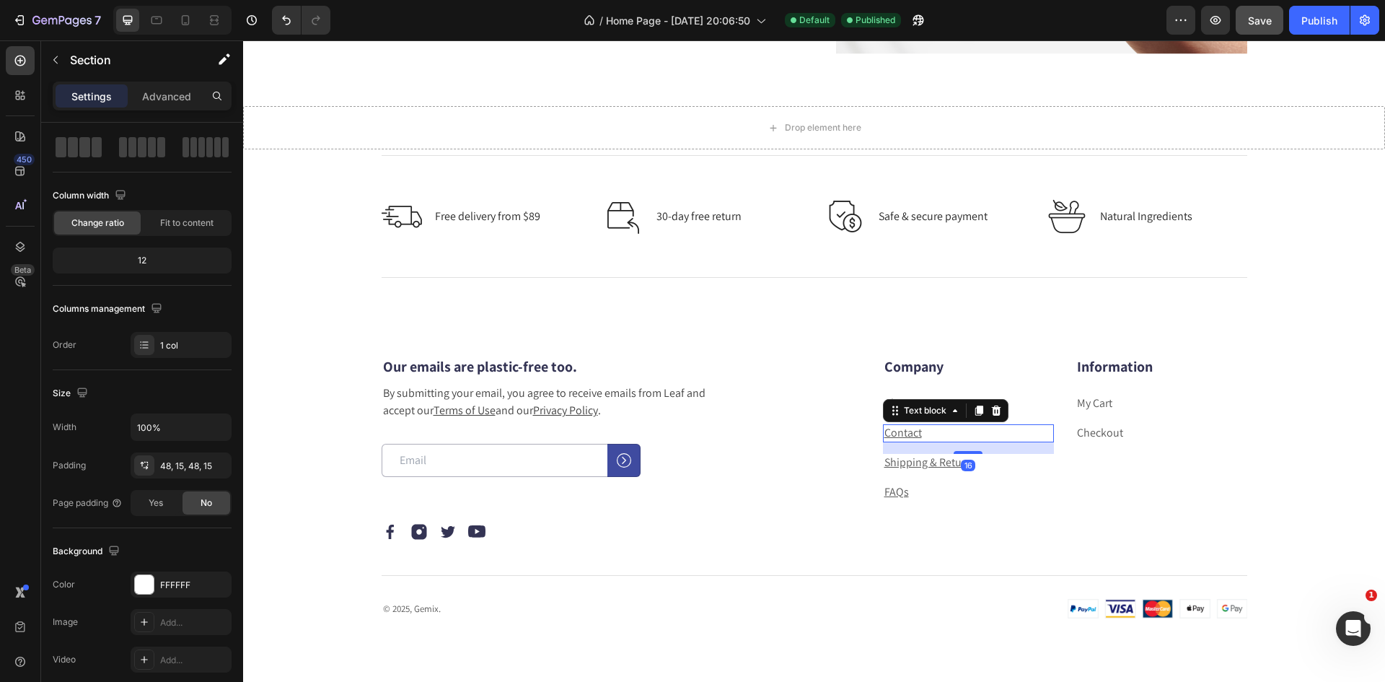
click at [895, 428] on u "Contact" at bounding box center [904, 432] width 38 height 15
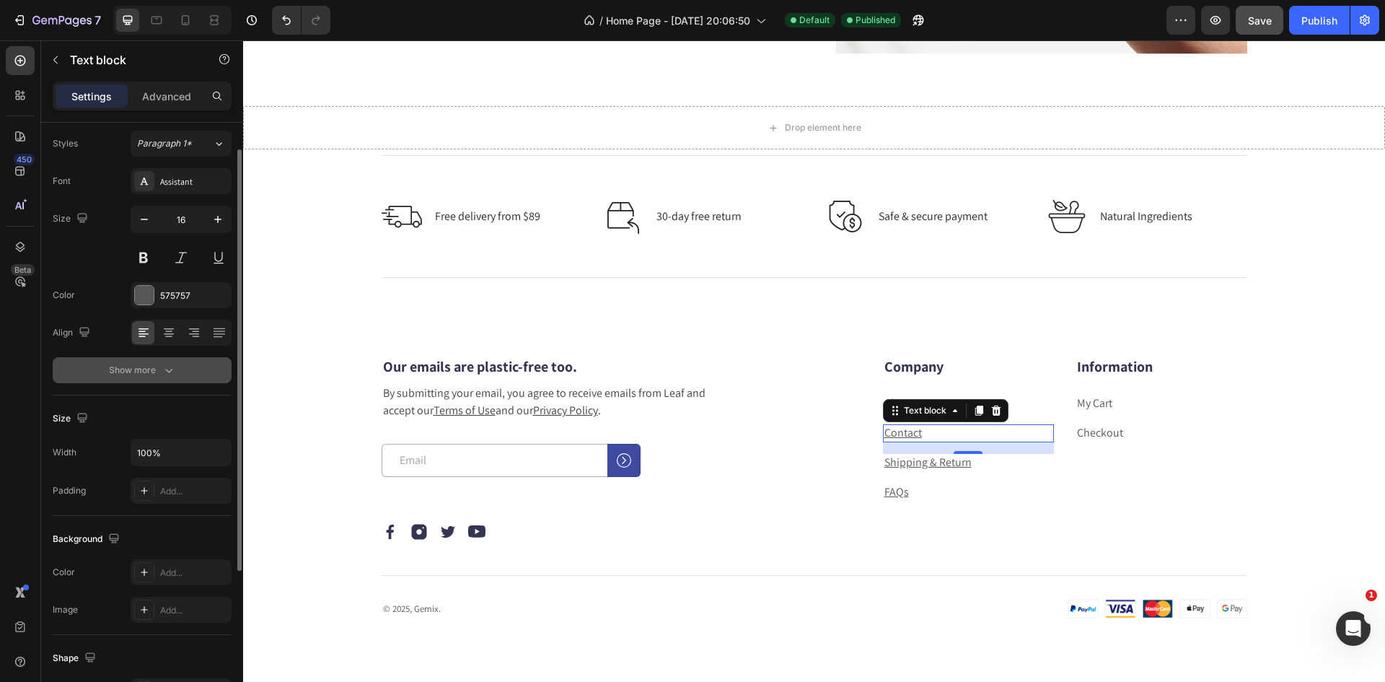
scroll to position [0, 0]
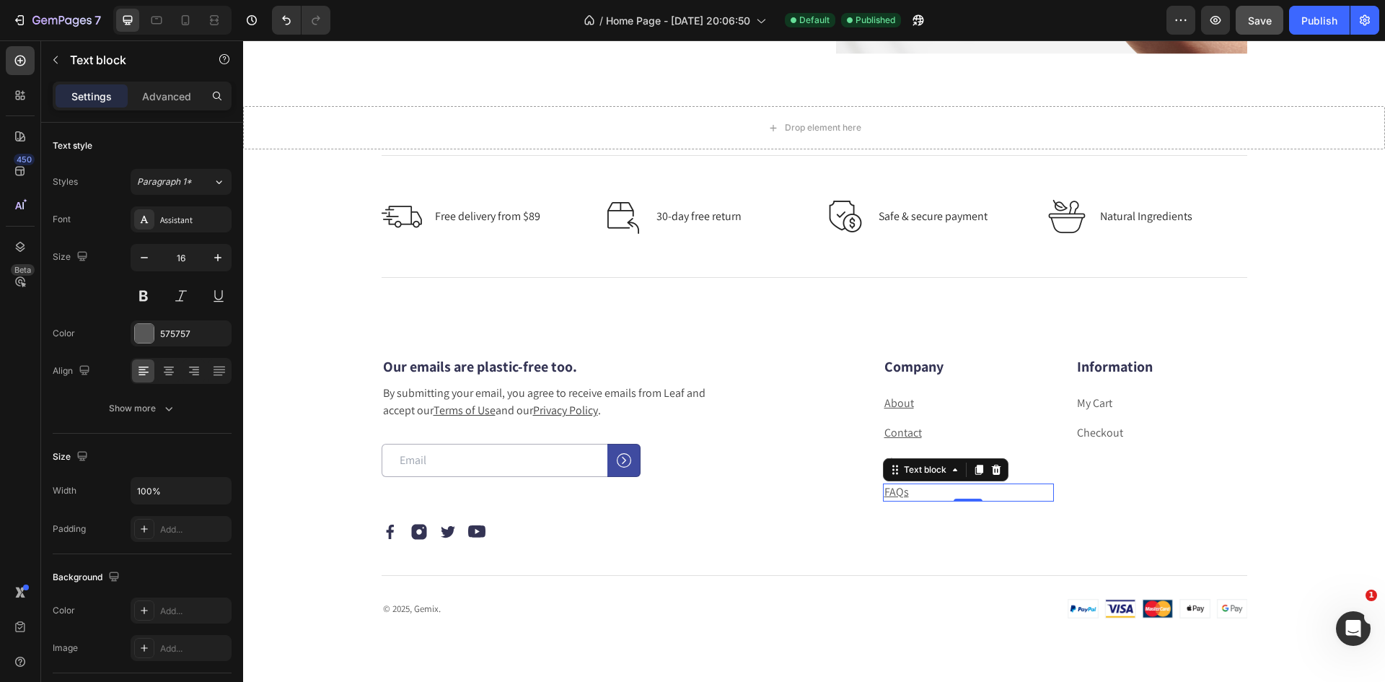
click at [887, 489] on u "FAQs" at bounding box center [897, 491] width 25 height 15
click at [907, 489] on p "FAQs" at bounding box center [969, 492] width 169 height 15
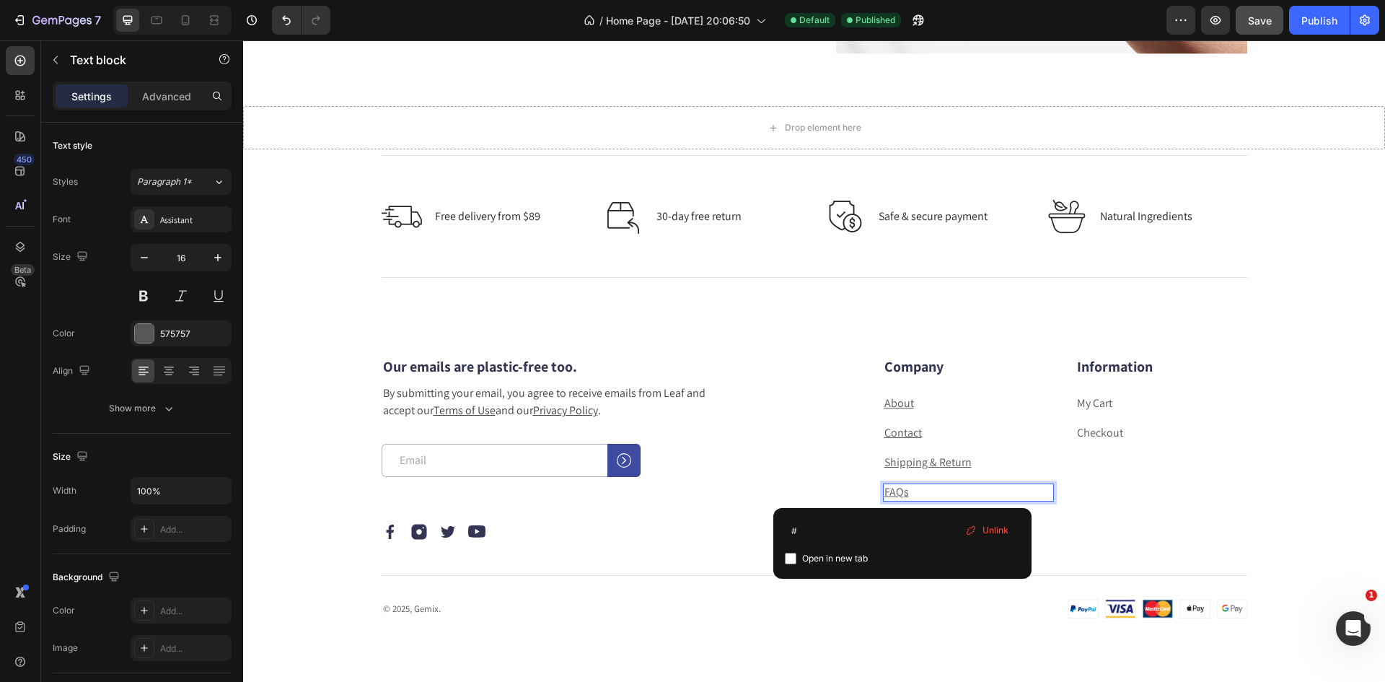
click at [897, 493] on u "FAQs" at bounding box center [897, 491] width 25 height 15
click at [890, 496] on u "FAQs" at bounding box center [897, 491] width 25 height 15
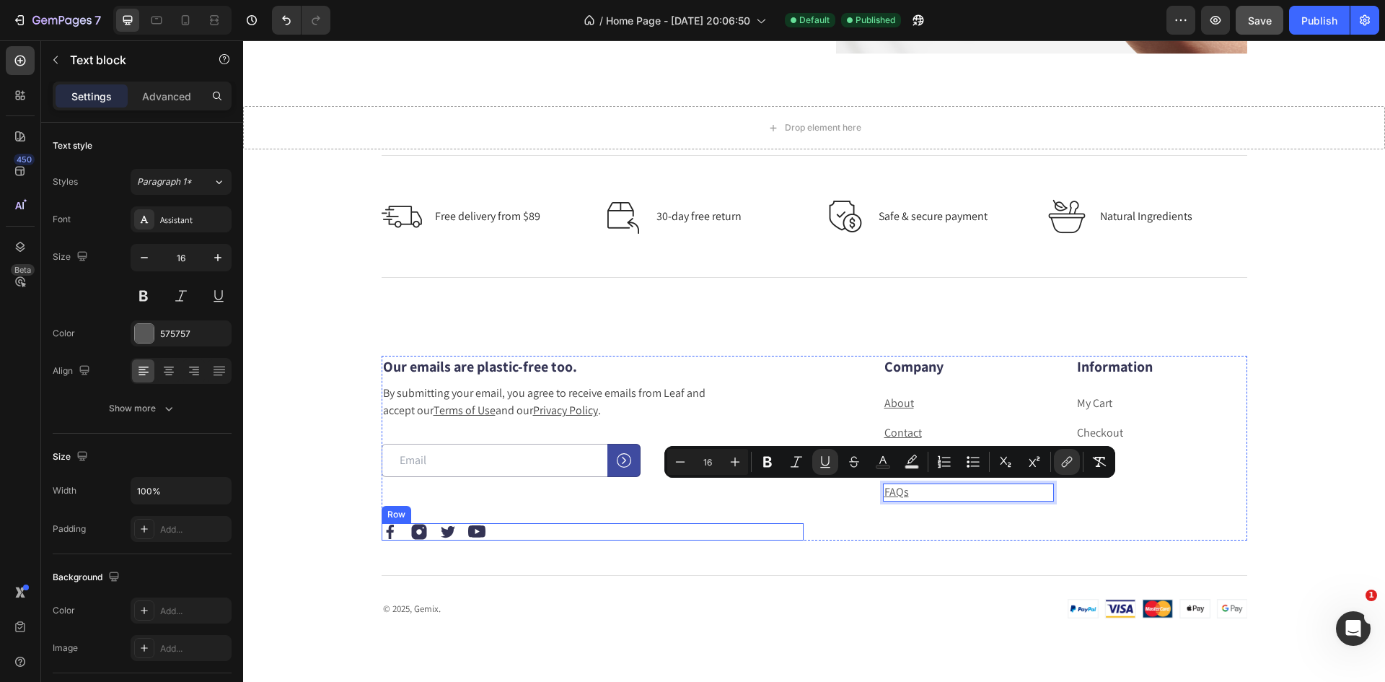
click at [776, 529] on div "Image Image Image Image Row" at bounding box center [593, 531] width 422 height 17
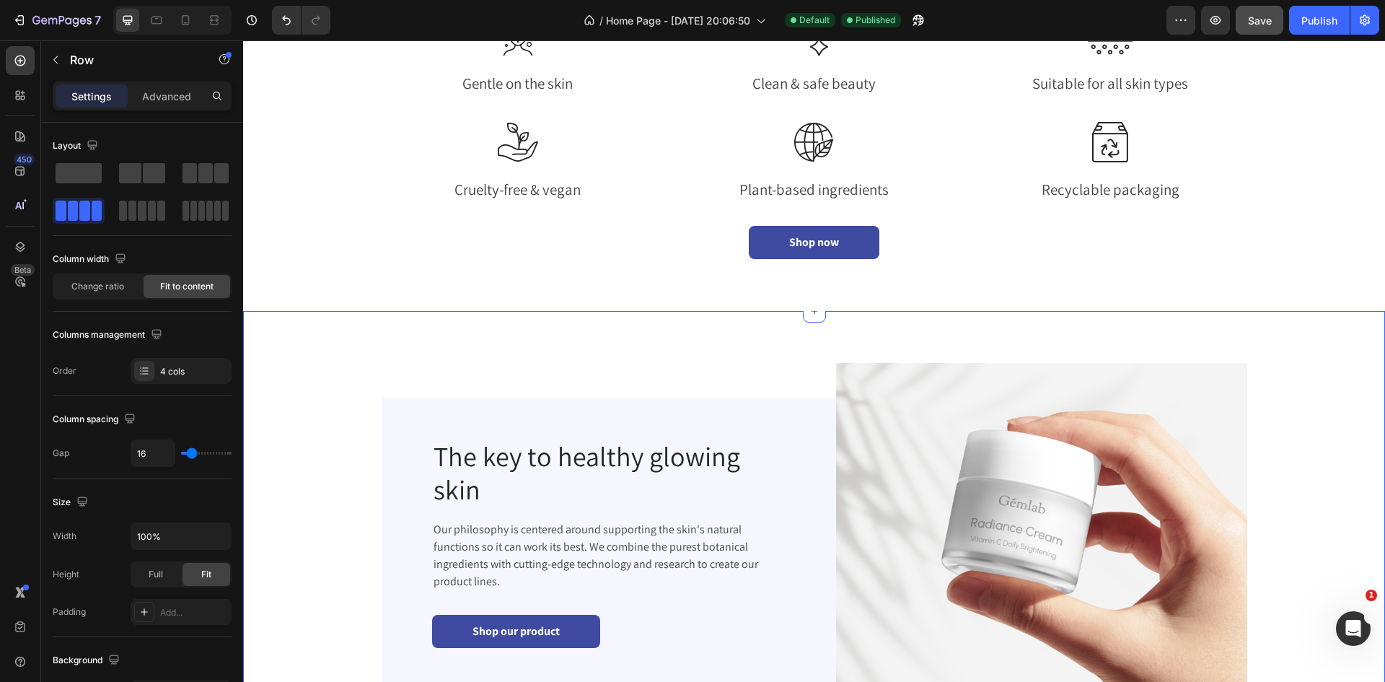
scroll to position [1306, 0]
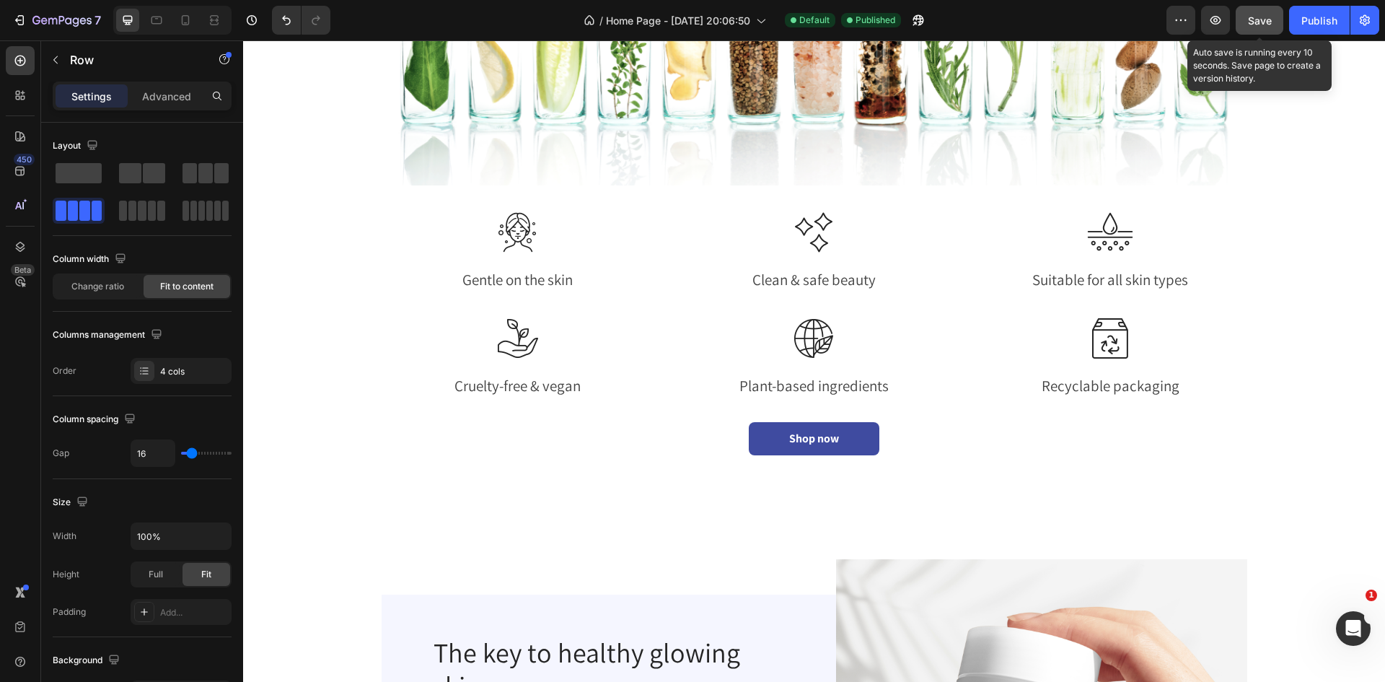
click at [1265, 14] on span "Save" at bounding box center [1260, 20] width 24 height 12
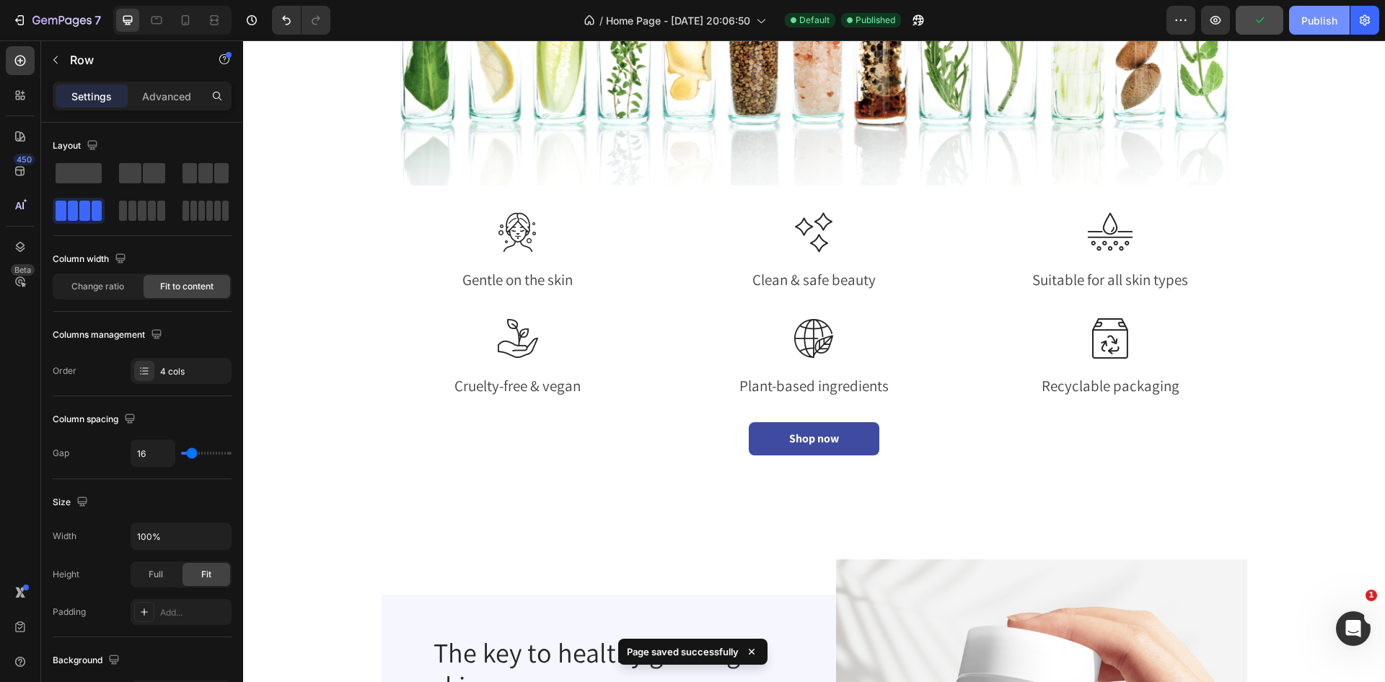
click at [1307, 22] on div "Publish" at bounding box center [1320, 20] width 36 height 15
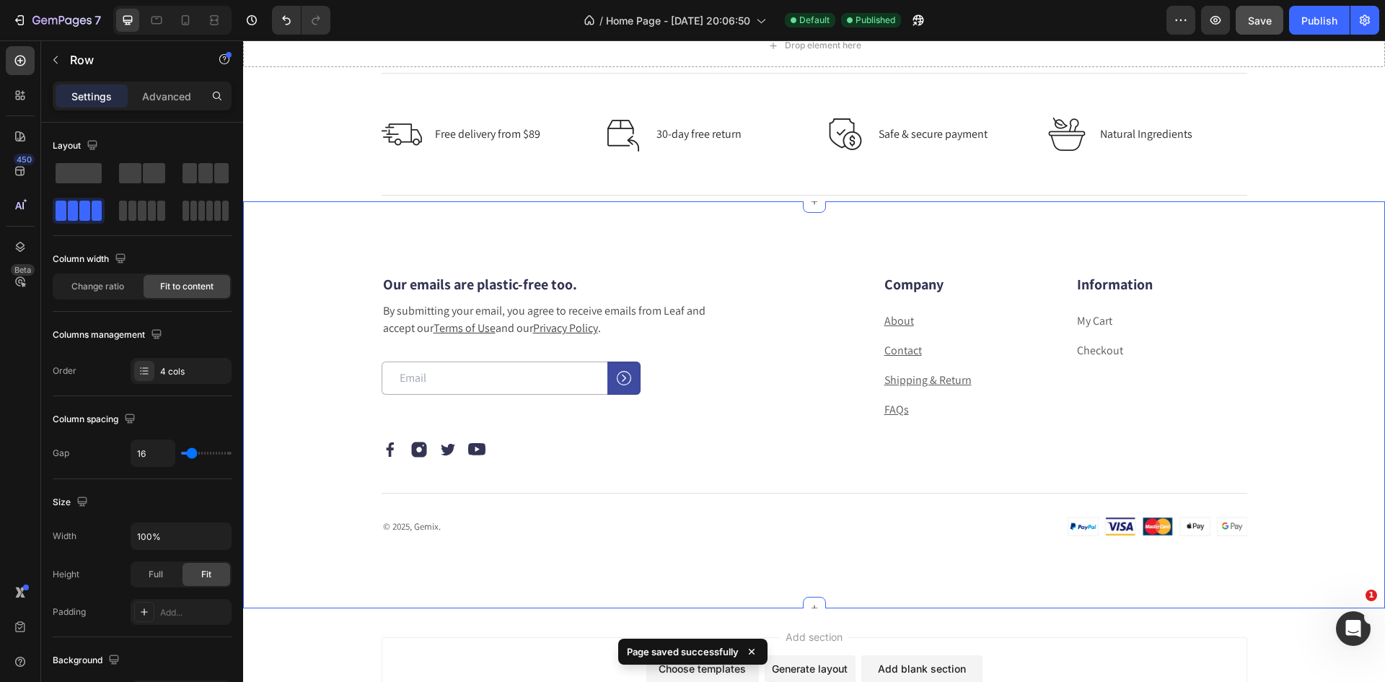
scroll to position [2388, 0]
